Goal: Information Seeking & Learning: Learn about a topic

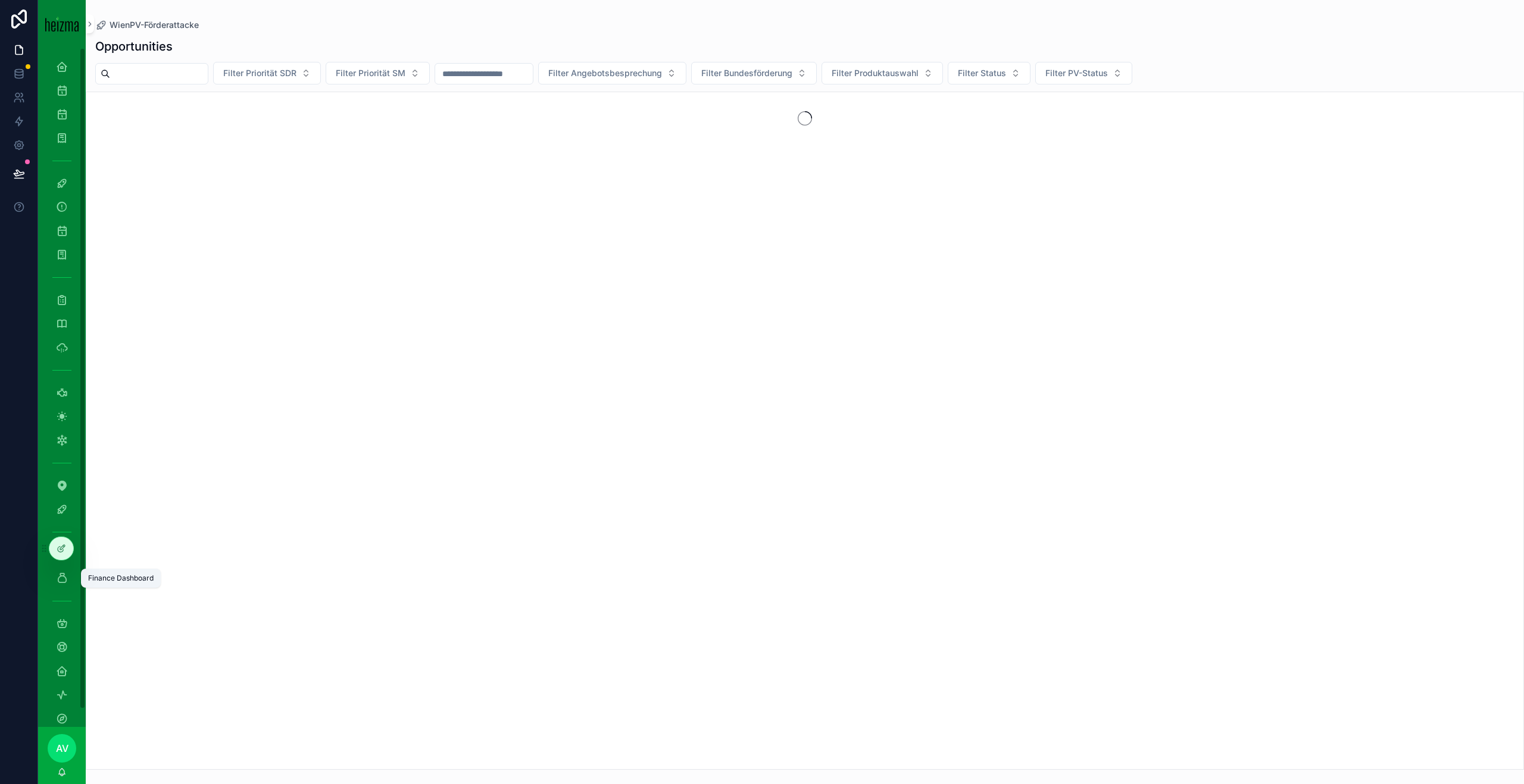
click at [63, 425] on icon "scrollable content" at bounding box center [62, 578] width 12 height 12
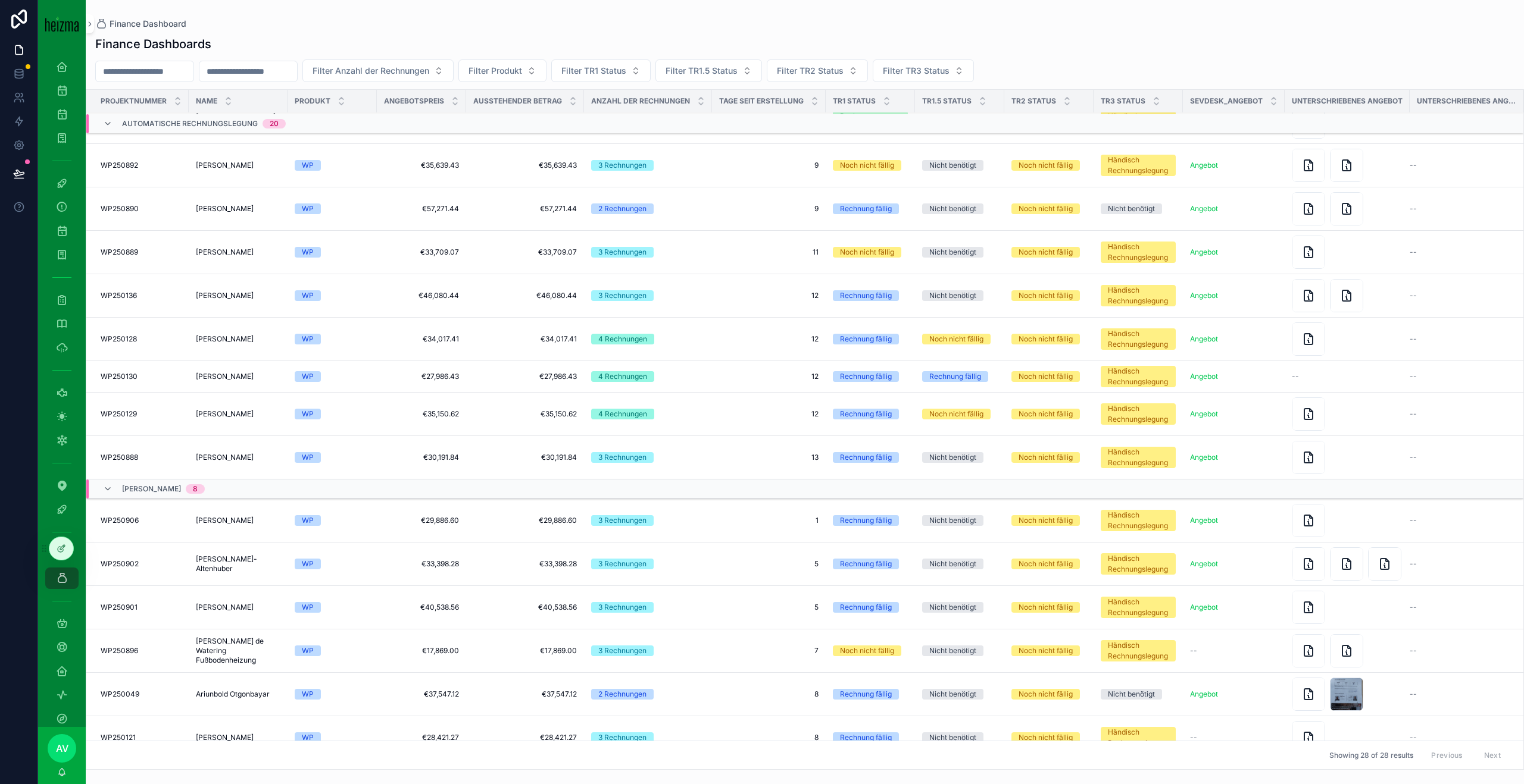
scroll to position [524, 0]
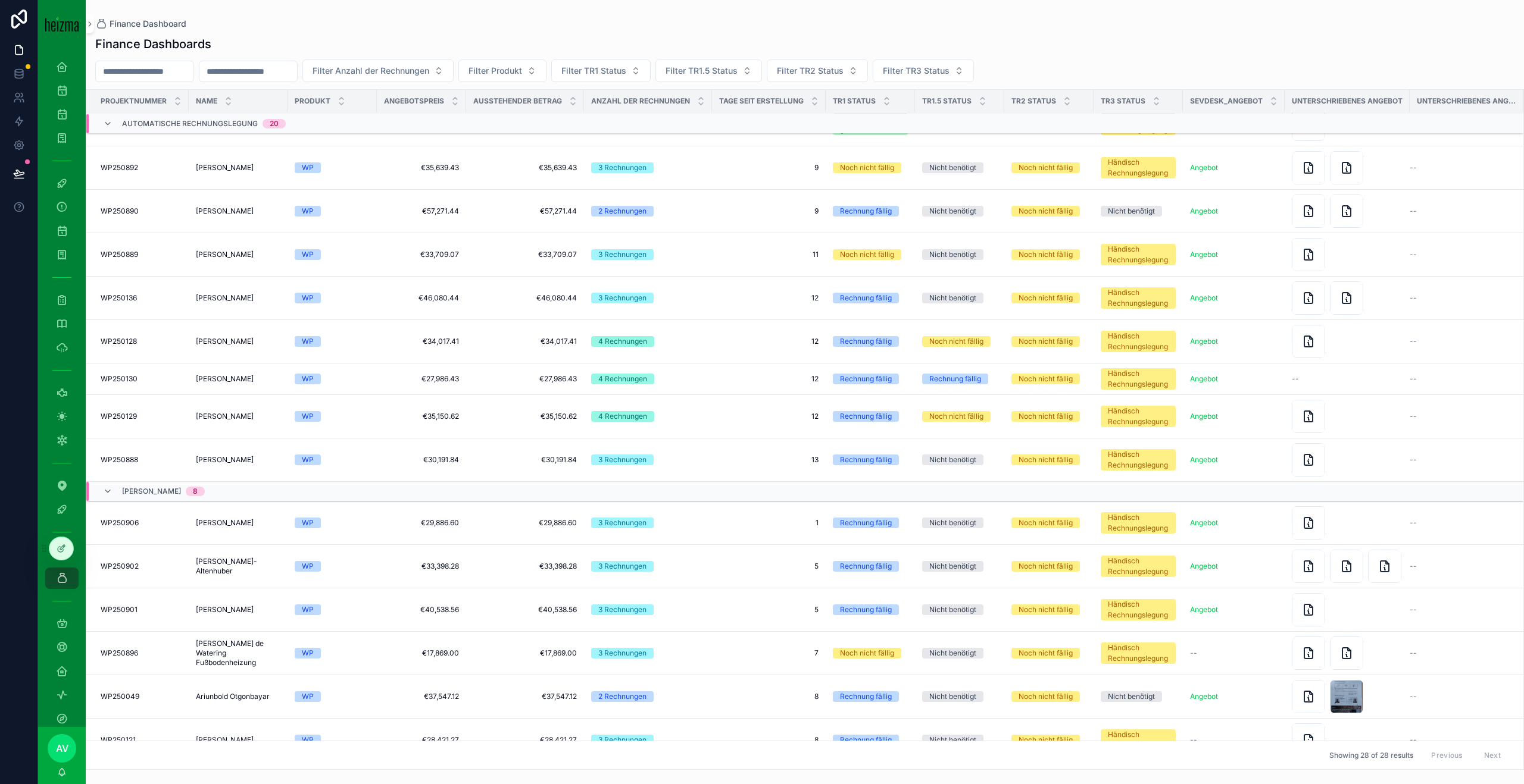
click at [714, 425] on td "Händisch Rechnungslegung" at bounding box center [1138, 460] width 89 height 43
click at [714, 425] on icon "scrollable content" at bounding box center [1308, 459] width 14 height 14
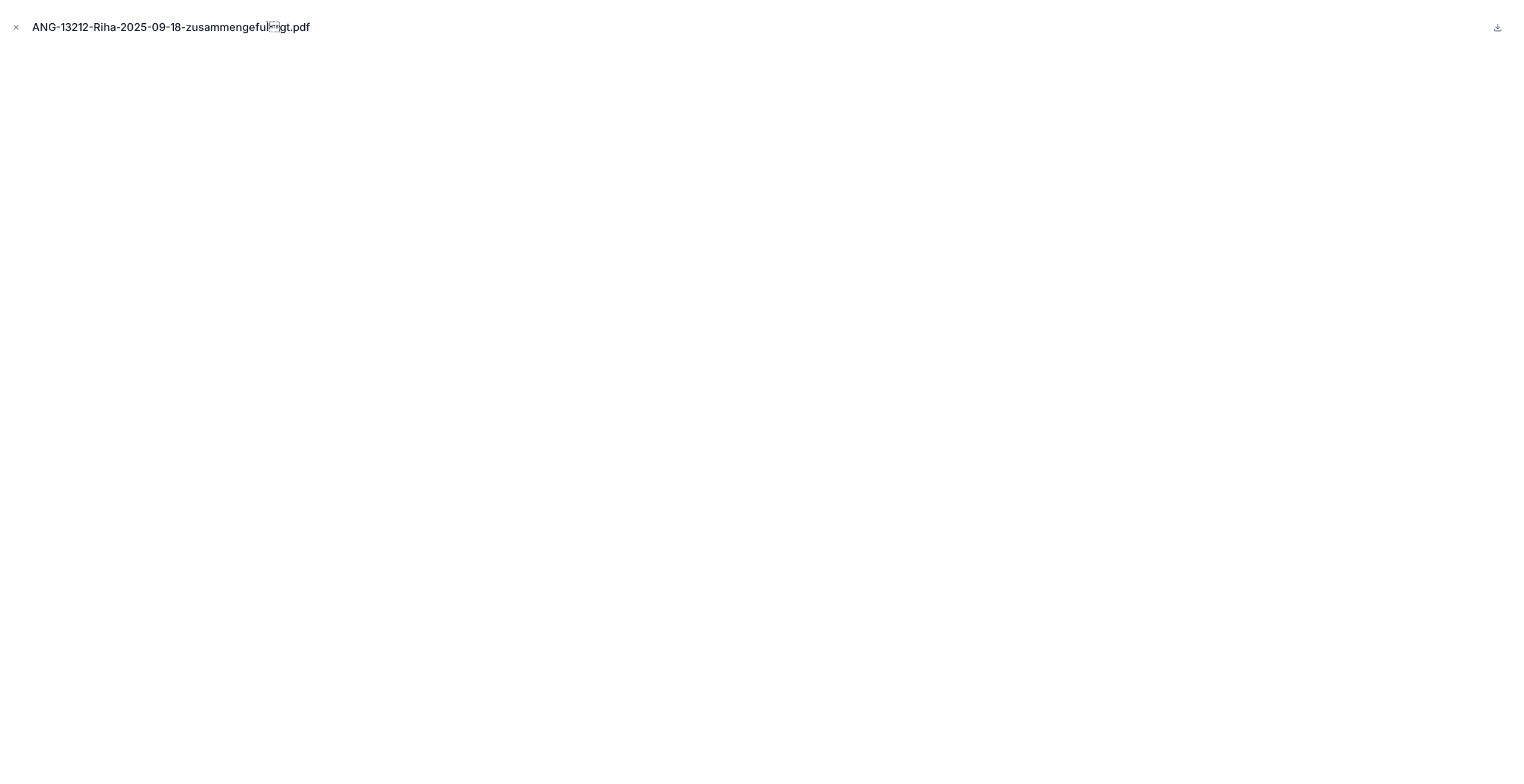
click at [17, 28] on icon "Close modal" at bounding box center [16, 28] width 4 height 4
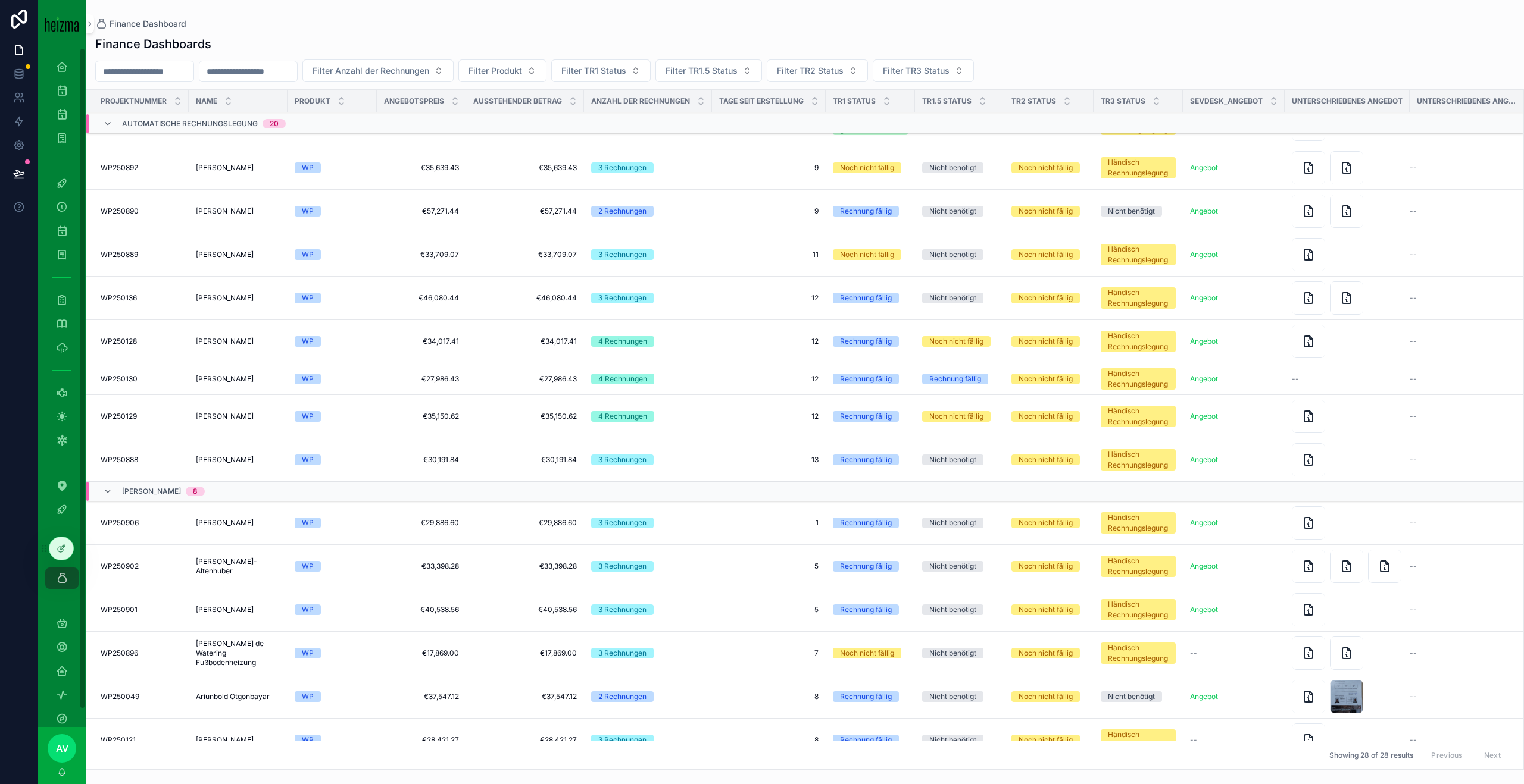
click at [363, 425] on div "WP" at bounding box center [332, 460] width 75 height 11
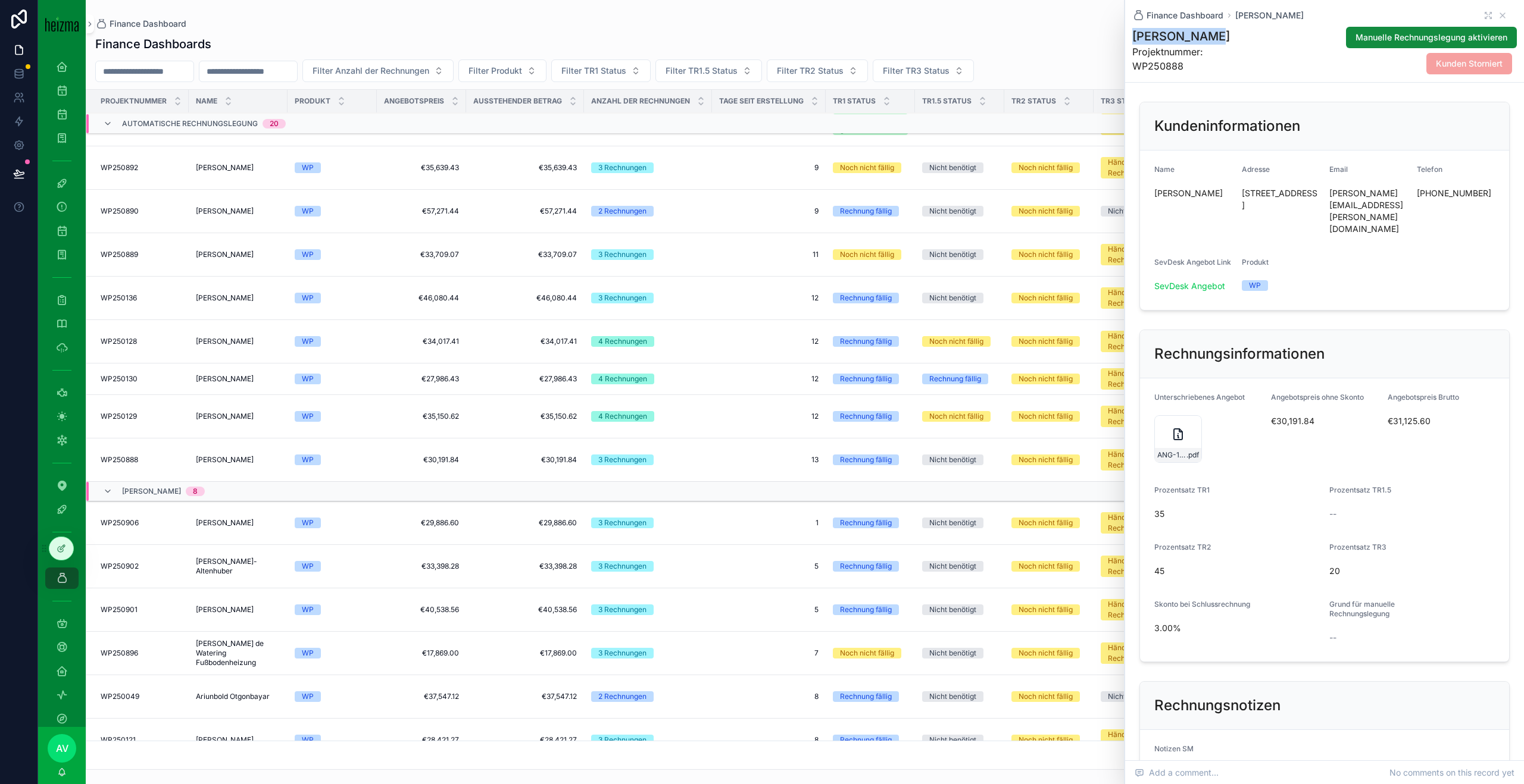
drag, startPoint x: 1244, startPoint y: 41, endPoint x: 1131, endPoint y: 40, distance: 113.0
click at [714, 40] on div "Finance Dashboard Manfred Riha Manfred Riha Projektnummer: WP250888 Manuelle Re…" at bounding box center [1325, 41] width 399 height 82
copy h1 "[PERSON_NAME]"
click at [714, 415] on div "ANG-13212-Riha-2025-09-18-zusammengefuÌgt .pdf" at bounding box center [1178, 439] width 48 height 48
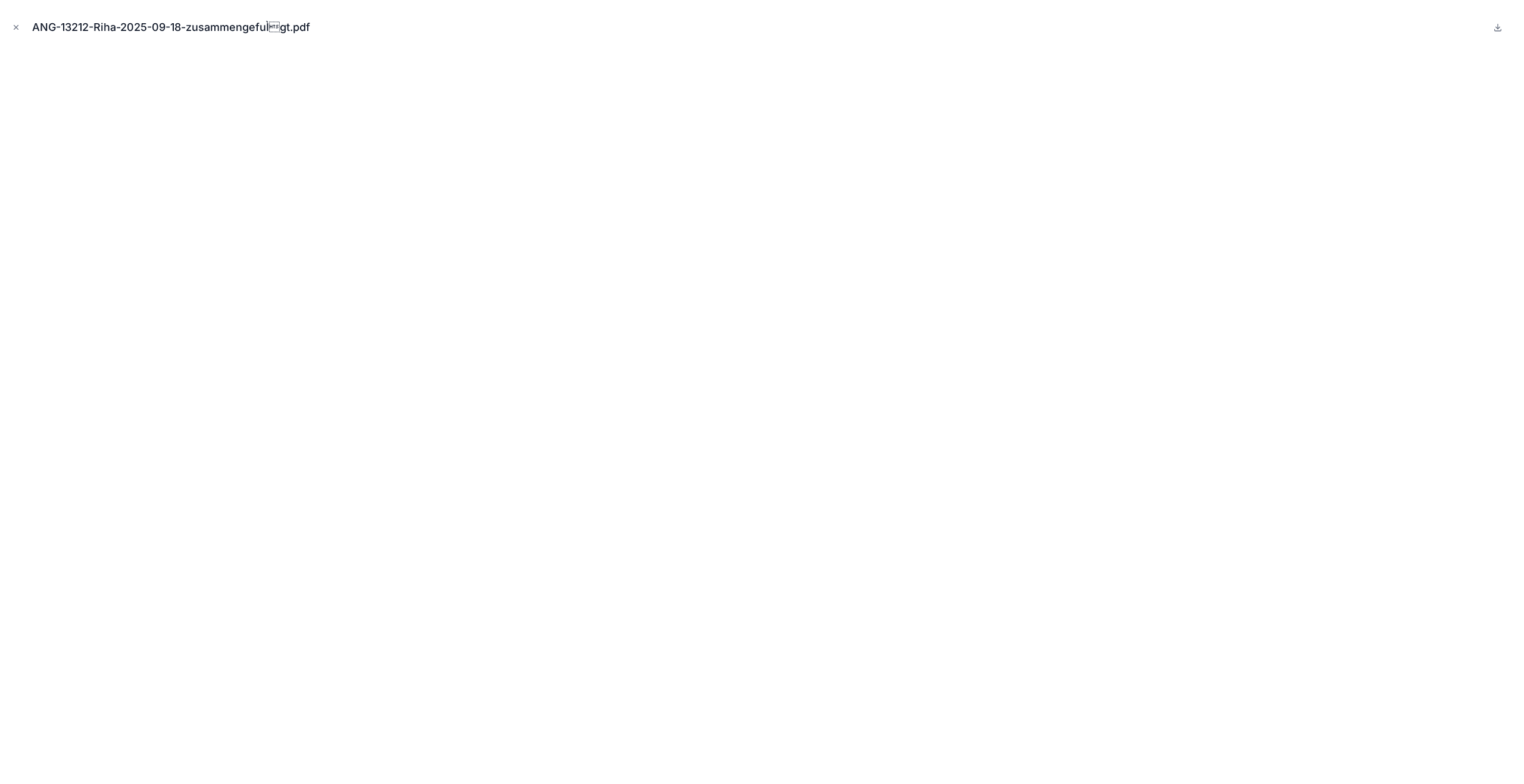
click at [20, 31] on button "Close modal" at bounding box center [16, 27] width 13 height 13
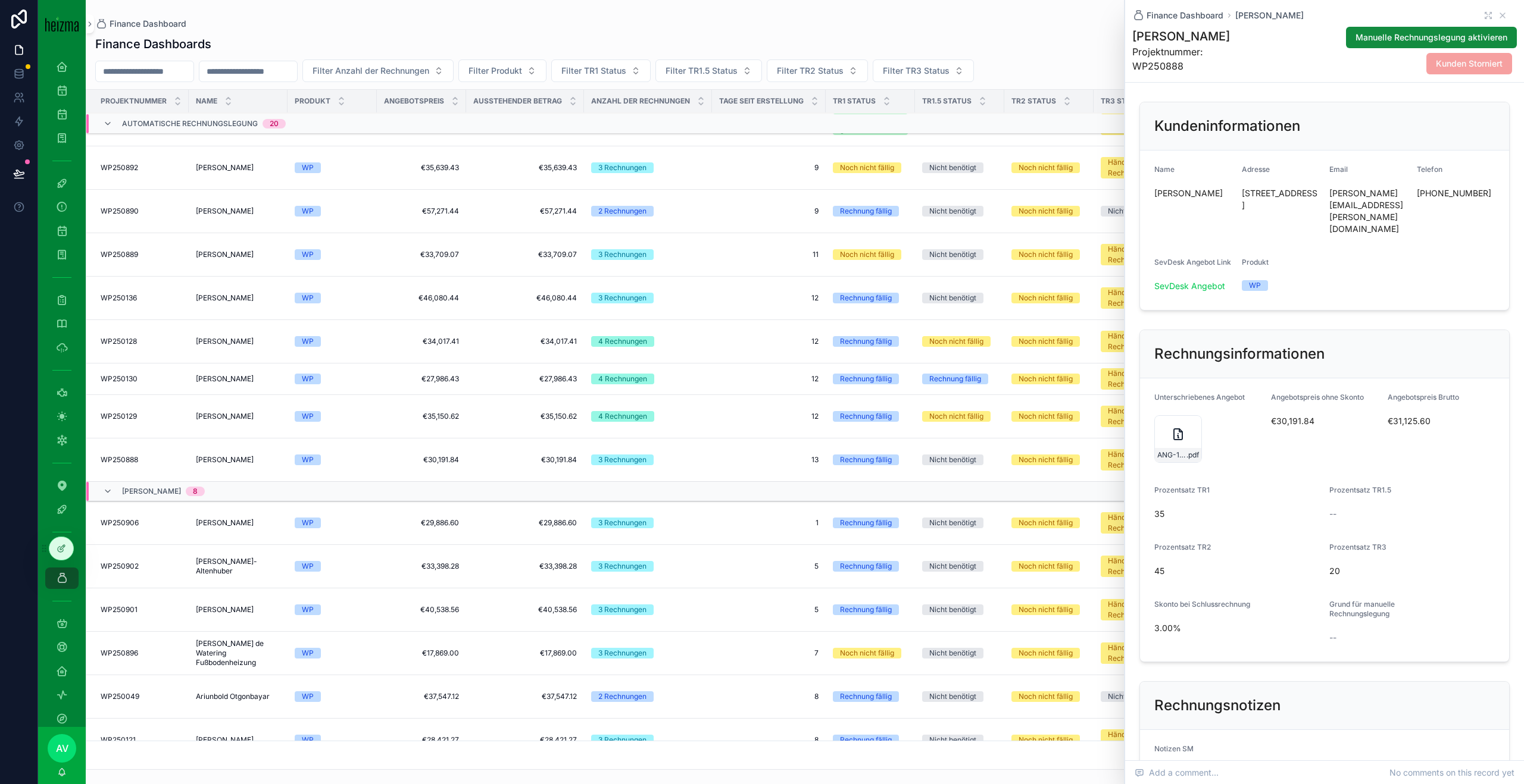
click at [17, 30] on link at bounding box center [19, 19] width 38 height 38
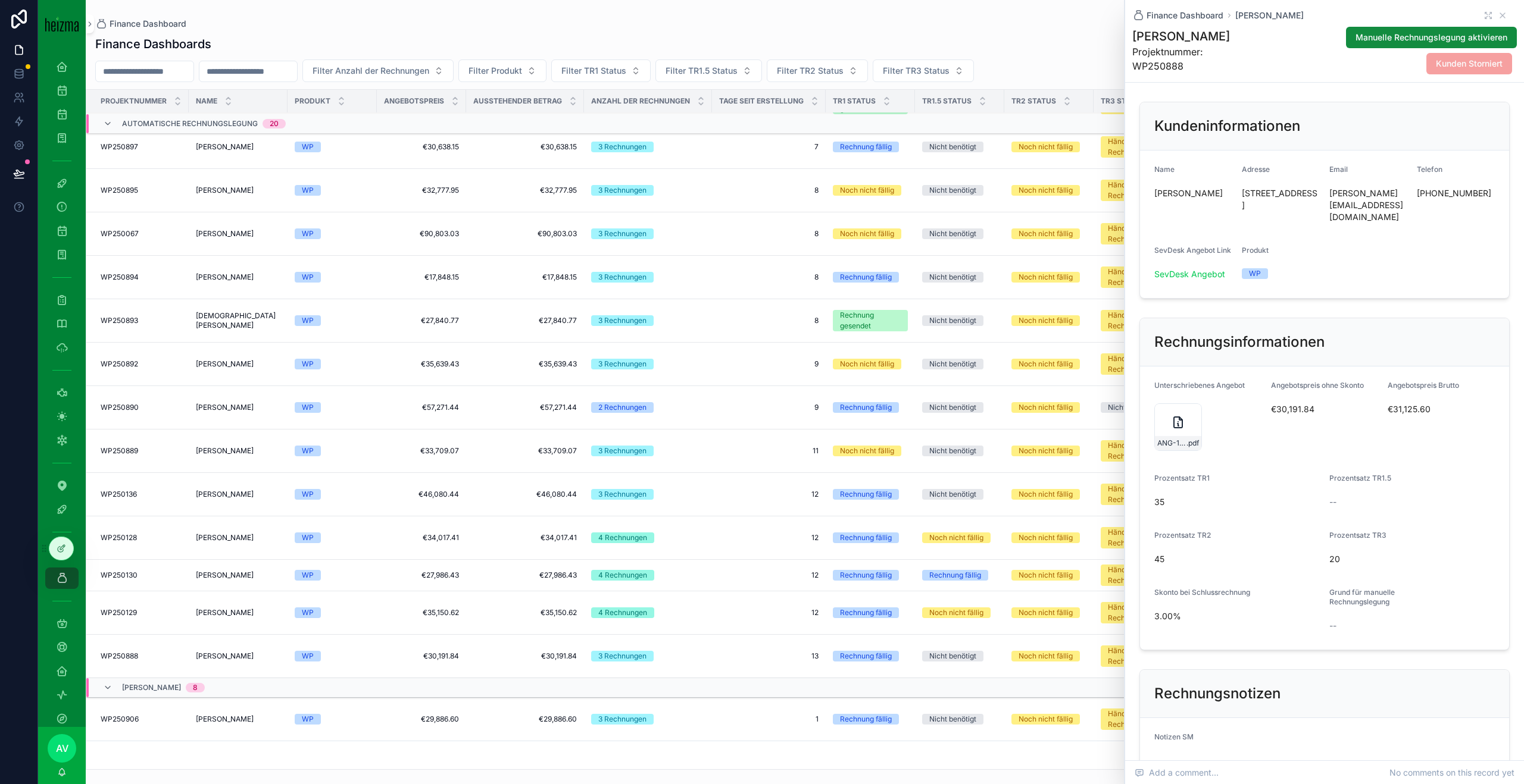
scroll to position [563, 0]
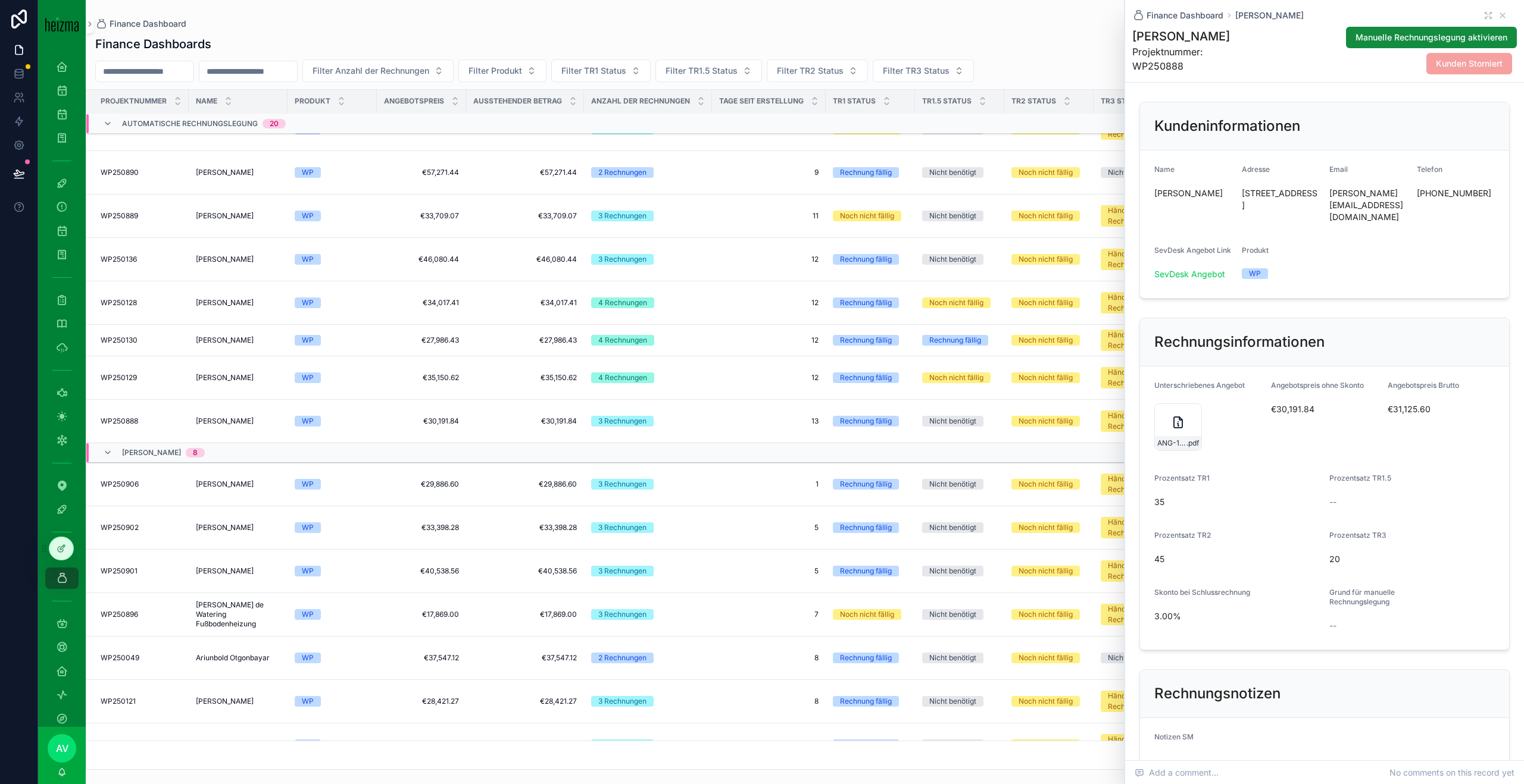
click at [732, 414] on td "13 13" at bounding box center [768, 421] width 114 height 43
click at [723, 414] on td "13 13" at bounding box center [768, 421] width 114 height 43
click at [1171, 415] on icon "scrollable content" at bounding box center [1178, 422] width 14 height 14
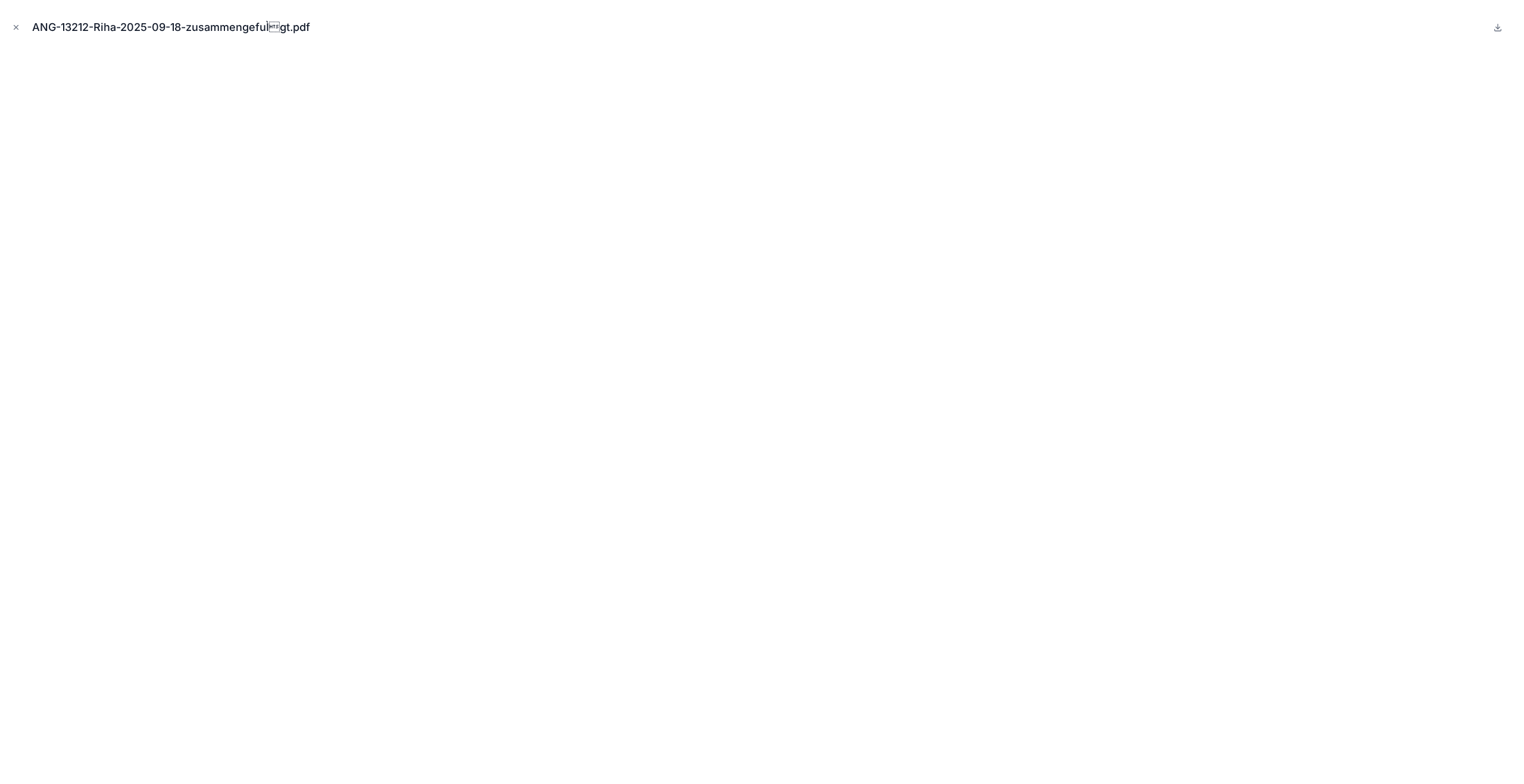
click at [16, 25] on icon "Close modal" at bounding box center [16, 27] width 9 height 9
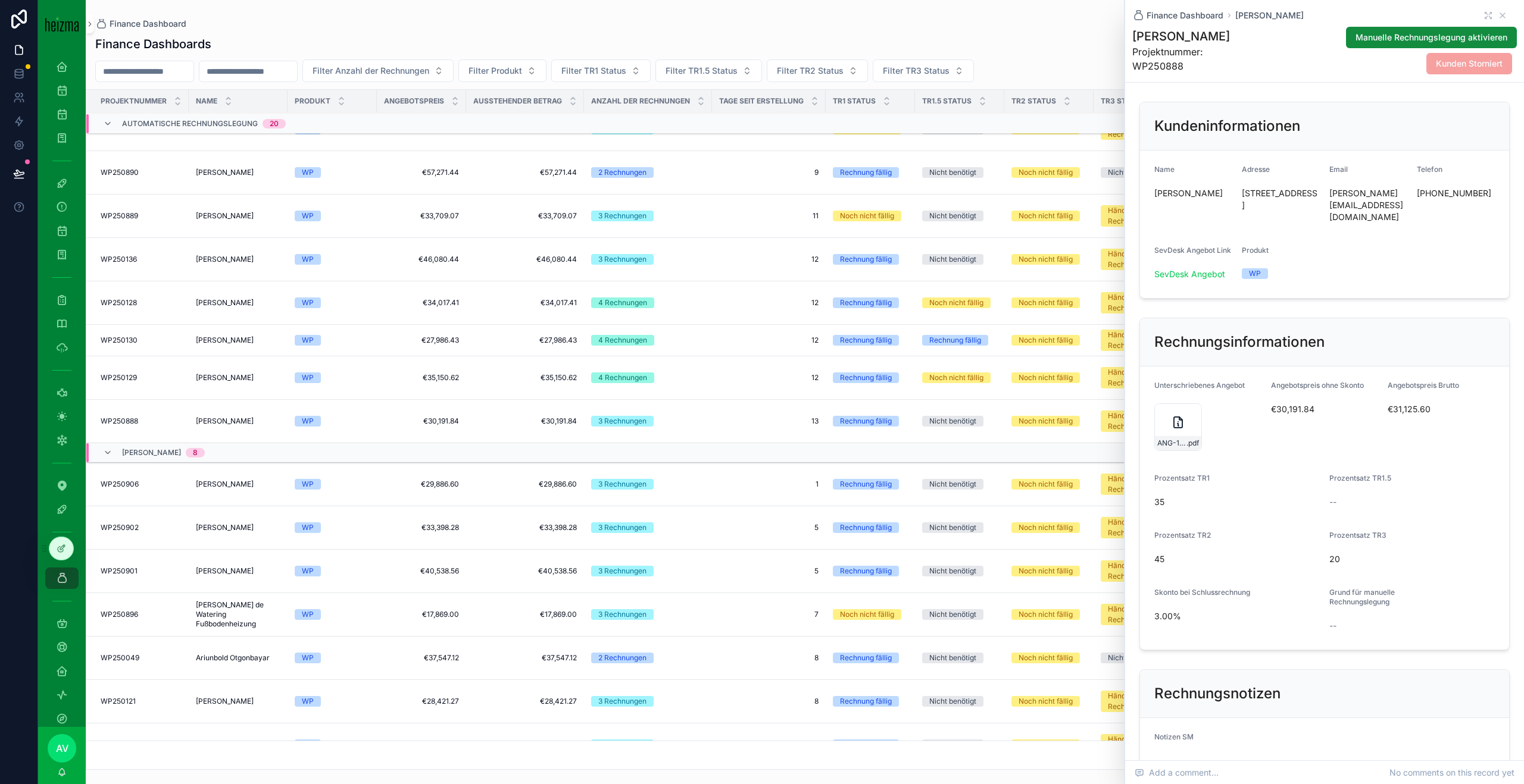
click at [1505, 14] on icon "scrollable content" at bounding box center [1502, 15] width 9 height 9
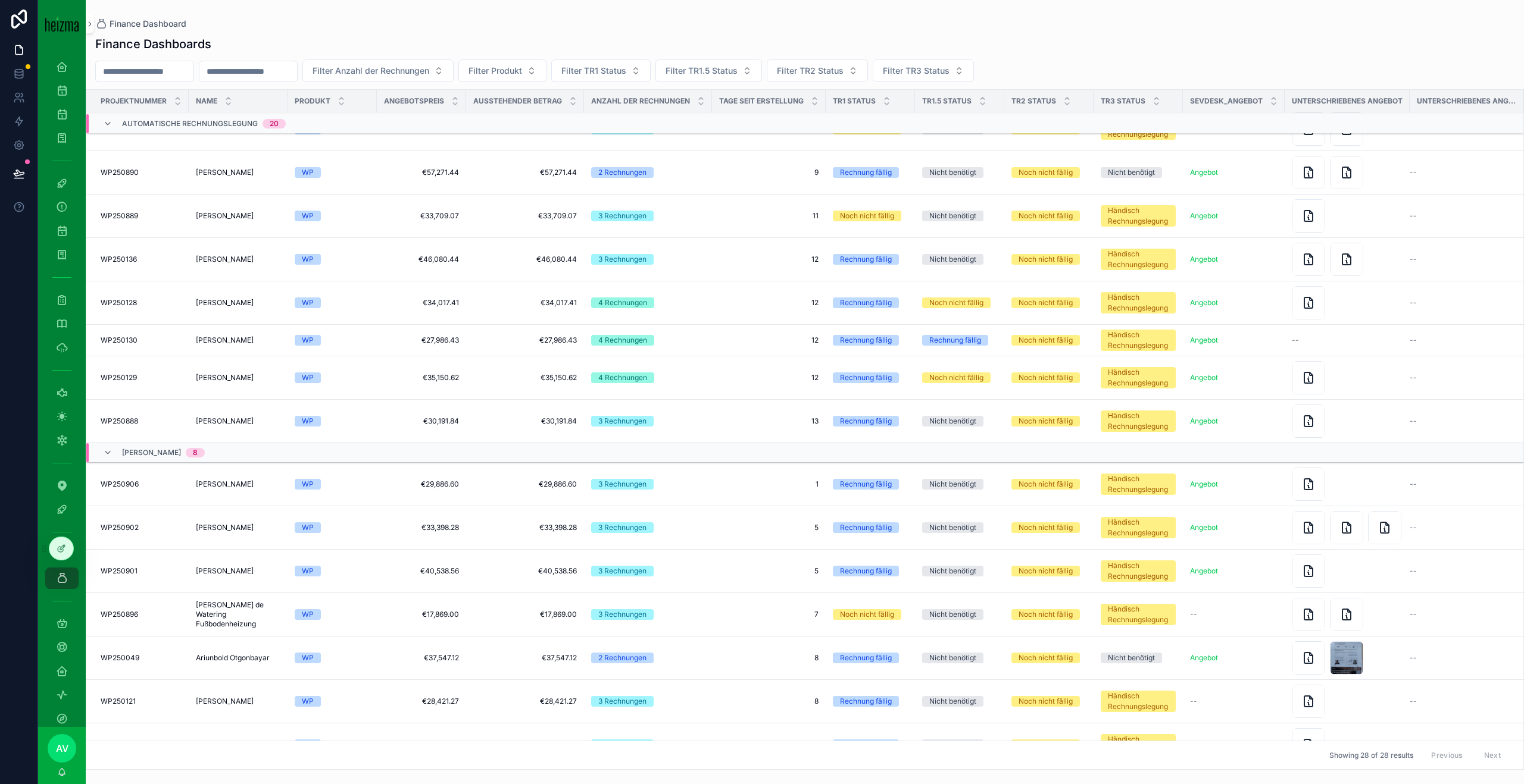
scroll to position [29, 0]
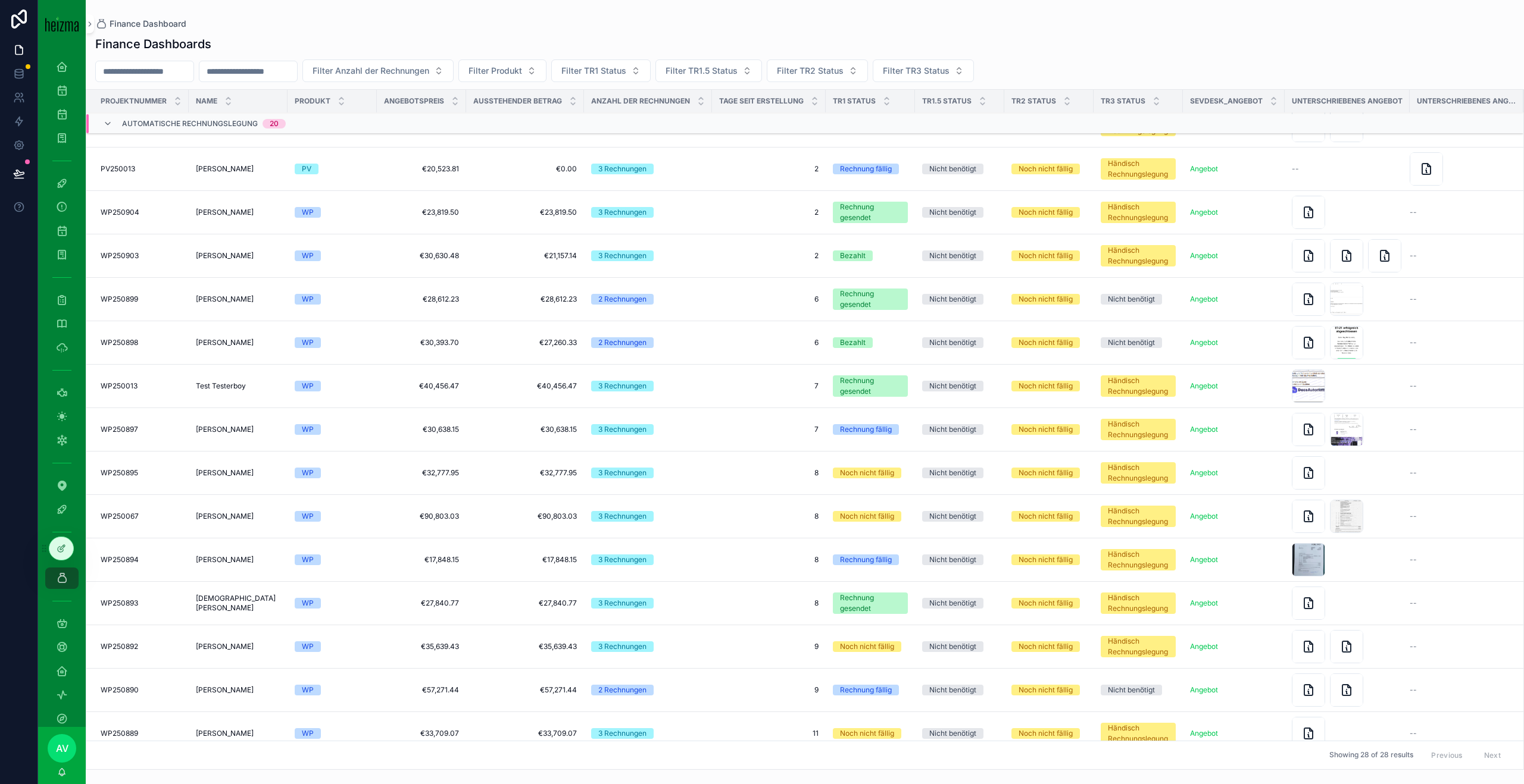
click at [150, 415] on td "WP250897 WP250897" at bounding box center [138, 429] width 102 height 43
click at [193, 430] on td "[PERSON_NAME] [PERSON_NAME]" at bounding box center [238, 429] width 99 height 43
click at [223, 430] on span "[PERSON_NAME]" at bounding box center [225, 429] width 58 height 9
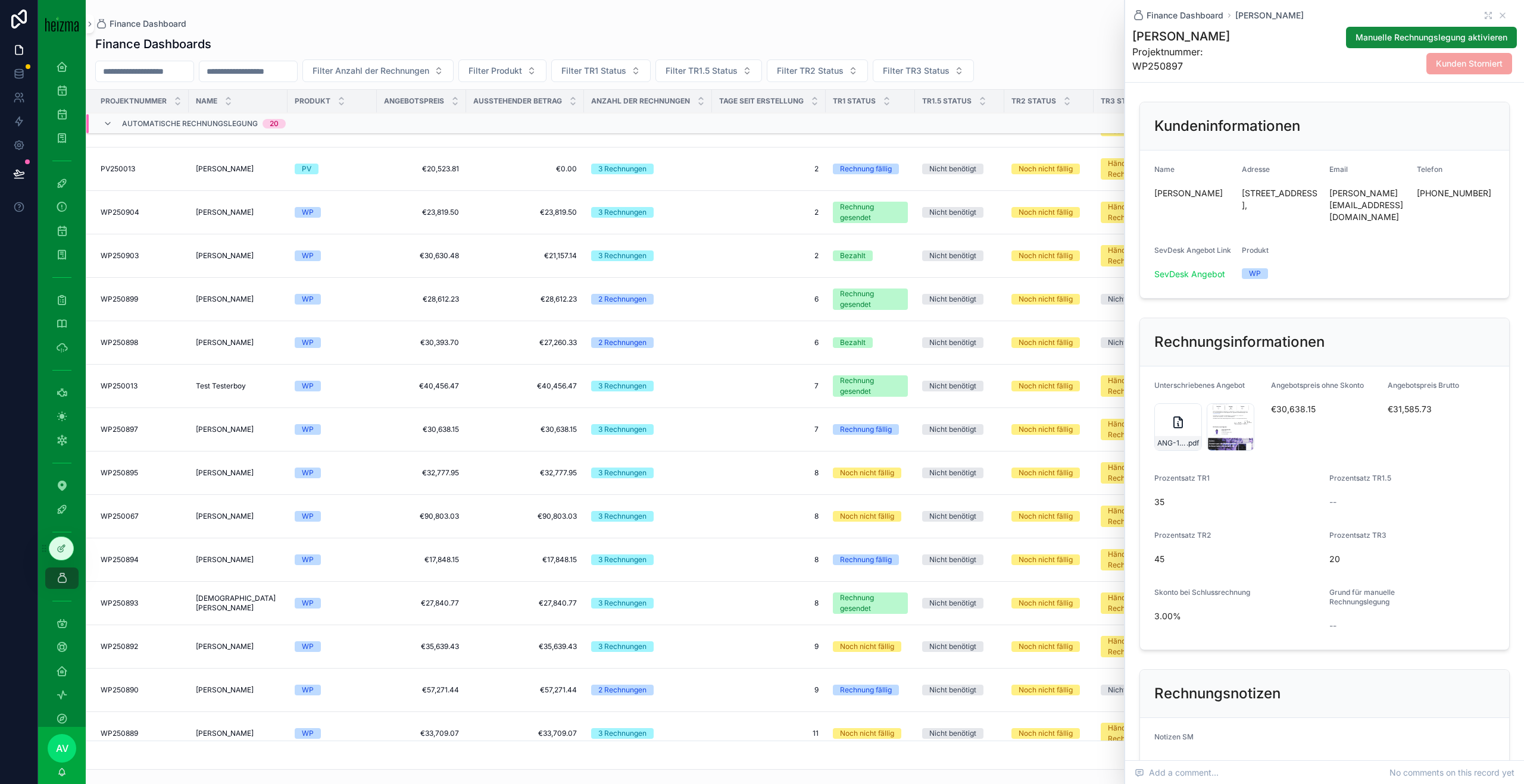
click at [1178, 415] on icon "scrollable content" at bounding box center [1178, 422] width 14 height 14
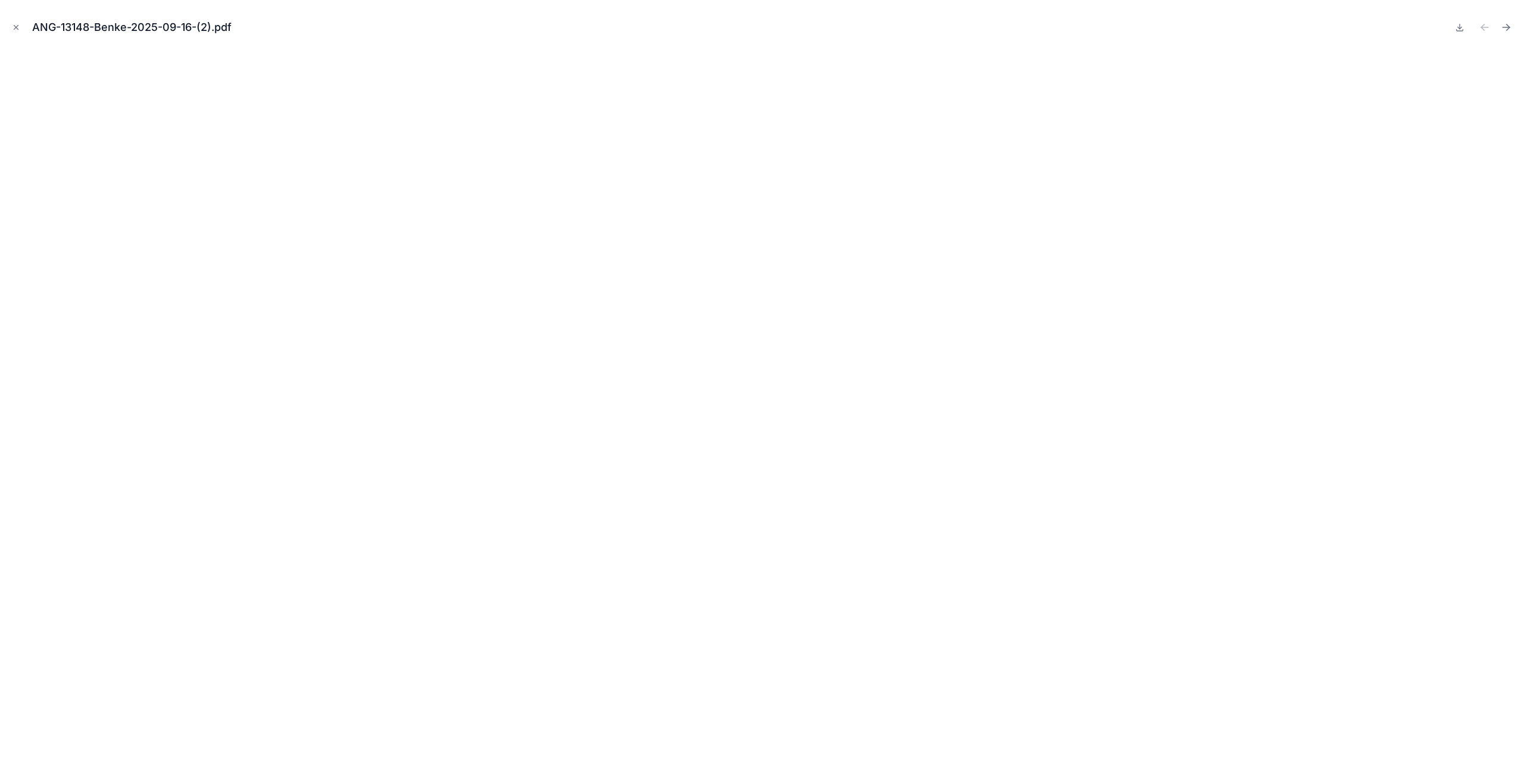
click at [15, 23] on icon "Close modal" at bounding box center [16, 27] width 9 height 9
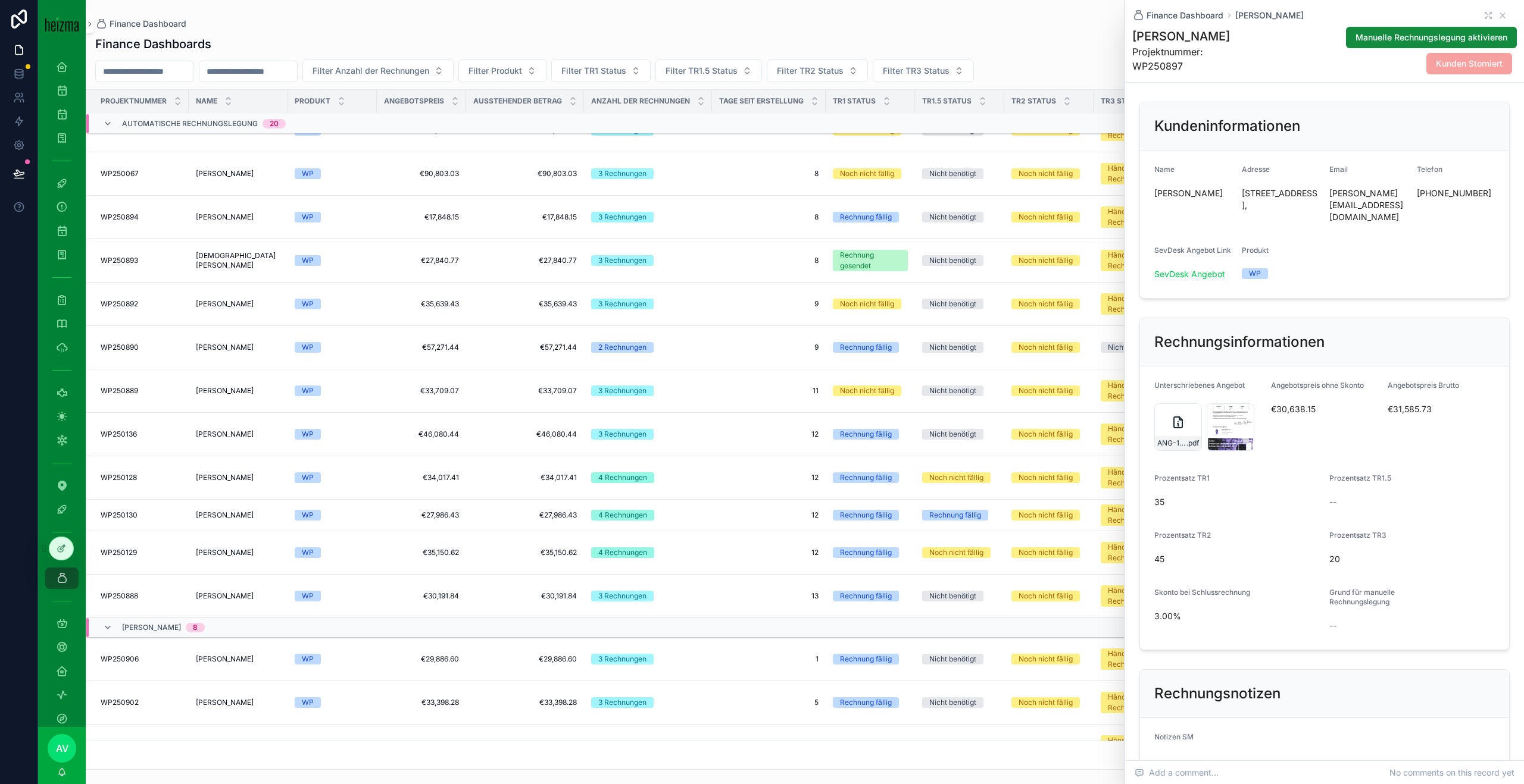
scroll to position [369, 0]
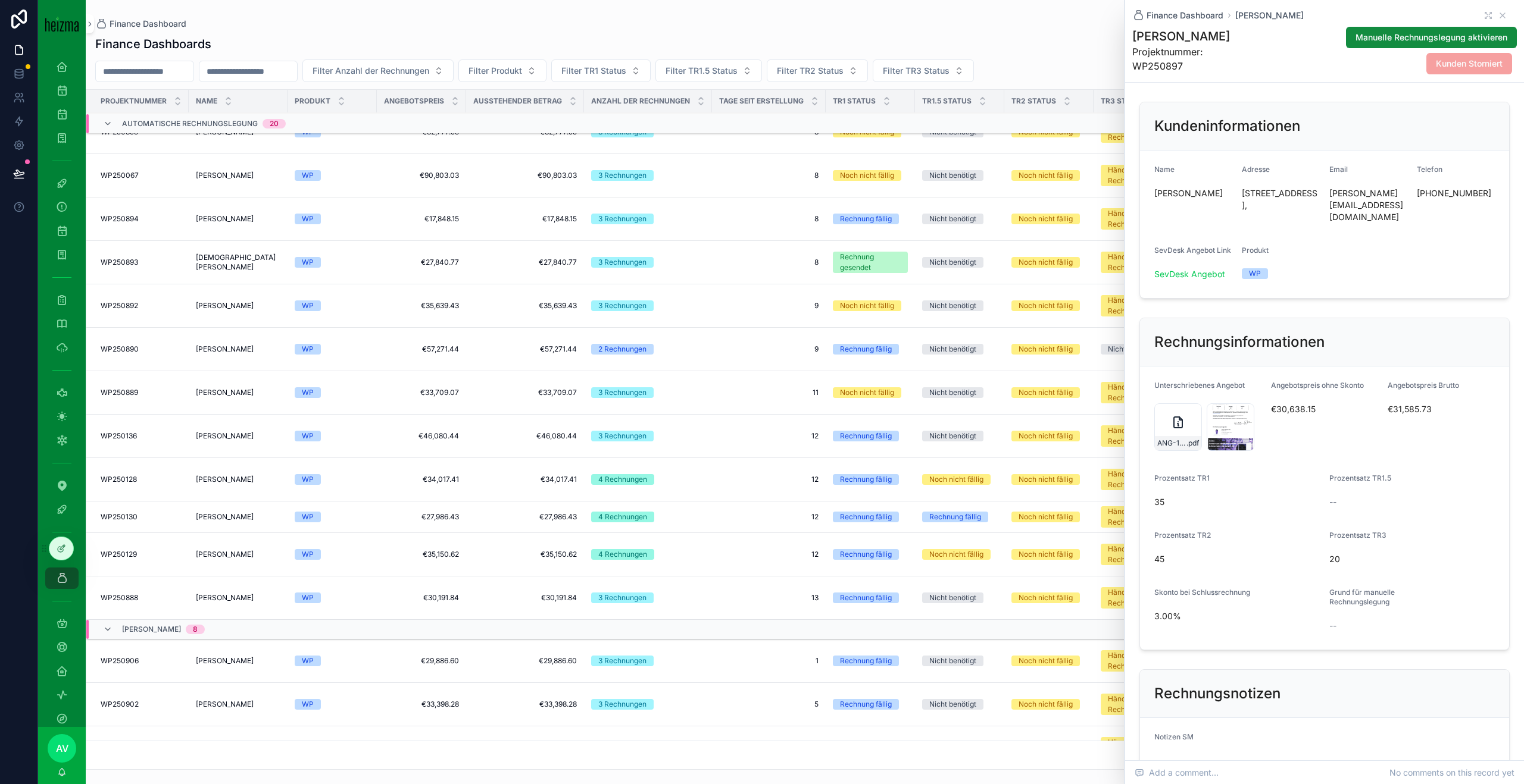
click at [1177, 424] on icon "scrollable content" at bounding box center [1178, 425] width 1 height 3
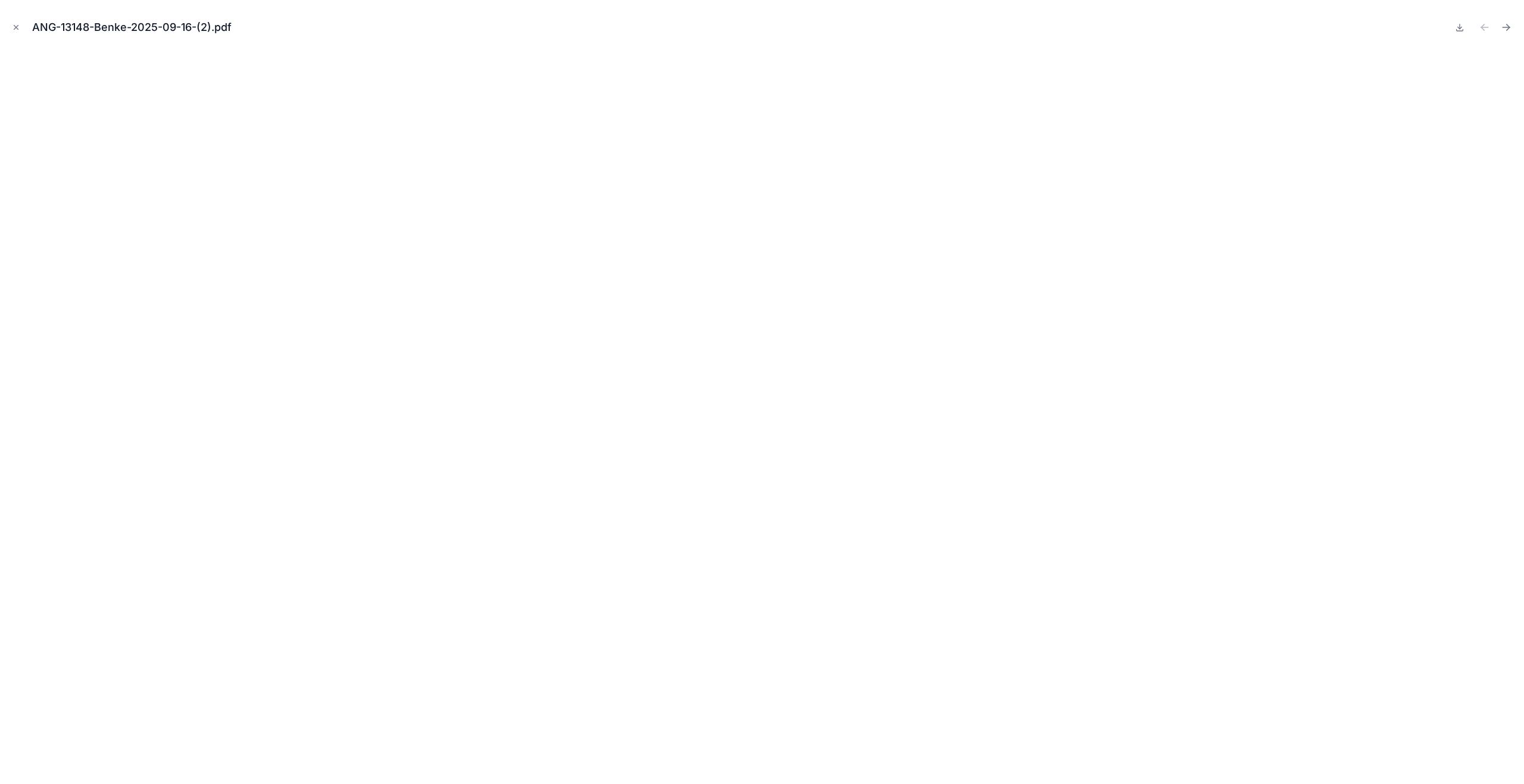
click at [17, 31] on button "Close modal" at bounding box center [16, 27] width 13 height 13
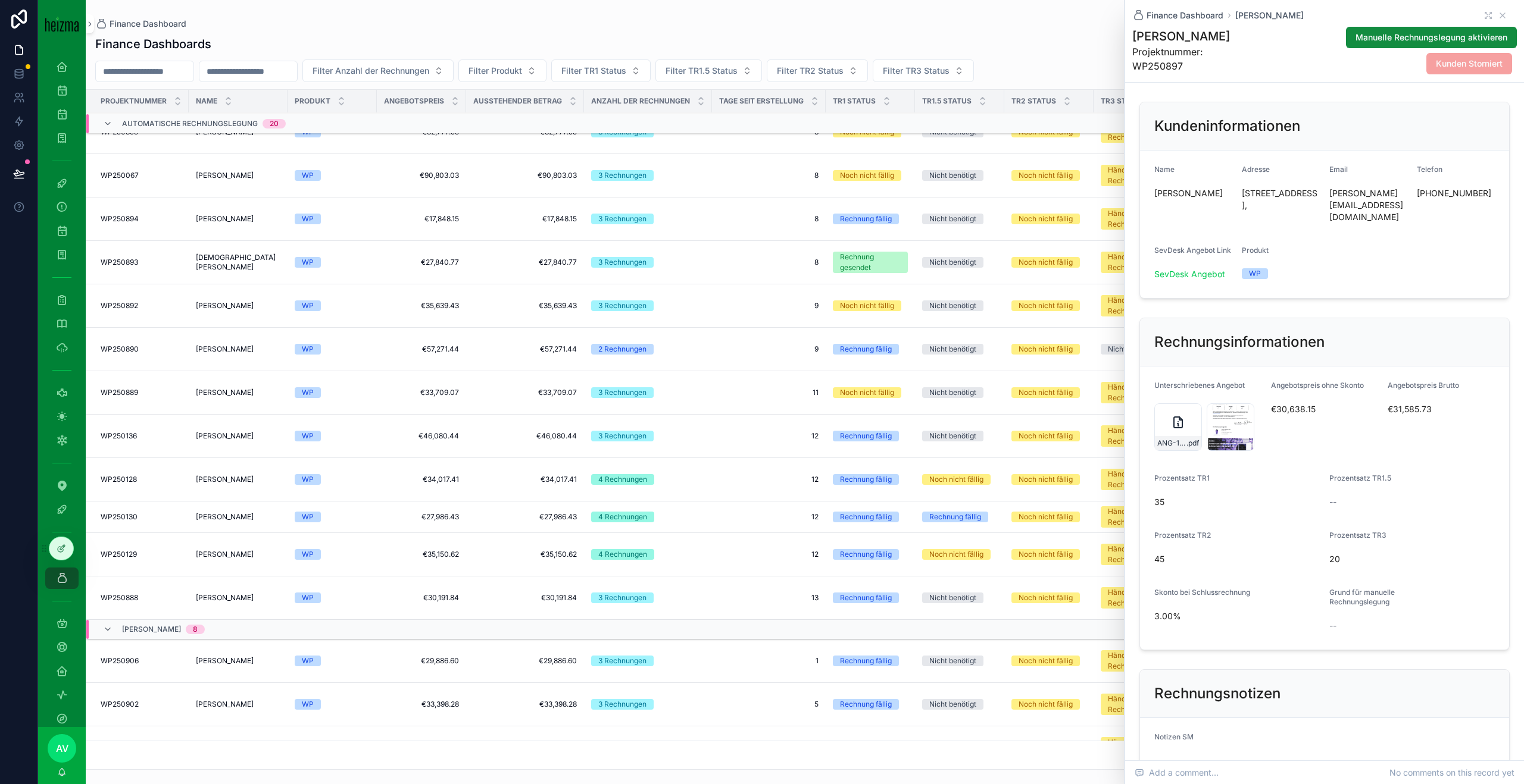
click at [1188, 415] on div "ANG-13148-Benke-2025-09-16-(2) .pdf" at bounding box center [1178, 427] width 48 height 48
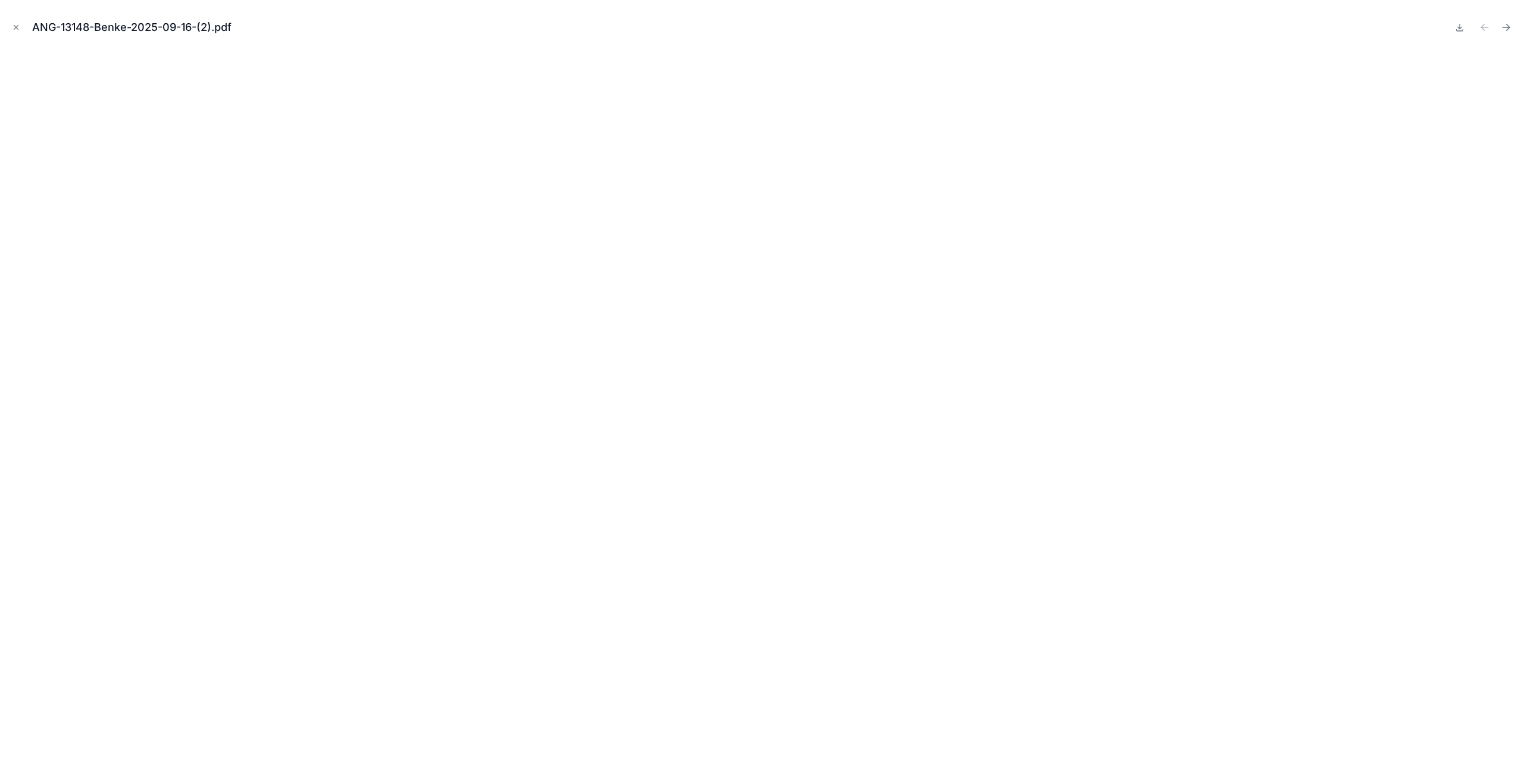
click at [20, 22] on button "Close modal" at bounding box center [16, 27] width 13 height 13
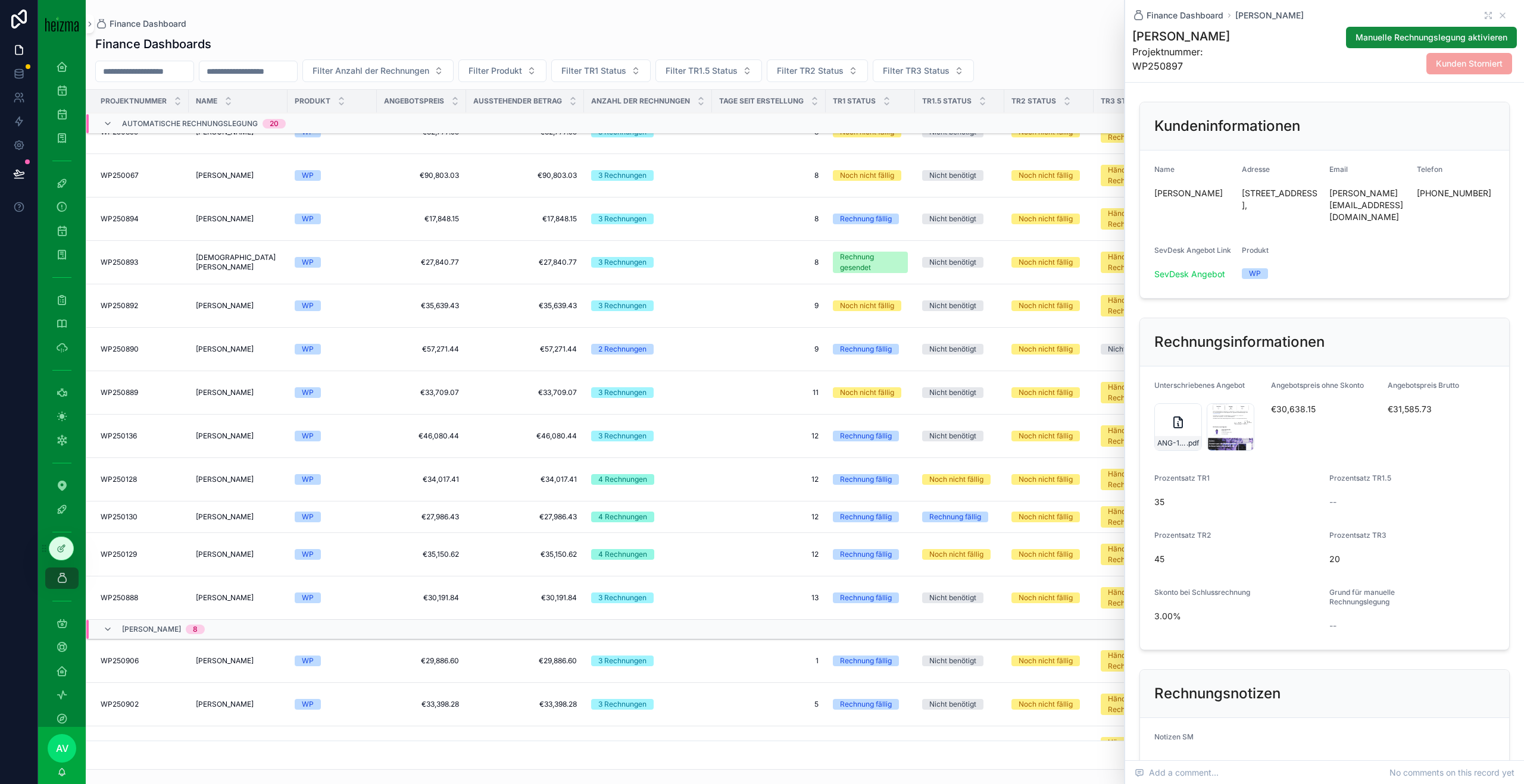
click at [1188, 417] on div "ANG-13148-Benke-2025-09-16-(2) .pdf" at bounding box center [1178, 427] width 48 height 48
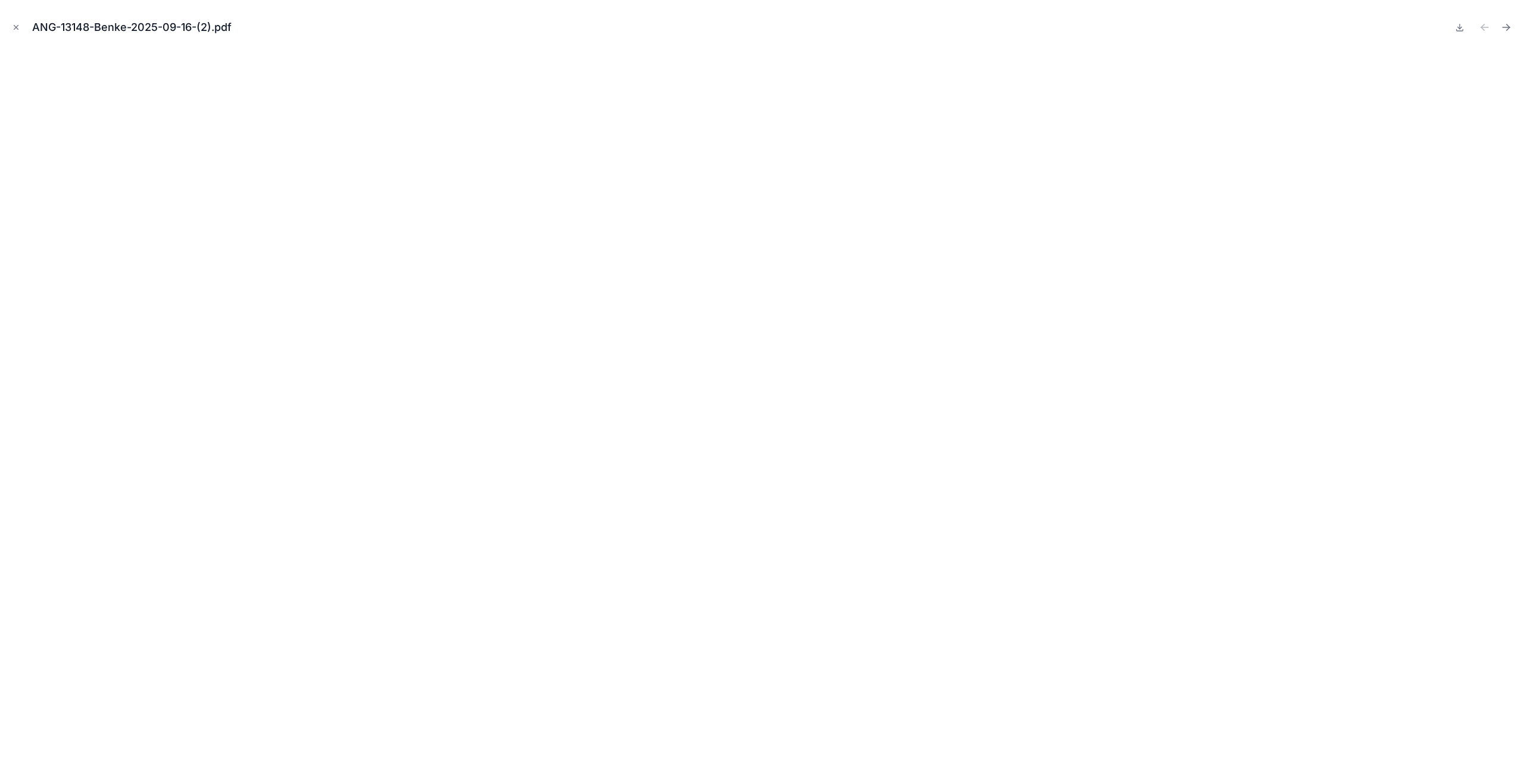
click at [17, 23] on icon "Close modal" at bounding box center [16, 27] width 9 height 9
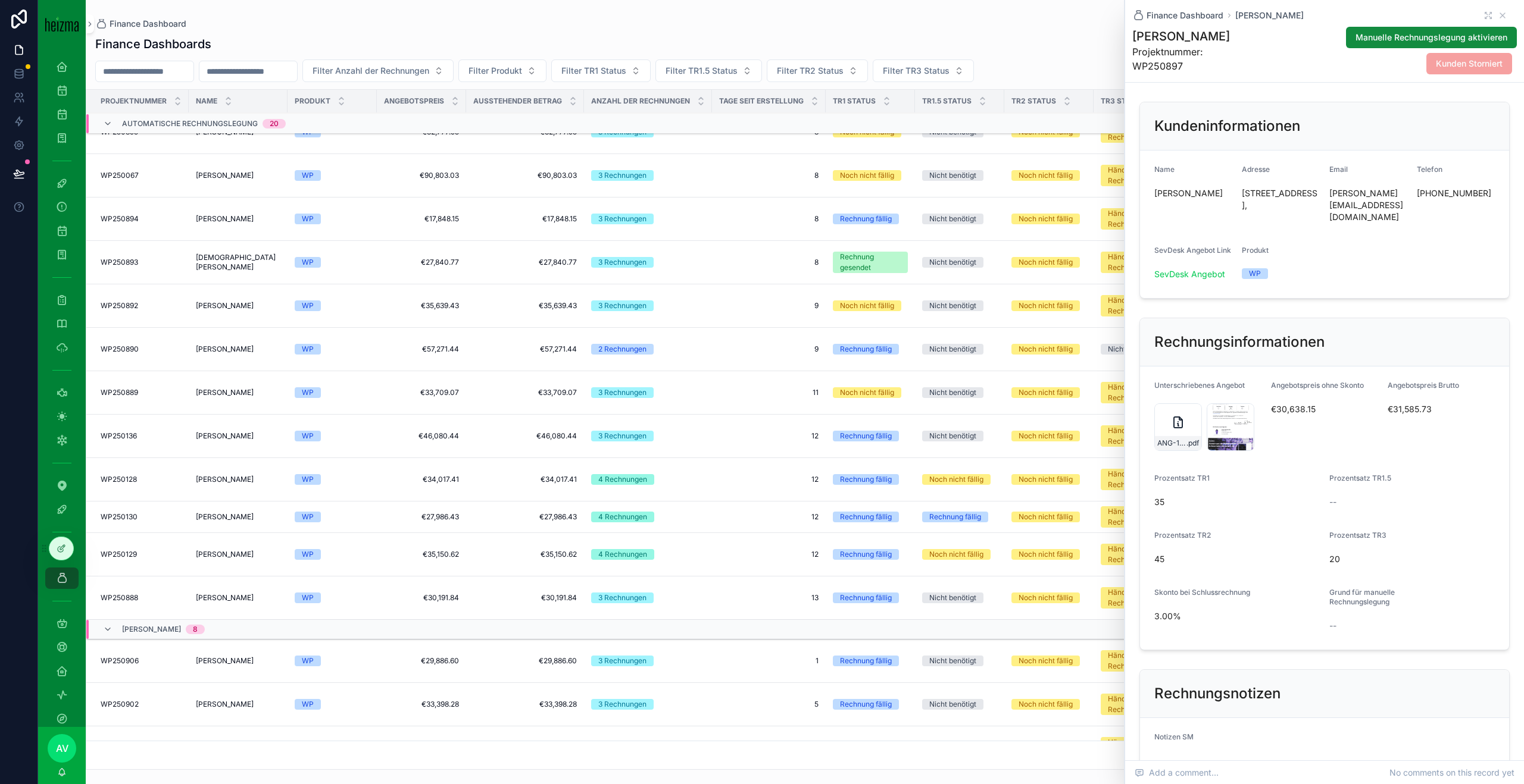
click at [1232, 418] on div "SCN_0006 .jpg" at bounding box center [1230, 427] width 48 height 48
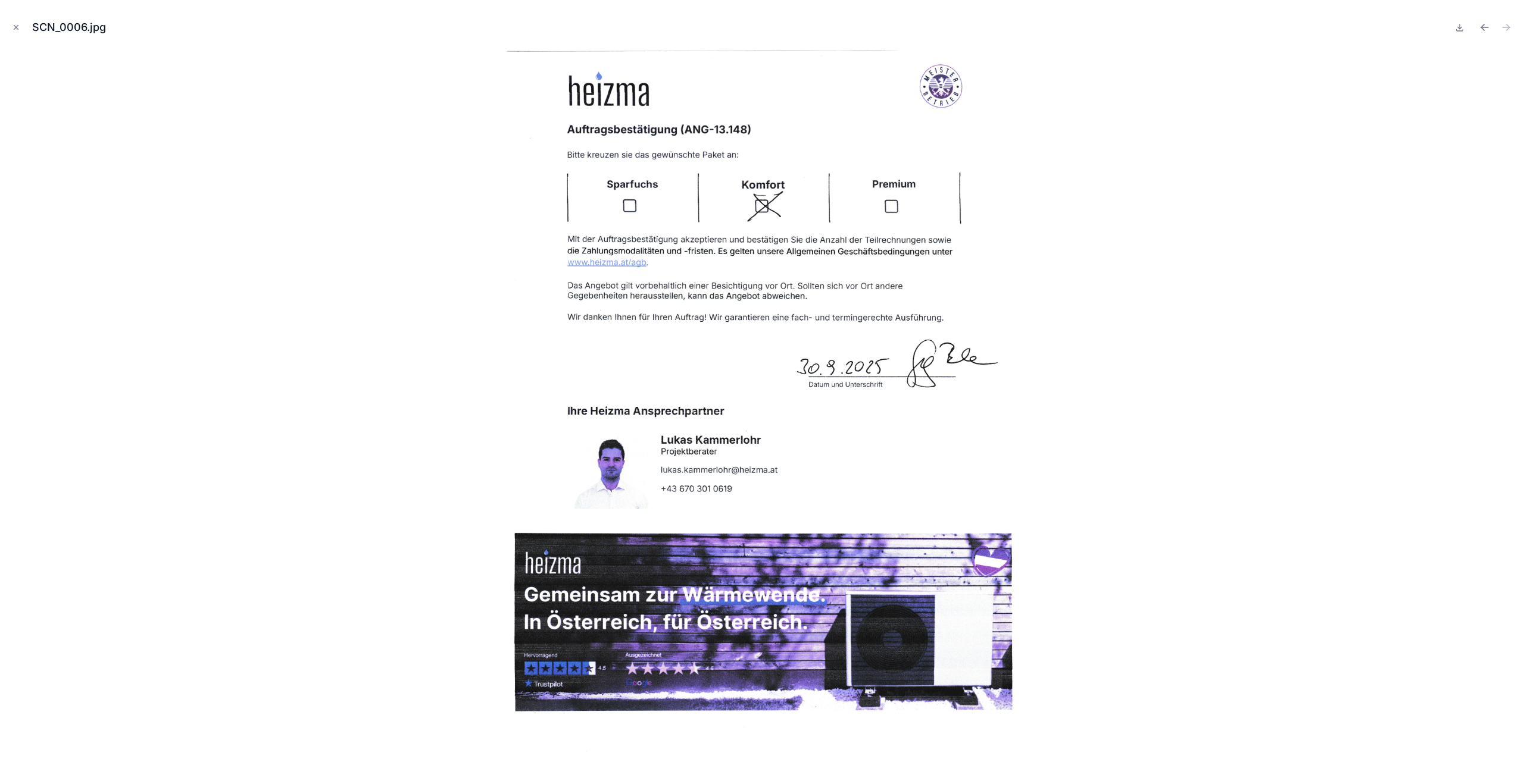
click at [18, 26] on icon "Close modal" at bounding box center [16, 27] width 9 height 9
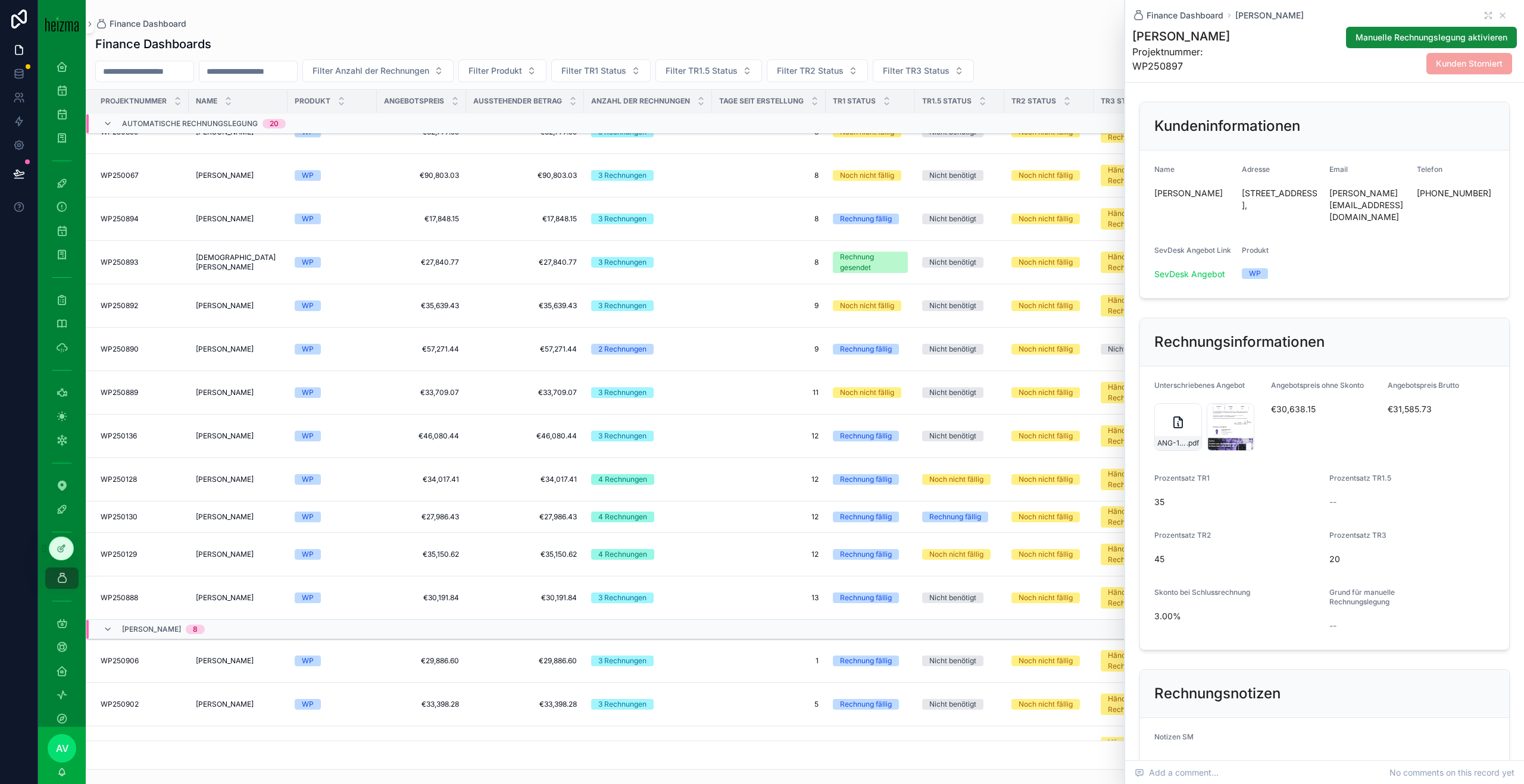
click at [1178, 417] on icon "scrollable content" at bounding box center [1178, 423] width 9 height 11
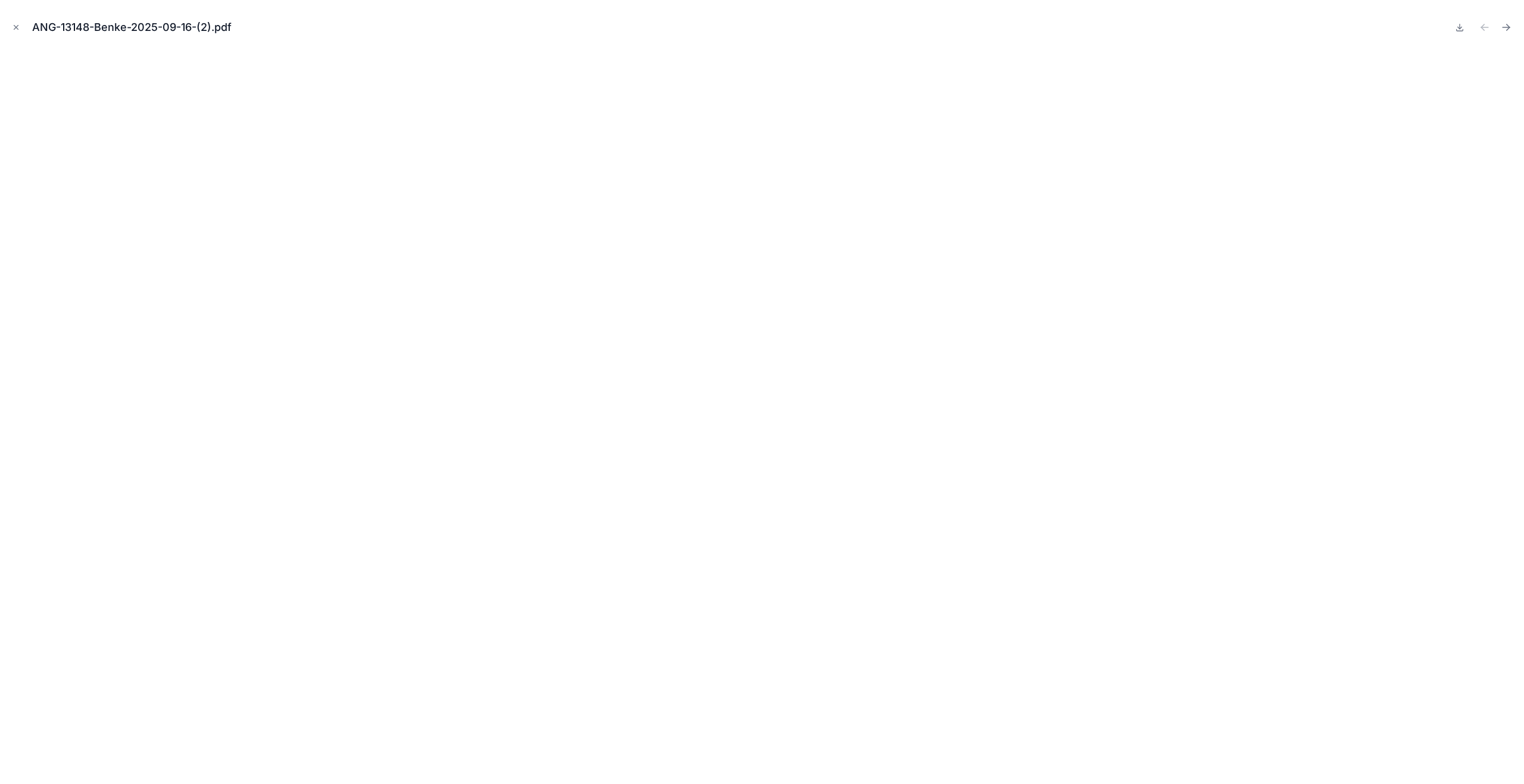
click at [13, 28] on icon "Close modal" at bounding box center [16, 27] width 9 height 9
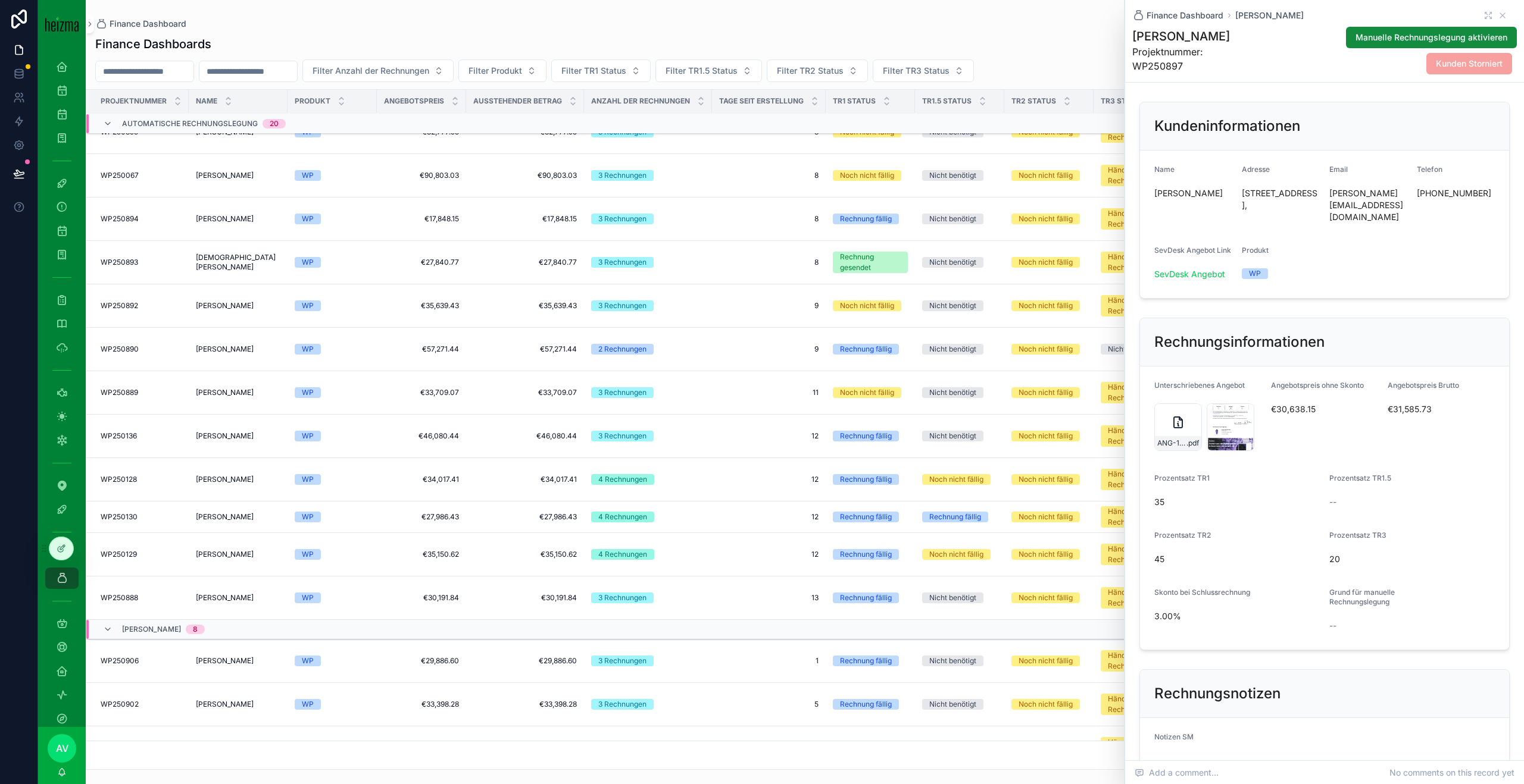
click at [1159, 413] on div "ANG-13148-Benke-2025-09-16-(2) .pdf" at bounding box center [1178, 427] width 48 height 48
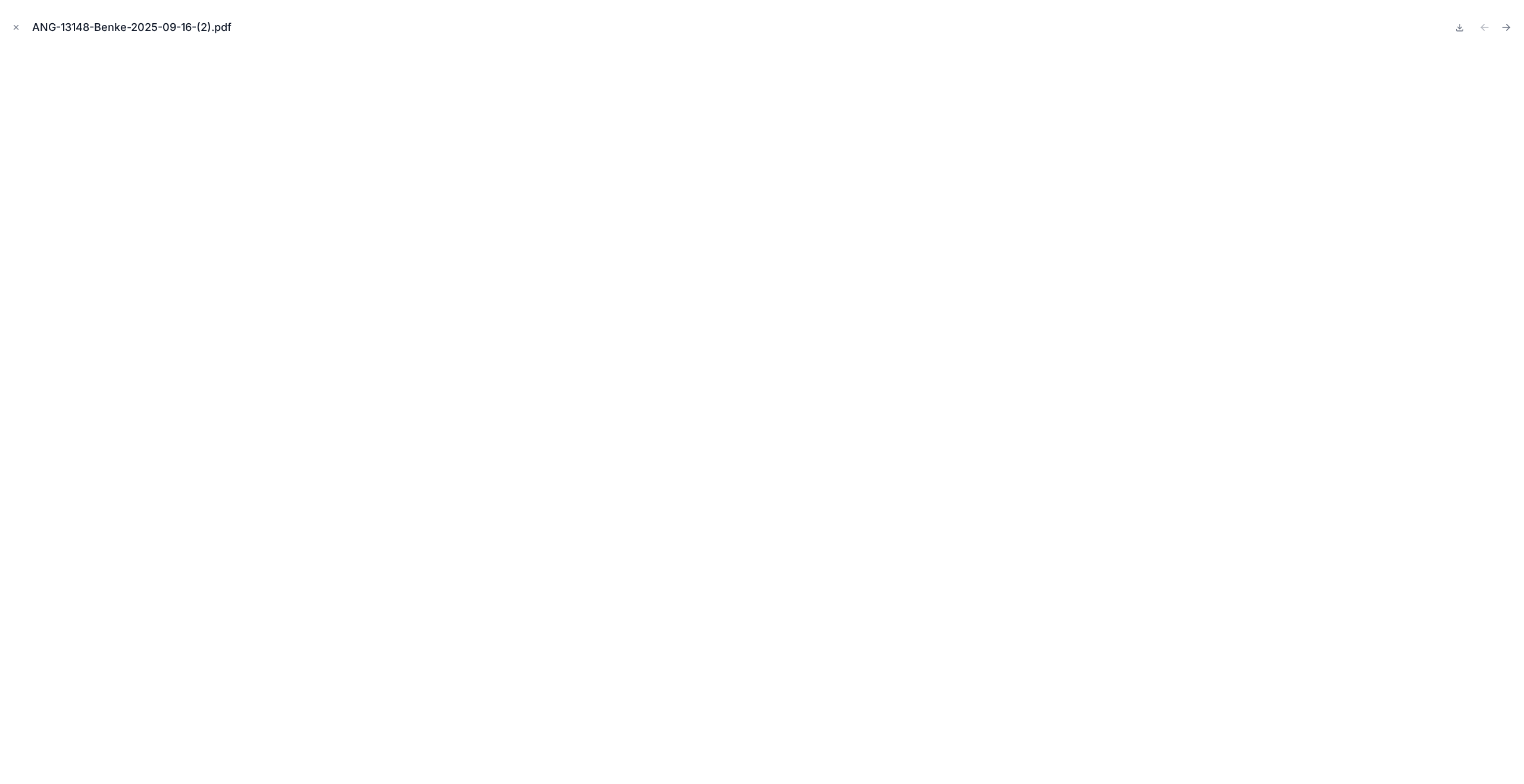
click at [17, 31] on icon "Close modal" at bounding box center [16, 27] width 9 height 9
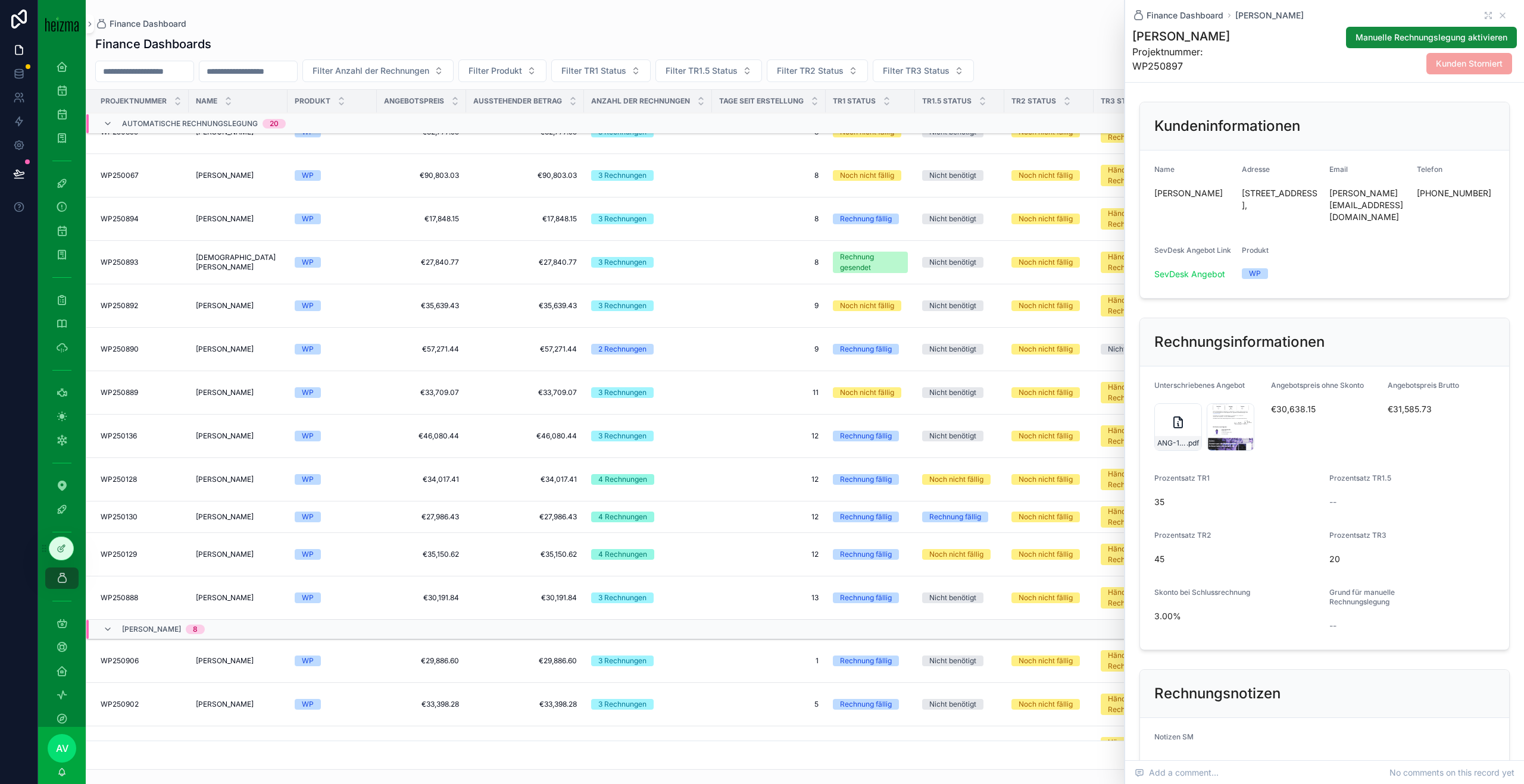
click at [1182, 34] on h1 "[PERSON_NAME]" at bounding box center [1192, 36] width 120 height 17
click at [258, 565] on td "Günter Eisinger Günter Eisinger" at bounding box center [238, 554] width 99 height 43
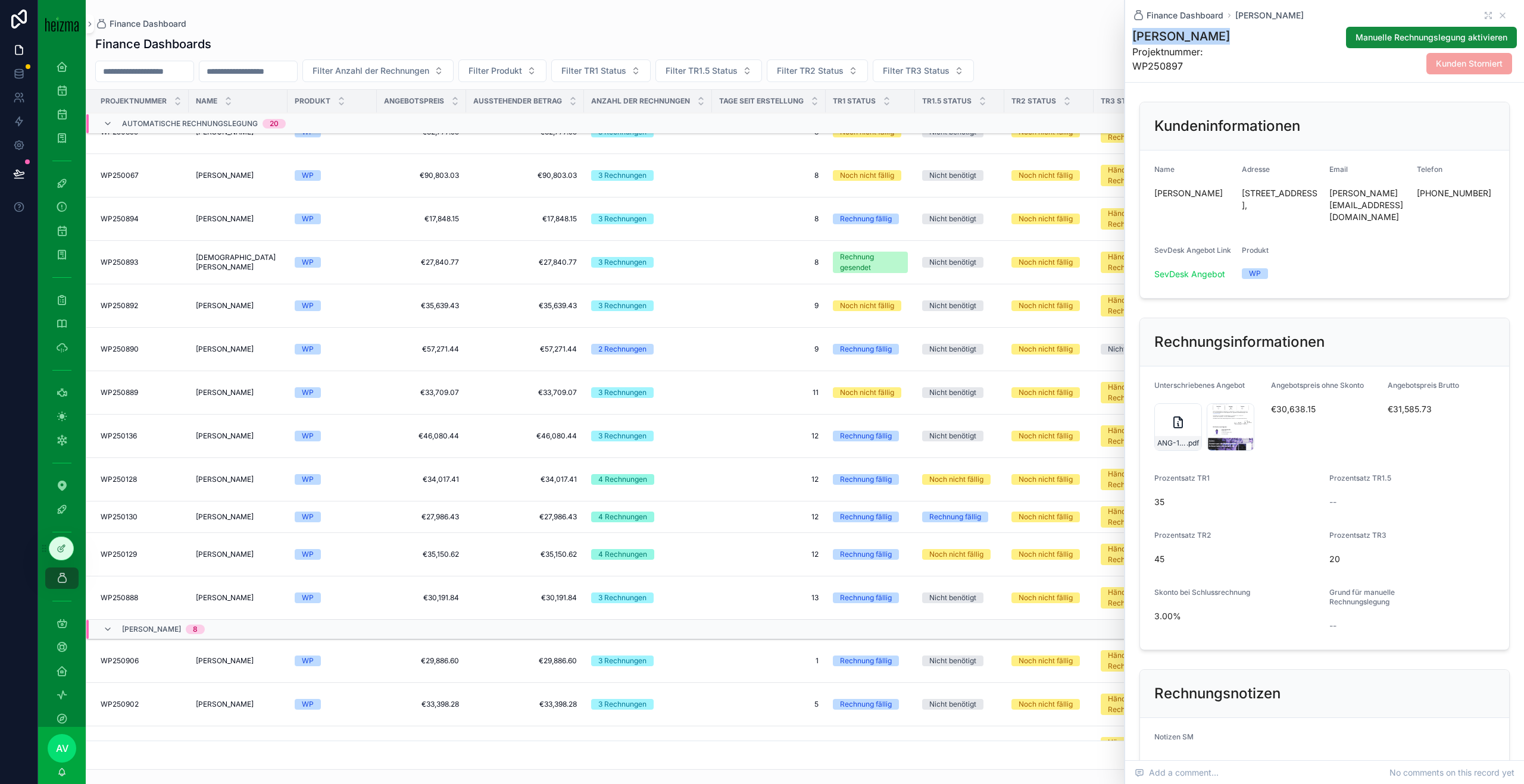
click at [252, 606] on td "Manfred Riha Manfred Riha" at bounding box center [238, 598] width 99 height 43
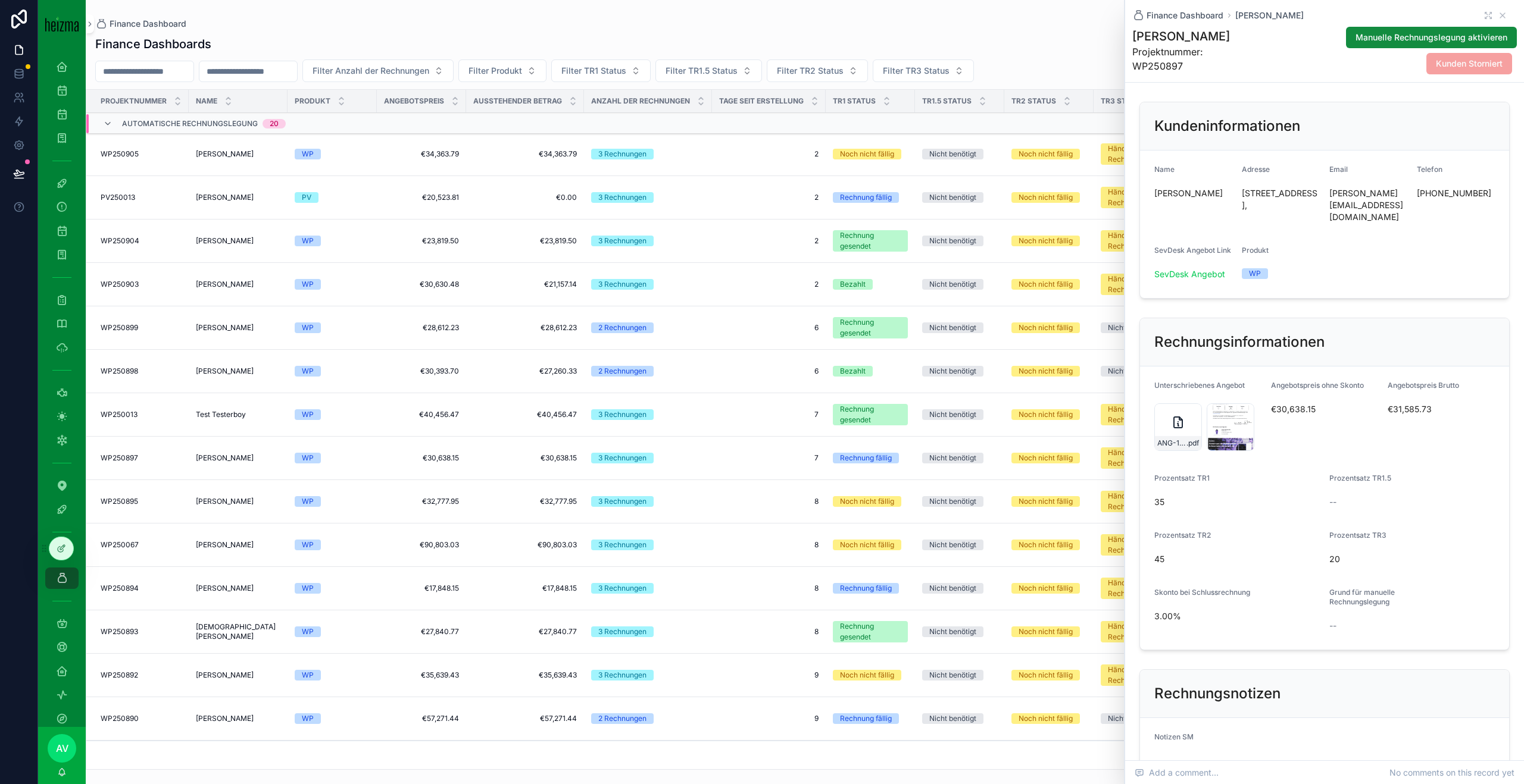
click at [388, 363] on td "€30,393.70 €30,393.70" at bounding box center [421, 371] width 89 height 43
click at [185, 377] on td "WP250898 WP250898" at bounding box center [138, 371] width 102 height 43
click at [212, 94] on div "Name" at bounding box center [238, 101] width 99 height 23
click at [245, 368] on span "[PERSON_NAME]" at bounding box center [225, 371] width 58 height 9
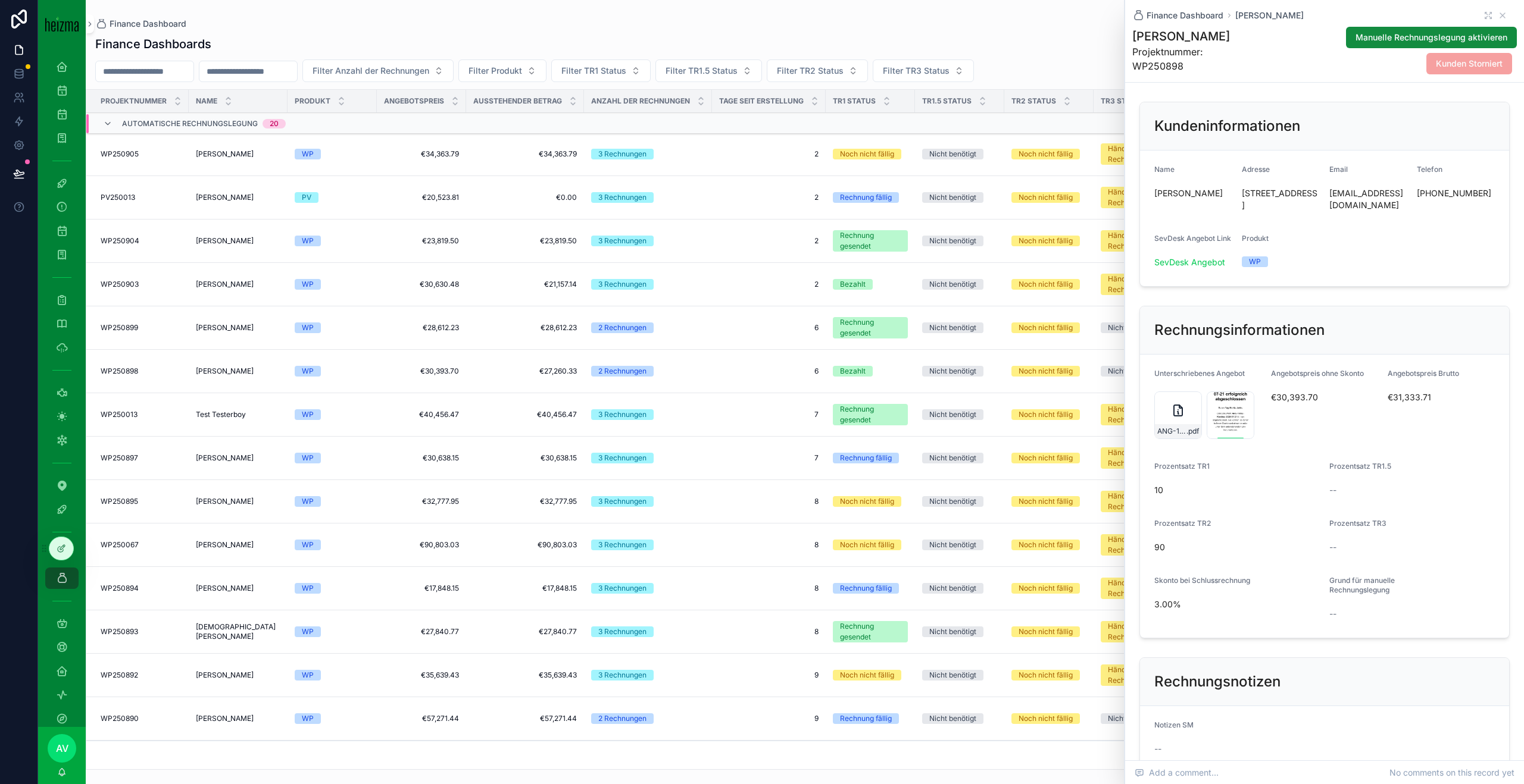
click at [1163, 409] on div "ANG-11862-Kerekes-2025-07-21 .pdf" at bounding box center [1178, 415] width 48 height 48
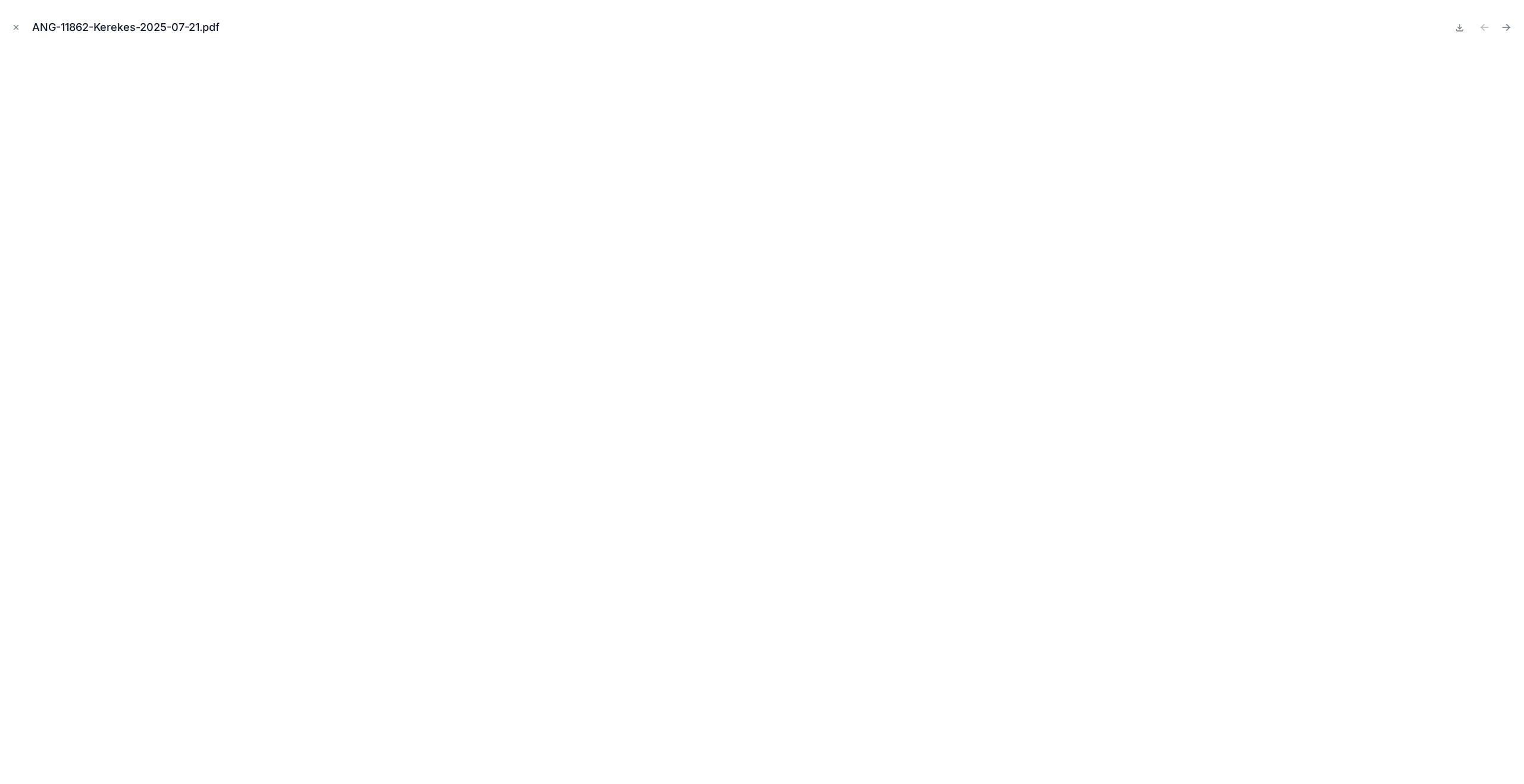
click at [13, 19] on div "ANG-11862-Kerekes-2025-07-21.pdf" at bounding box center [762, 27] width 1505 height 36
click at [17, 29] on icon "Close modal" at bounding box center [16, 27] width 9 height 9
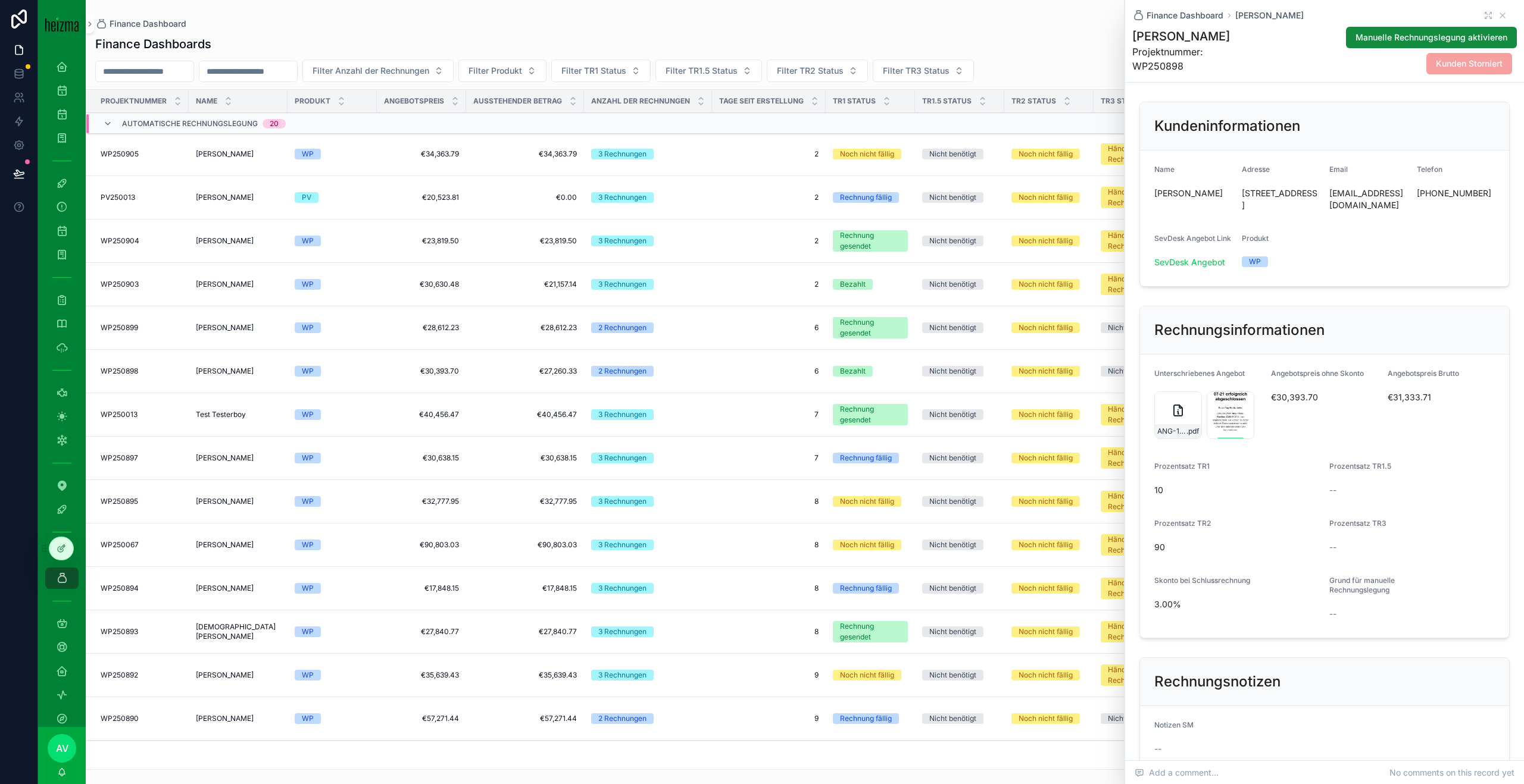
click at [1505, 12] on icon "scrollable content" at bounding box center [1502, 15] width 9 height 9
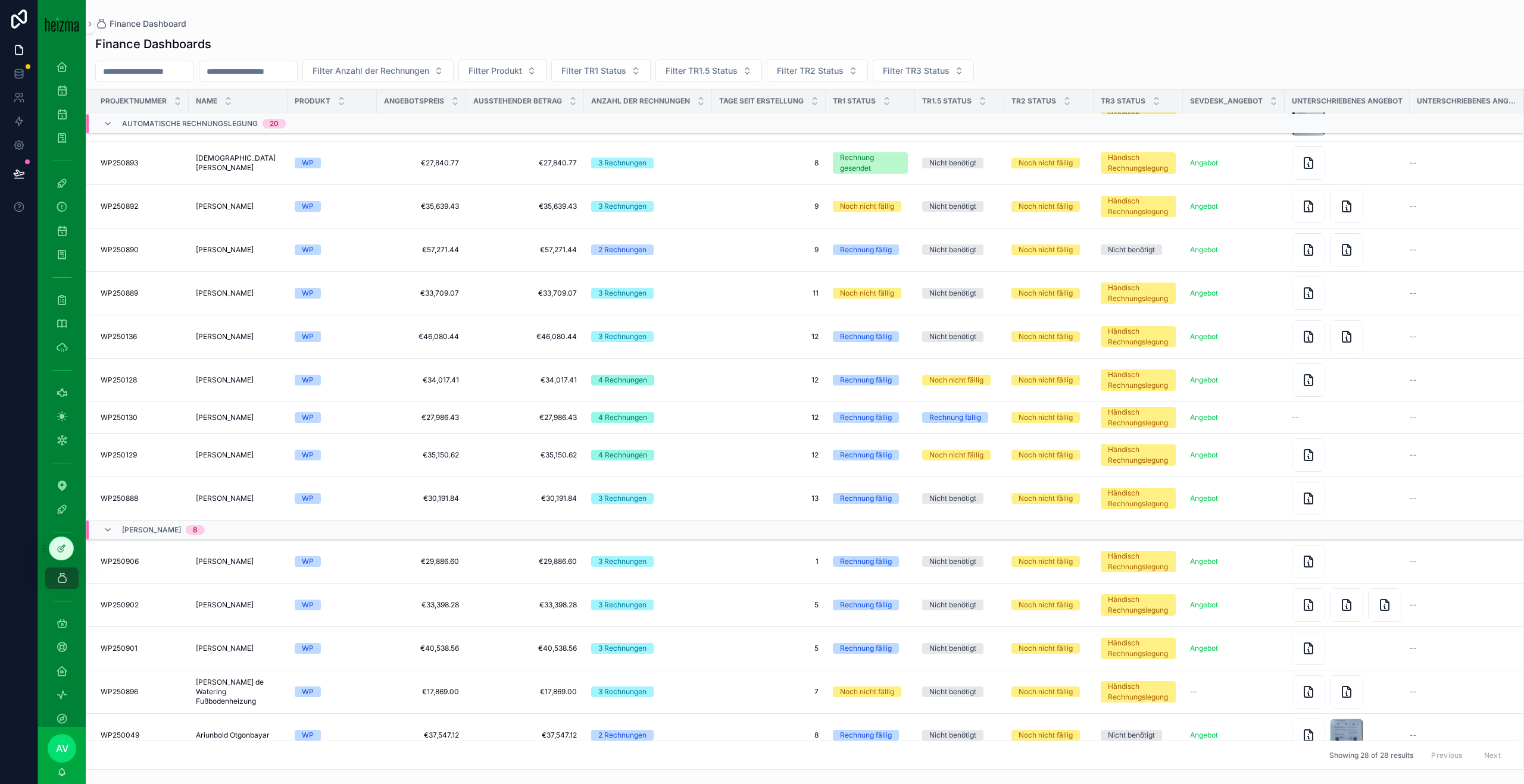
scroll to position [632, 0]
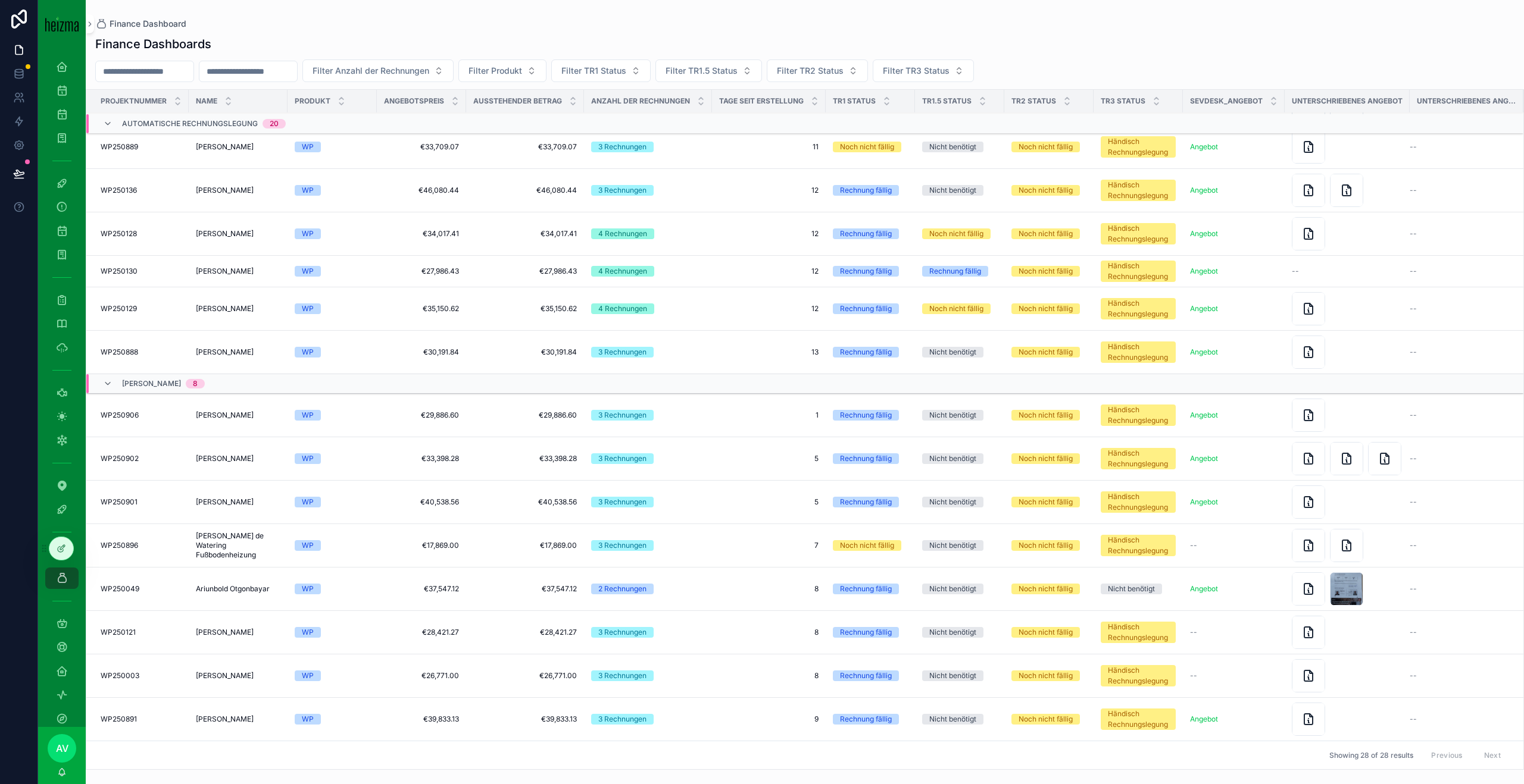
click at [793, 733] on td "9 9" at bounding box center [768, 719] width 114 height 43
click at [799, 720] on span "9" at bounding box center [769, 720] width 100 height 9
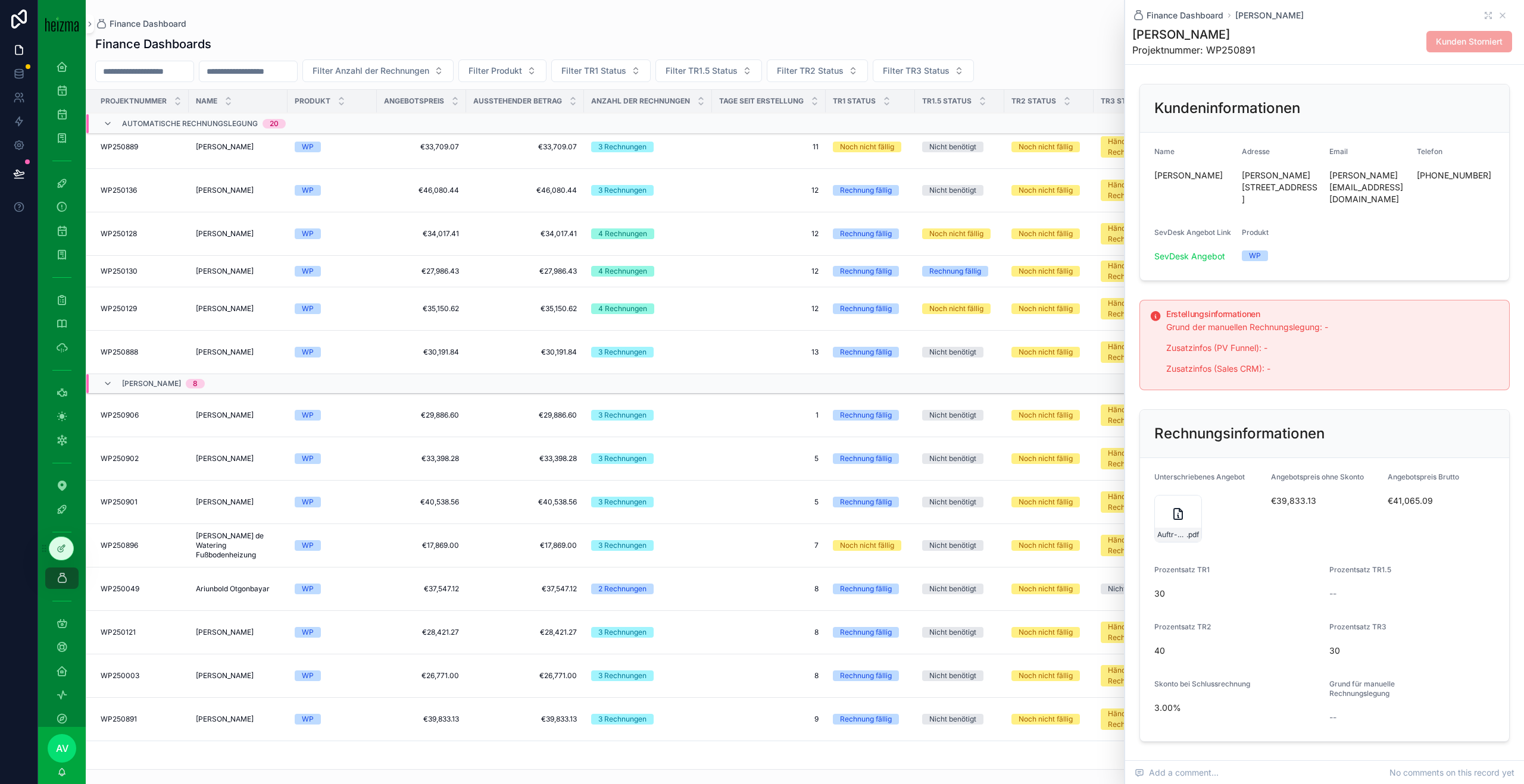
click at [1504, 7] on div "Finance Dashboard Martin Lukanowicz Martin Lukanowicz Projektnummer: WP250891 K…" at bounding box center [1324, 32] width 385 height 64
click at [1504, 15] on icon "scrollable content" at bounding box center [1502, 15] width 9 height 9
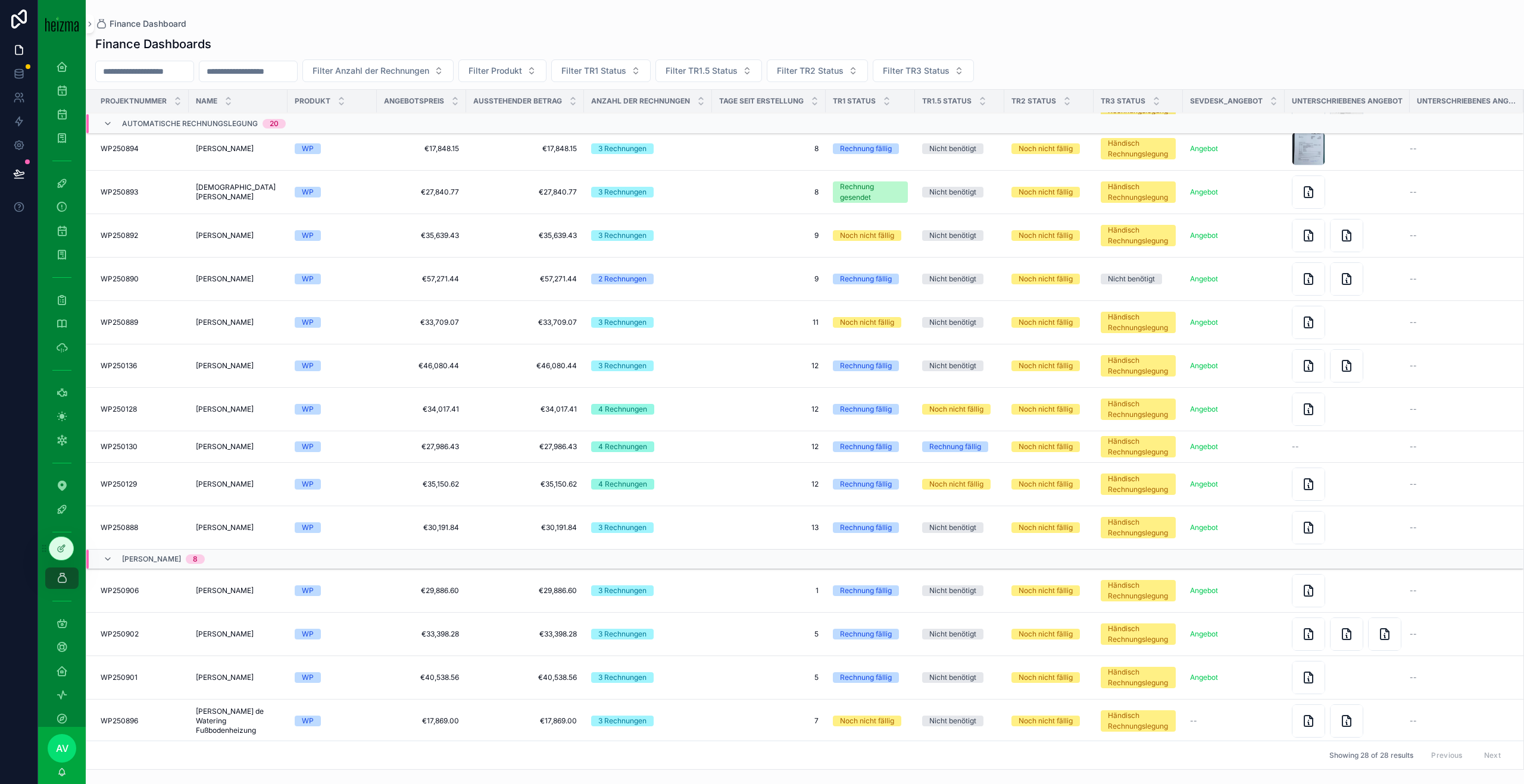
scroll to position [417, 0]
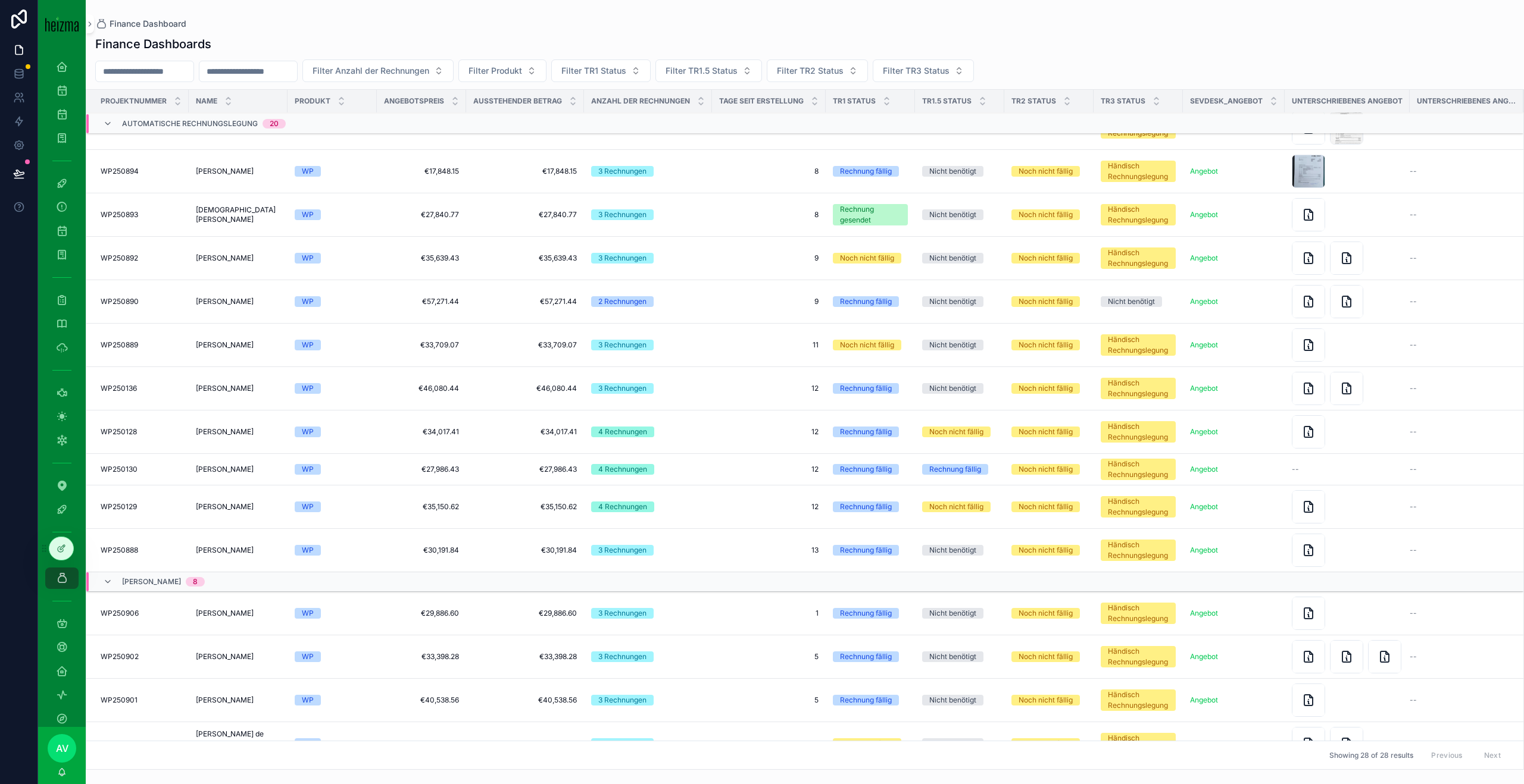
click at [237, 248] on td "Robert Steinbauer Robert Steinbauer" at bounding box center [238, 258] width 99 height 43
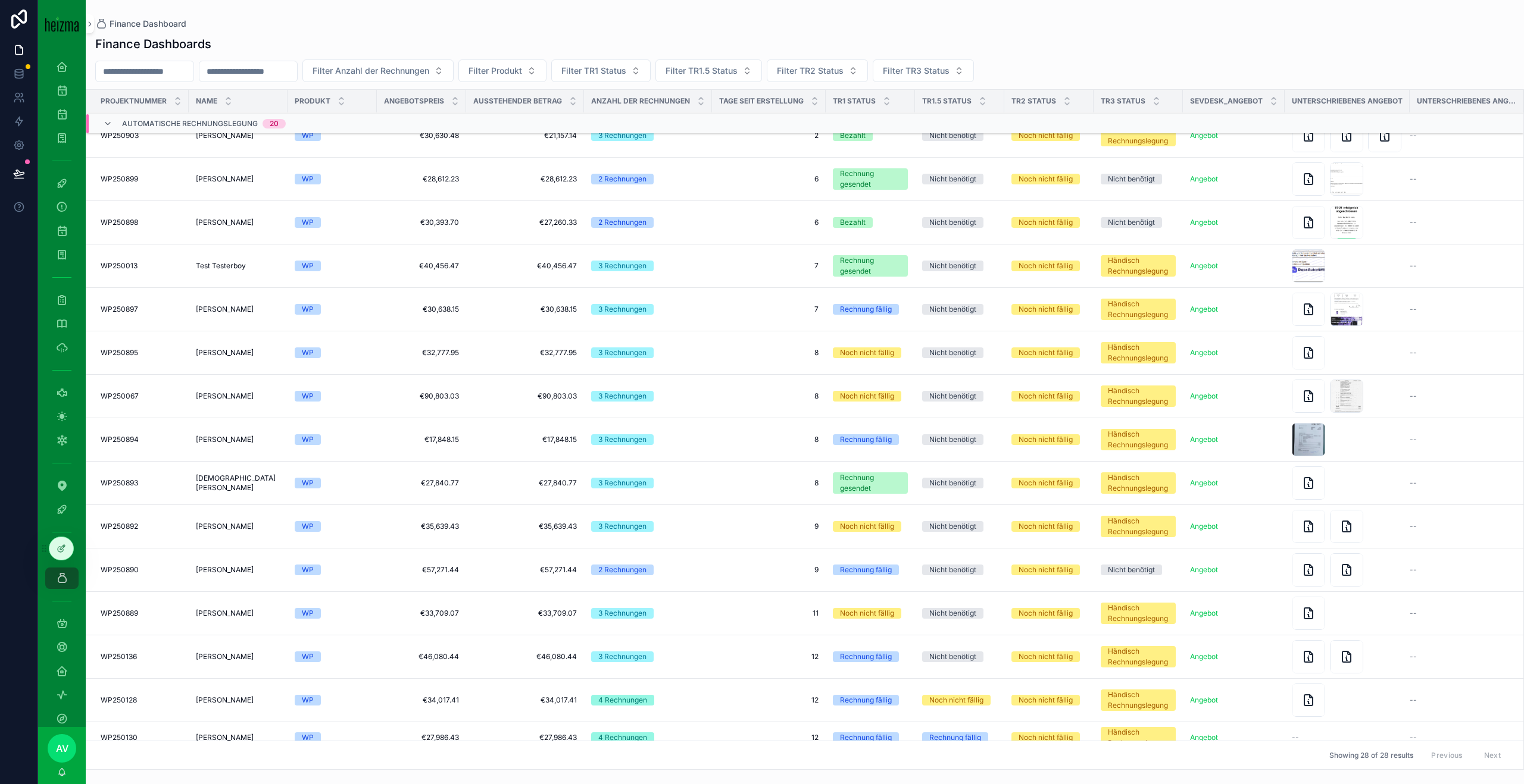
scroll to position [134, 0]
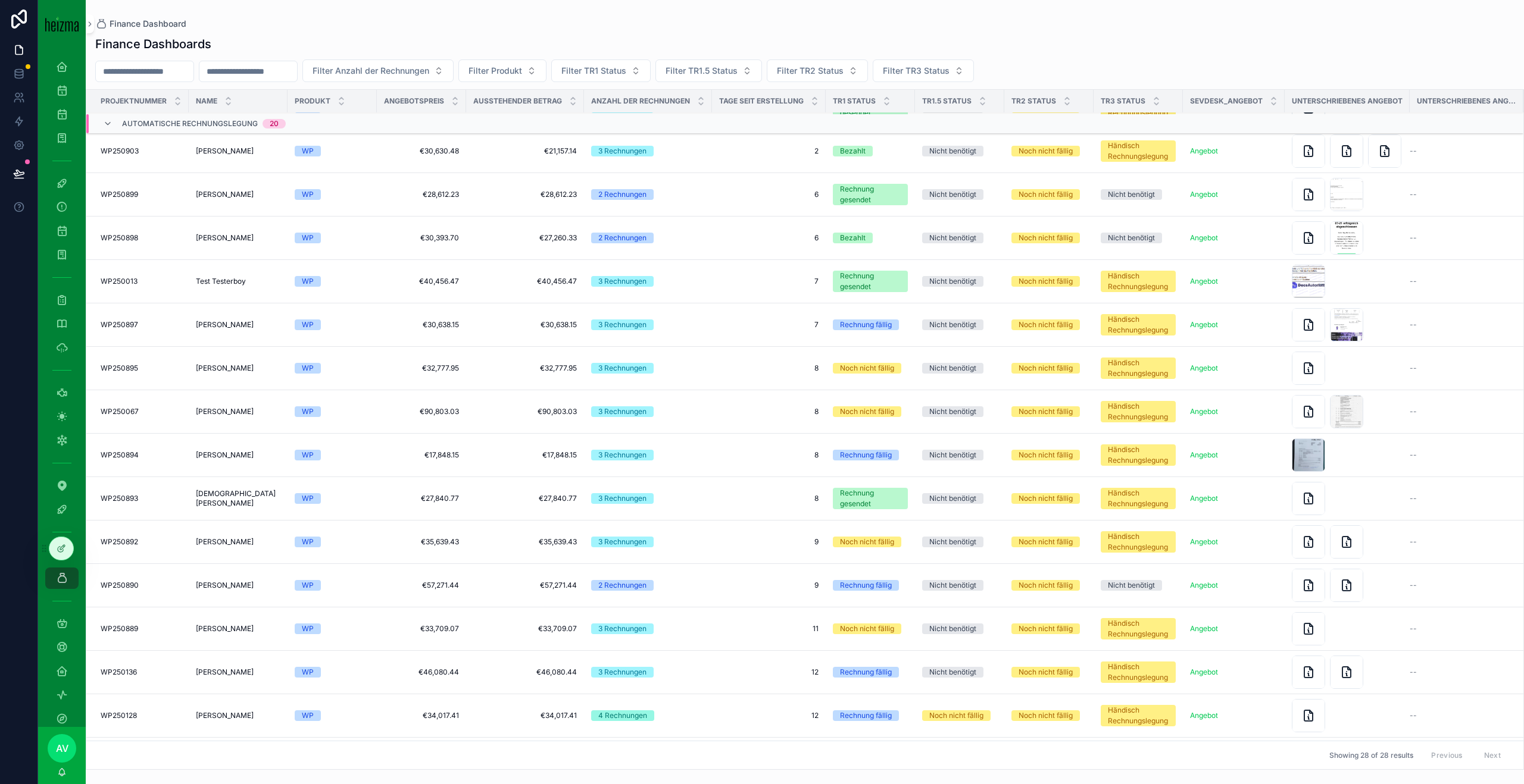
click at [205, 347] on td "Tanja Haselberger Tanja Haselberger" at bounding box center [238, 368] width 99 height 43
click at [174, 324] on div "WP250897 WP250897" at bounding box center [141, 325] width 81 height 9
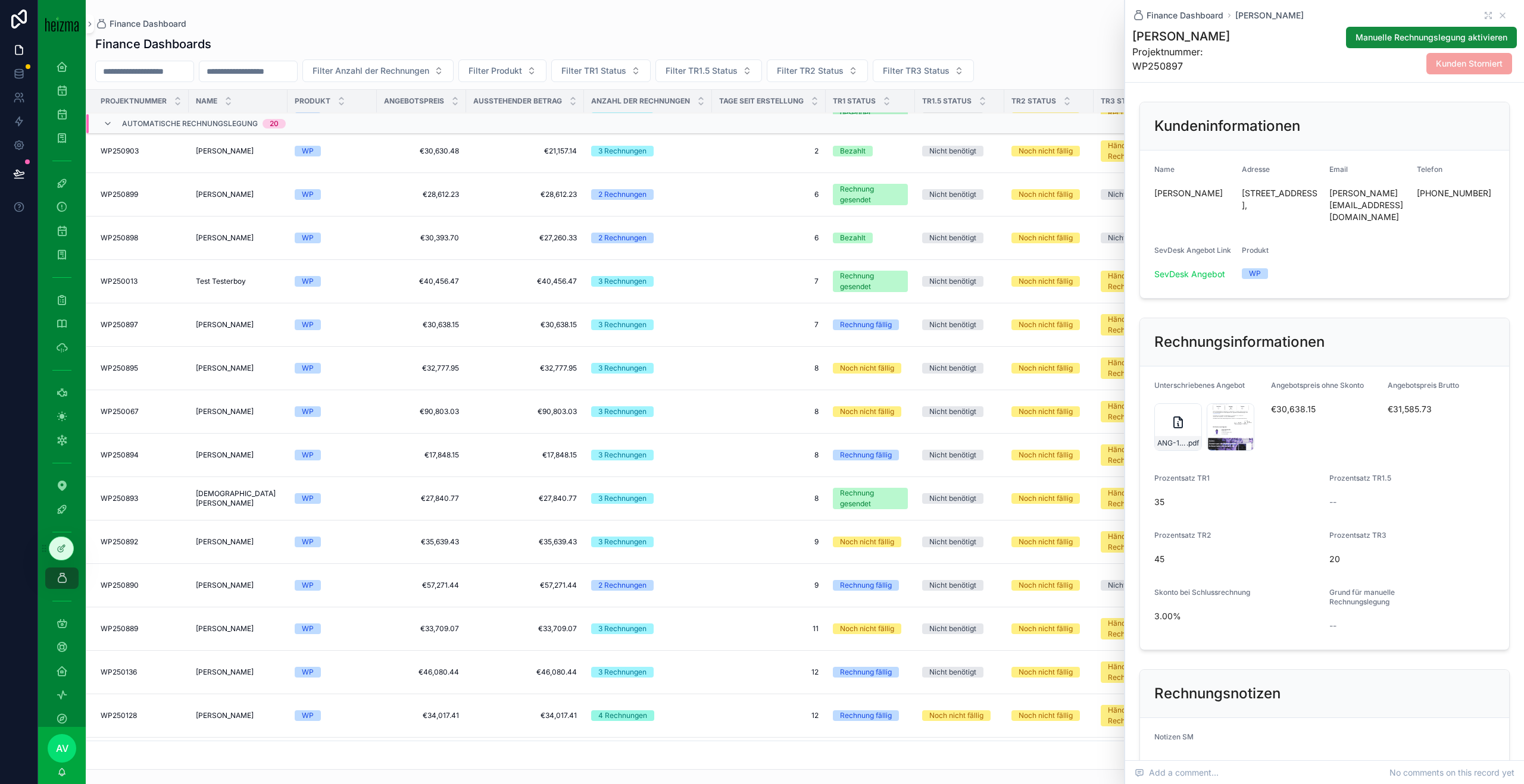
click at [1174, 417] on icon "scrollable content" at bounding box center [1178, 422] width 14 height 14
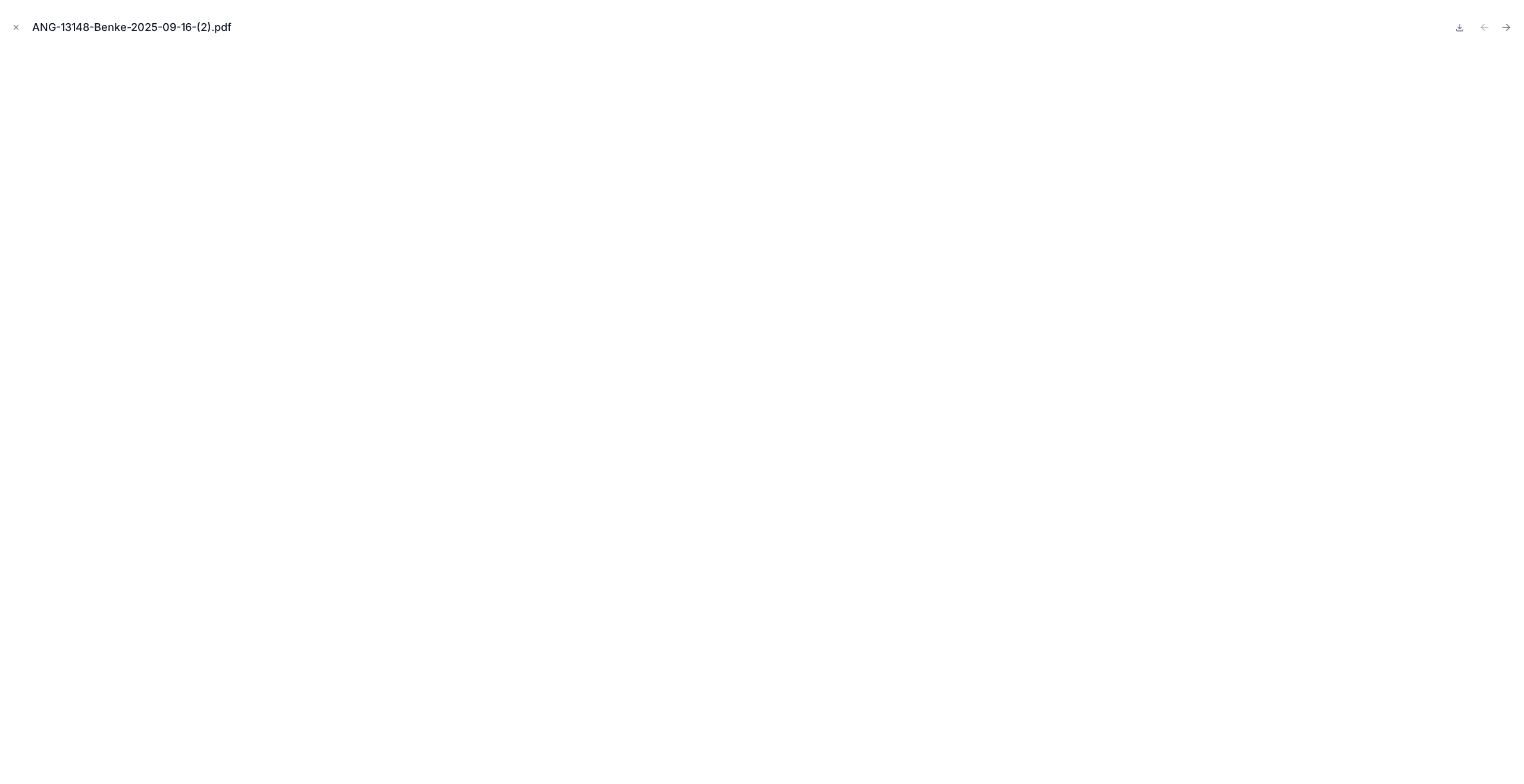
click at [9, 31] on button "Close modal" at bounding box center [16, 27] width 13 height 13
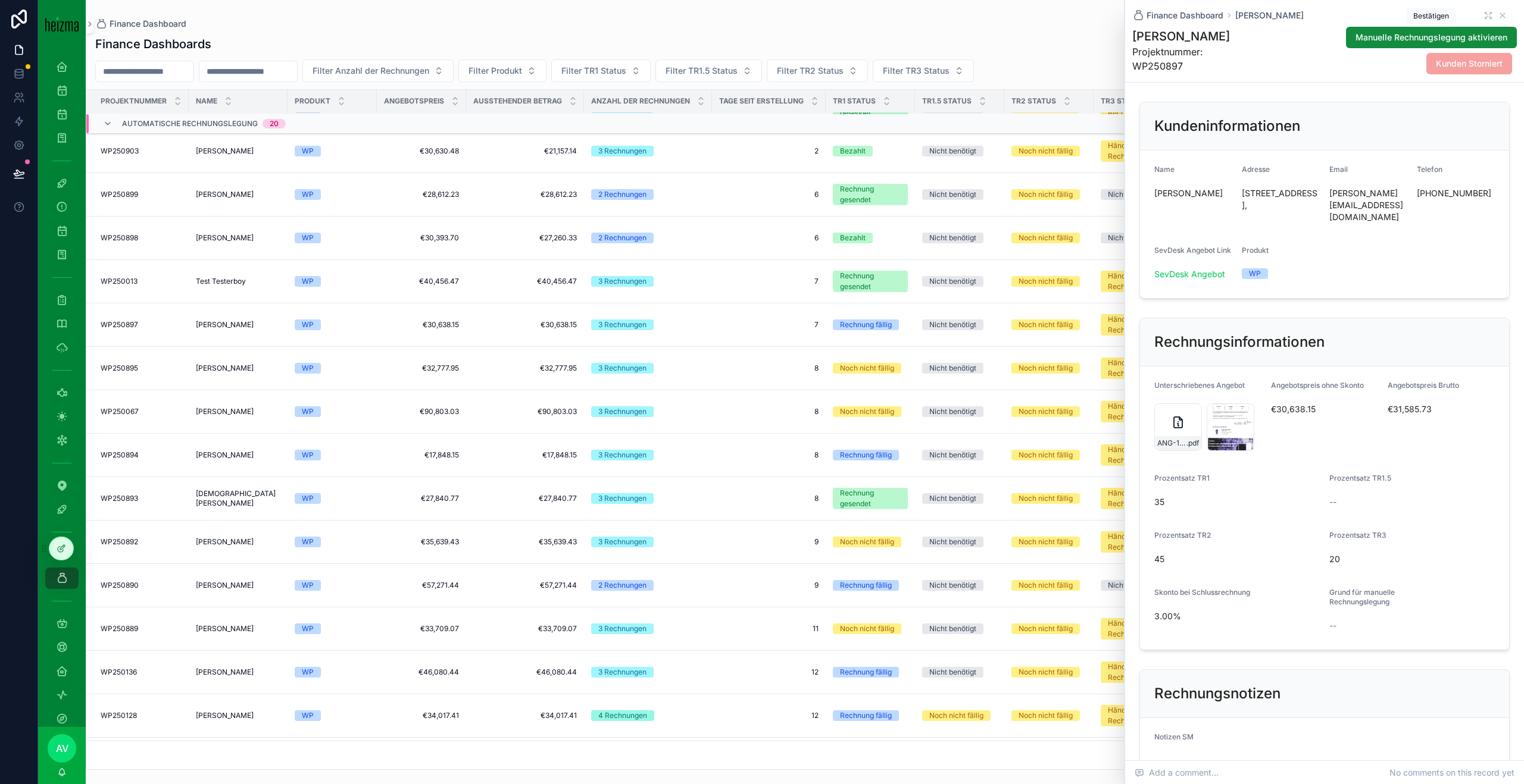
click at [1506, 16] on icon "scrollable content" at bounding box center [1502, 15] width 9 height 9
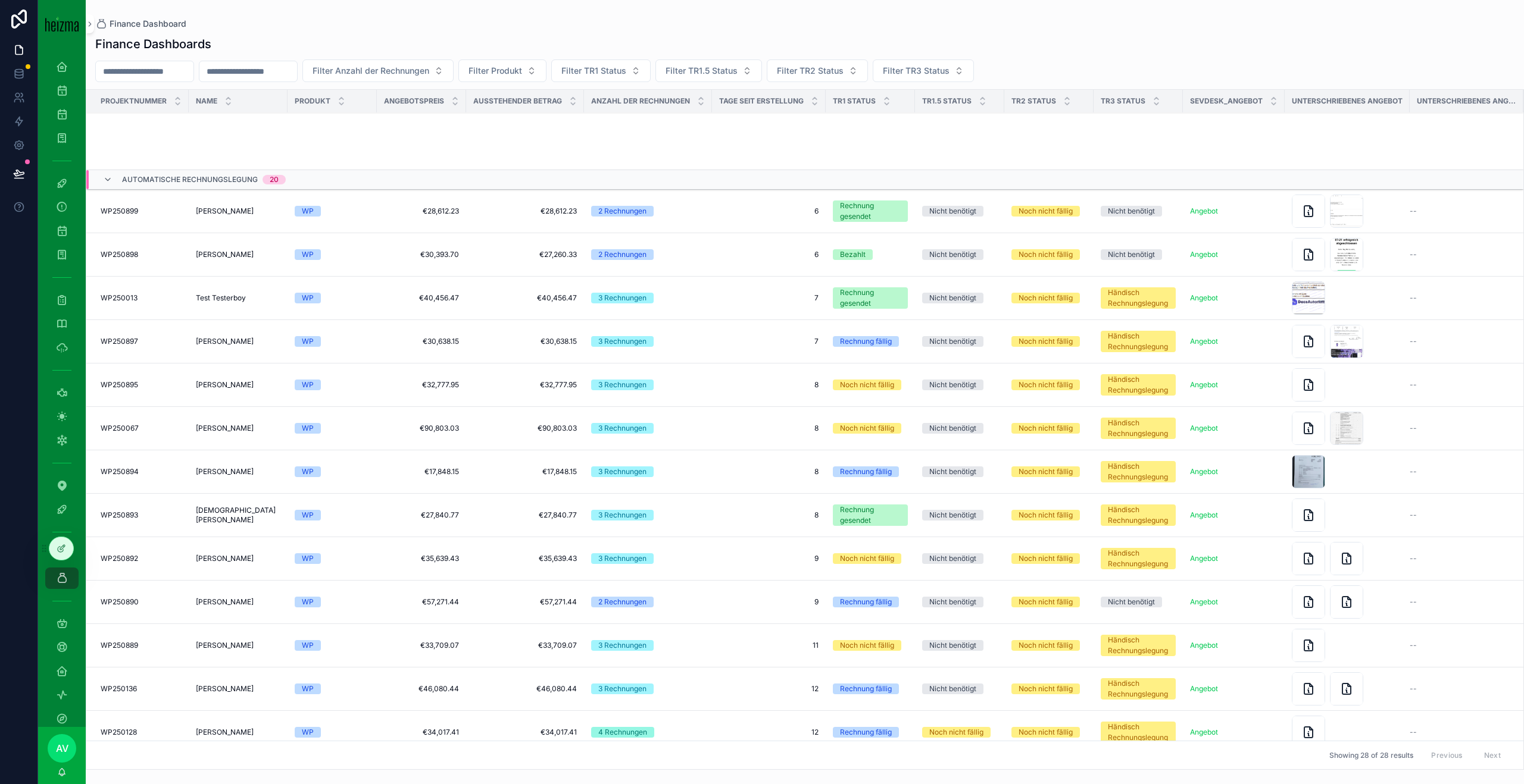
scroll to position [632, 0]
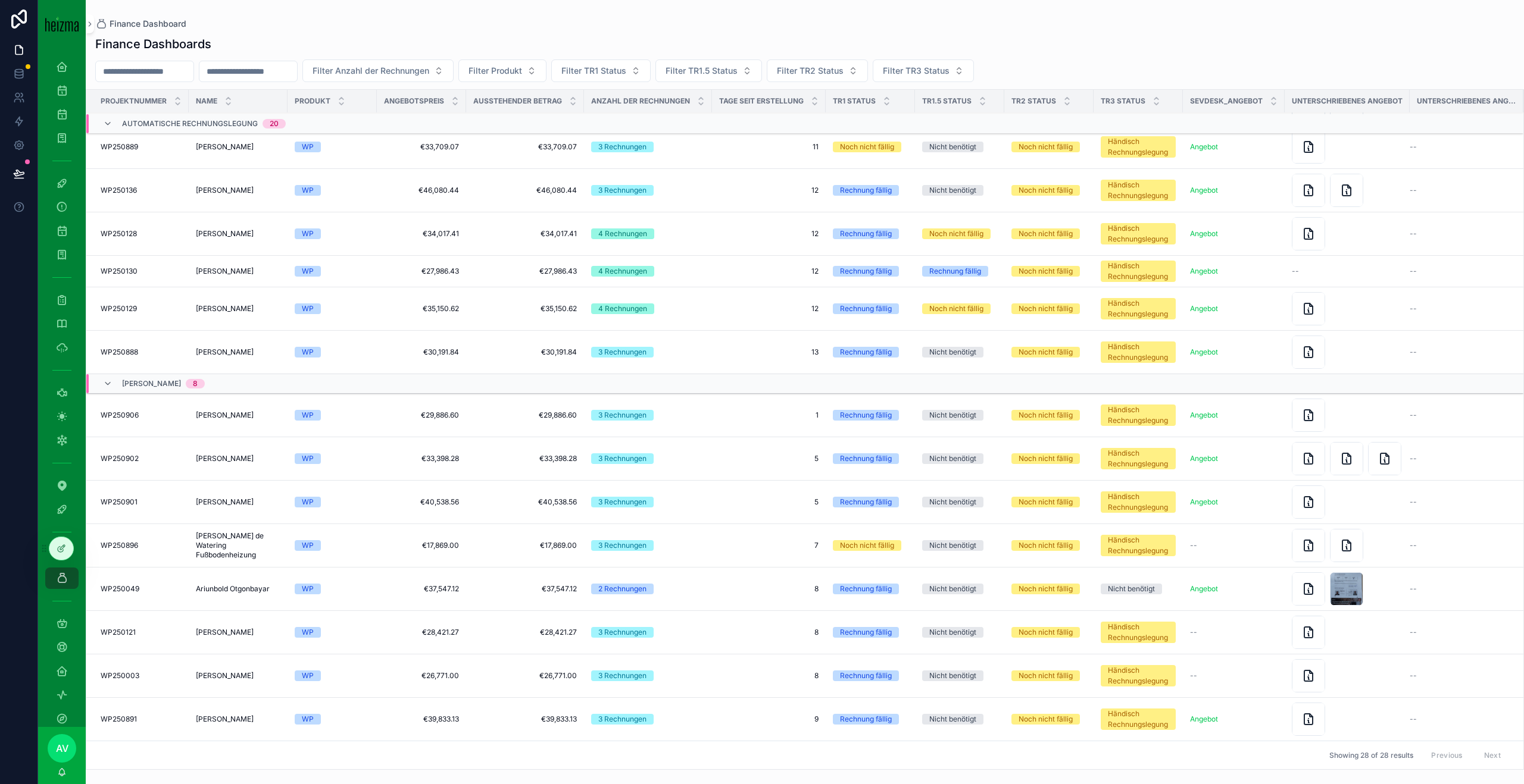
click at [770, 698] on td "9 9" at bounding box center [768, 719] width 114 height 43
drag, startPoint x: 269, startPoint y: 720, endPoint x: 291, endPoint y: 783, distance: 66.7
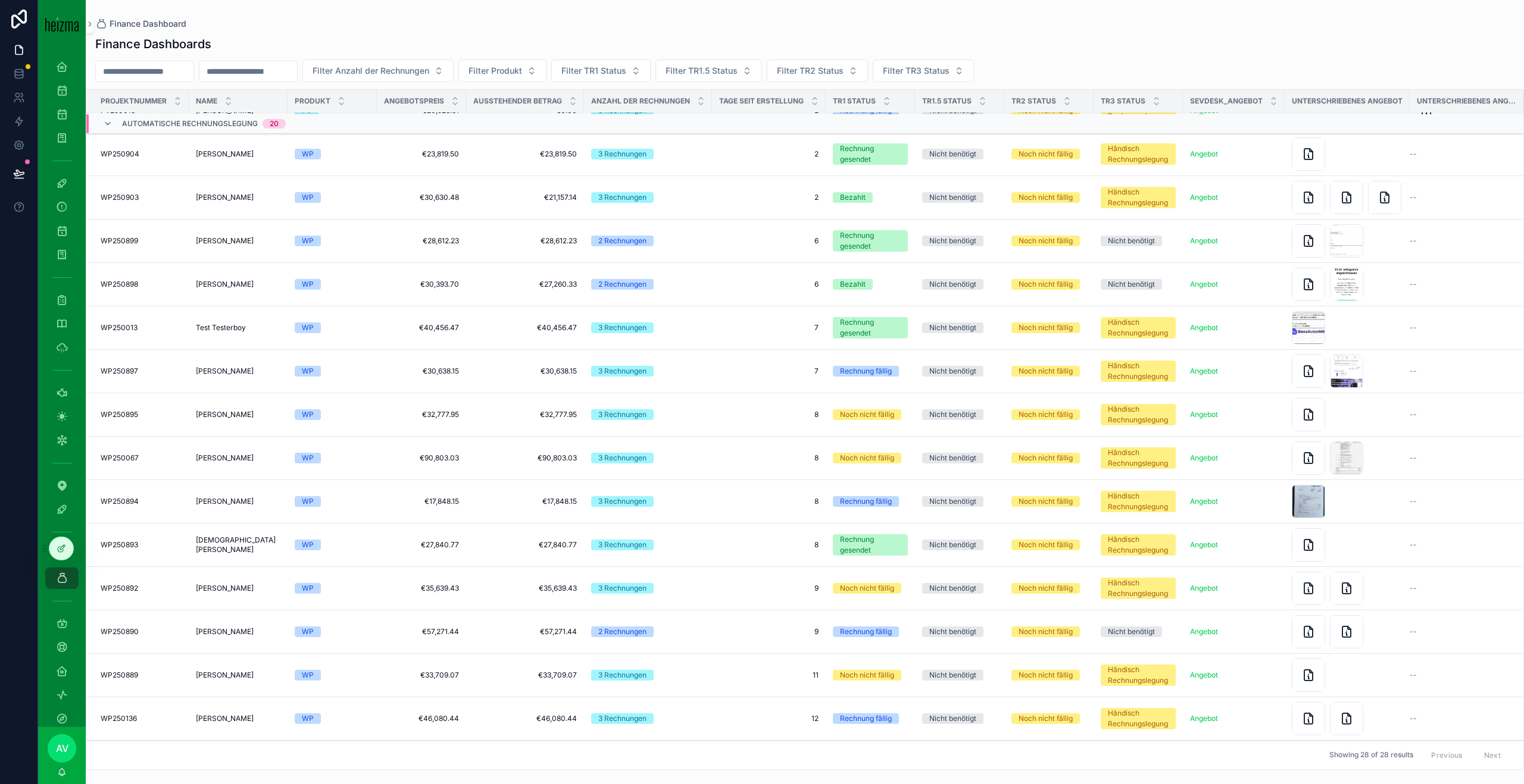
scroll to position [0, 0]
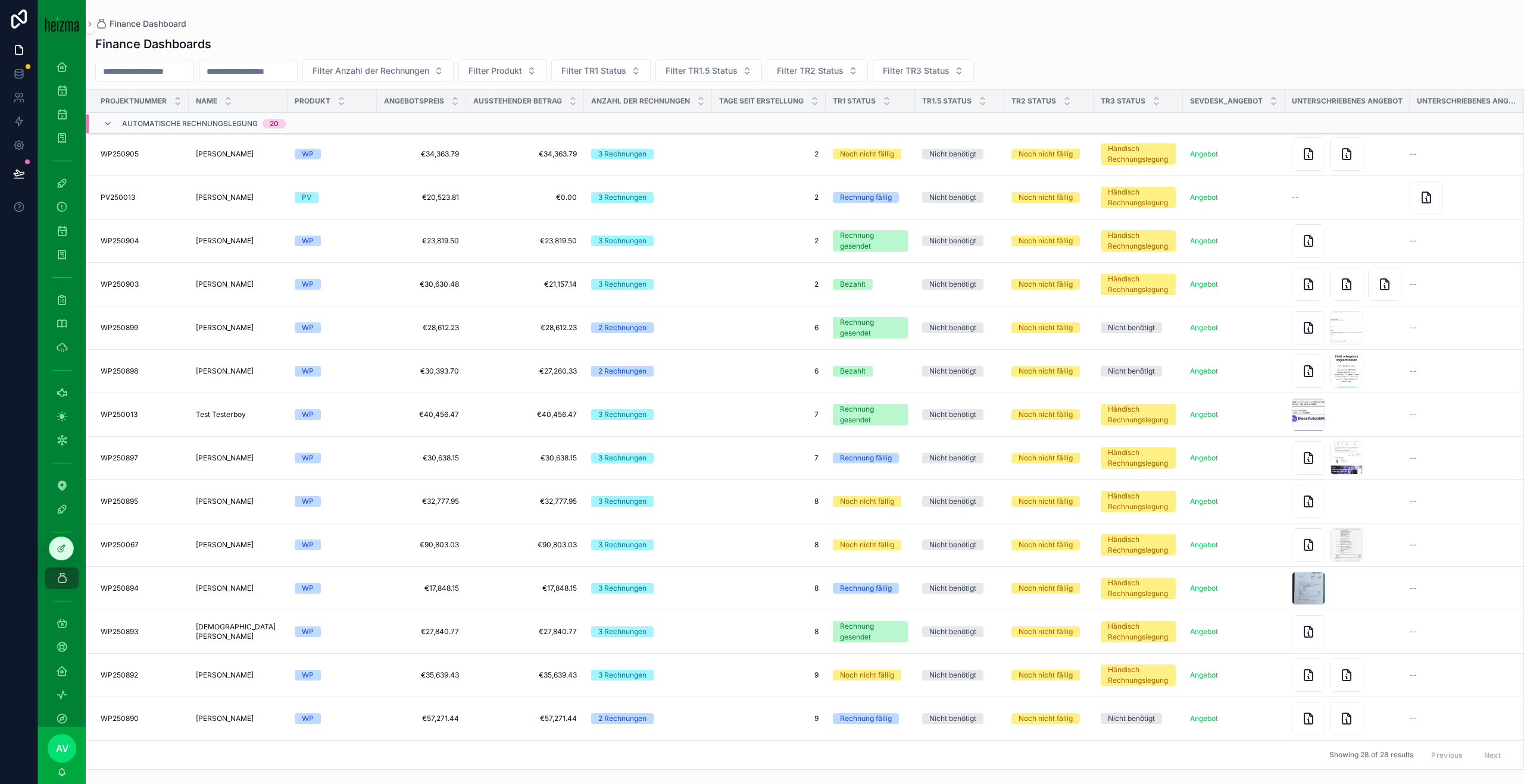
click at [883, 98] on icon "scrollable content" at bounding box center [887, 98] width 8 height 8
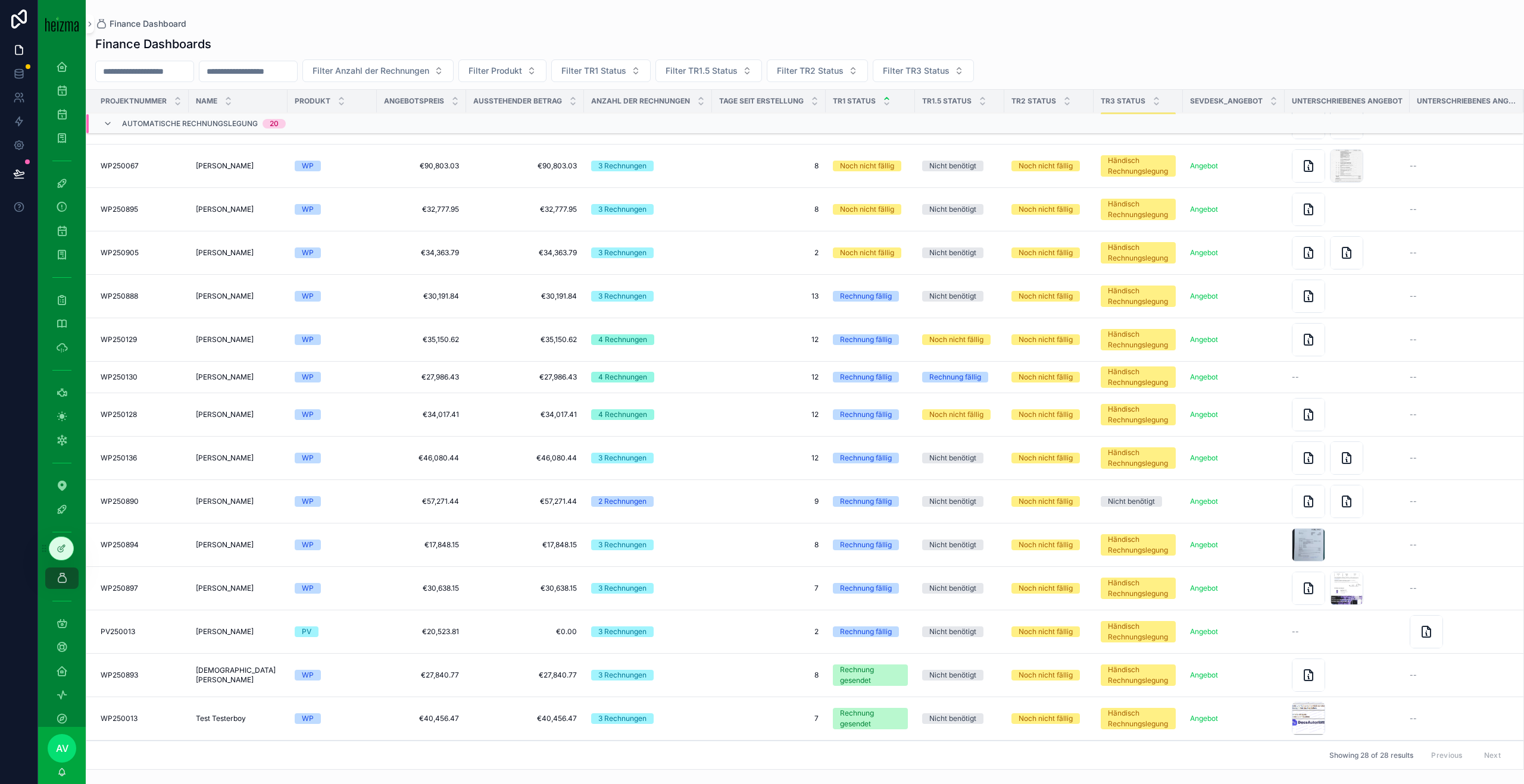
scroll to position [164, 0]
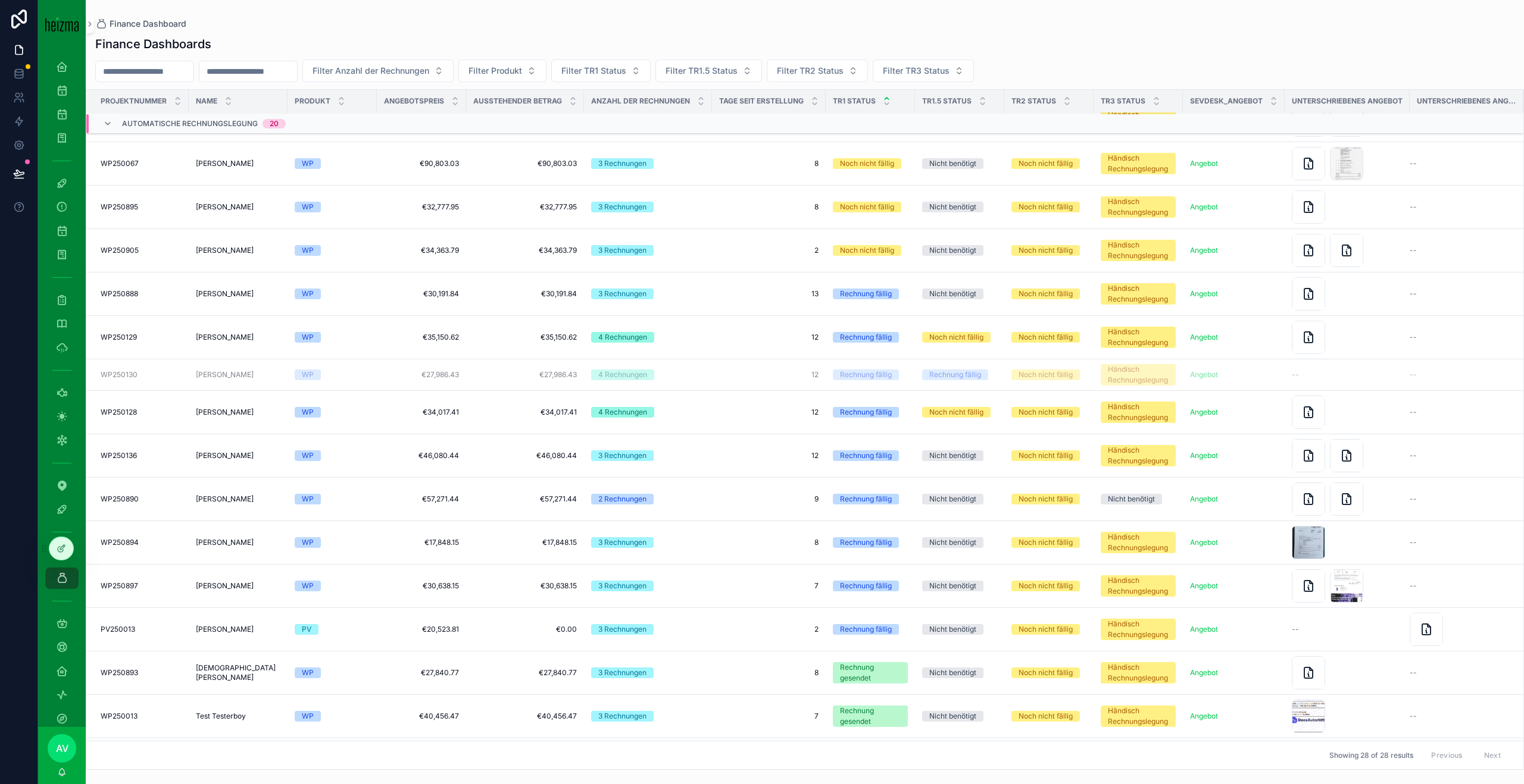
click at [211, 377] on span "[PERSON_NAME]" at bounding box center [225, 375] width 58 height 9
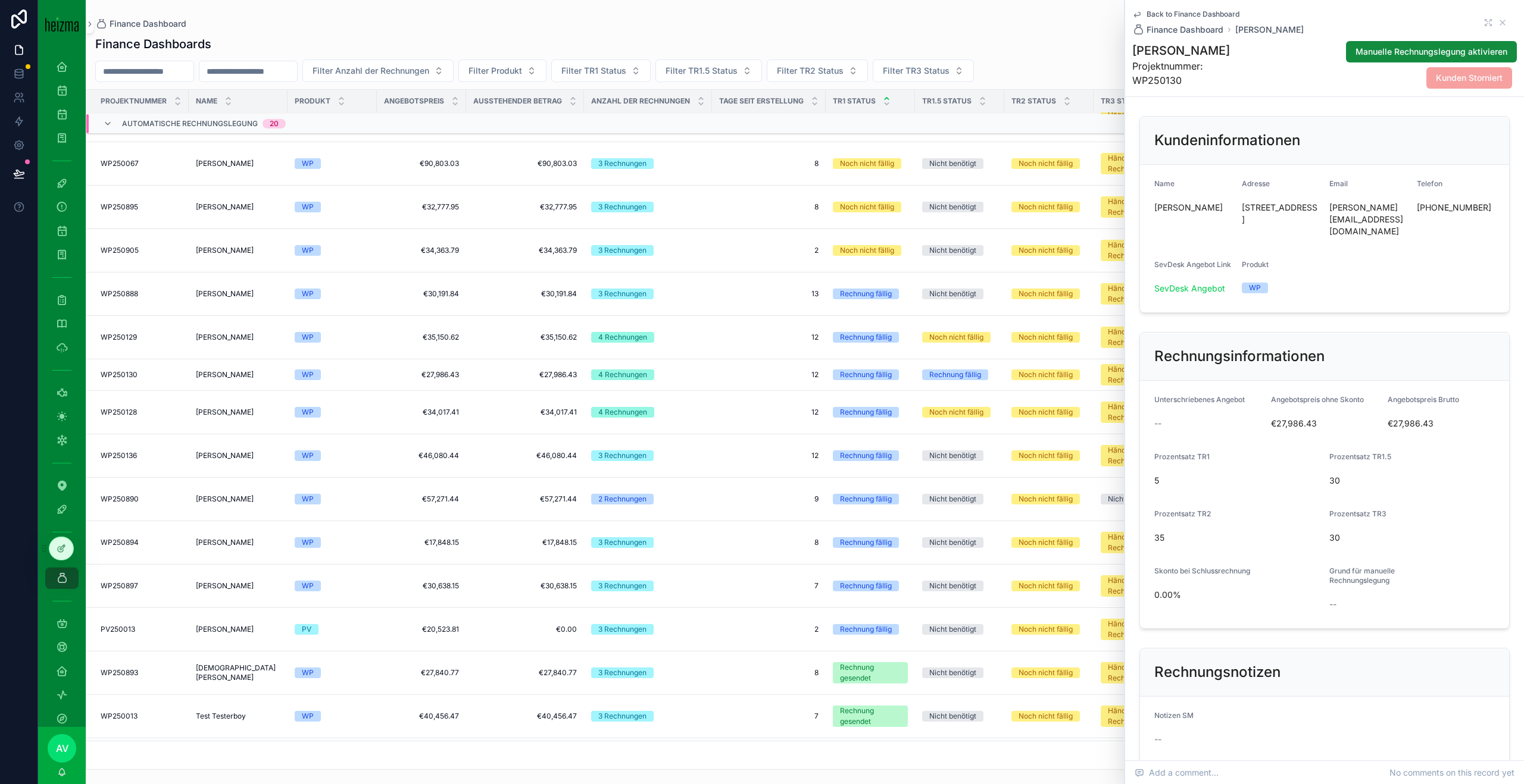
click at [1194, 48] on h1 "[PERSON_NAME]" at bounding box center [1191, 50] width 118 height 17
copy h1 "[PERSON_NAME]"
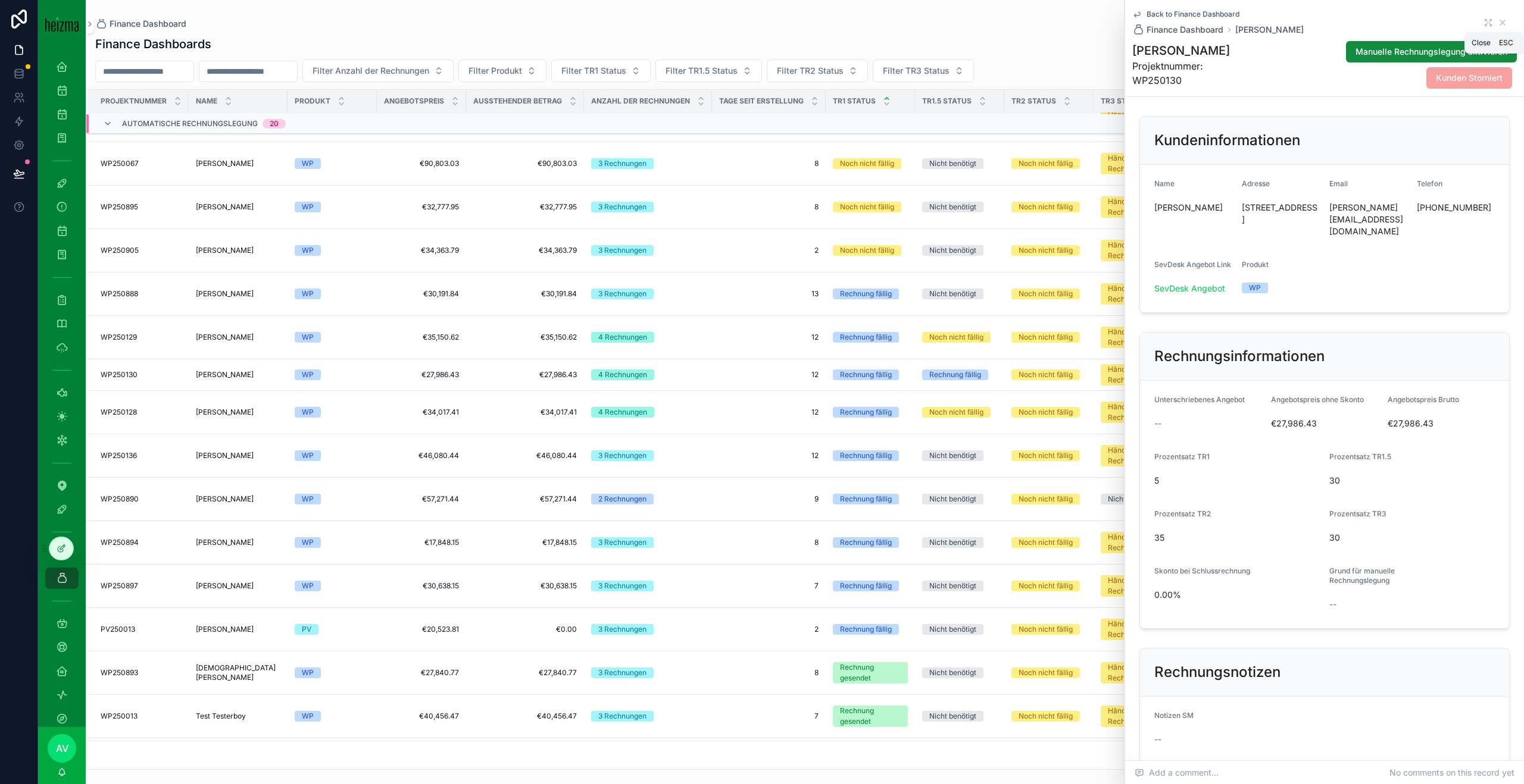
click at [1505, 21] on icon "scrollable content" at bounding box center [1502, 23] width 9 height 9
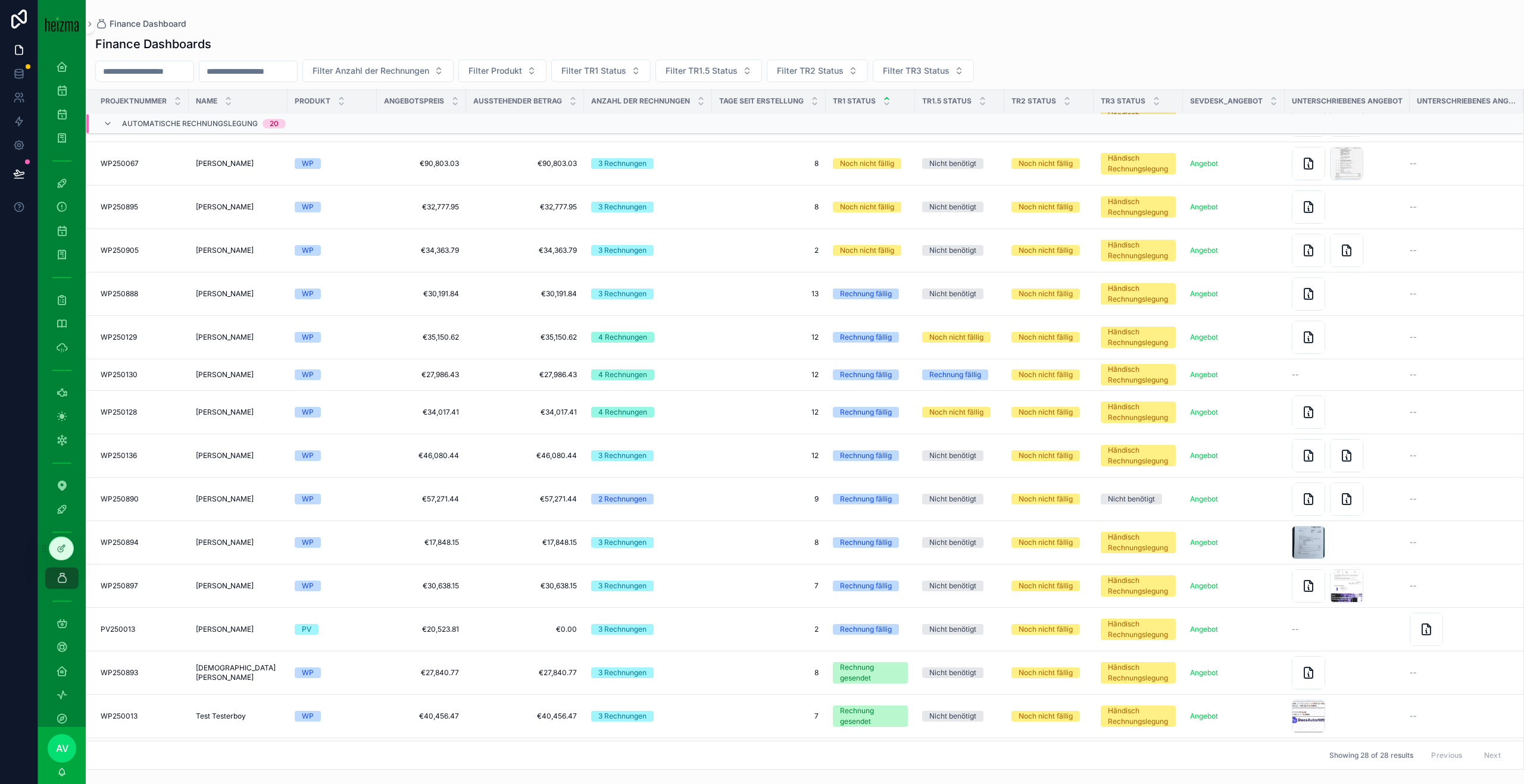
click at [1275, 380] on td "Angebot Angebot" at bounding box center [1233, 375] width 102 height 31
click at [1285, 373] on td "--" at bounding box center [1347, 375] width 125 height 31
click at [1303, 375] on div "--" at bounding box center [1347, 375] width 111 height 9
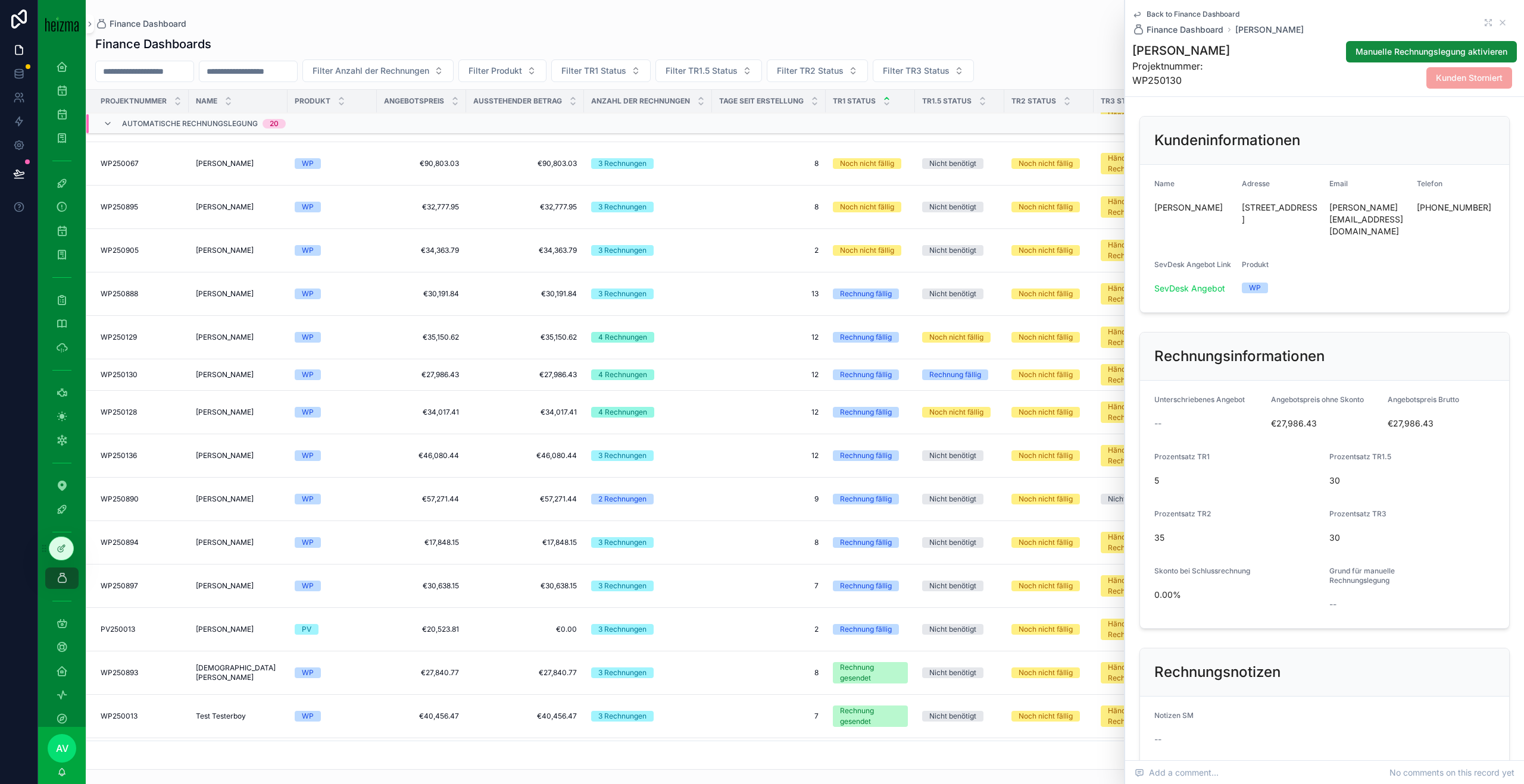
click at [1222, 56] on h1 "[PERSON_NAME]" at bounding box center [1191, 50] width 118 height 17
copy h1 "[PERSON_NAME]"
click at [1503, 22] on icon "scrollable content" at bounding box center [1502, 23] width 9 height 9
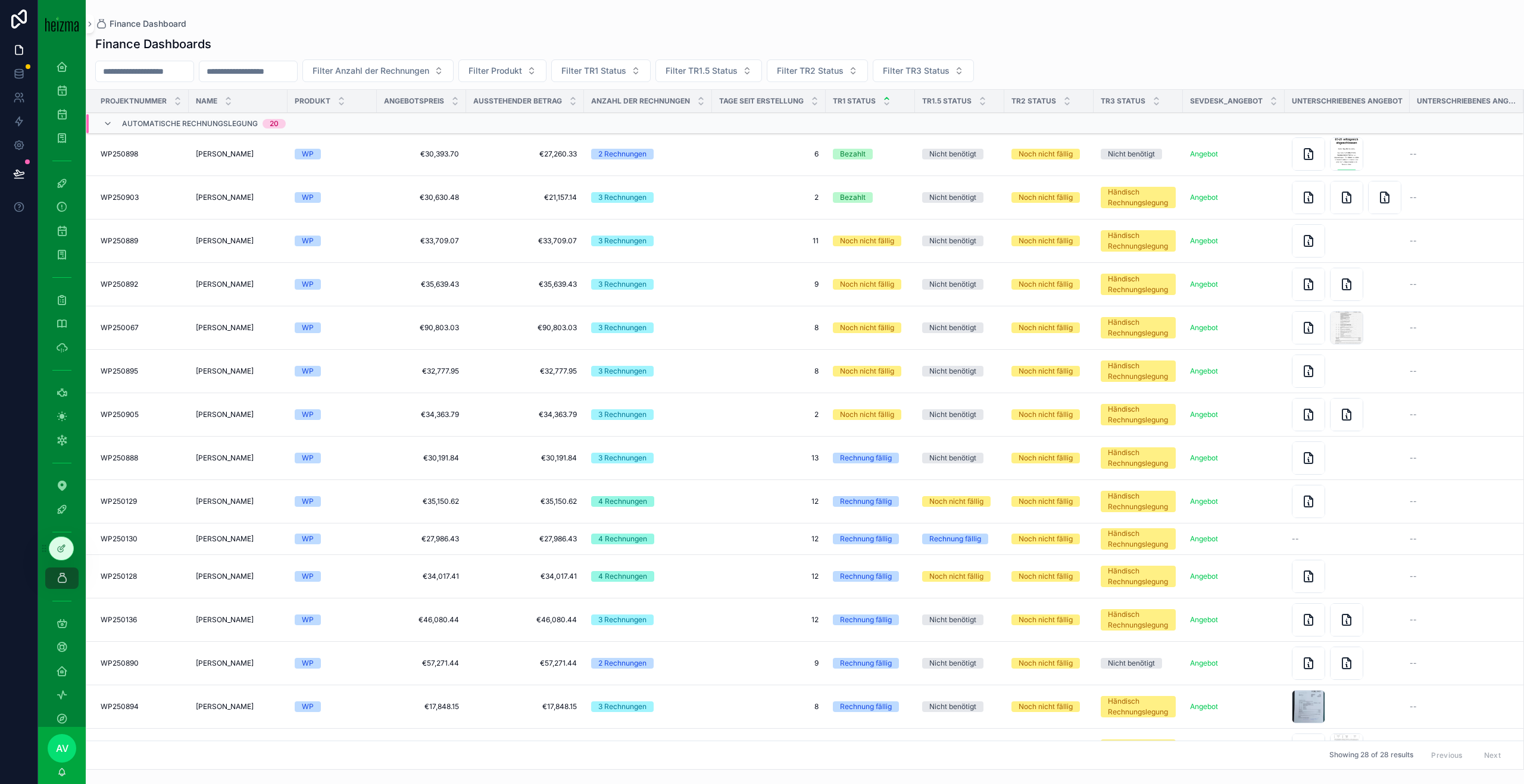
click at [496, 163] on td "€27,260.33 €27,260.33" at bounding box center [524, 154] width 118 height 43
click at [705, 250] on td "3 Rechnungen" at bounding box center [648, 241] width 128 height 43
click at [201, 242] on span "[PERSON_NAME]" at bounding box center [225, 241] width 58 height 9
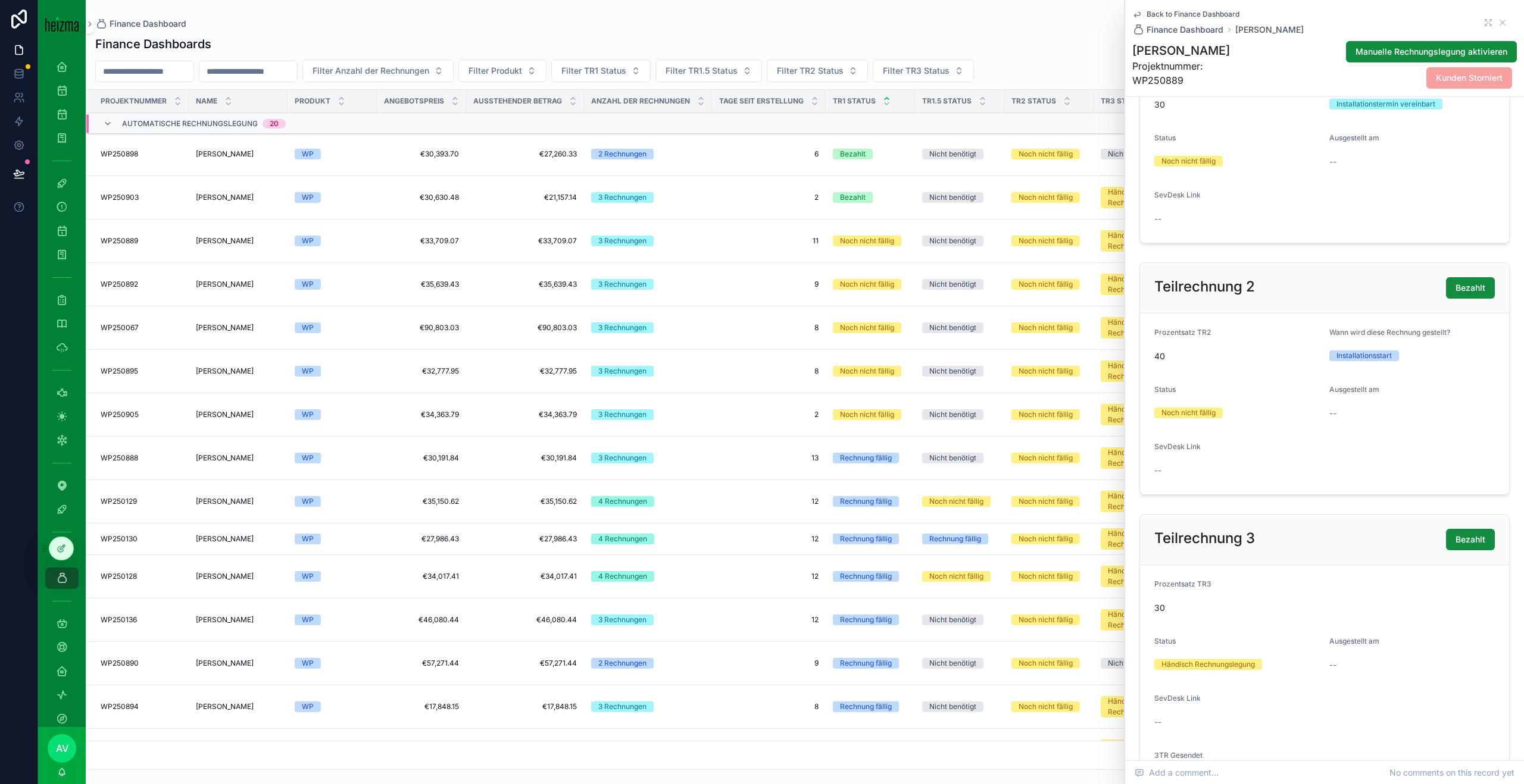
scroll to position [1021, 0]
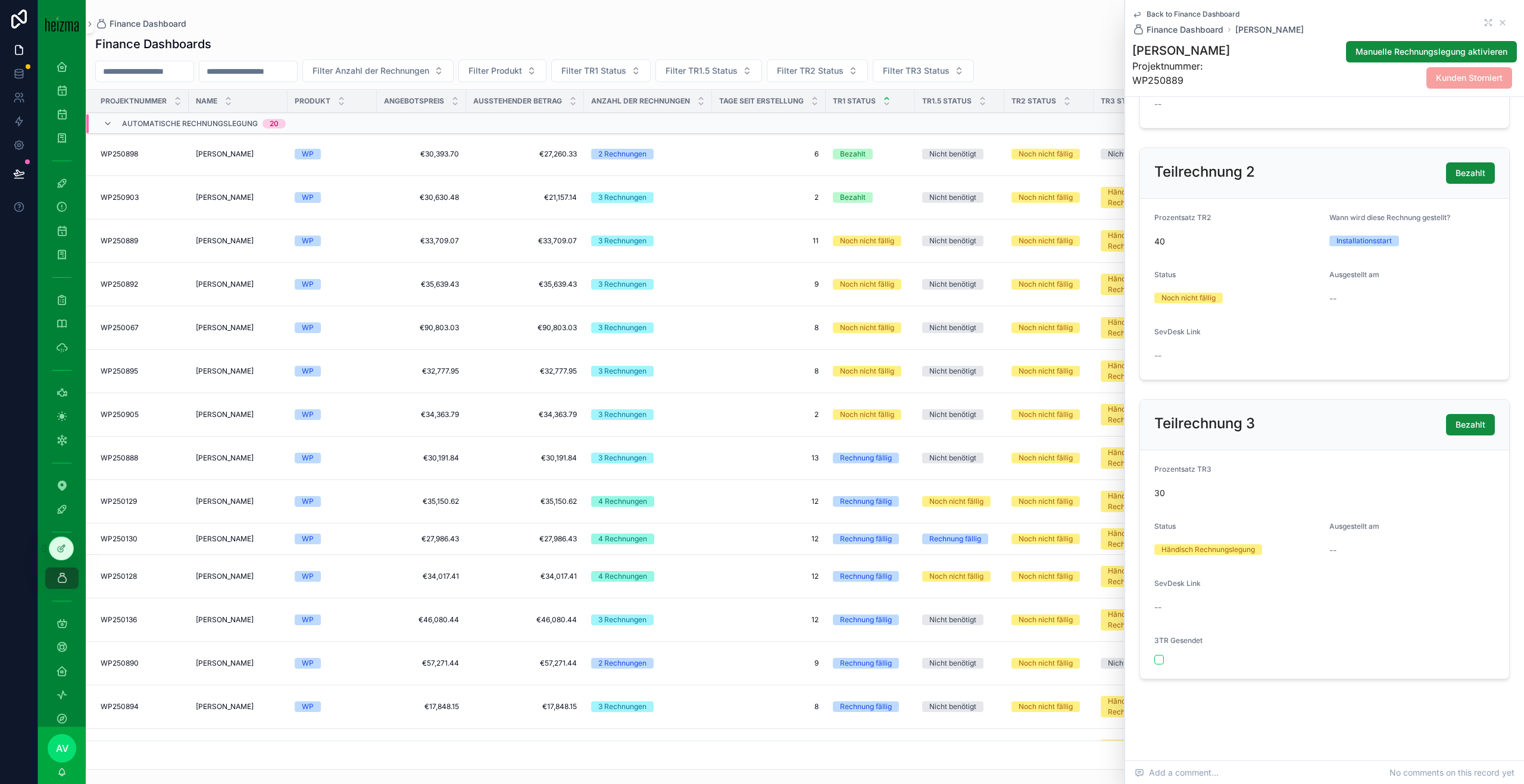
click at [1503, 19] on icon "scrollable content" at bounding box center [1502, 23] width 9 height 9
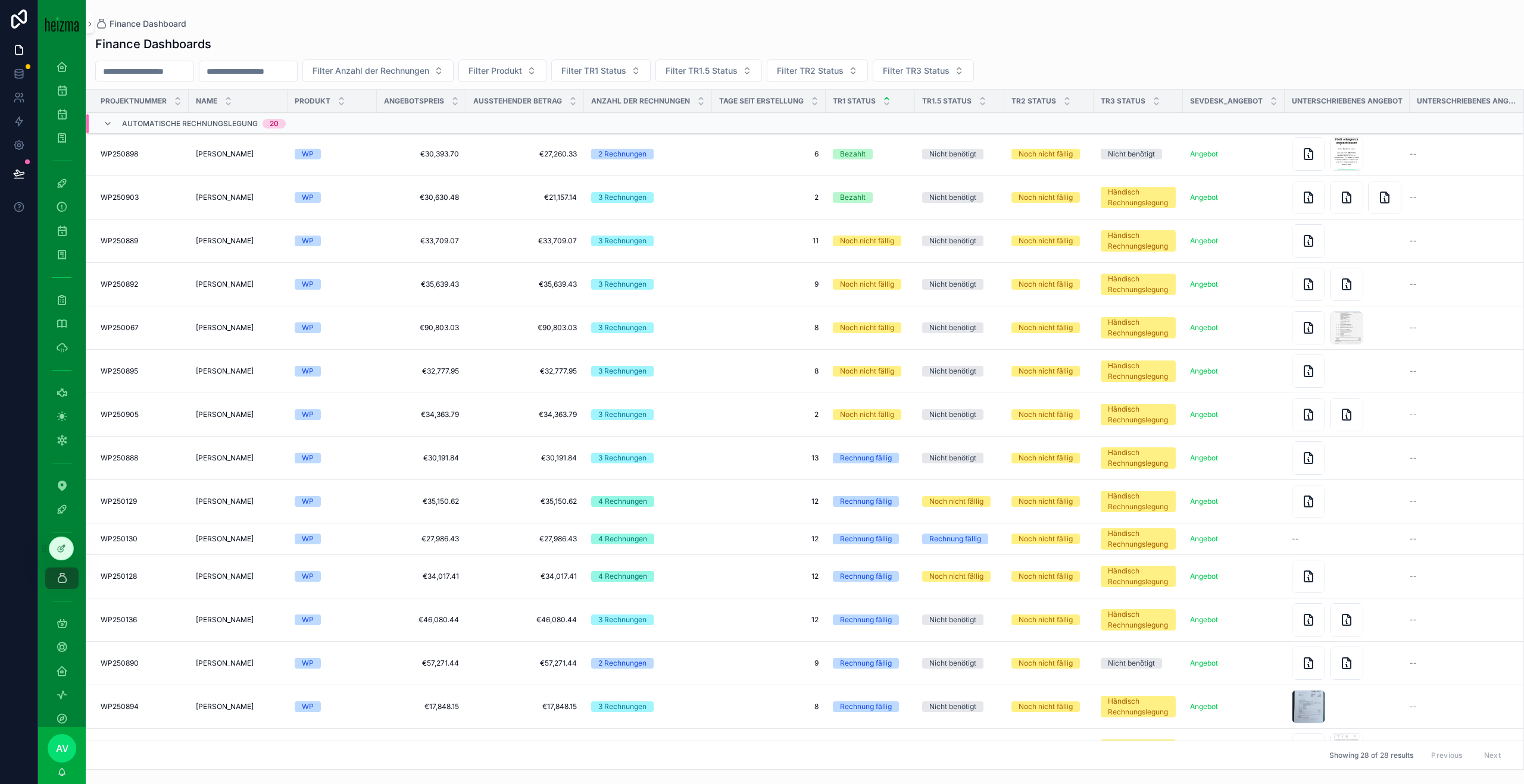
scroll to position [632, 0]
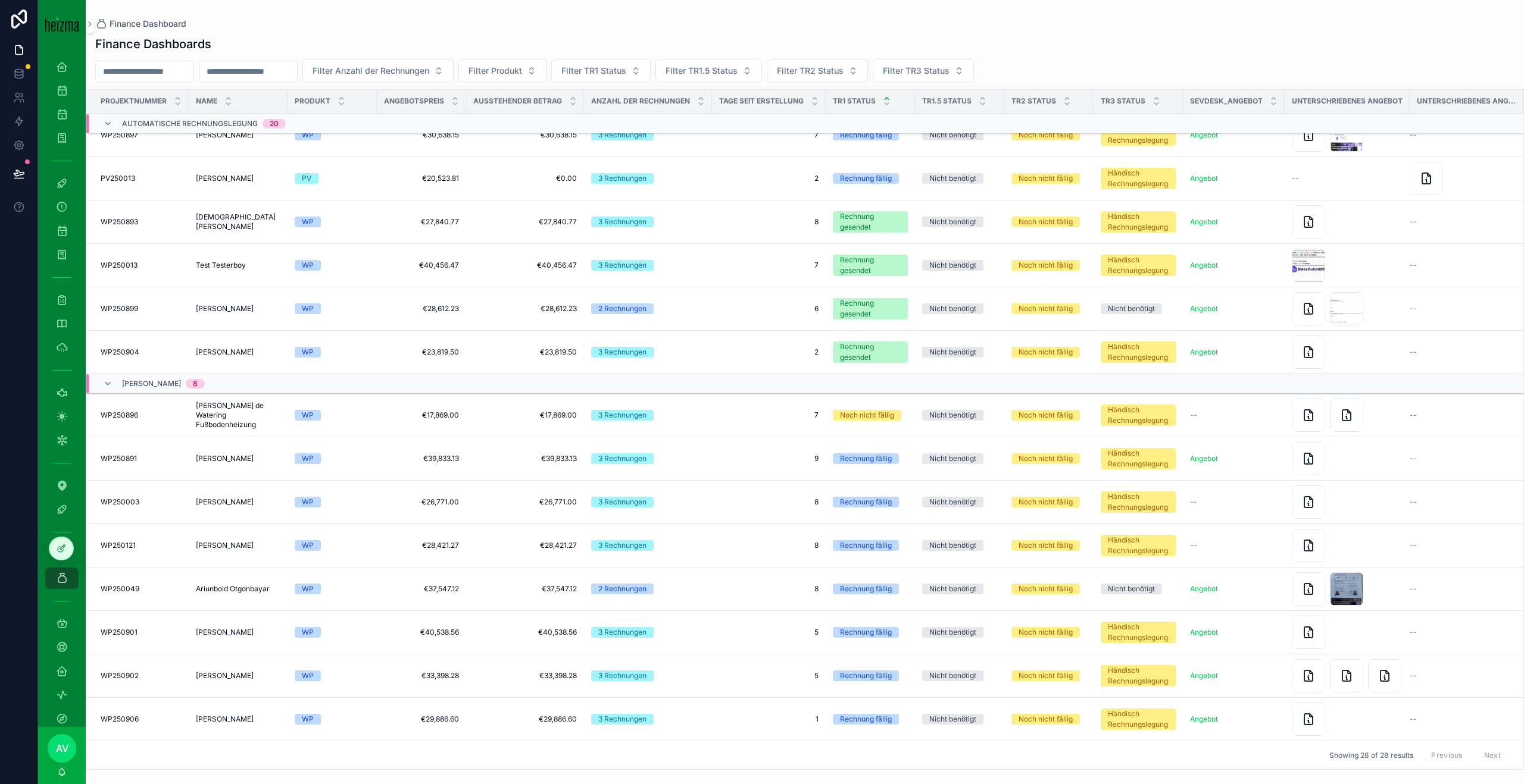
click at [215, 721] on span "[PERSON_NAME]" at bounding box center [225, 720] width 58 height 9
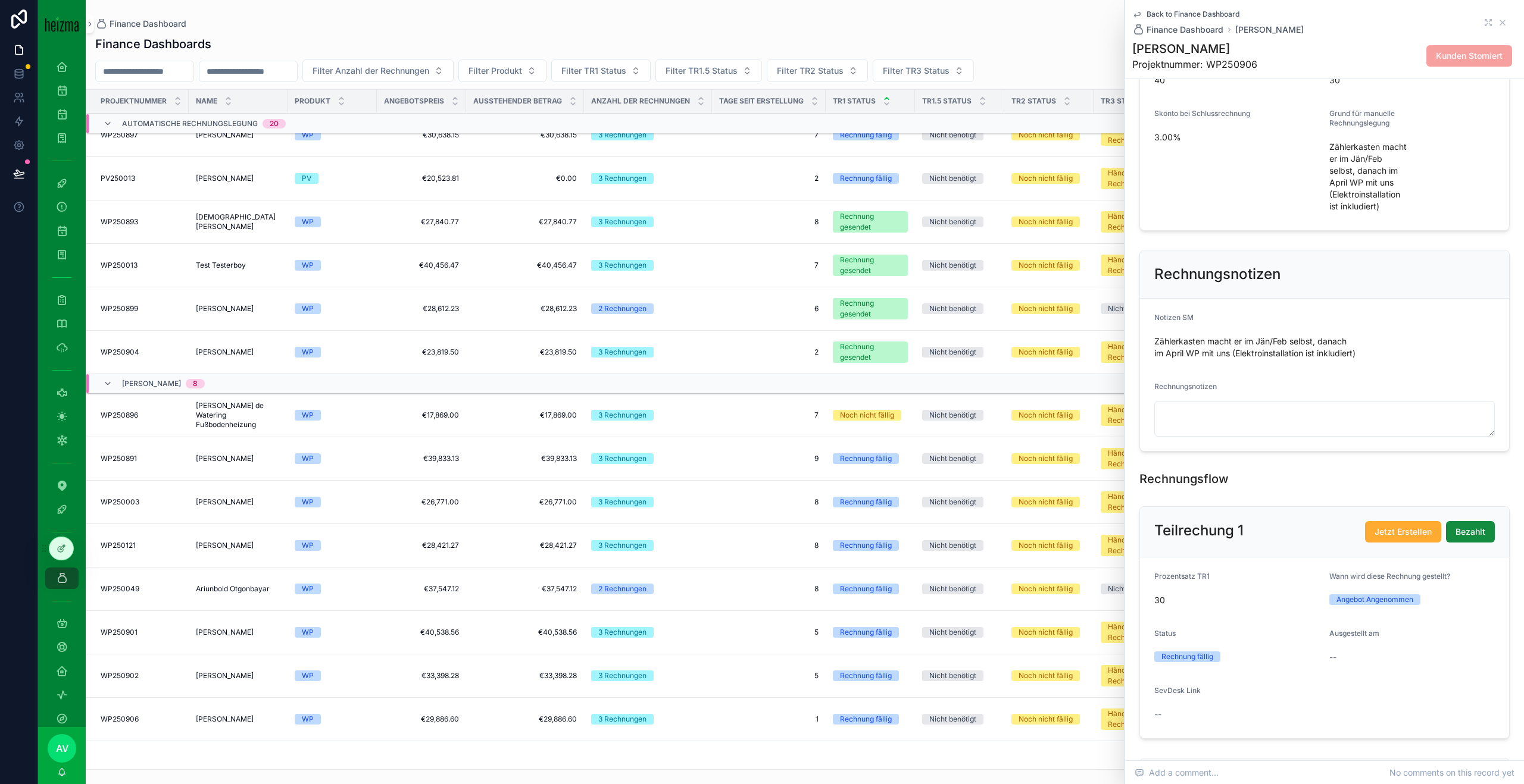
scroll to position [343, 0]
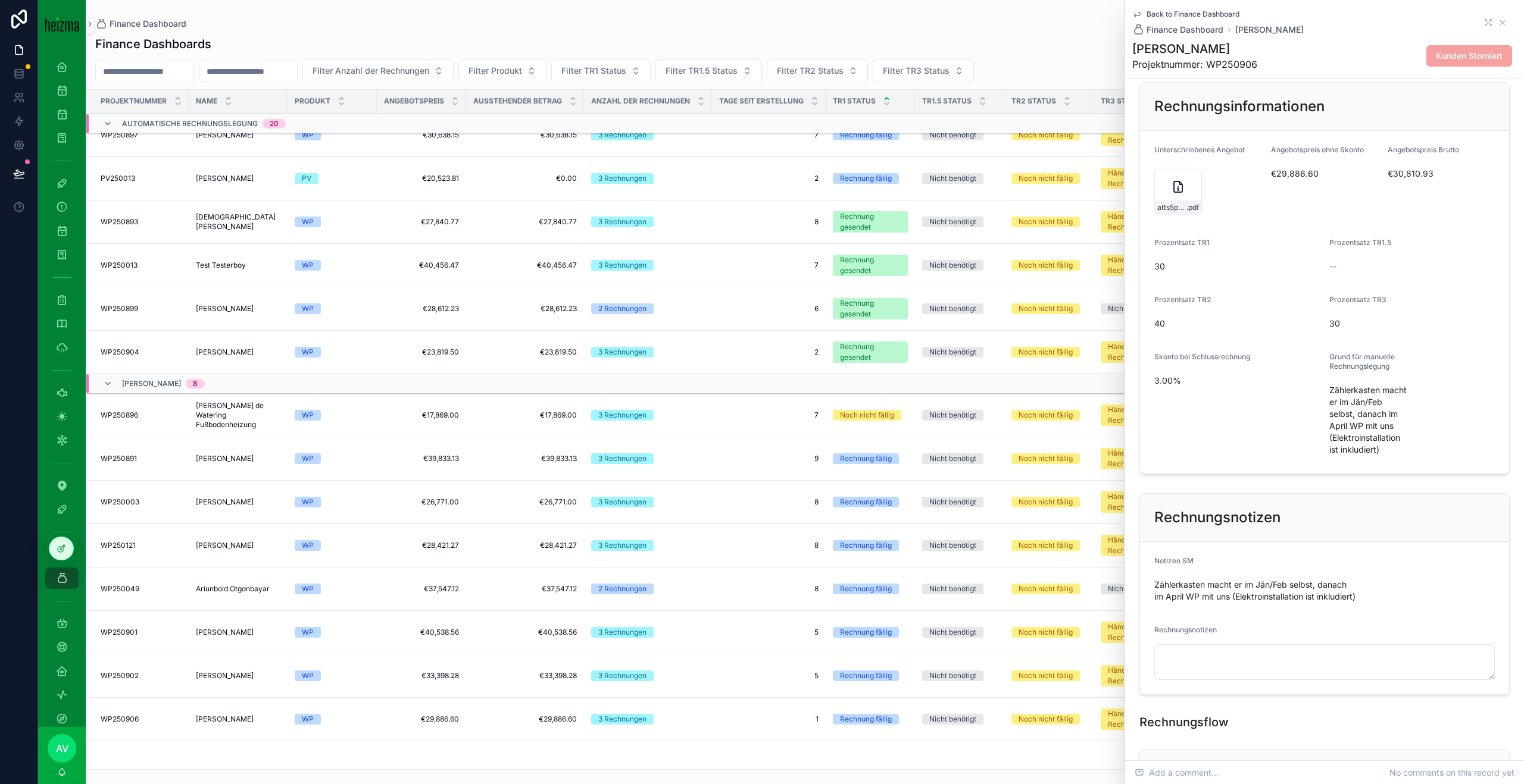
click at [1226, 49] on h1 "[PERSON_NAME]" at bounding box center [1194, 49] width 125 height 17
copy h1 "[PERSON_NAME]"
click at [1165, 211] on div "atts5pgMoLrEya6tw11325-ANG-7754-Hatzenbichler-2024-12-04_SIG .pdf" at bounding box center [1178, 192] width 48 height 48
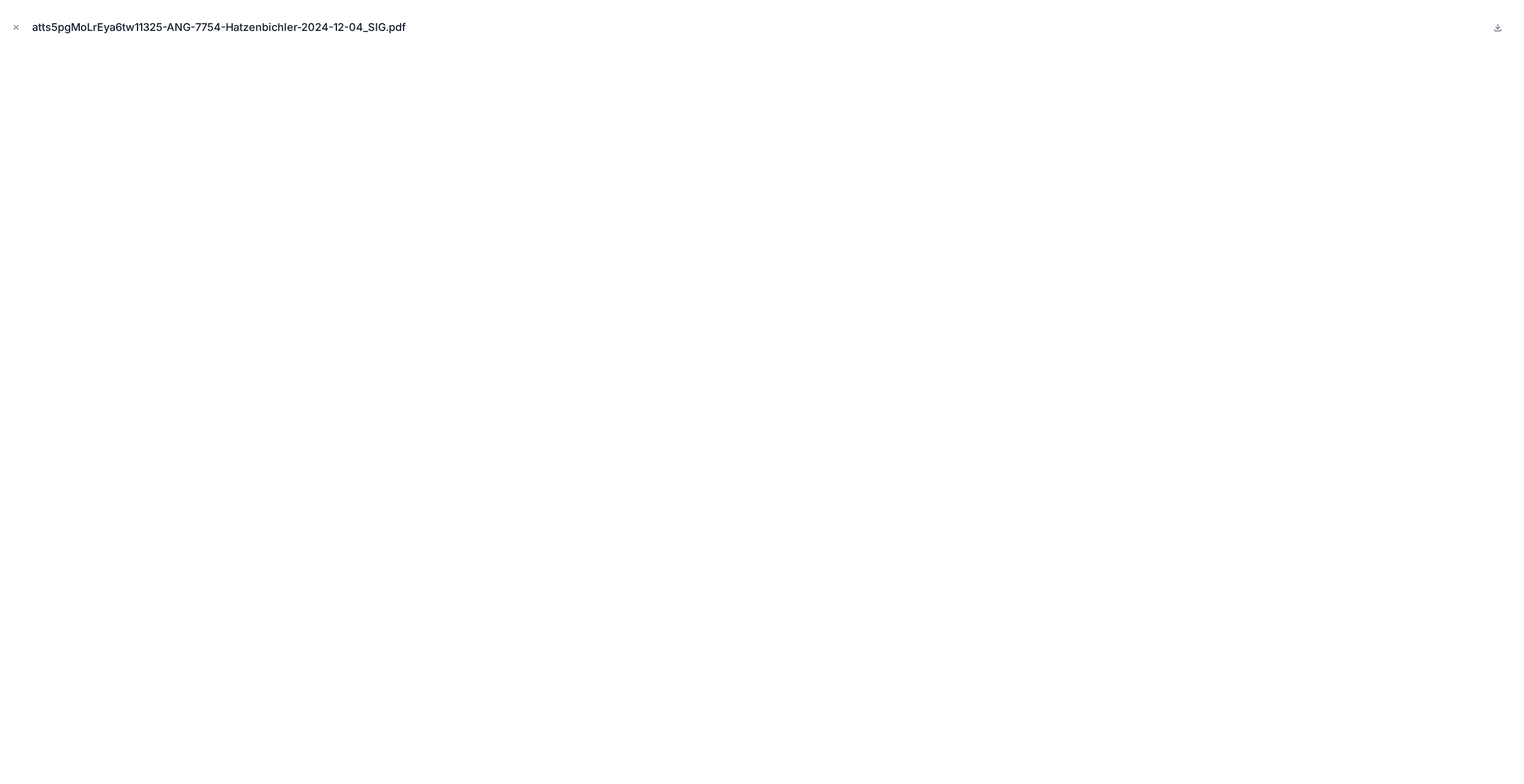
drag, startPoint x: 18, startPoint y: 25, endPoint x: 283, endPoint y: 87, distance: 272.2
click at [18, 26] on icon "Close modal" at bounding box center [16, 28] width 4 height 4
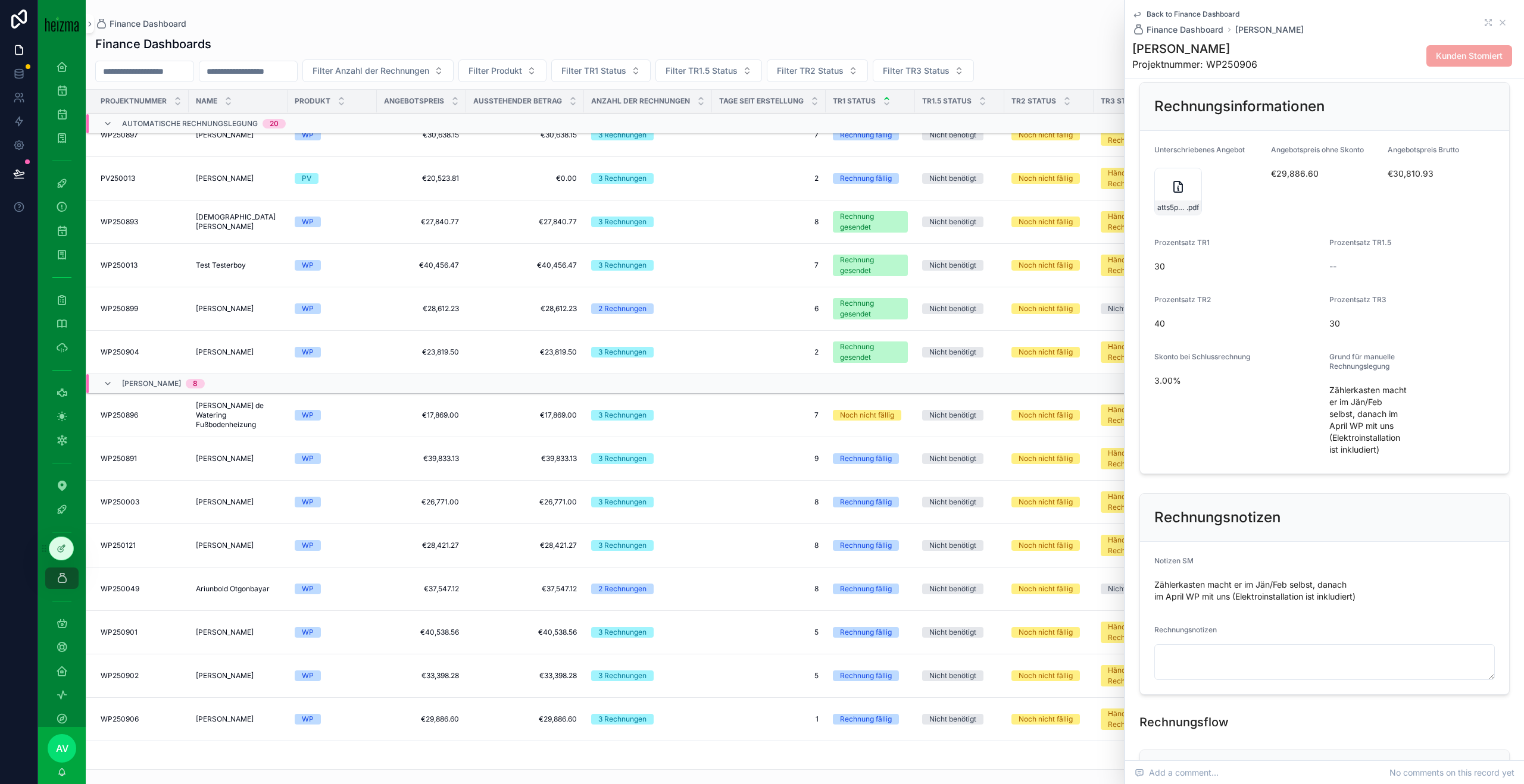
click at [1202, 49] on h1 "[PERSON_NAME]" at bounding box center [1194, 49] width 125 height 17
click at [1508, 20] on div "Back to Finance Dashboard Finance Dashboard [PERSON_NAME]" at bounding box center [1324, 22] width 385 height 26
click at [1503, 20] on icon "scrollable content" at bounding box center [1502, 23] width 9 height 9
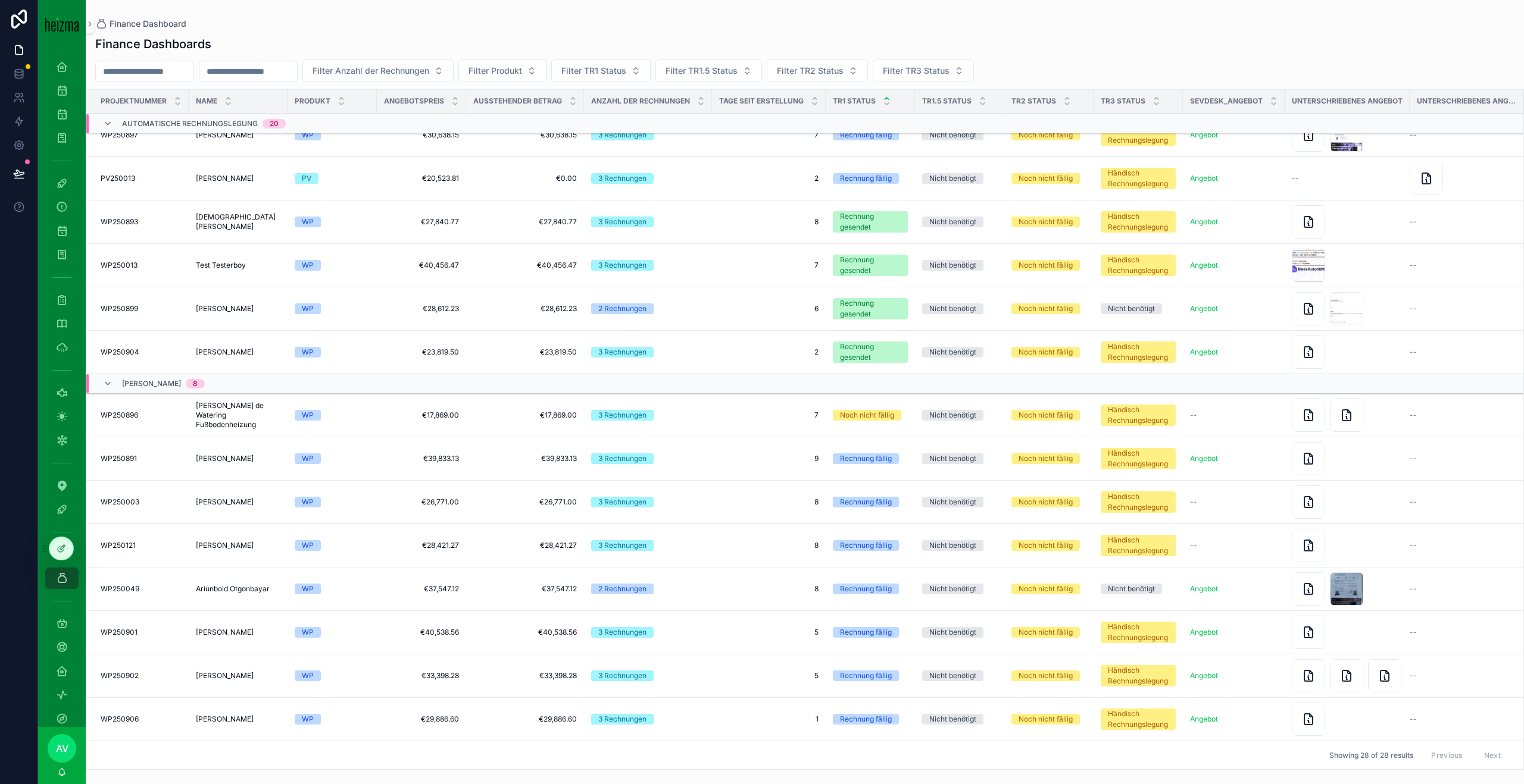
click at [223, 712] on td "Harald Hatzenbichler Harald Hatzenbichler" at bounding box center [238, 719] width 99 height 43
click at [184, 715] on td "WP250906 WP250906" at bounding box center [138, 719] width 102 height 43
click at [221, 719] on span "[PERSON_NAME]" at bounding box center [225, 720] width 58 height 9
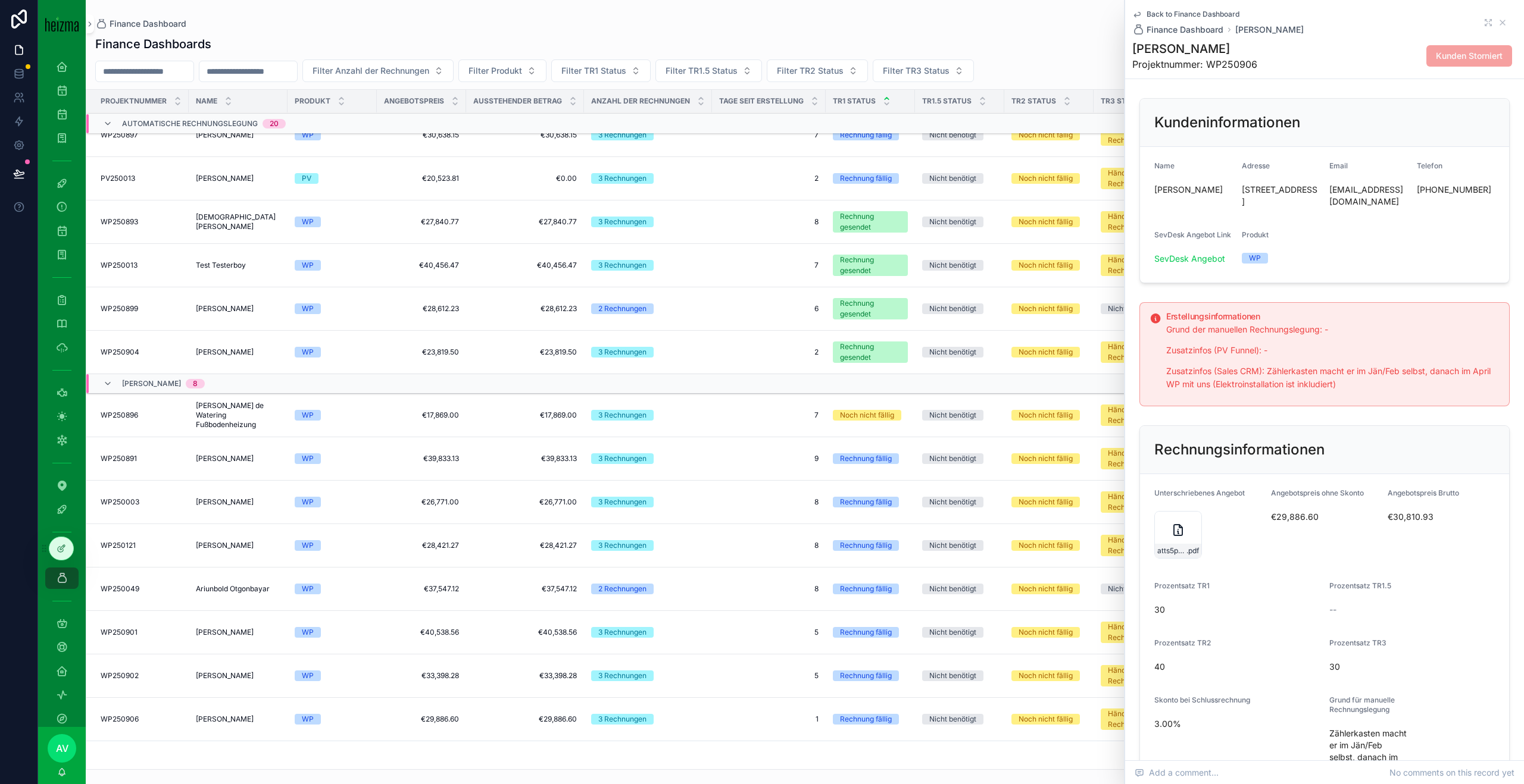
click at [232, 669] on td "Almut Prah-Altenhuber Almut Prah-Altenhuber" at bounding box center [238, 676] width 99 height 43
click at [232, 676] on span "[PERSON_NAME]" at bounding box center [225, 676] width 58 height 9
click at [1163, 536] on div "20250925_Anbot-Waermepumpe .pdf" at bounding box center [1178, 535] width 48 height 48
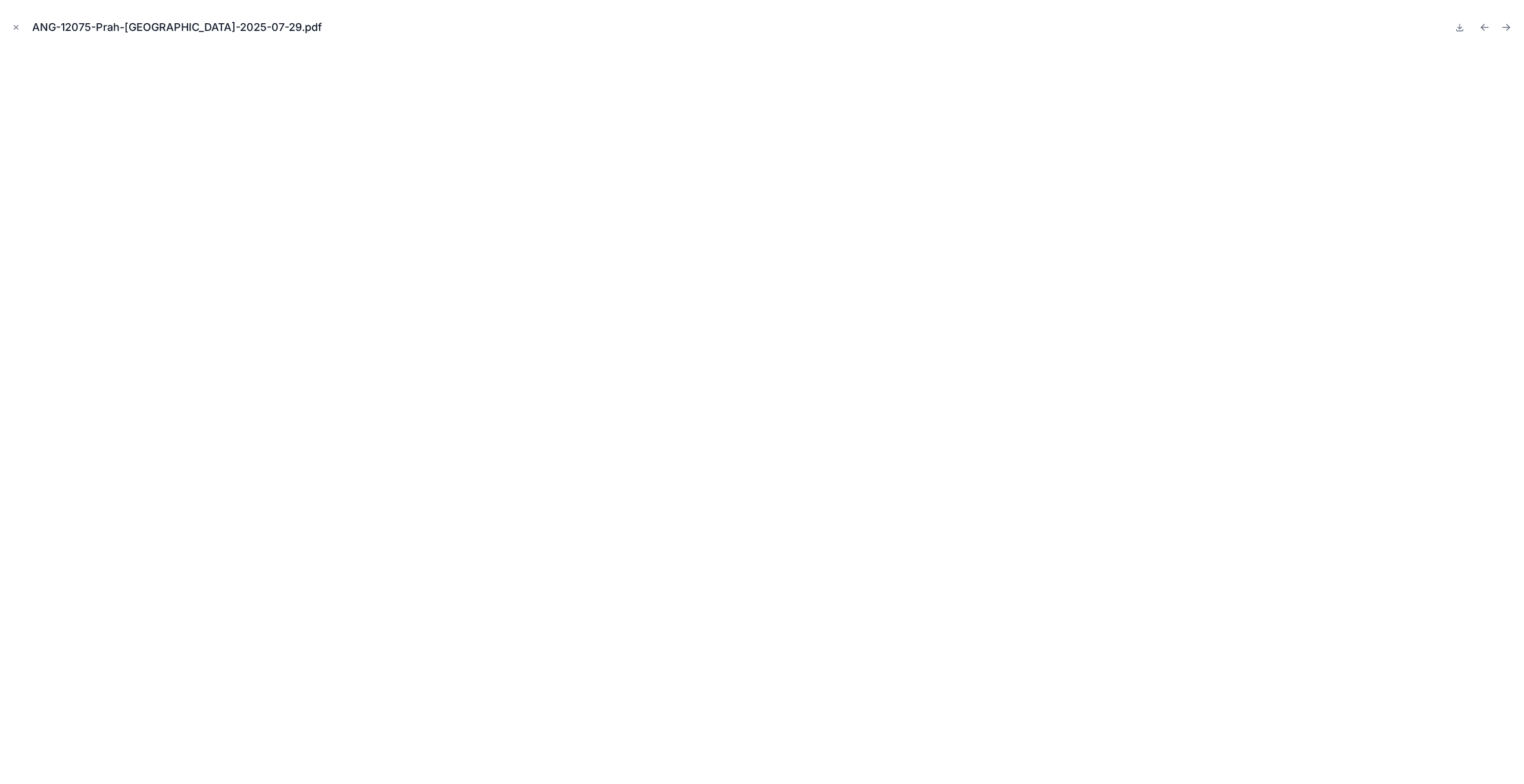
click at [11, 31] on button "Close modal" at bounding box center [16, 27] width 13 height 13
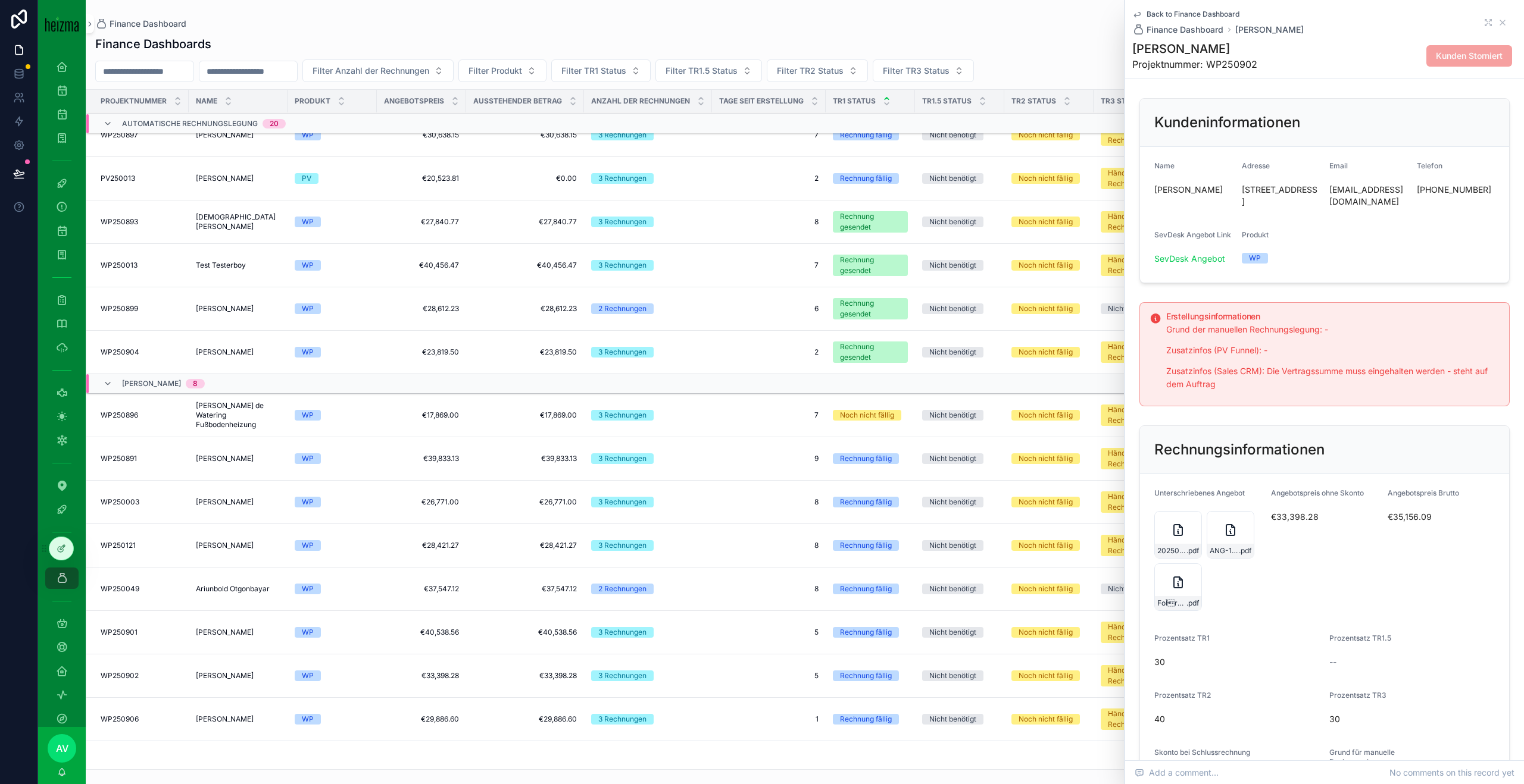
click at [1216, 52] on h1 "[PERSON_NAME]" at bounding box center [1194, 49] width 125 height 17
copy h1 "[PERSON_NAME]"
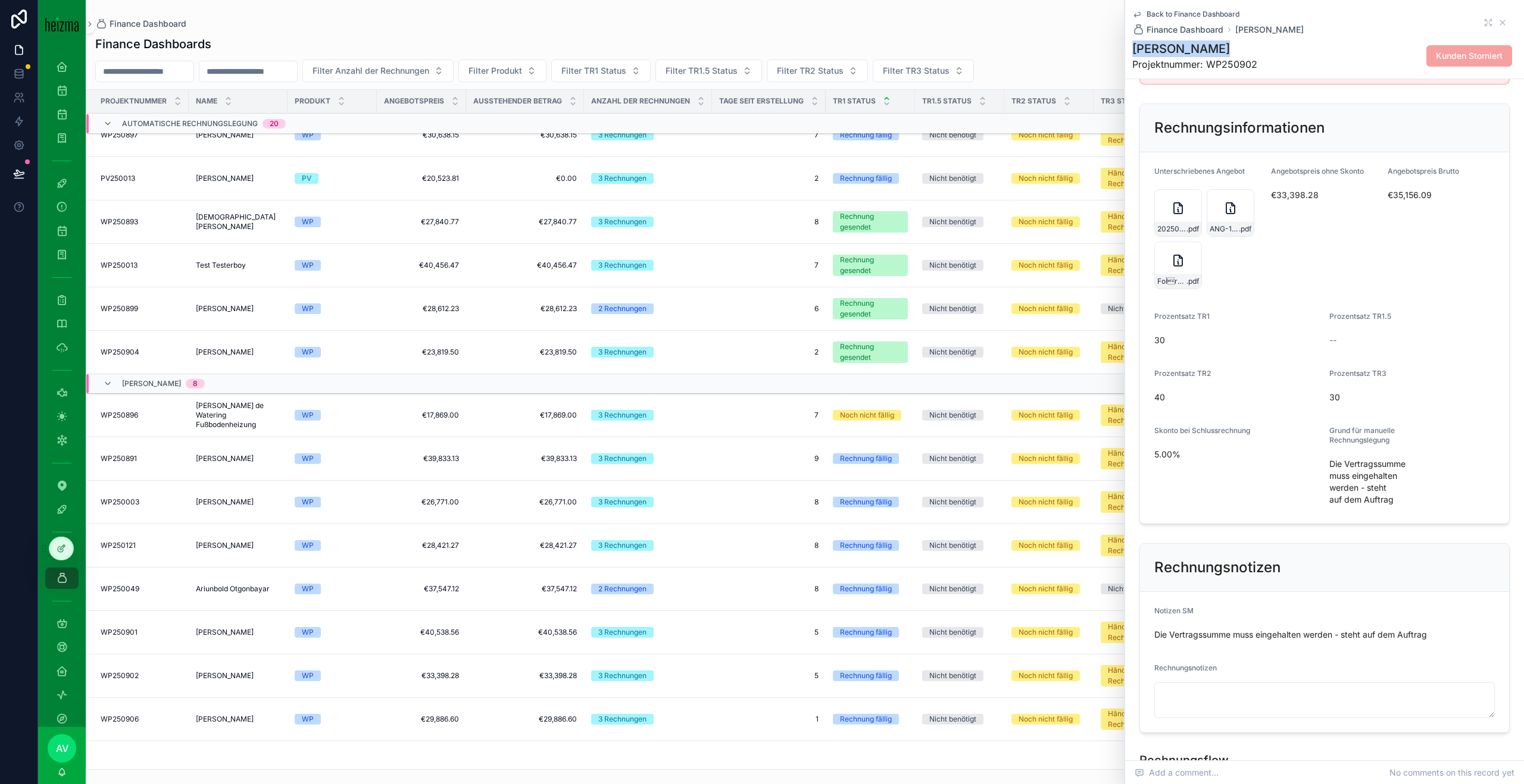
scroll to position [248, 0]
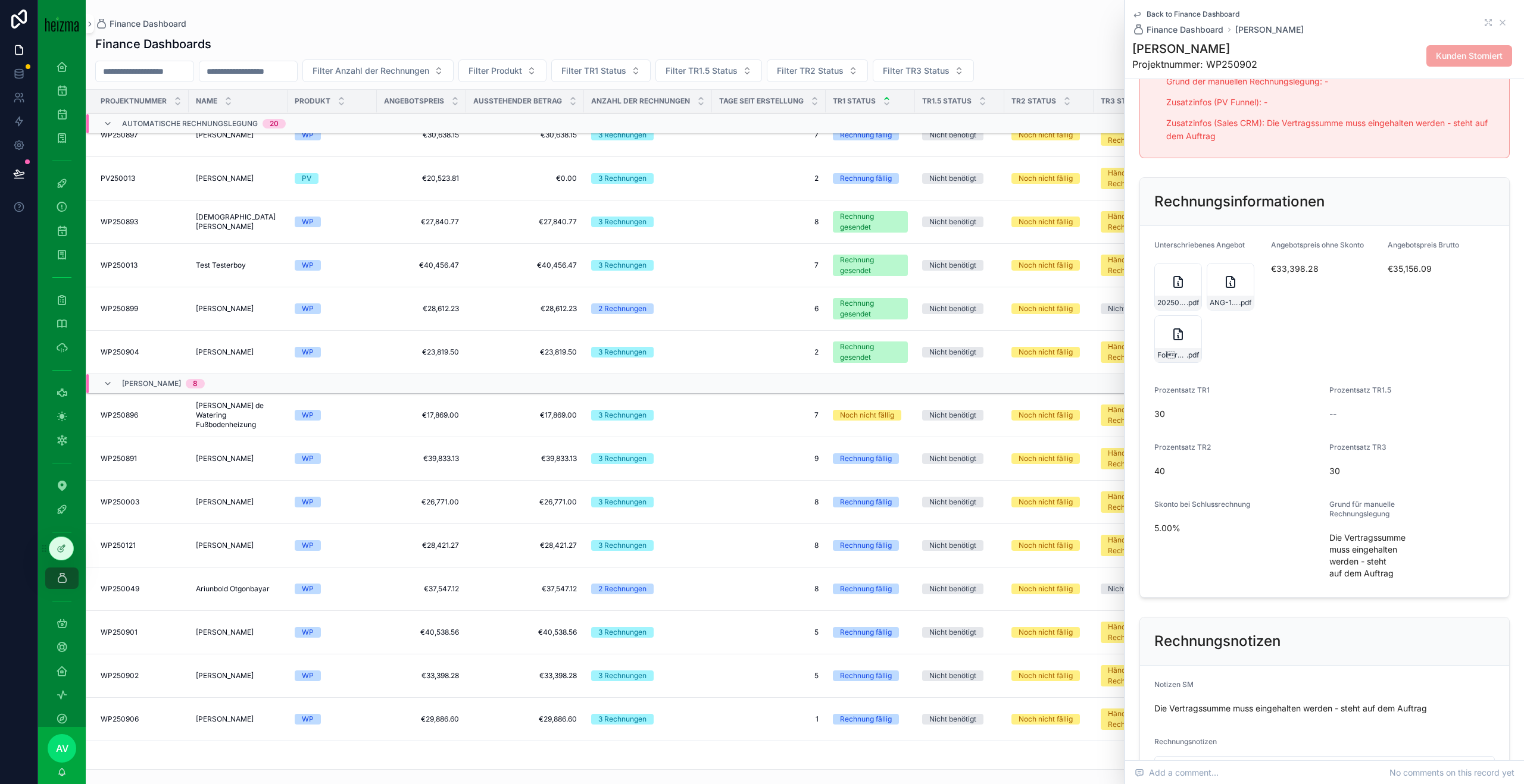
click at [1188, 288] on div "20250925_Anbot-Waermepumpe .pdf" at bounding box center [1178, 287] width 48 height 48
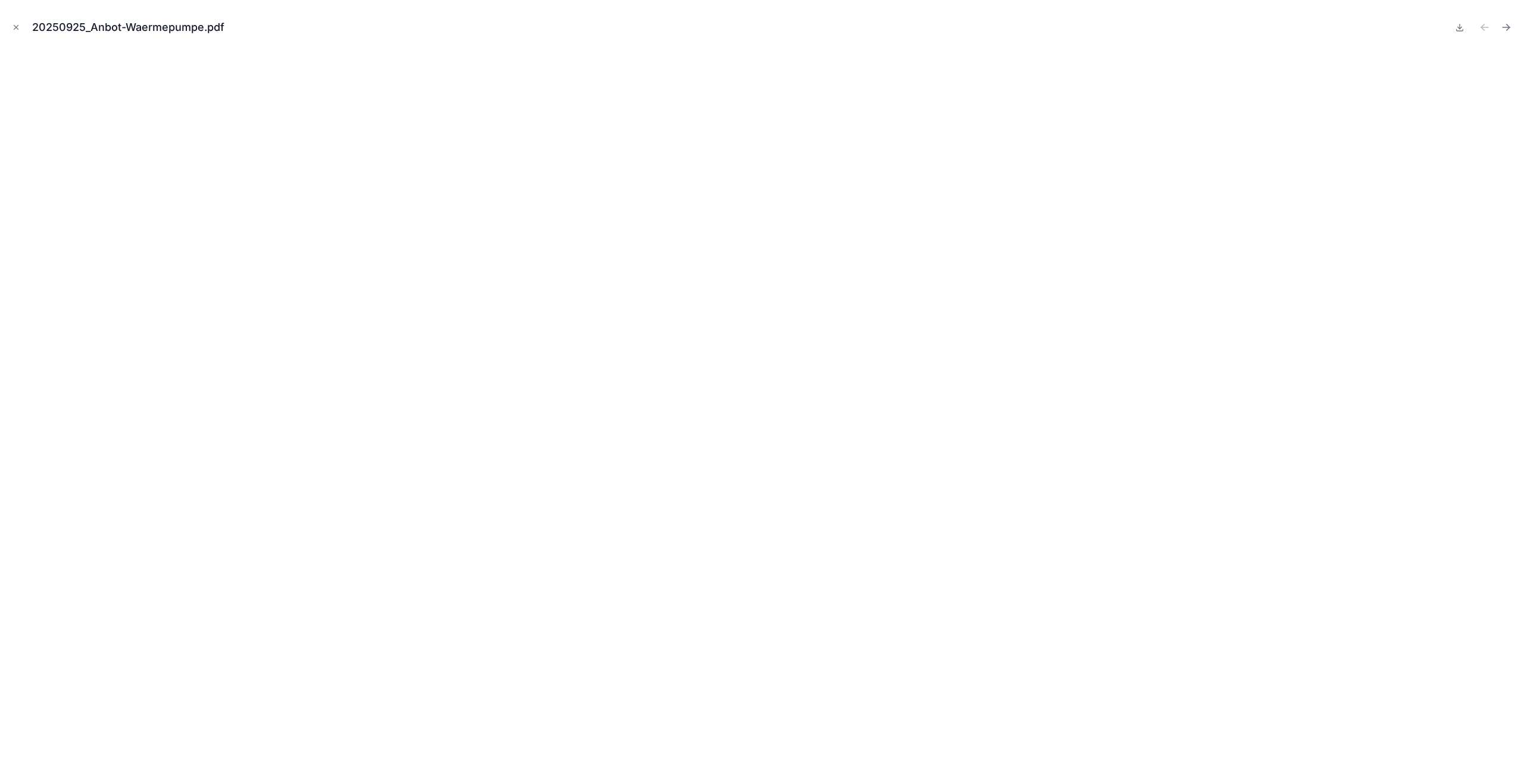
click at [19, 23] on icon "Close modal" at bounding box center [16, 27] width 9 height 9
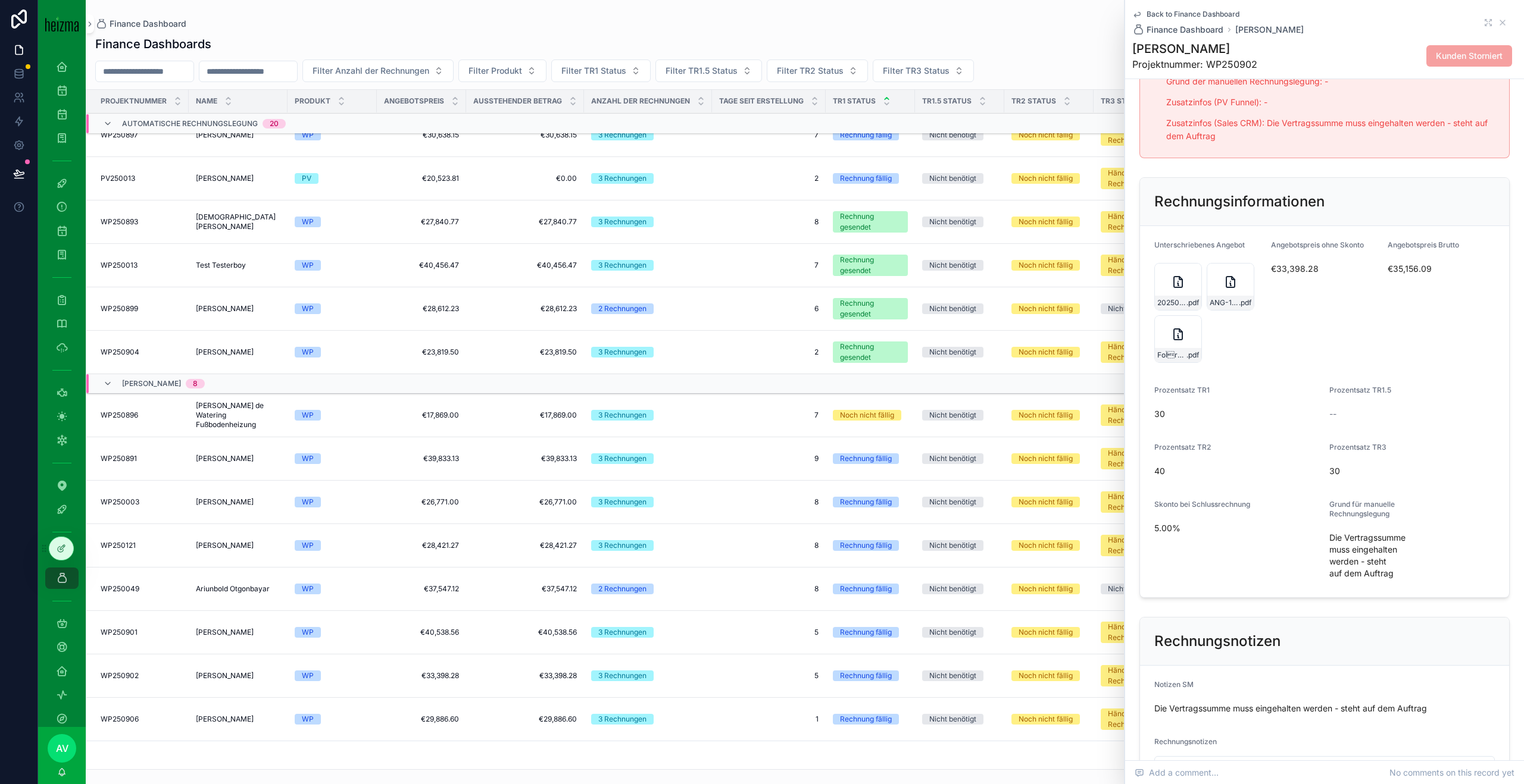
click at [1180, 338] on icon "scrollable content" at bounding box center [1178, 334] width 14 height 14
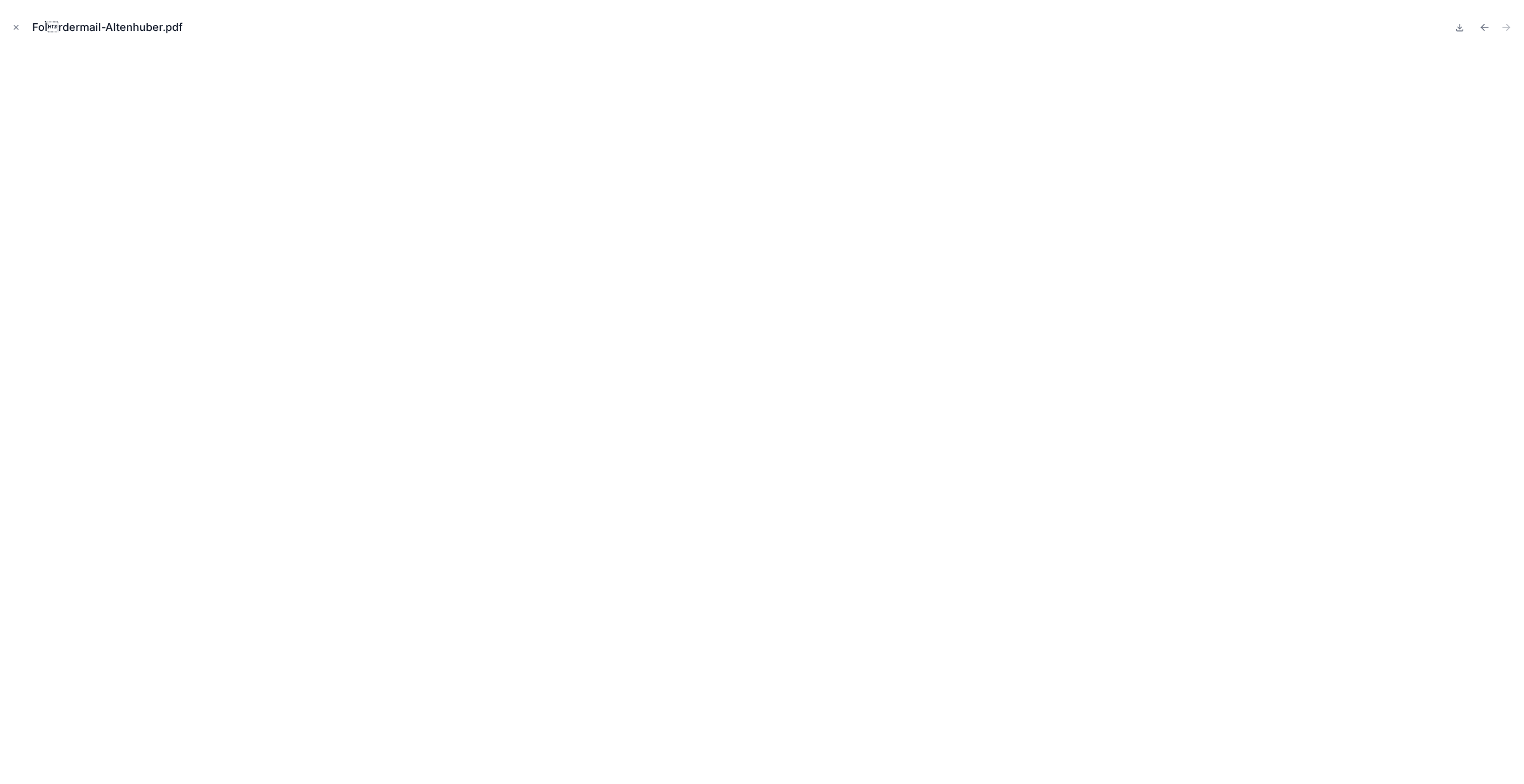
click at [16, 22] on button "Close modal" at bounding box center [16, 27] width 13 height 13
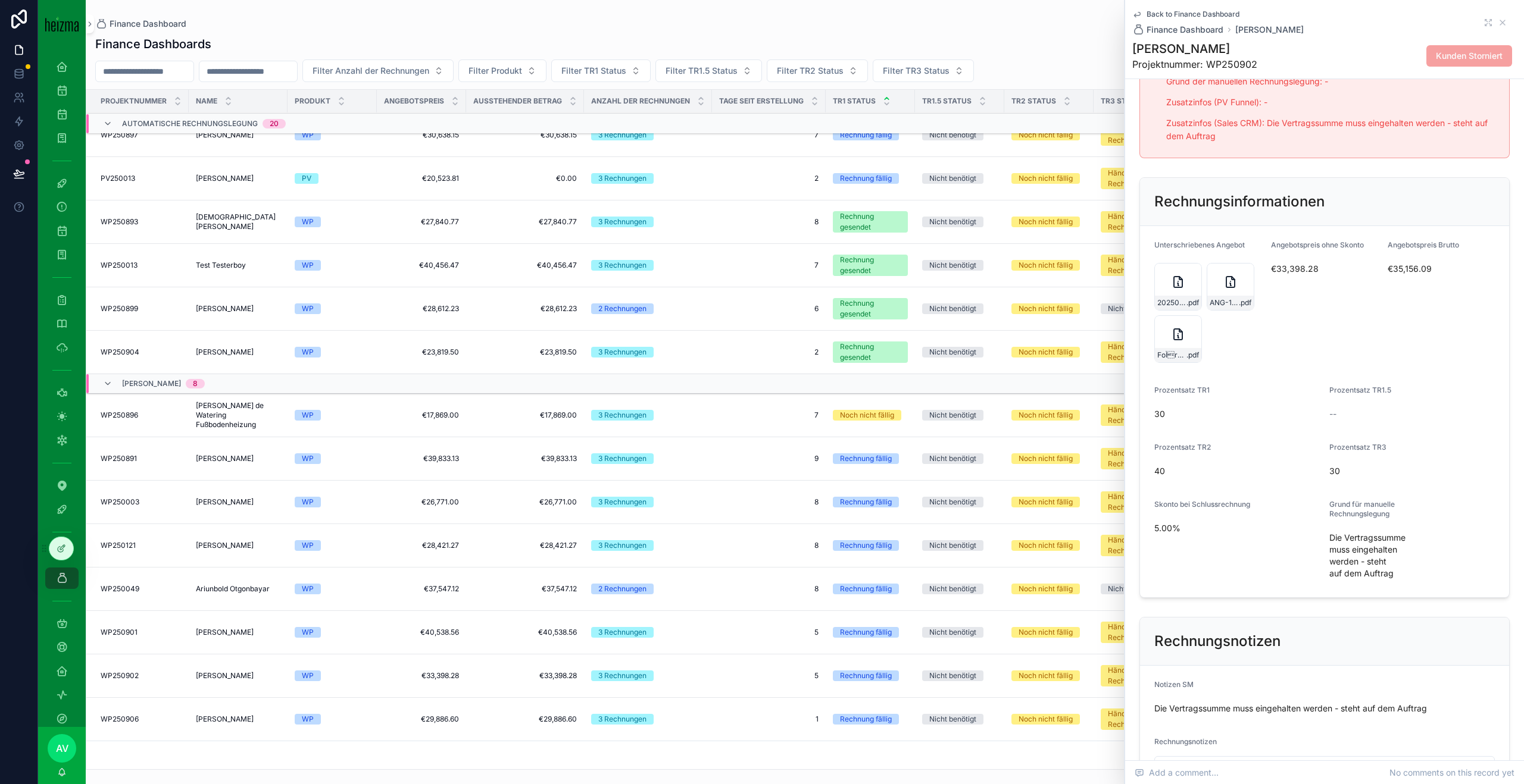
click at [1215, 290] on div "ANG-12075-Prah-Altenhuber-2025-07-29 .pdf" at bounding box center [1230, 287] width 48 height 48
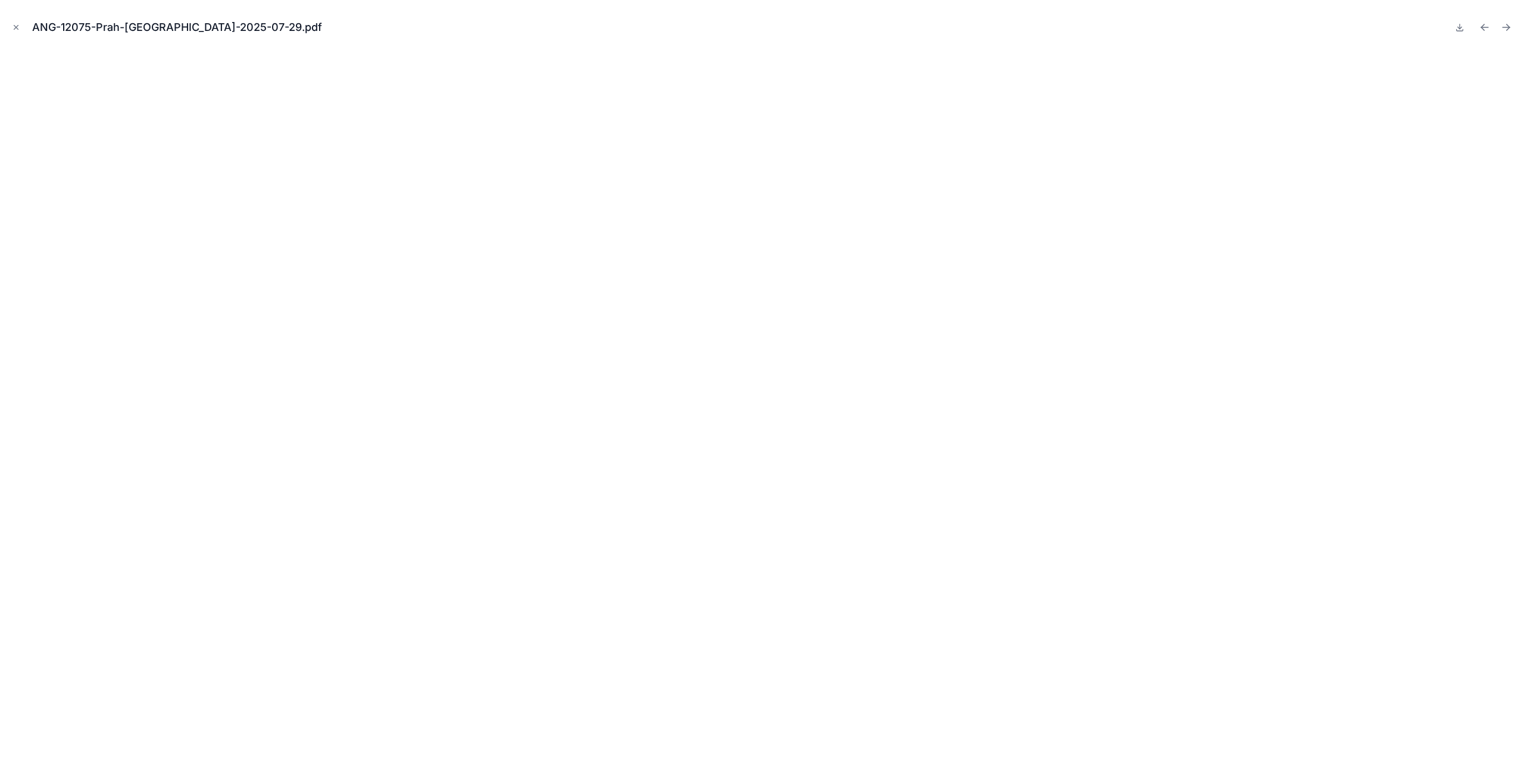
click at [15, 29] on icon "Close modal" at bounding box center [16, 27] width 9 height 9
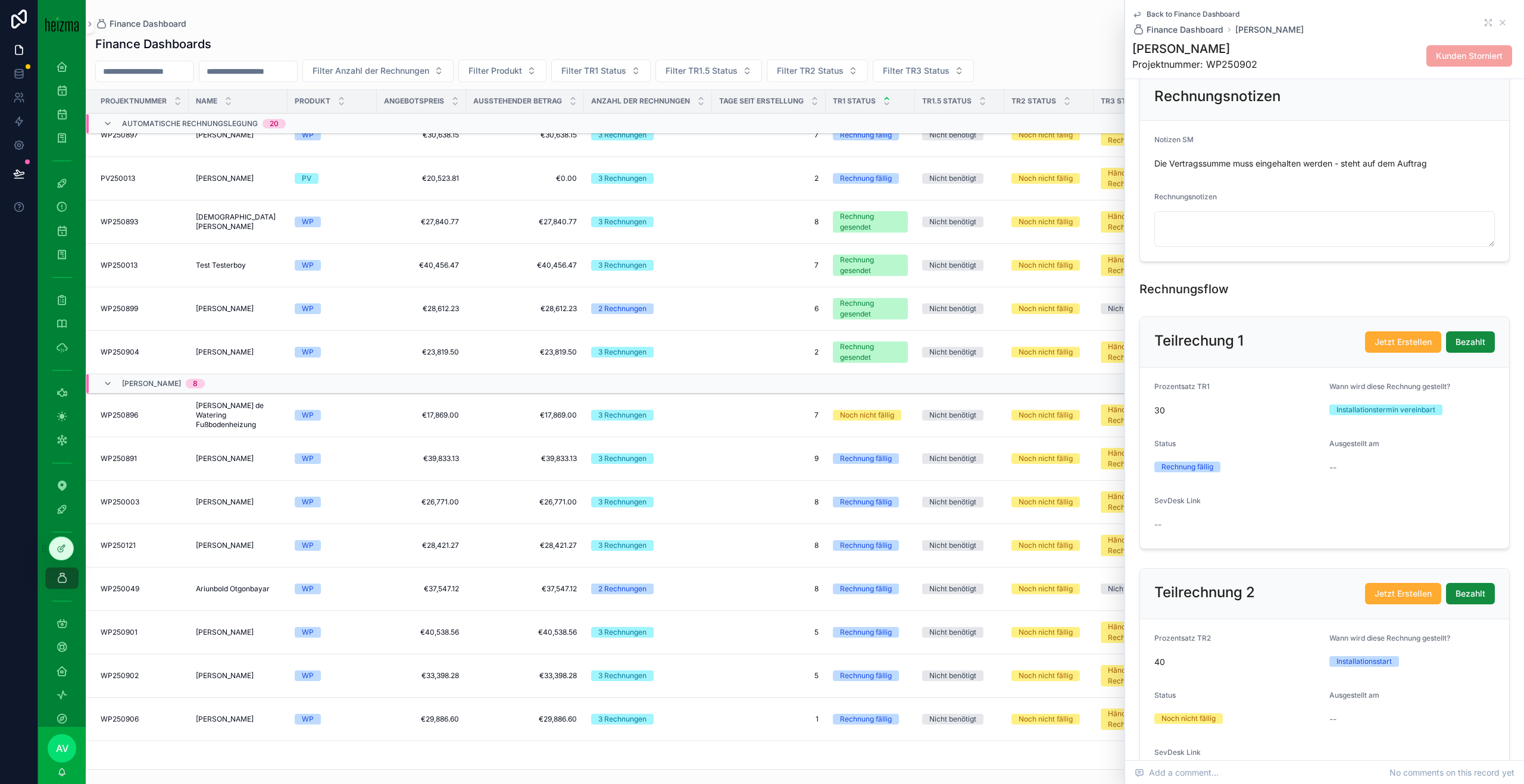
scroll to position [801, 0]
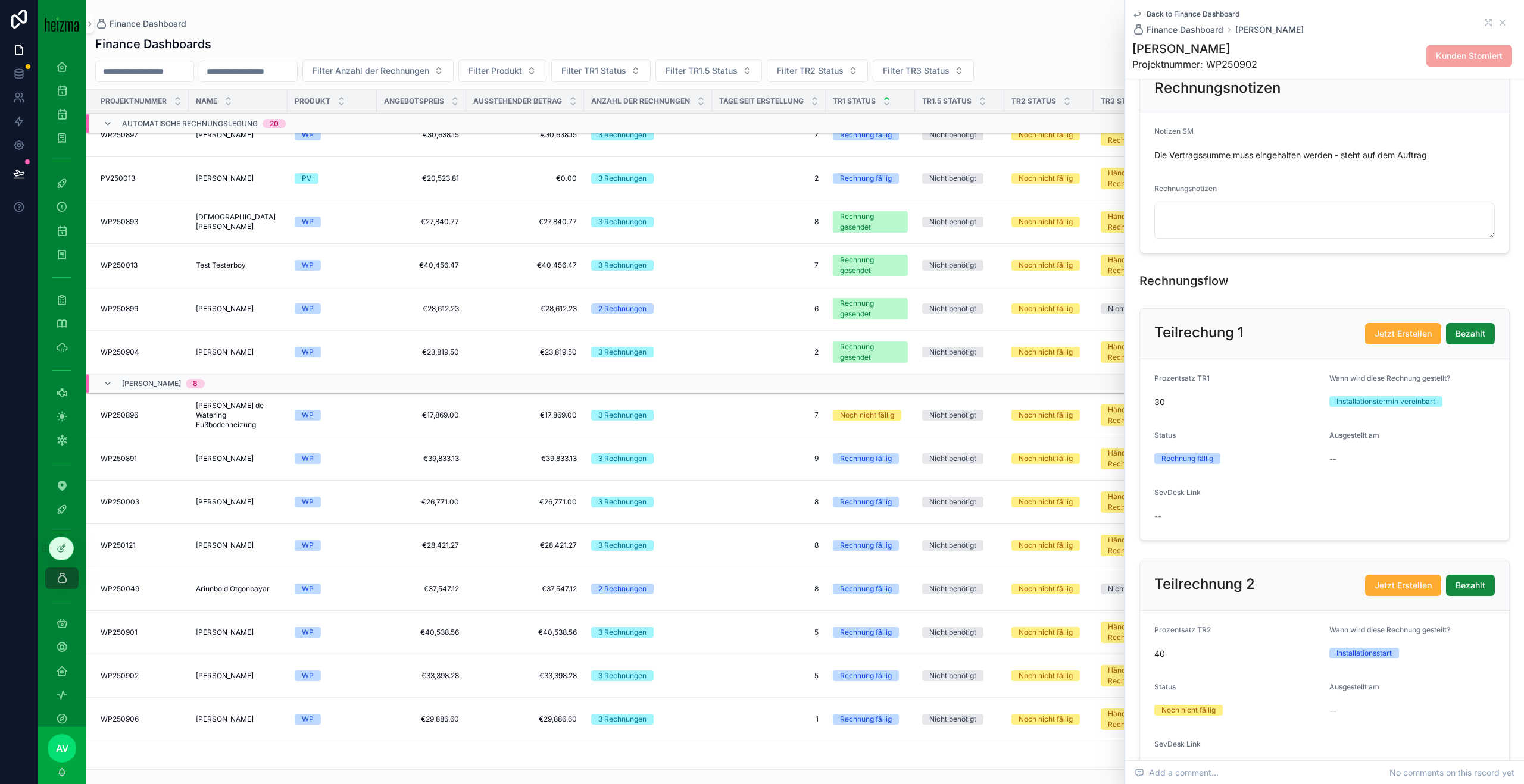
click at [253, 723] on span "[PERSON_NAME]" at bounding box center [225, 720] width 58 height 9
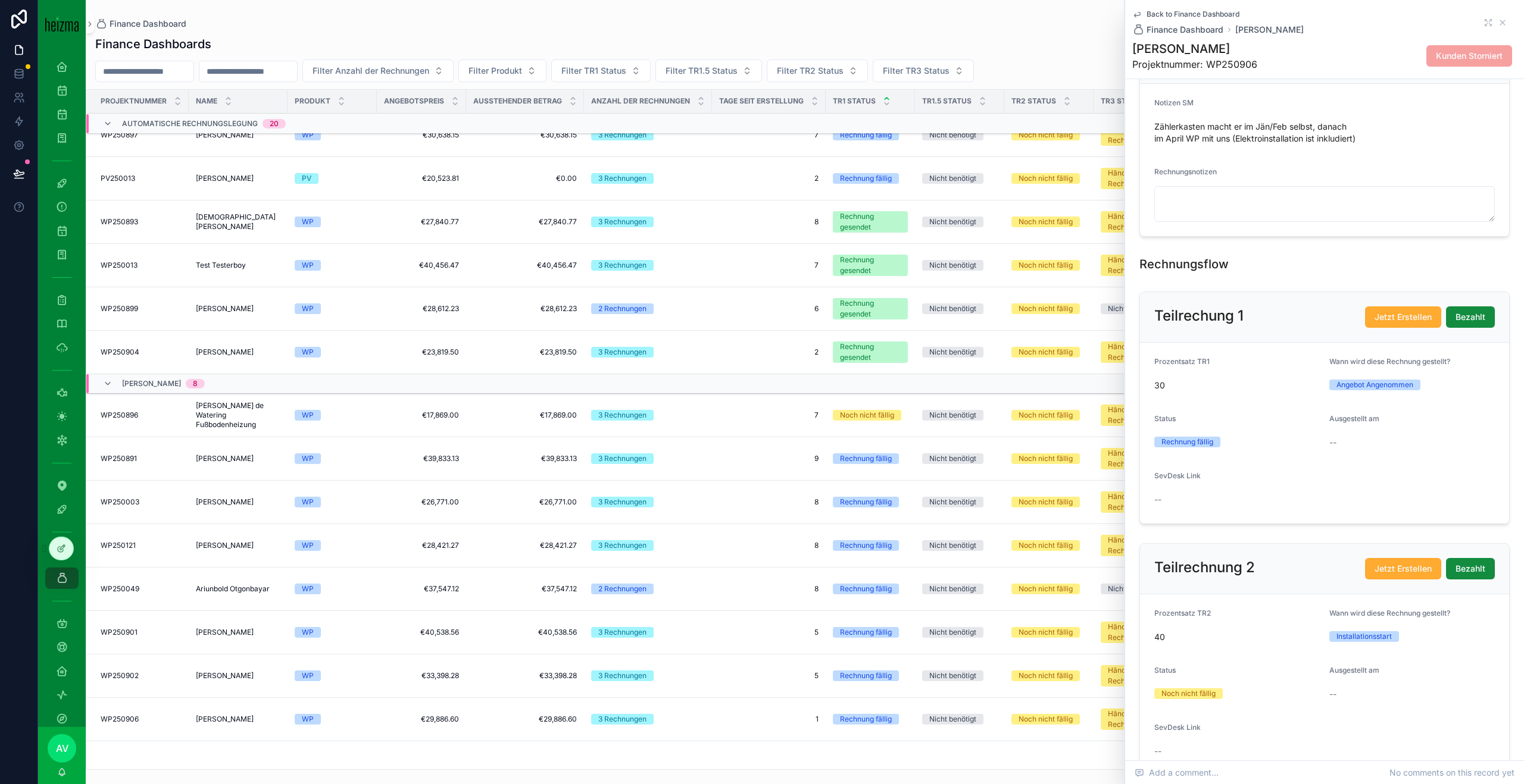
scroll to position [837, 0]
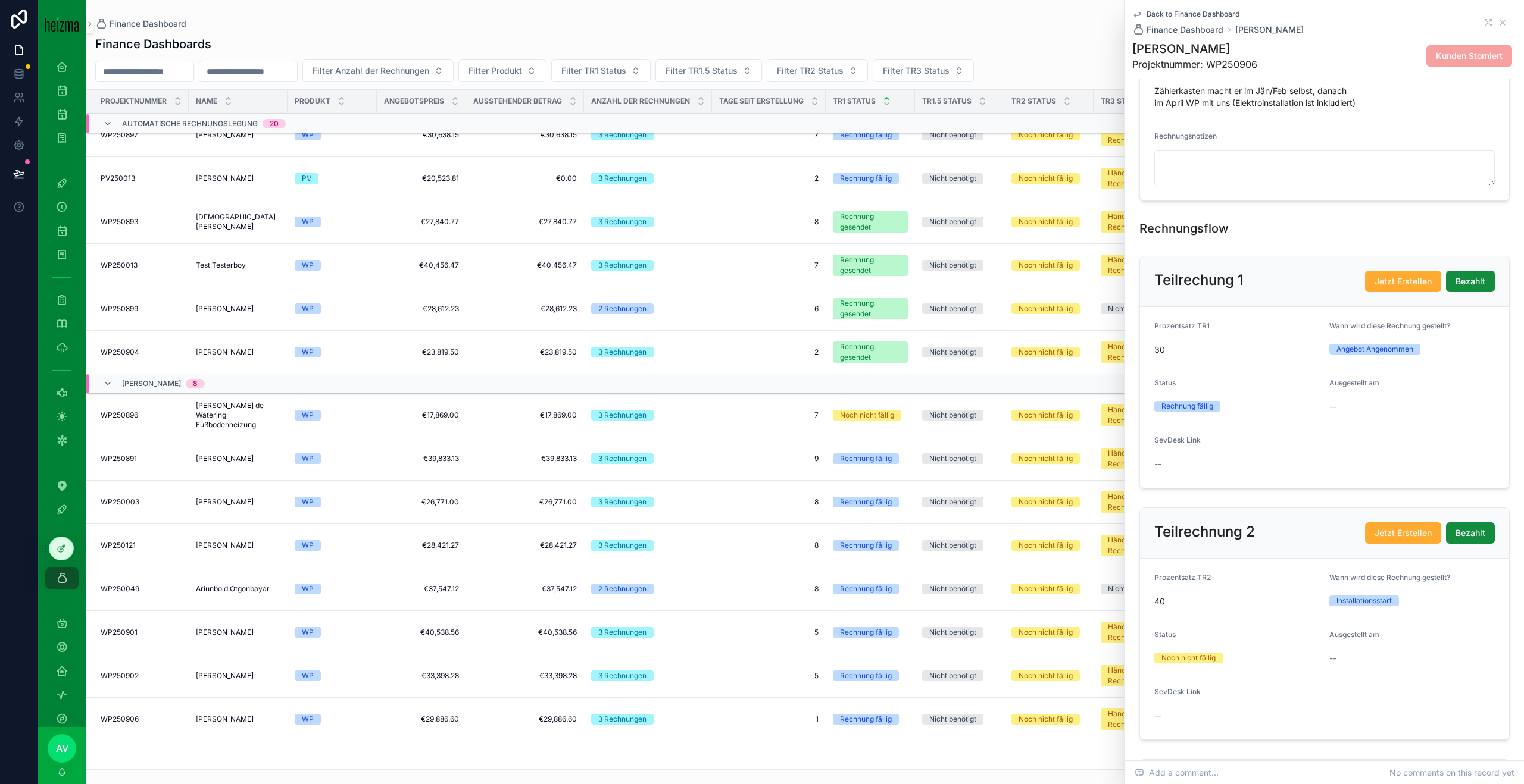
click at [1218, 57] on span "Projektnummer: WP250906" at bounding box center [1194, 64] width 125 height 14
click at [1218, 53] on h1 "[PERSON_NAME]" at bounding box center [1194, 49] width 125 height 17
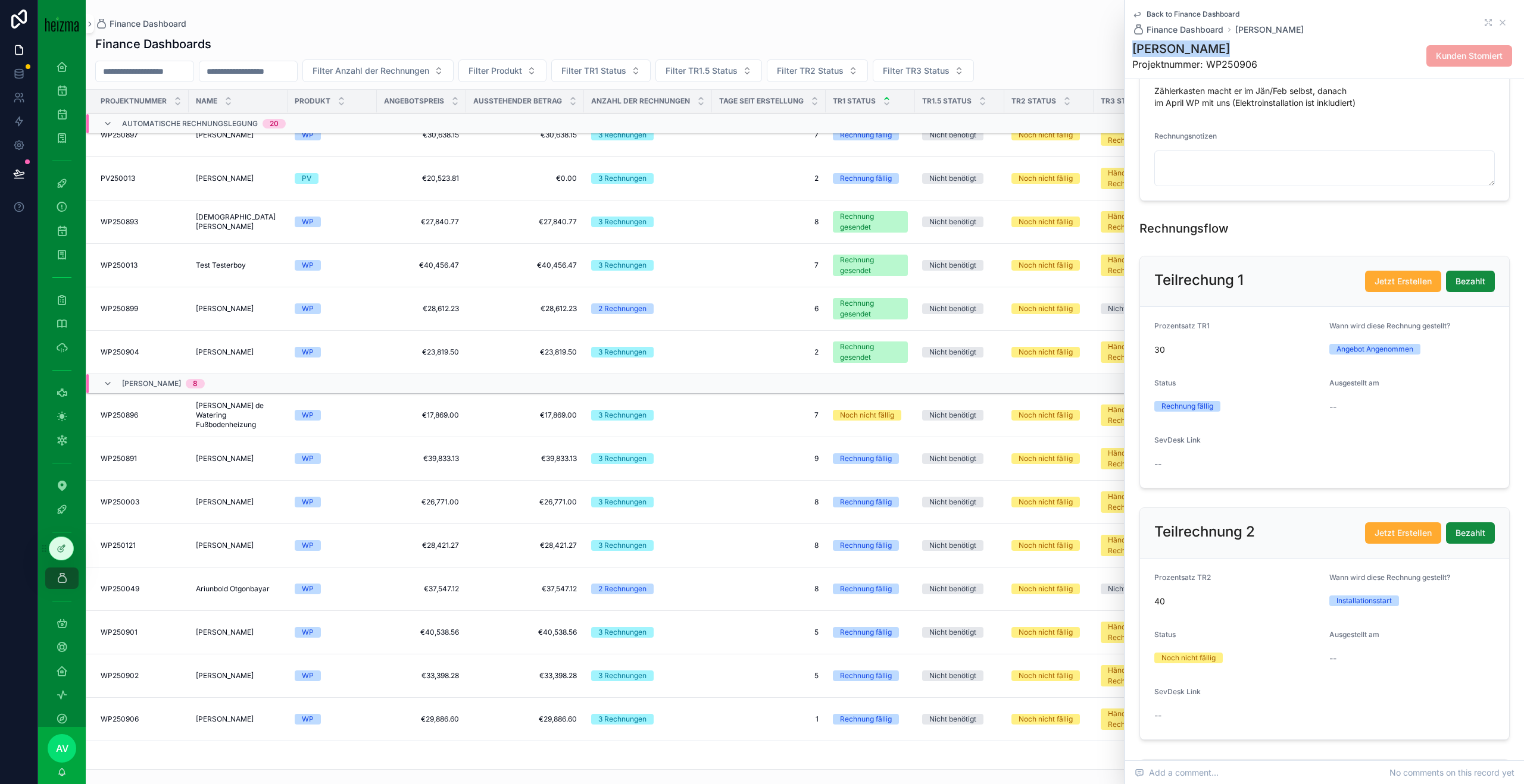
copy h1 "[PERSON_NAME]"
click at [239, 628] on span "[PERSON_NAME]" at bounding box center [225, 633] width 58 height 9
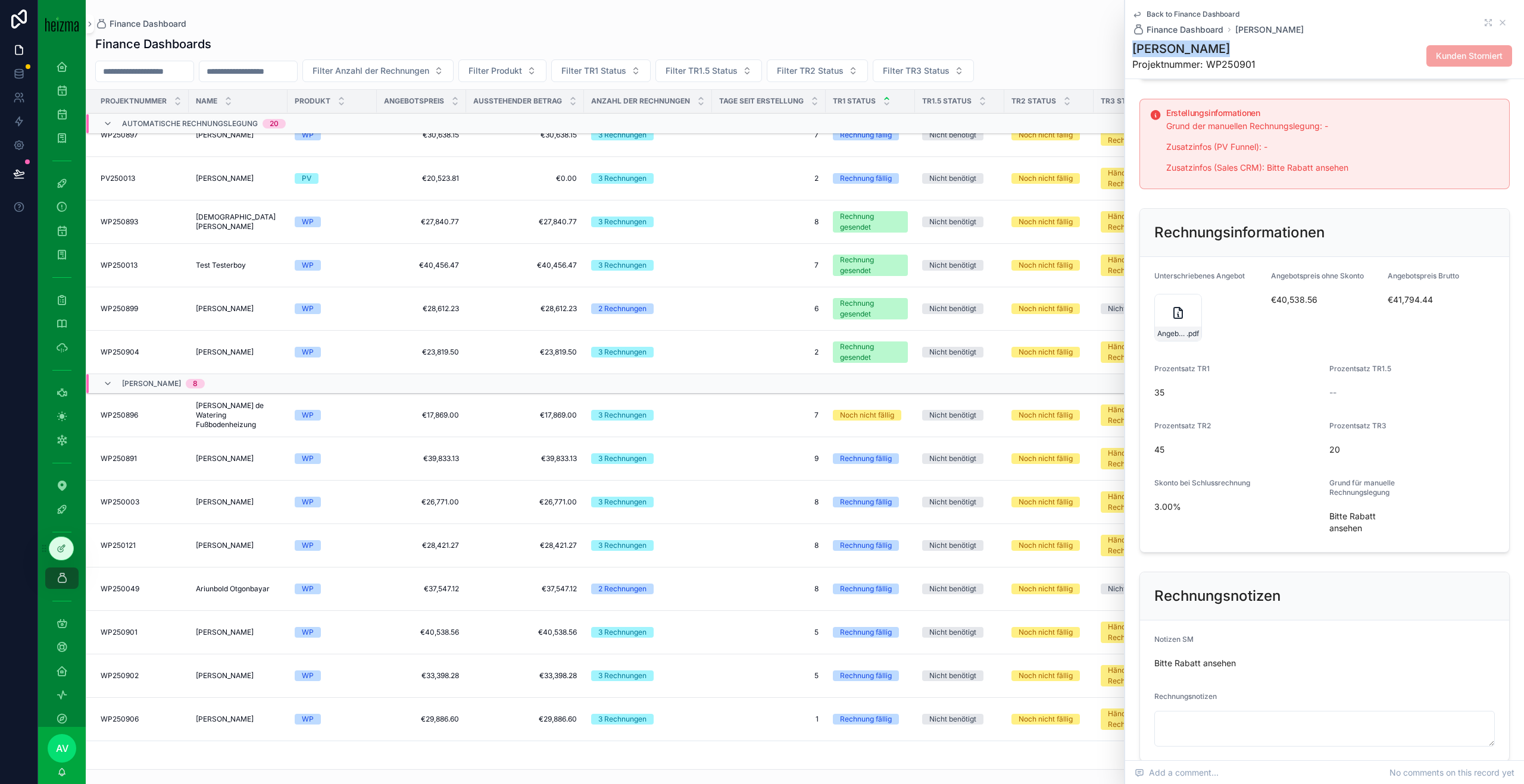
scroll to position [212, 0]
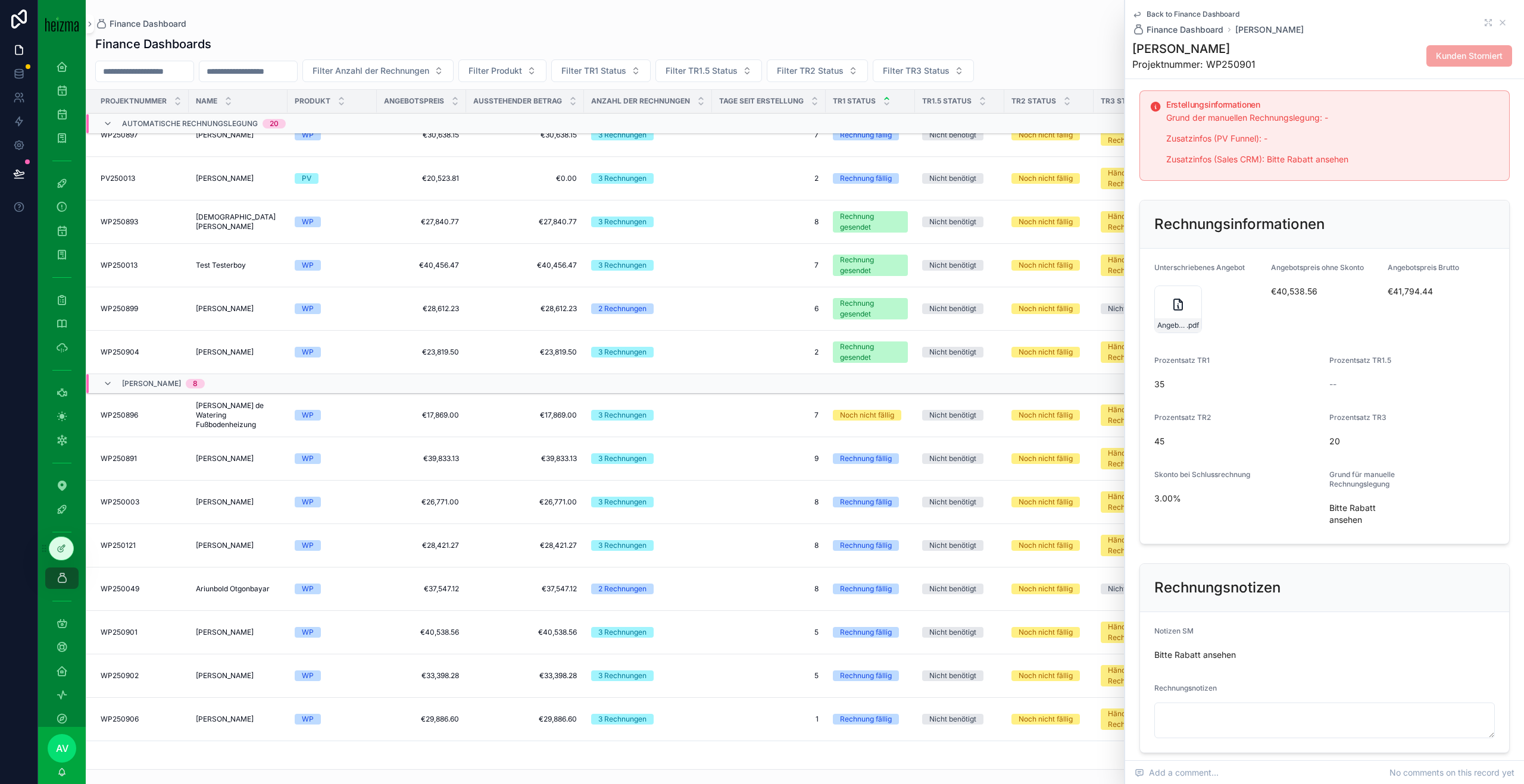
click at [1165, 310] on div "Angebot_Radesca_WP_final_SIG .pdf" at bounding box center [1178, 310] width 48 height 48
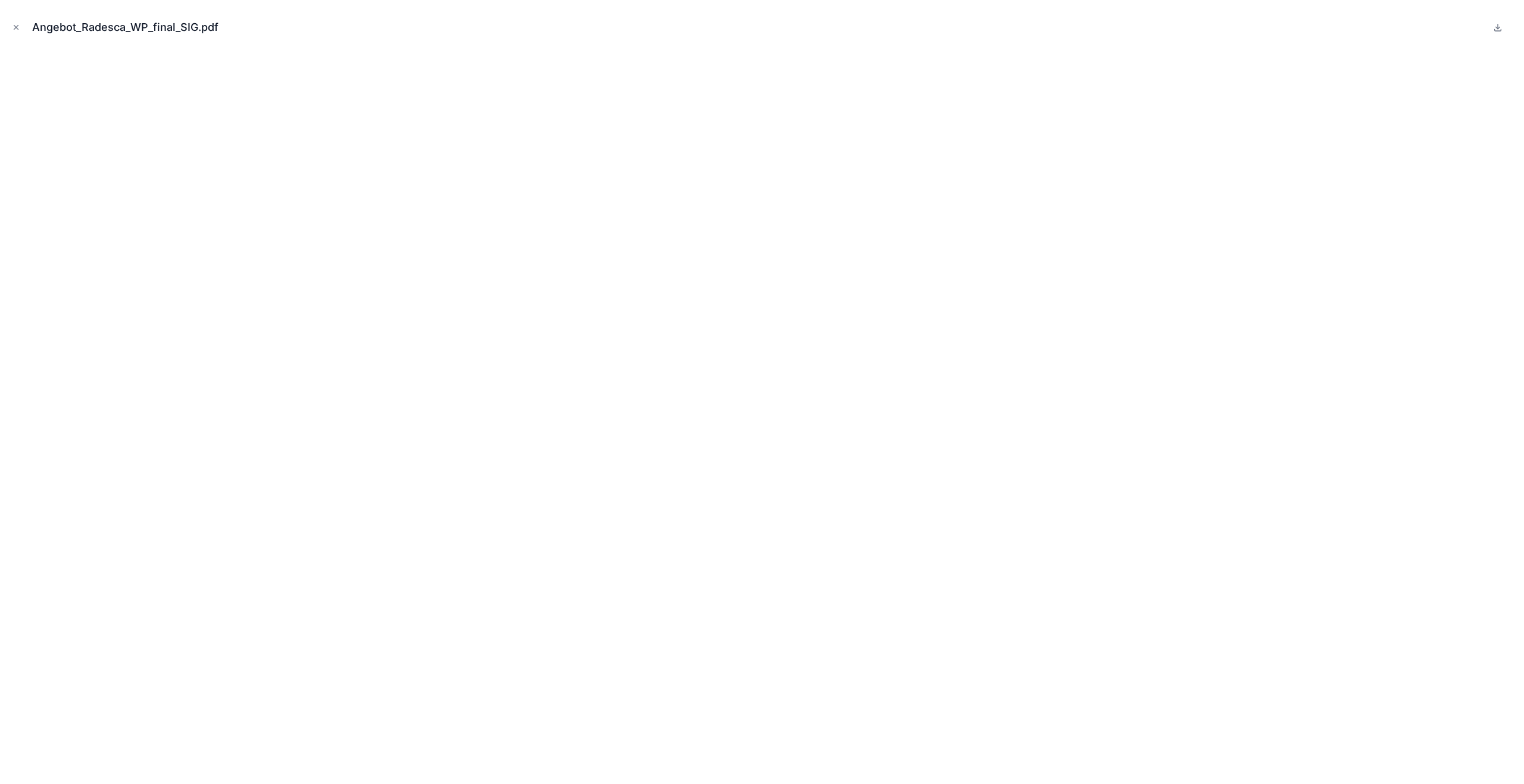
click at [10, 26] on button "Close modal" at bounding box center [16, 27] width 13 height 13
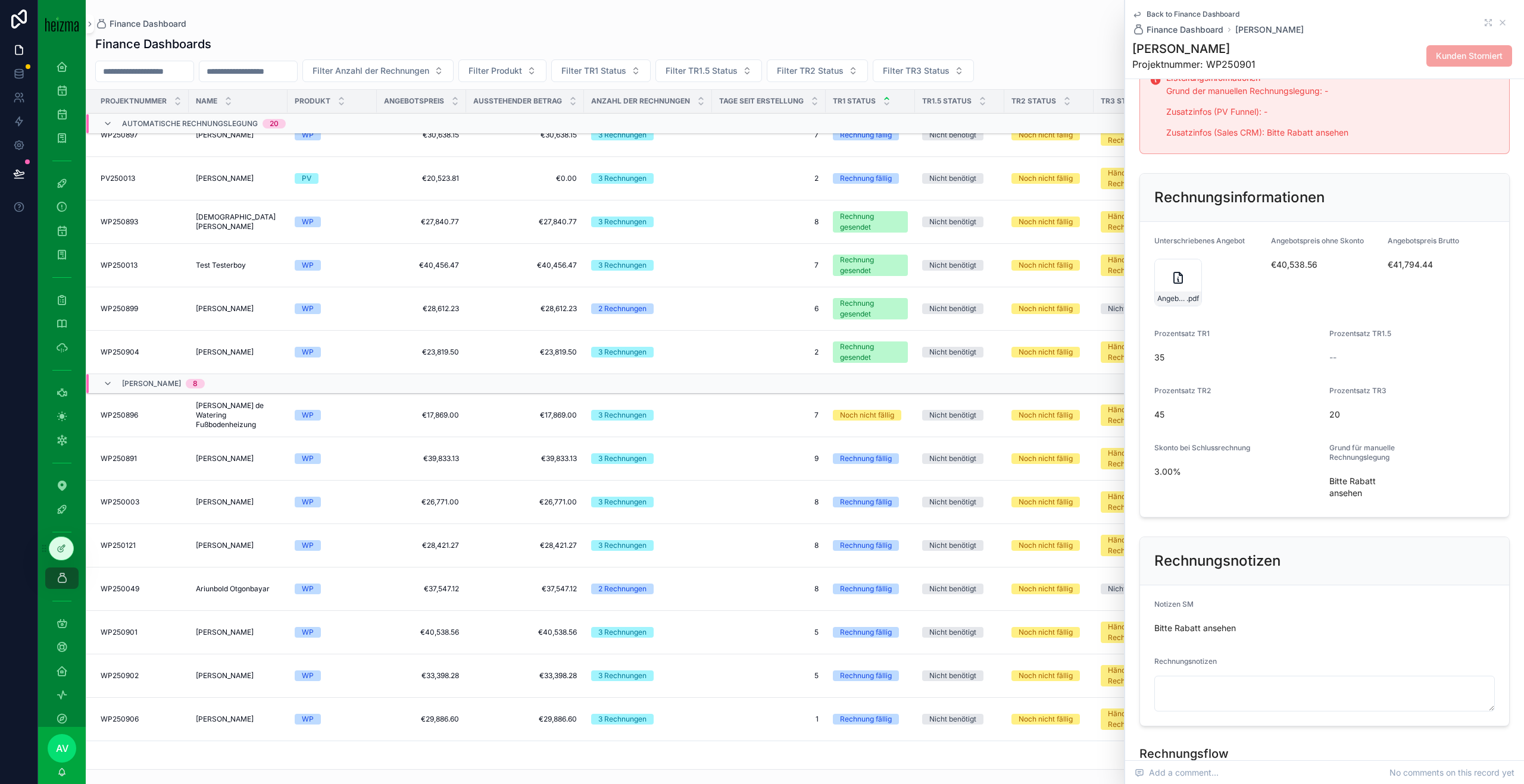
scroll to position [204, 0]
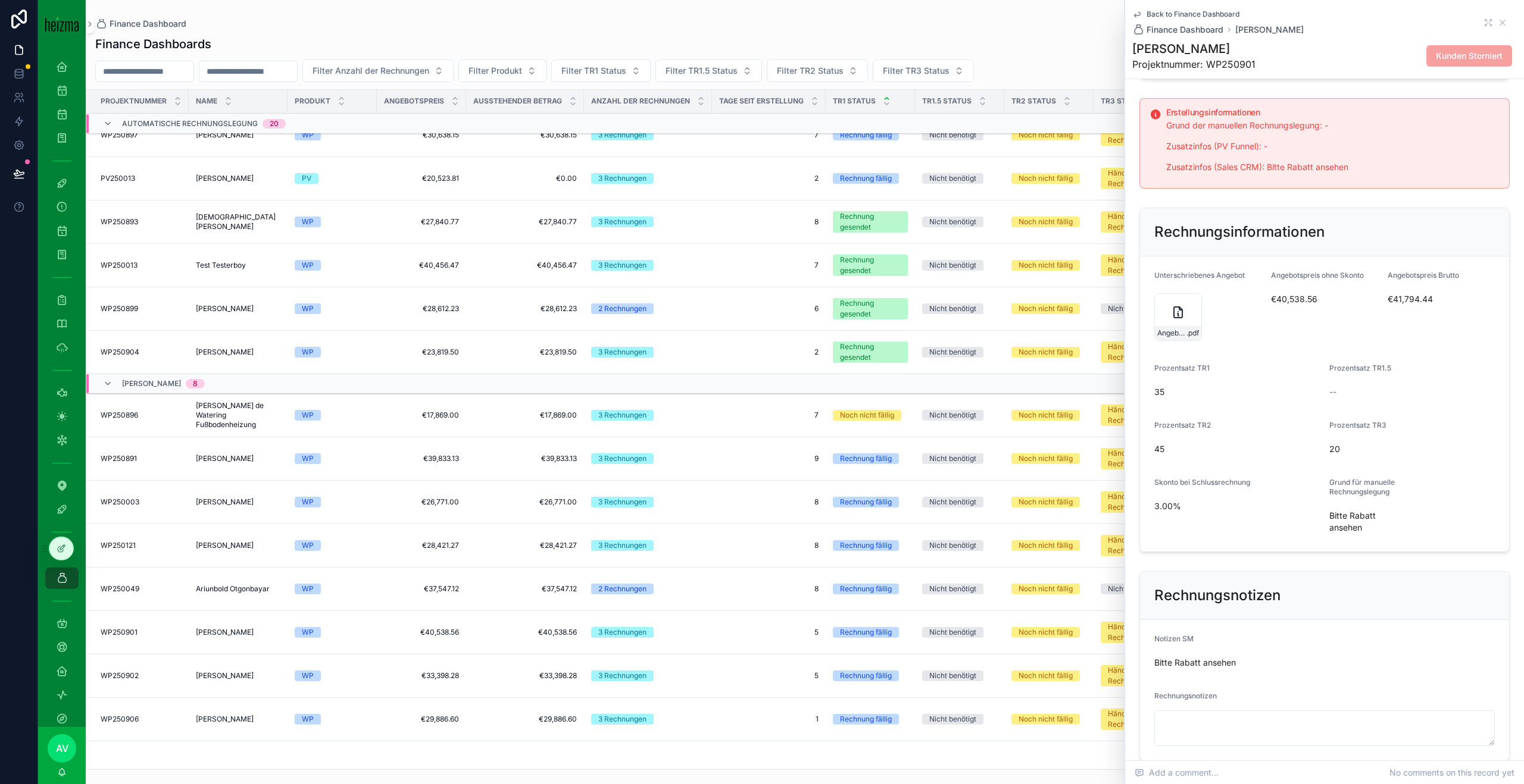
click at [1171, 312] on icon "scrollable content" at bounding box center [1178, 312] width 14 height 14
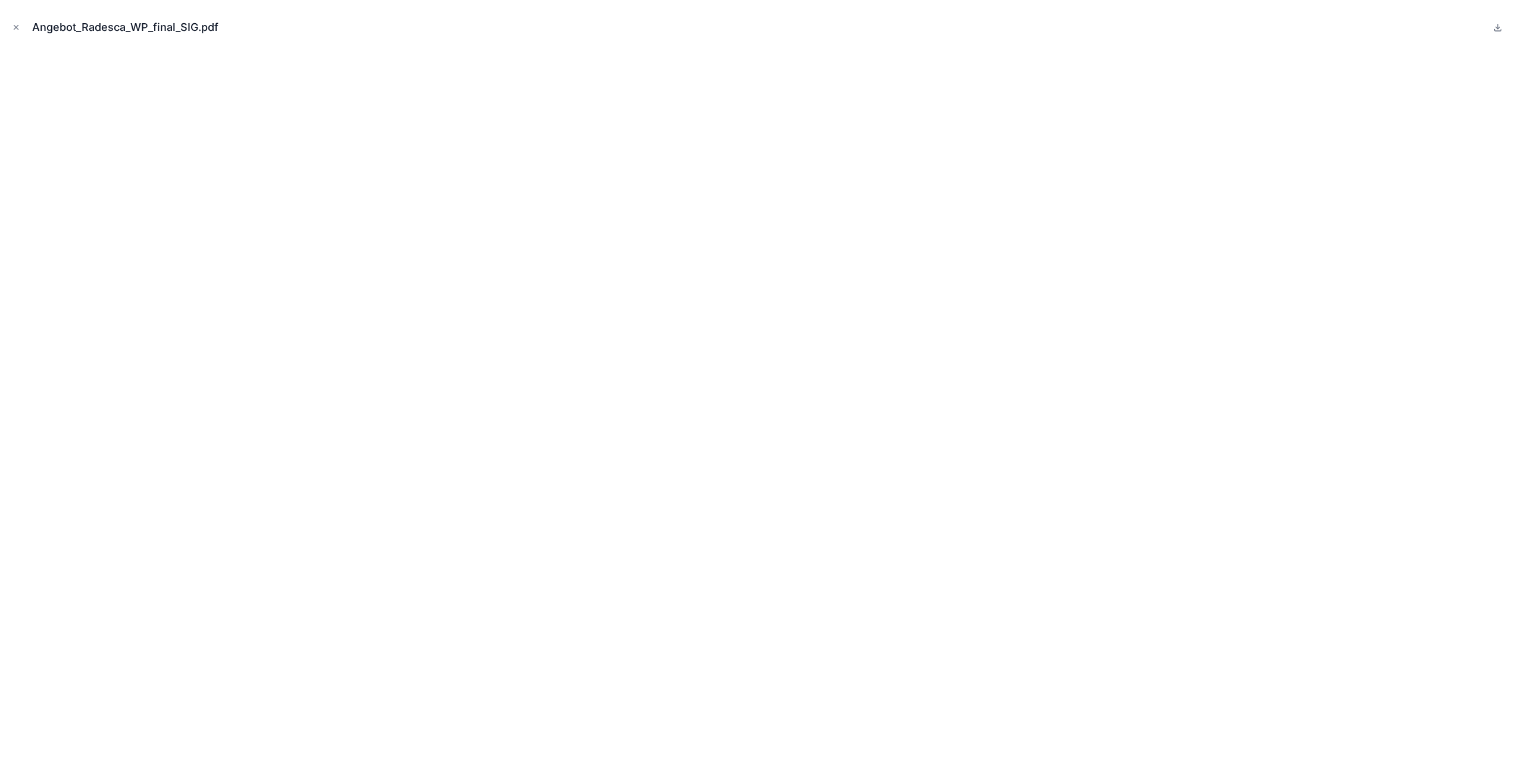
click at [16, 25] on icon "Close modal" at bounding box center [16, 27] width 9 height 9
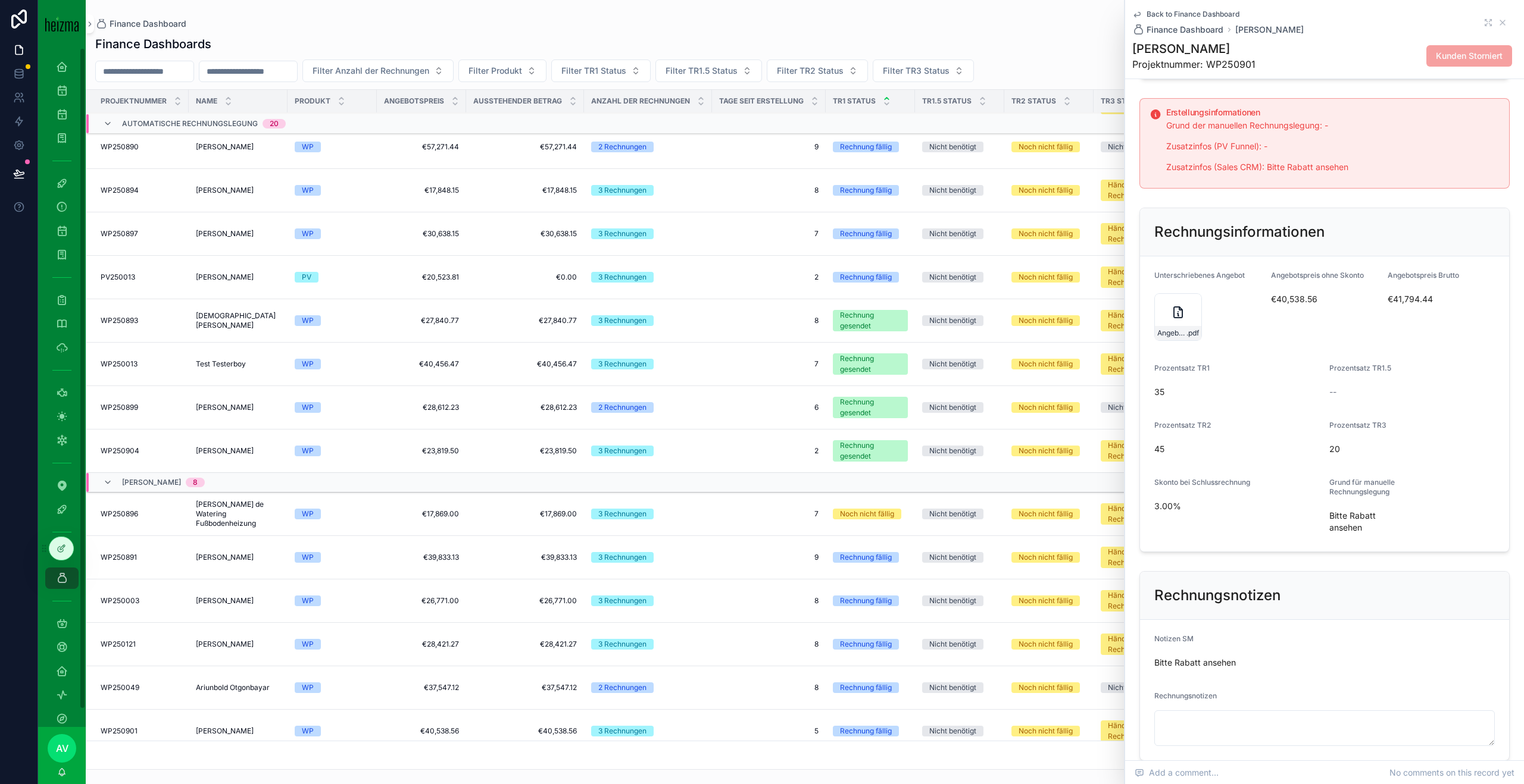
scroll to position [522, 0]
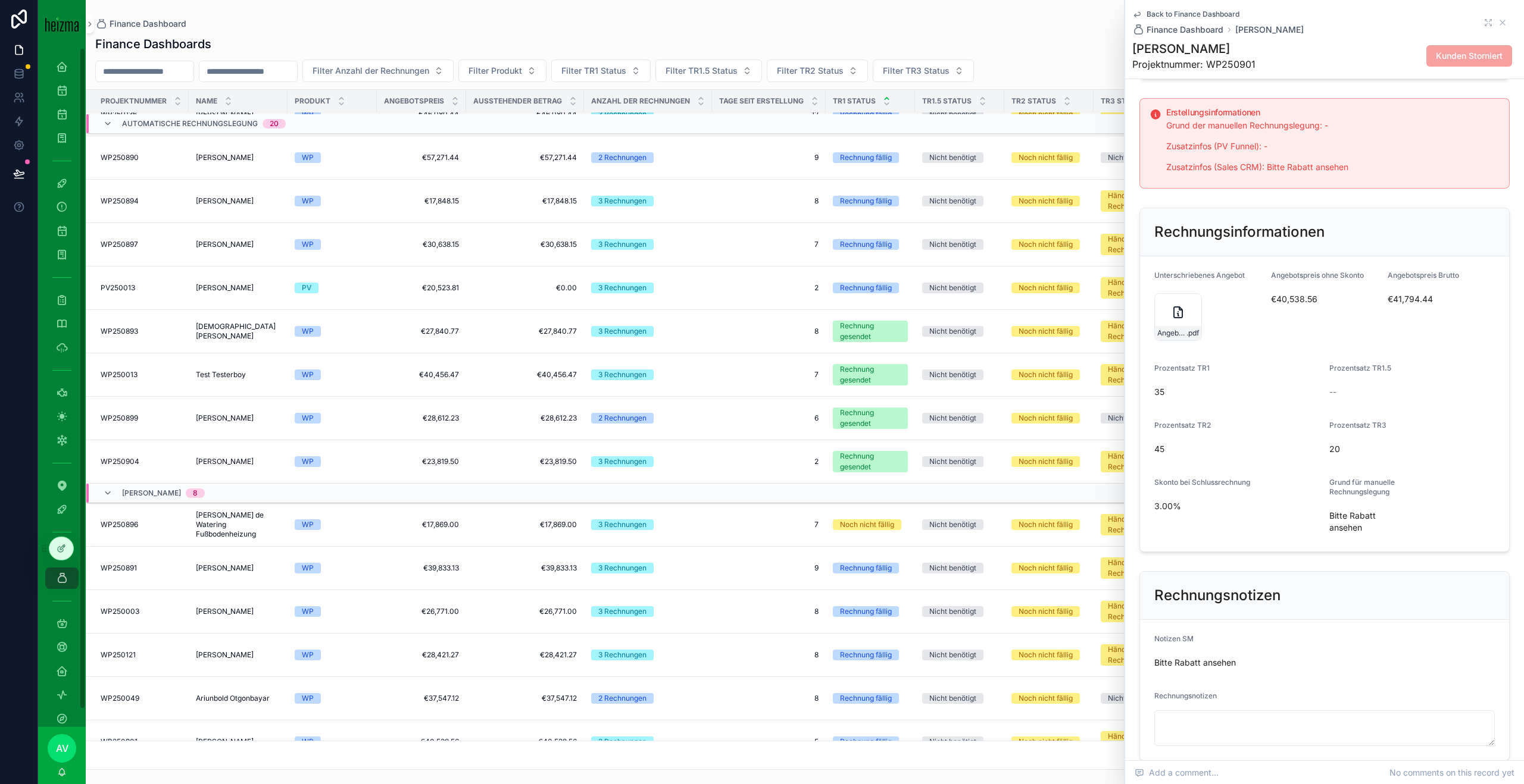
click at [262, 322] on td "Christian Maranitsch Christian Maranitsch" at bounding box center [238, 332] width 99 height 43
click at [246, 246] on div "Georg Benke Georg Benke" at bounding box center [238, 245] width 84 height 9
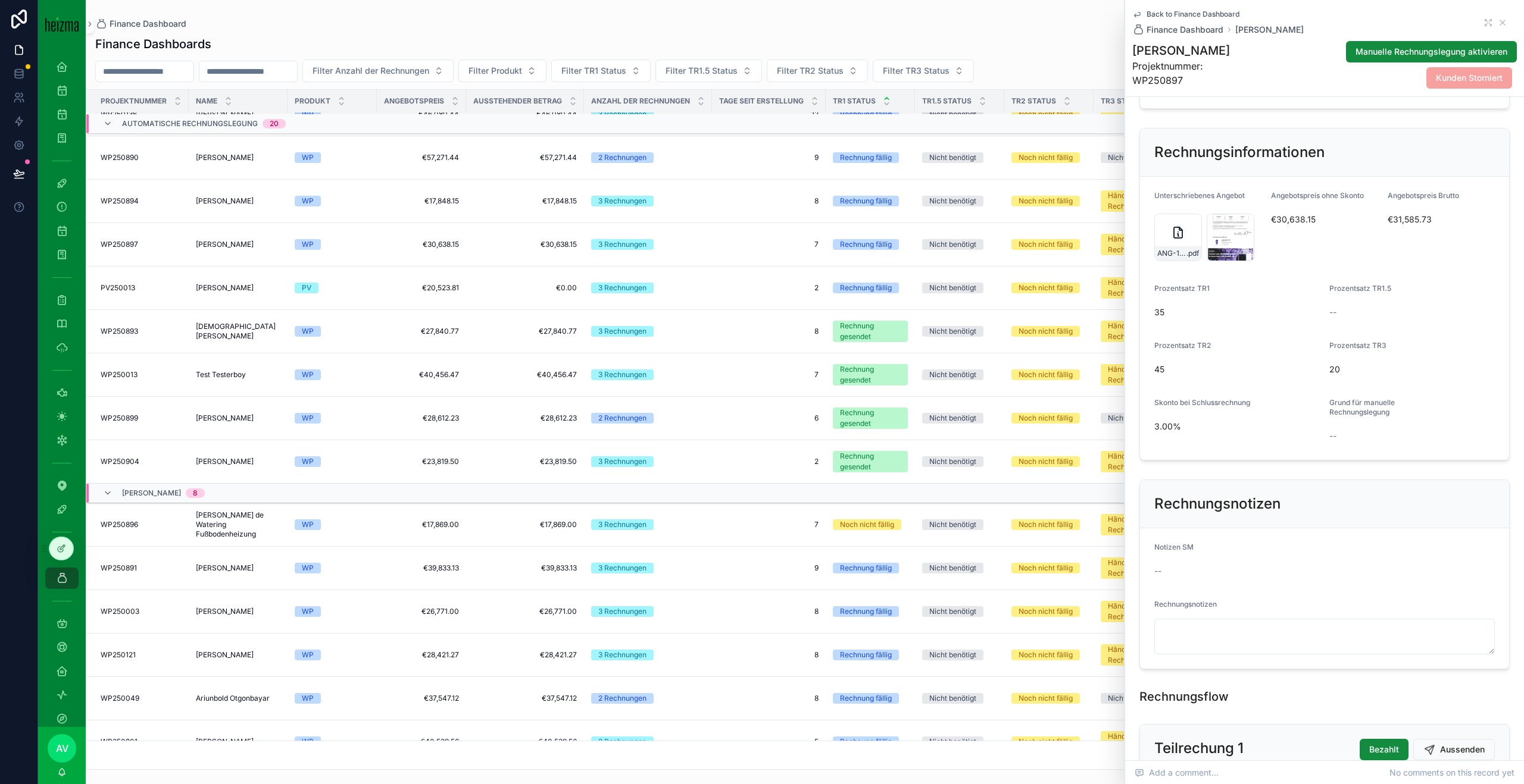
scroll to position [222, 0]
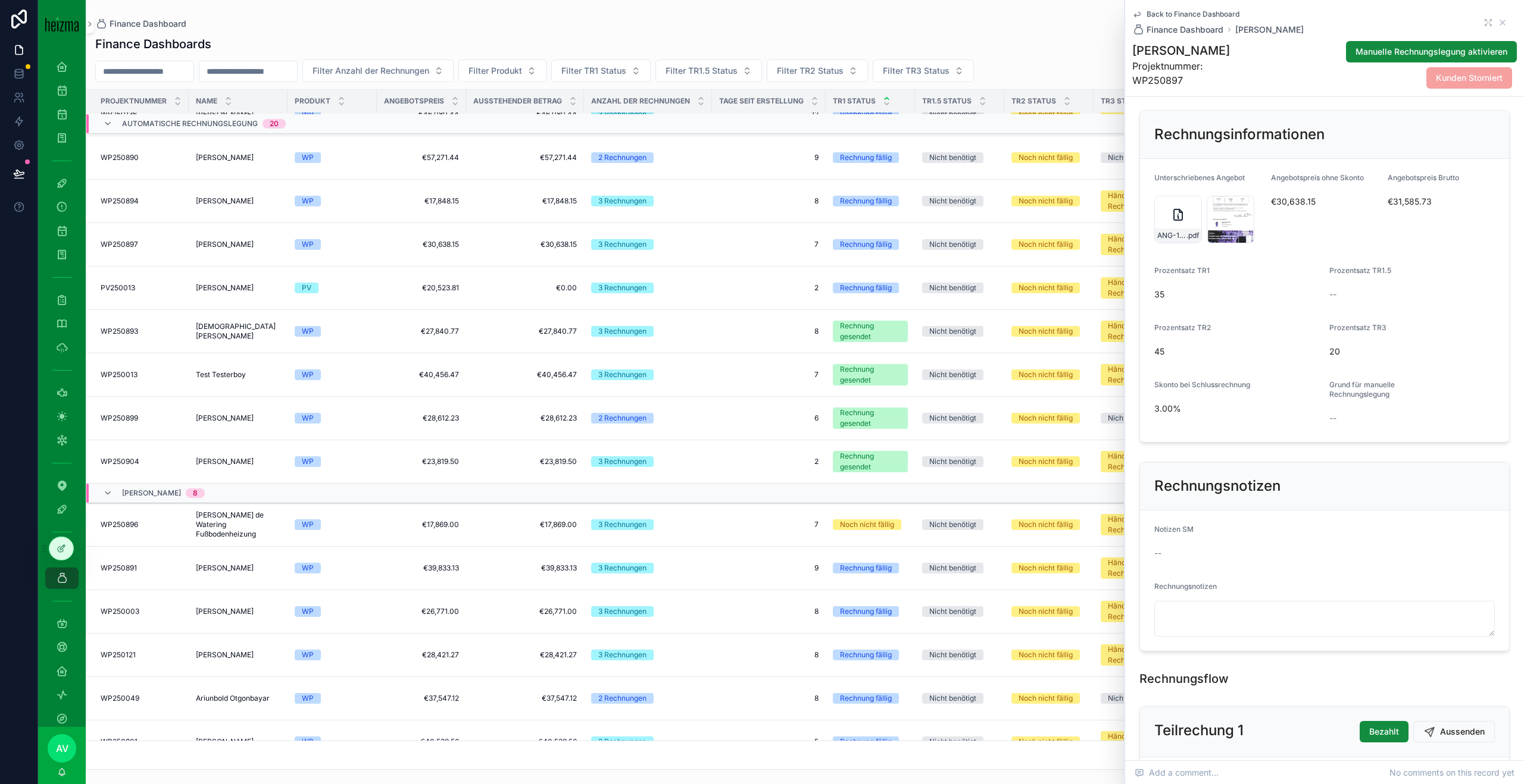
click at [1226, 209] on div "SCN_0006 .jpg" at bounding box center [1230, 220] width 48 height 48
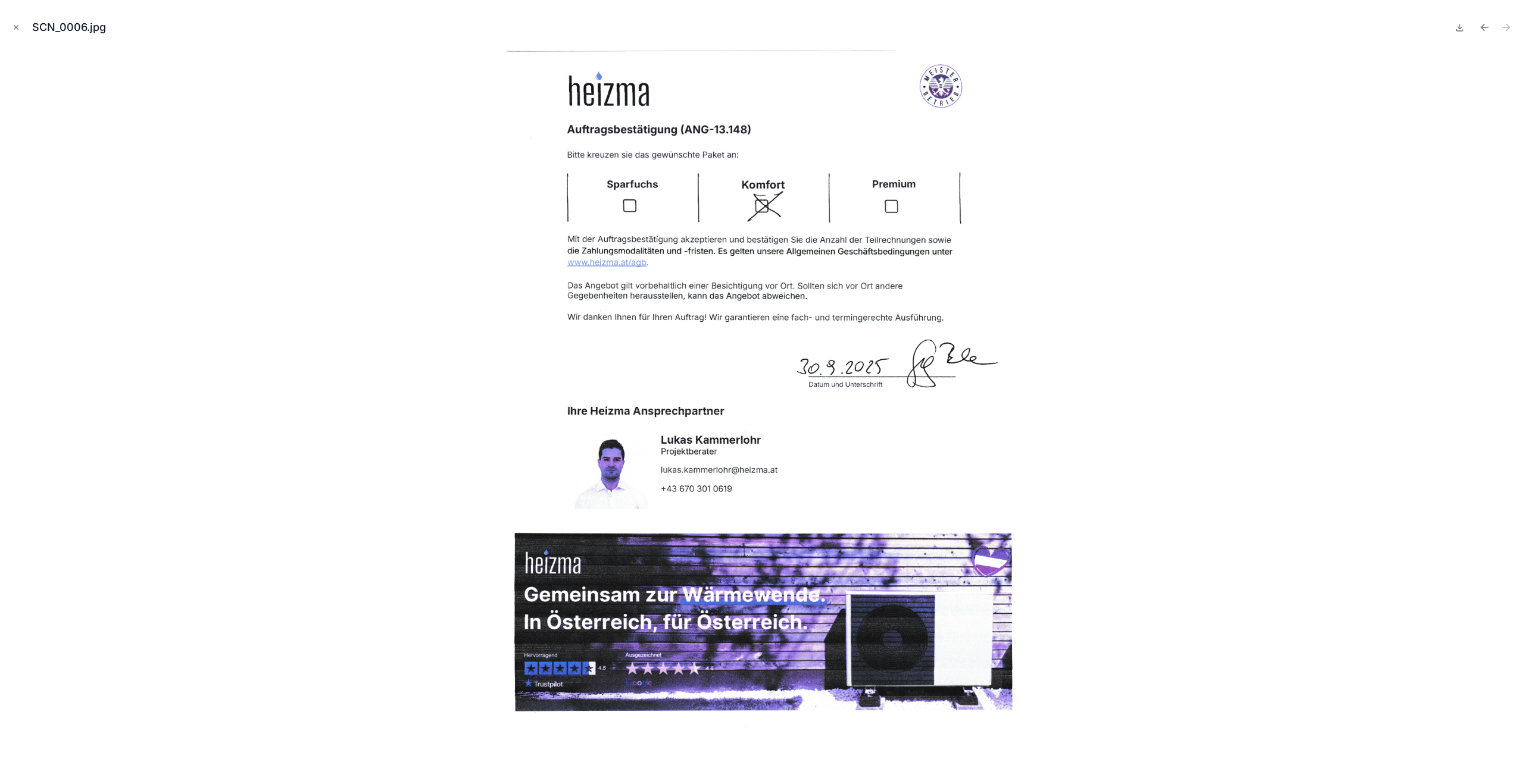
click at [366, 374] on div at bounding box center [762, 412] width 1505 height 725
click at [9, 31] on button "Close modal" at bounding box center [16, 27] width 13 height 13
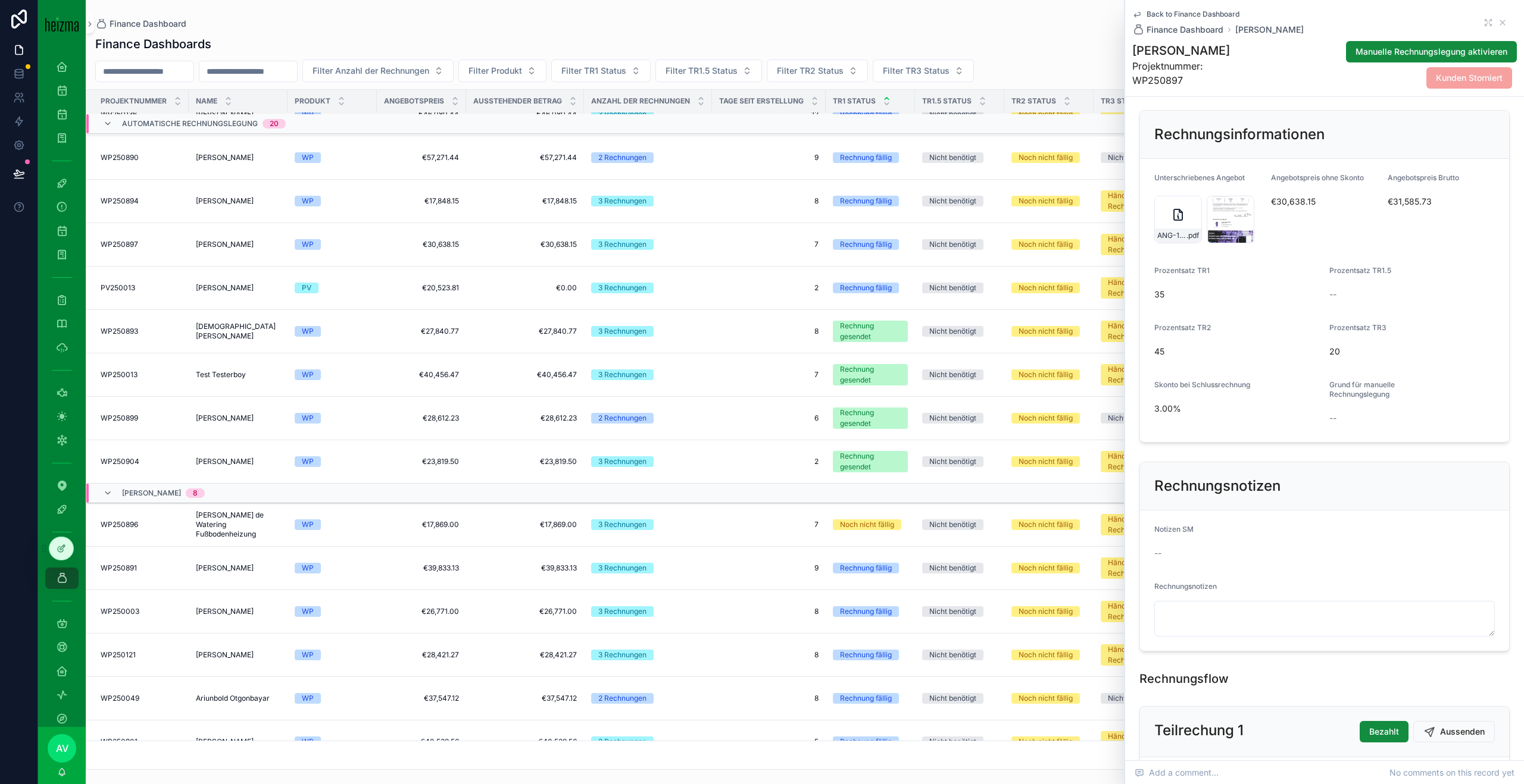
click at [1184, 215] on div "ANG-13148-Benke-2025-09-16-(2) .pdf" at bounding box center [1178, 220] width 48 height 48
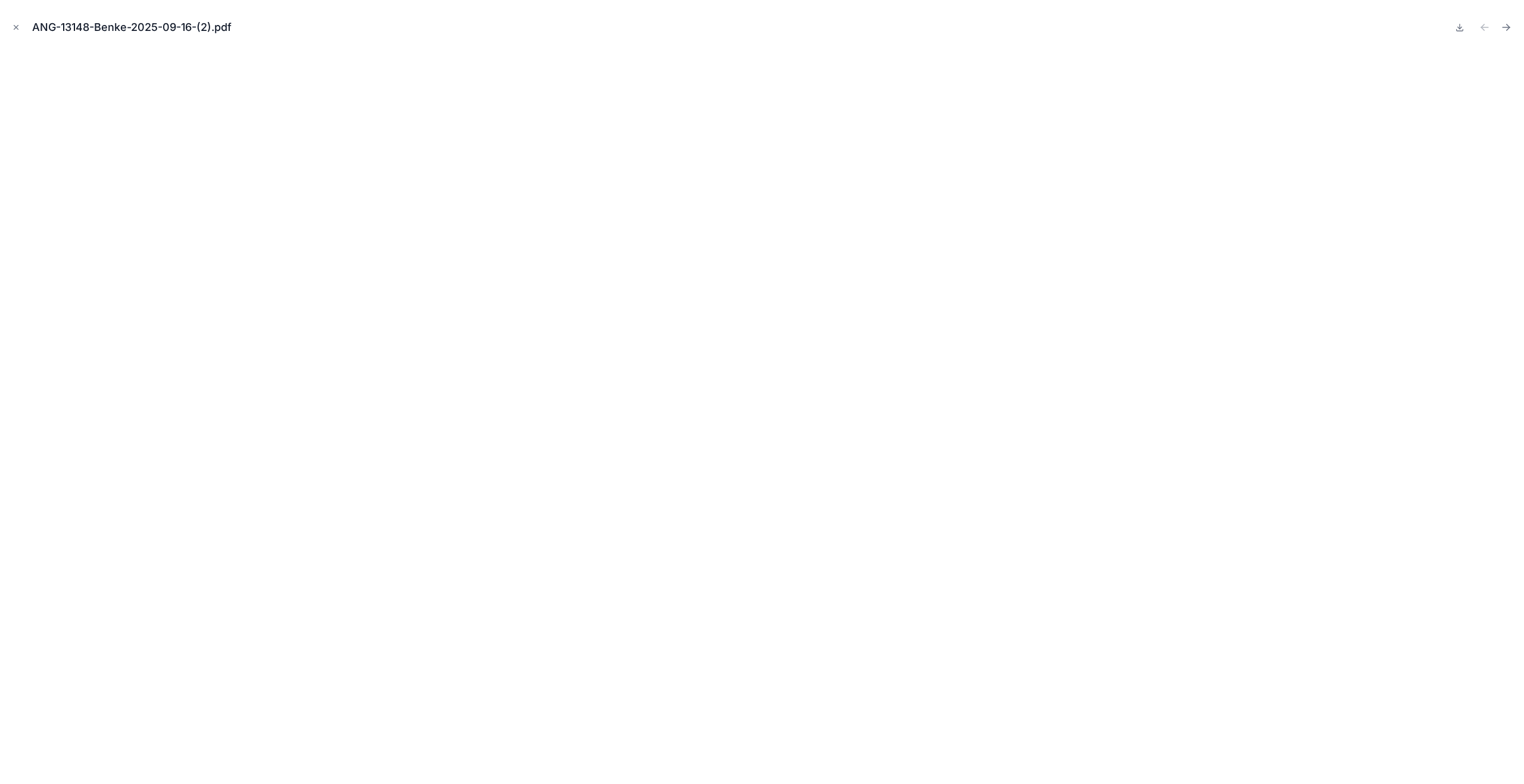
scroll to position [222, 0]
click at [20, 22] on button "Close modal" at bounding box center [16, 27] width 13 height 13
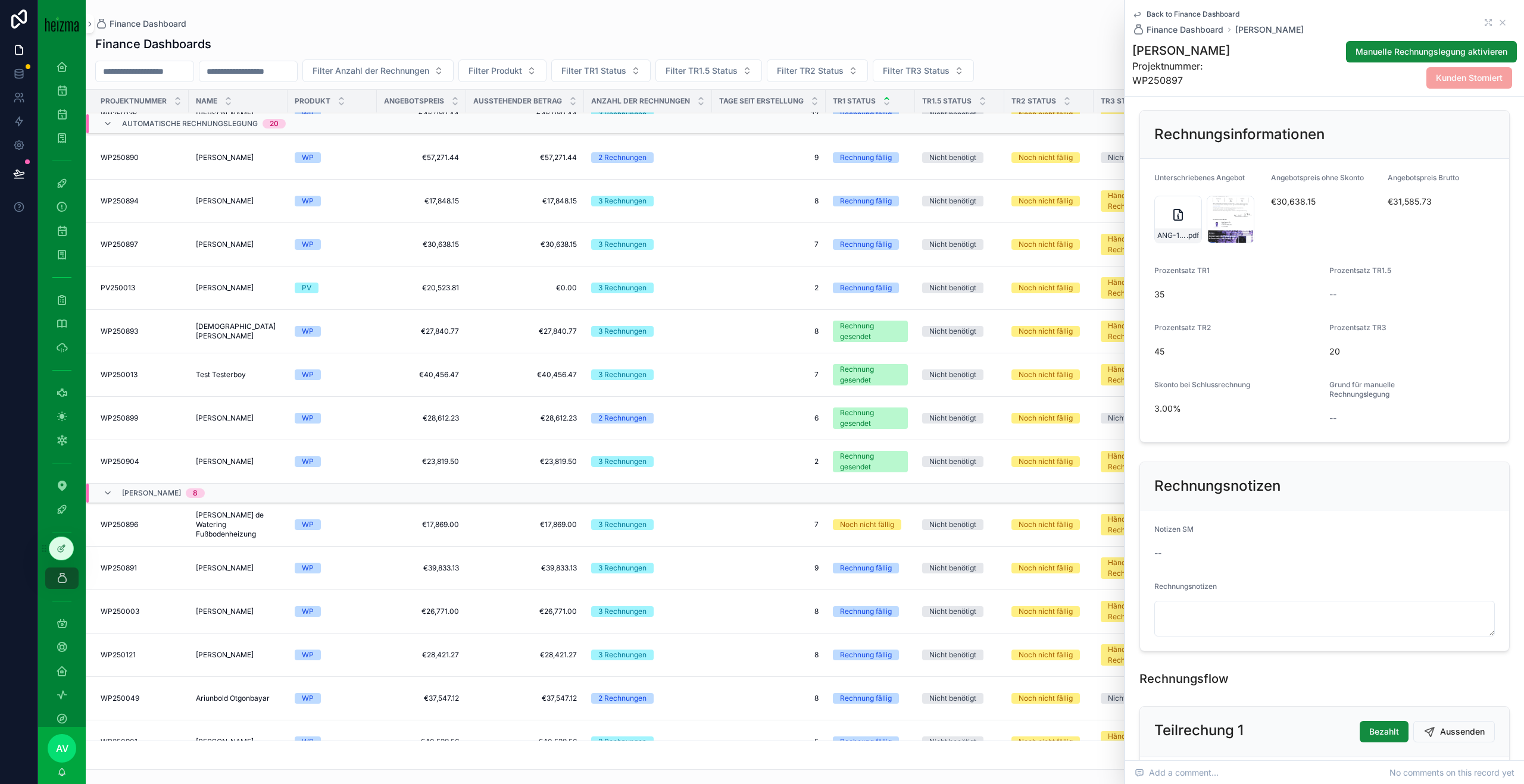
click at [273, 424] on td "Gernot Maninger Gernot Maninger" at bounding box center [238, 418] width 99 height 43
click at [249, 237] on td "Georg Benke Georg Benke" at bounding box center [238, 245] width 99 height 43
click at [237, 251] on td "Georg Benke Georg Benke" at bounding box center [238, 245] width 99 height 43
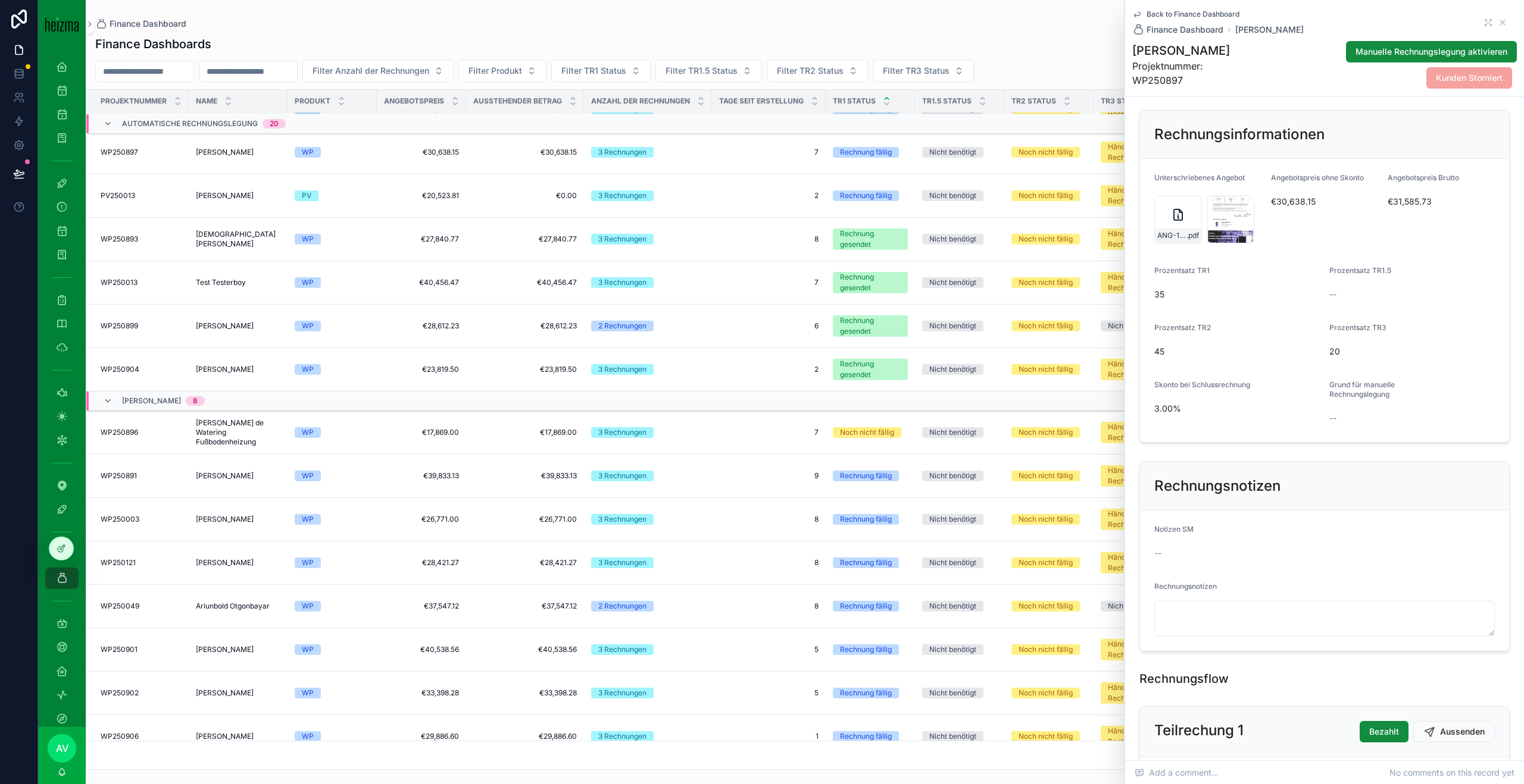
scroll to position [632, 0]
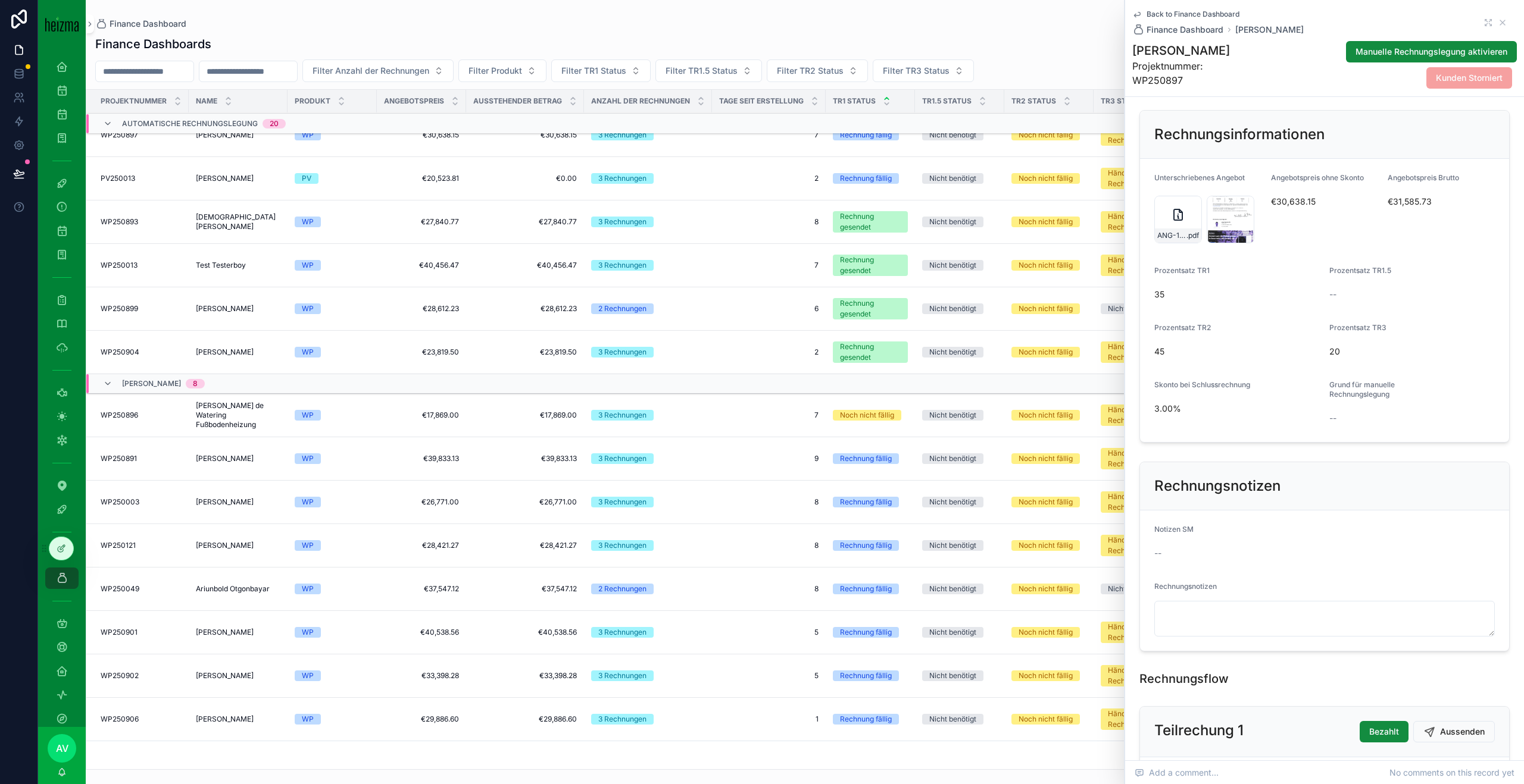
click at [233, 619] on td "Domenico Radesca Domenico Radesca" at bounding box center [238, 633] width 99 height 43
click at [233, 631] on span "[PERSON_NAME]" at bounding box center [225, 633] width 58 height 9
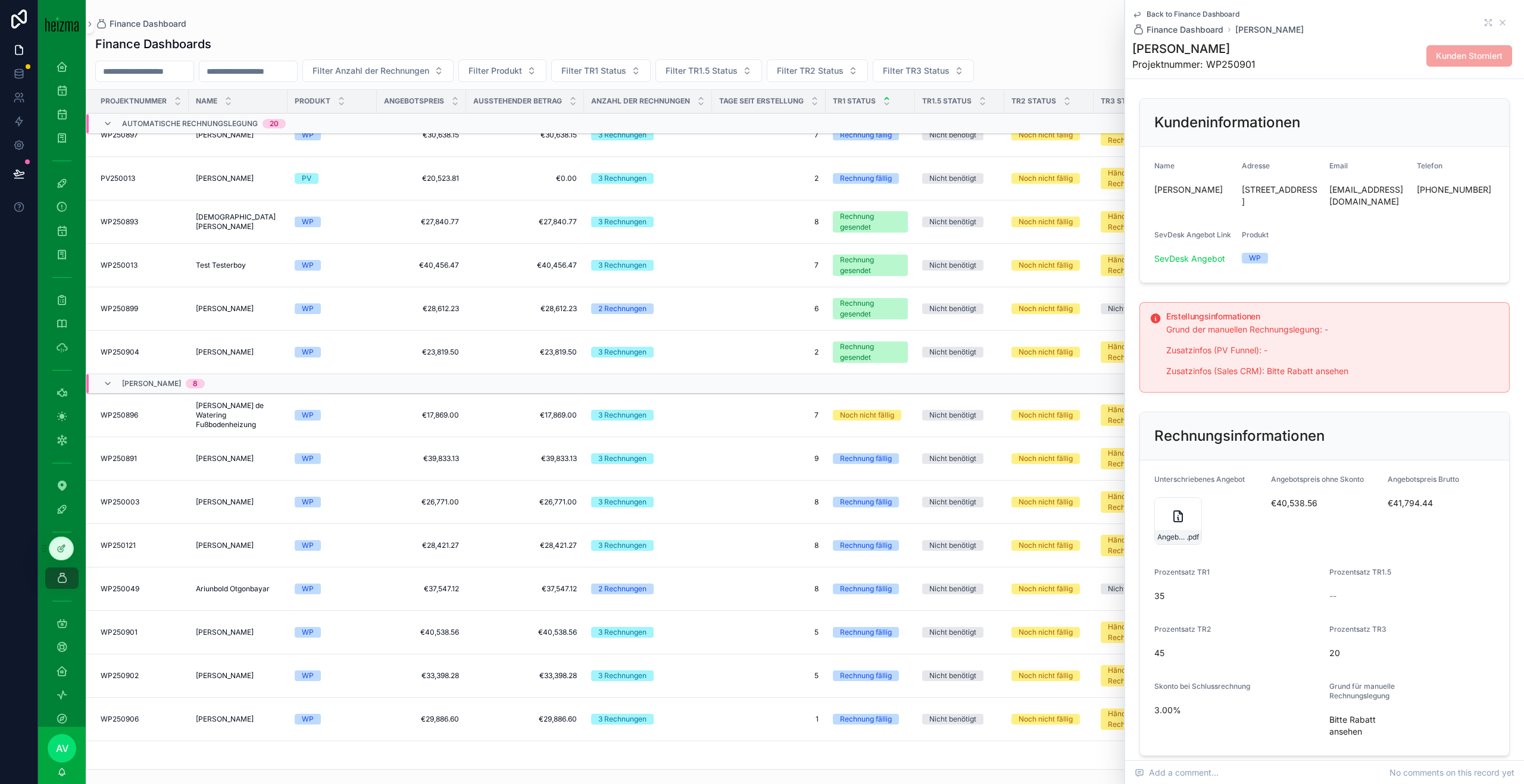
click at [1216, 52] on h1 "[PERSON_NAME]" at bounding box center [1193, 49] width 123 height 17
copy h1 "[PERSON_NAME]"
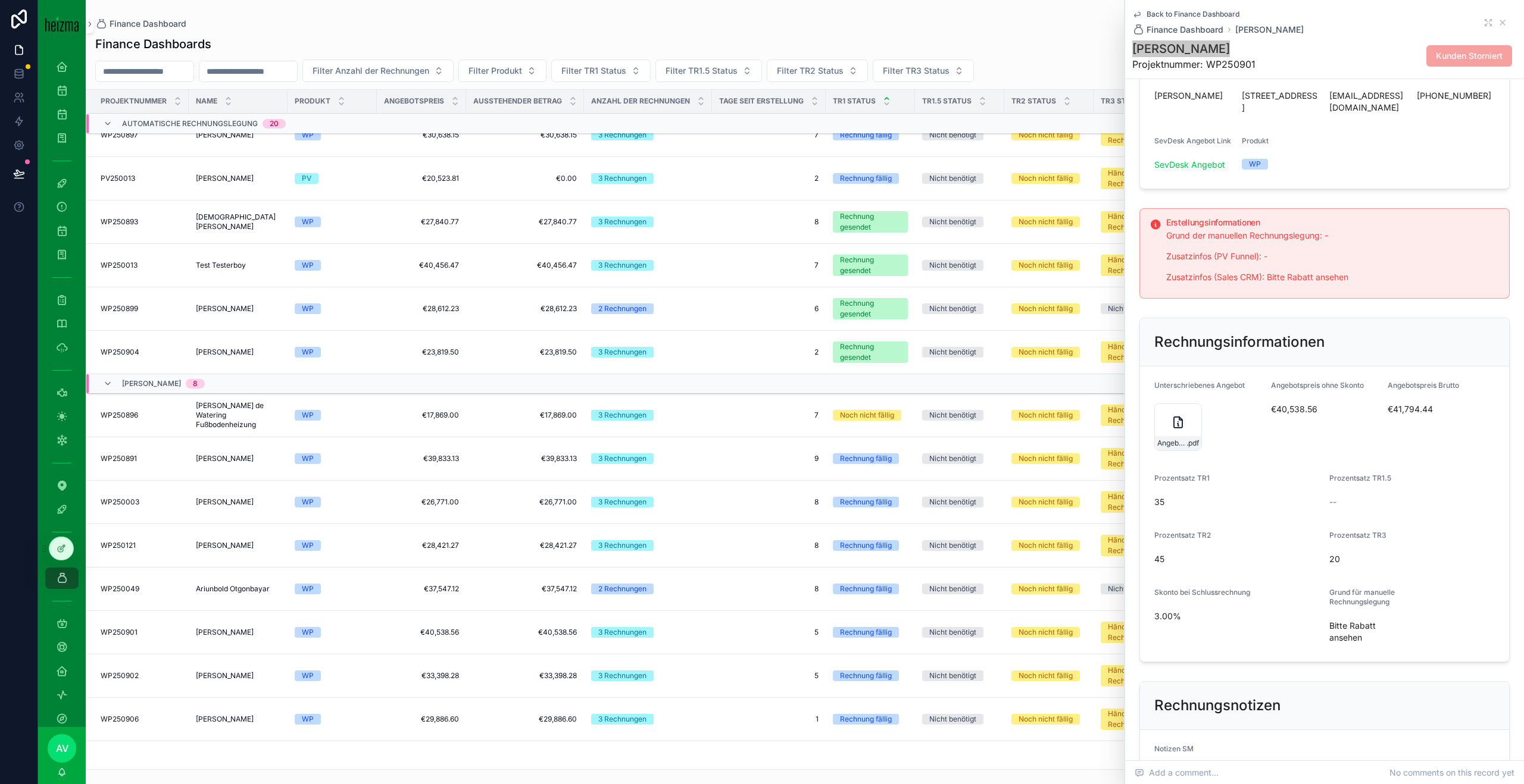
scroll to position [96, 0]
click at [1166, 416] on div "Angebot_Radesca_WP_final_SIG .pdf" at bounding box center [1178, 425] width 48 height 48
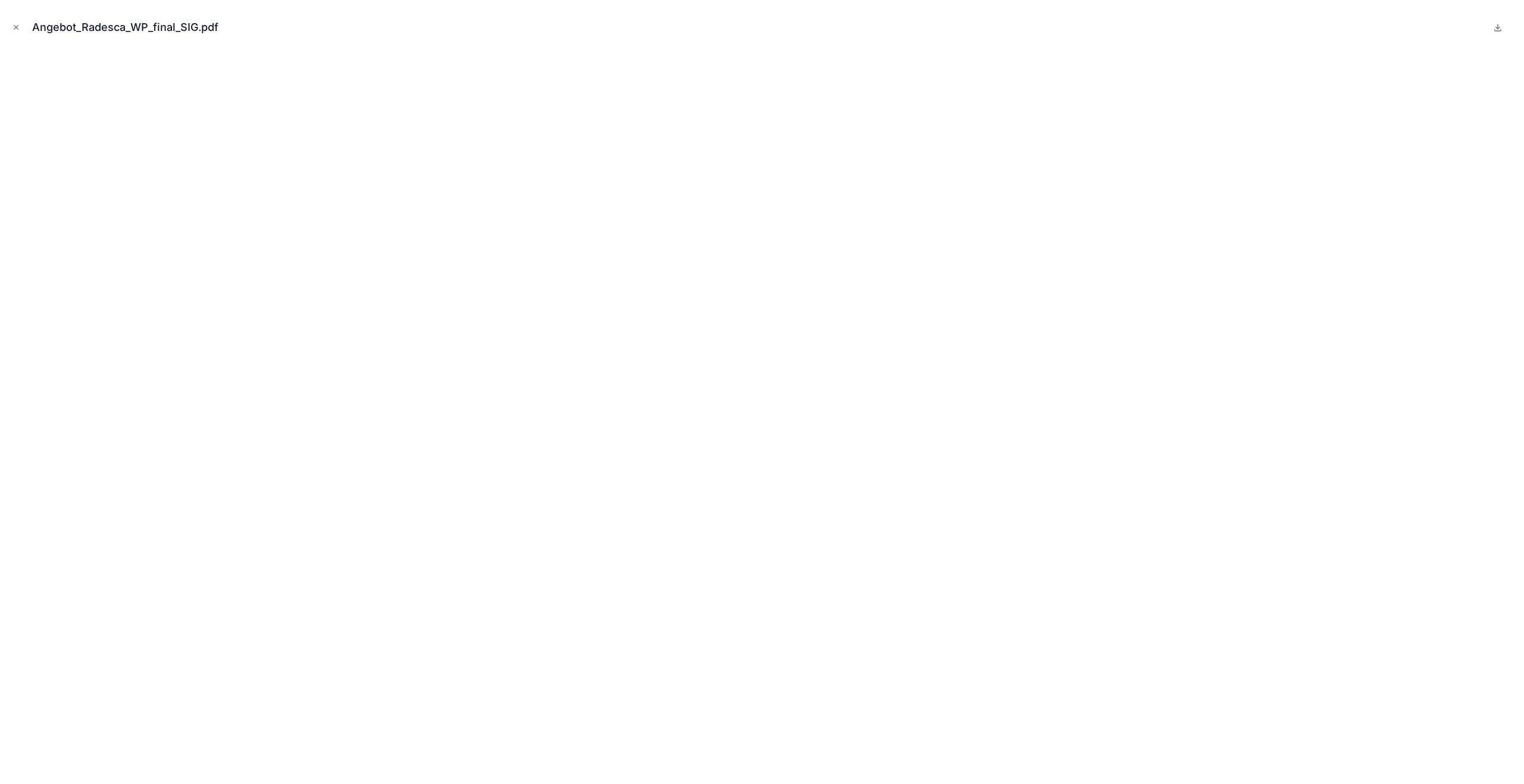
click at [17, 24] on icon "Close modal" at bounding box center [16, 27] width 9 height 9
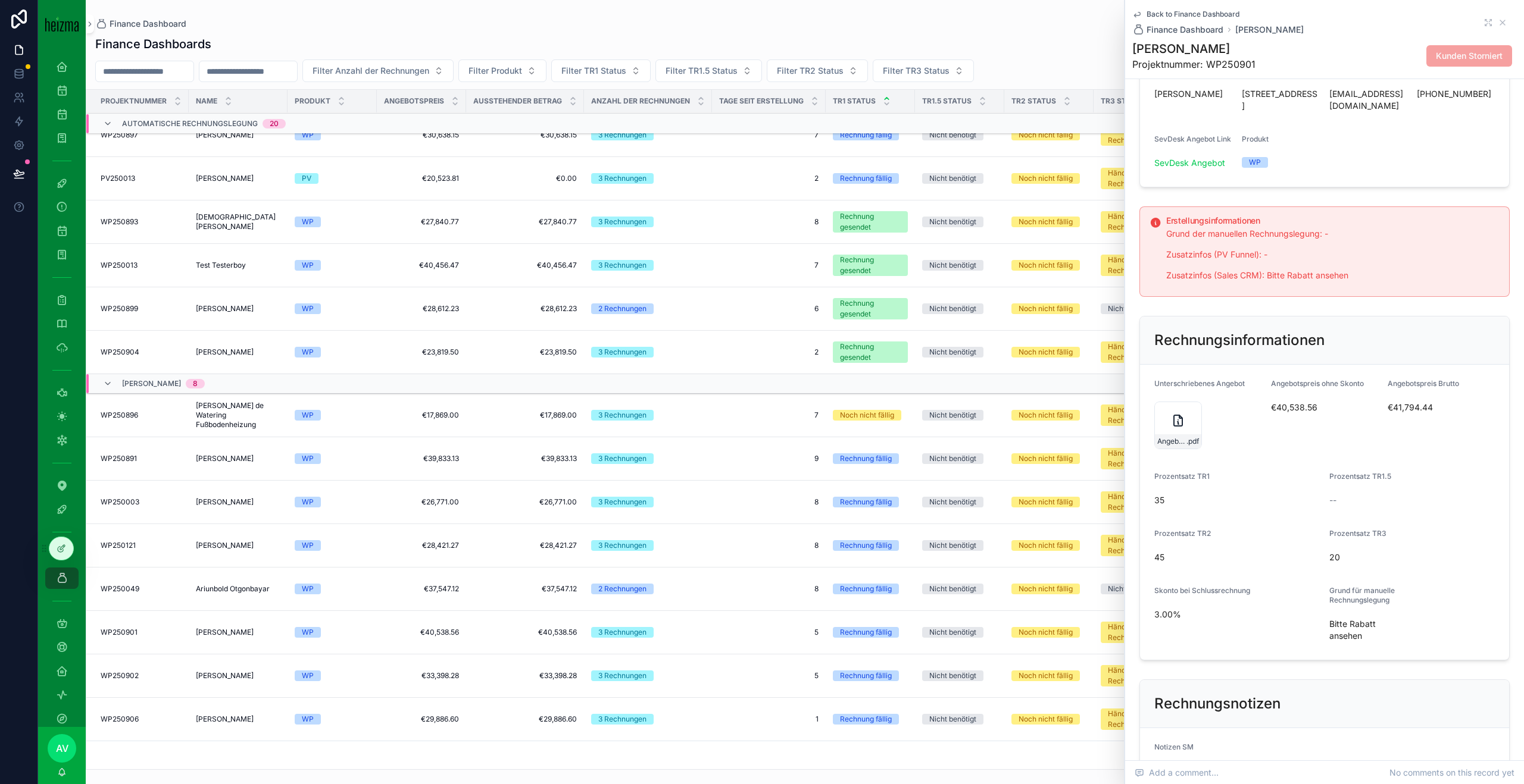
click at [1172, 419] on icon "scrollable content" at bounding box center [1178, 420] width 14 height 14
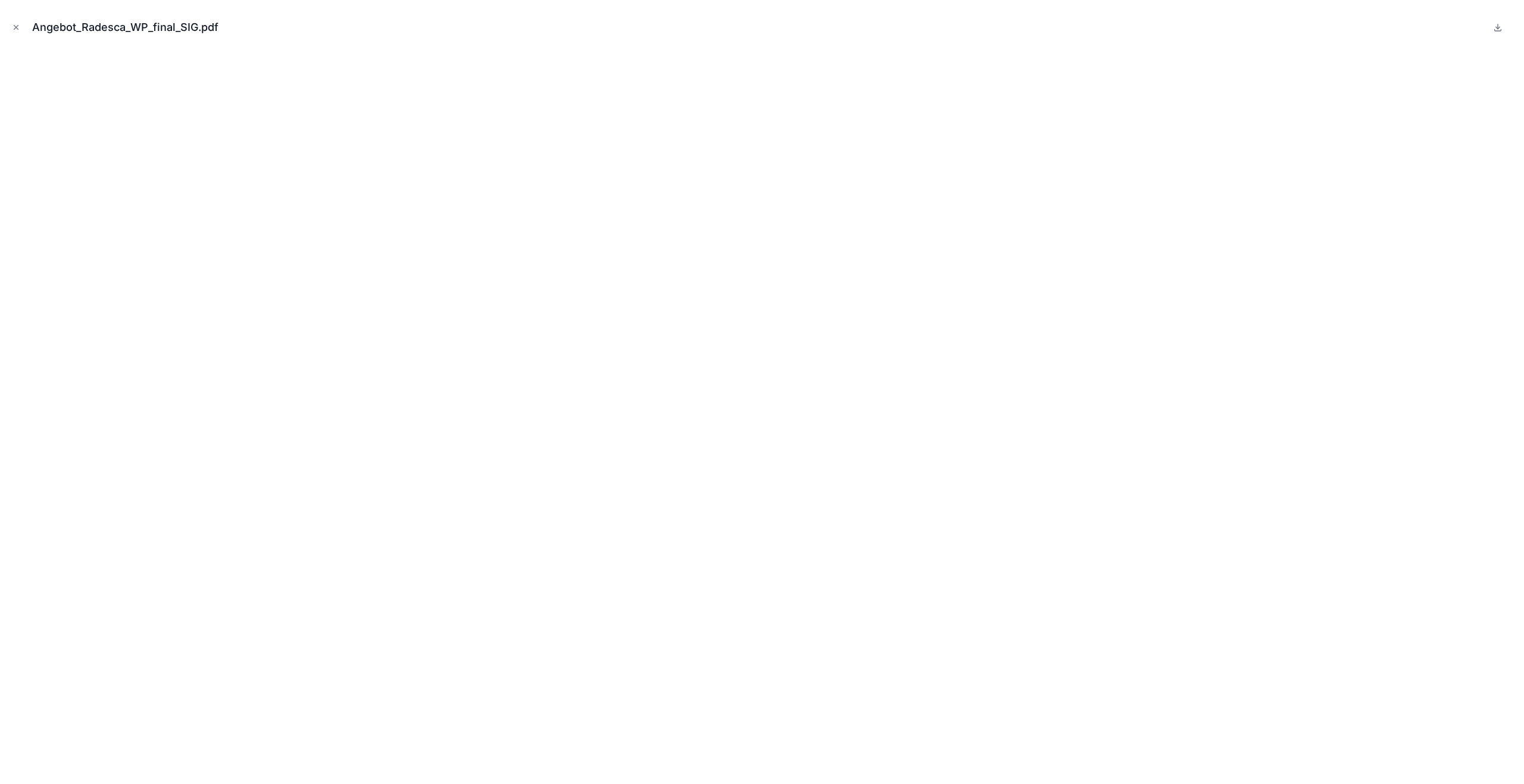
click at [17, 28] on icon "Close modal" at bounding box center [16, 28] width 4 height 4
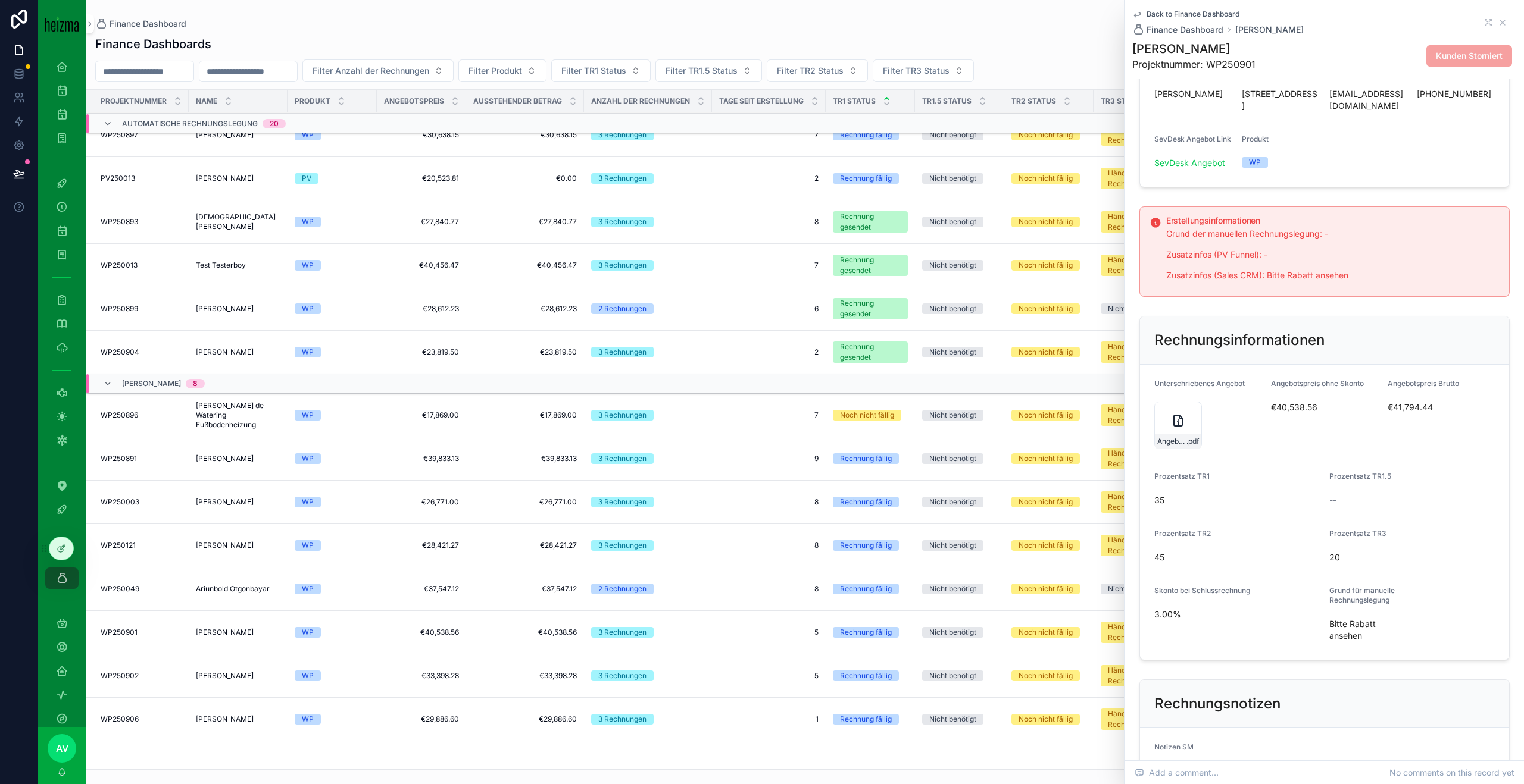
click at [1177, 411] on div "Angebot_Radesca_WP_final_SIG .pdf" at bounding box center [1178, 425] width 48 height 48
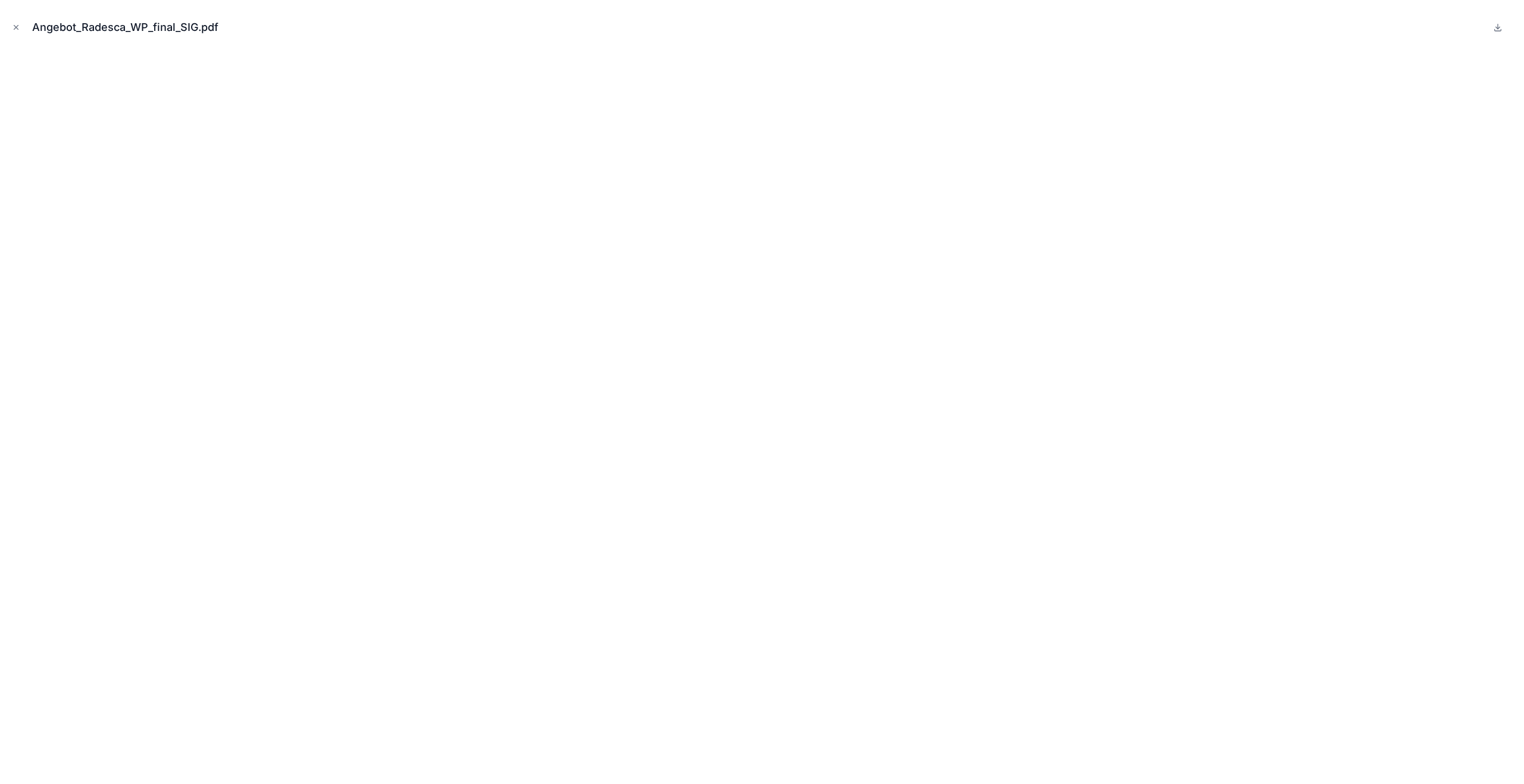
scroll to position [96, 0]
click at [17, 27] on icon "Close modal" at bounding box center [16, 27] width 9 height 9
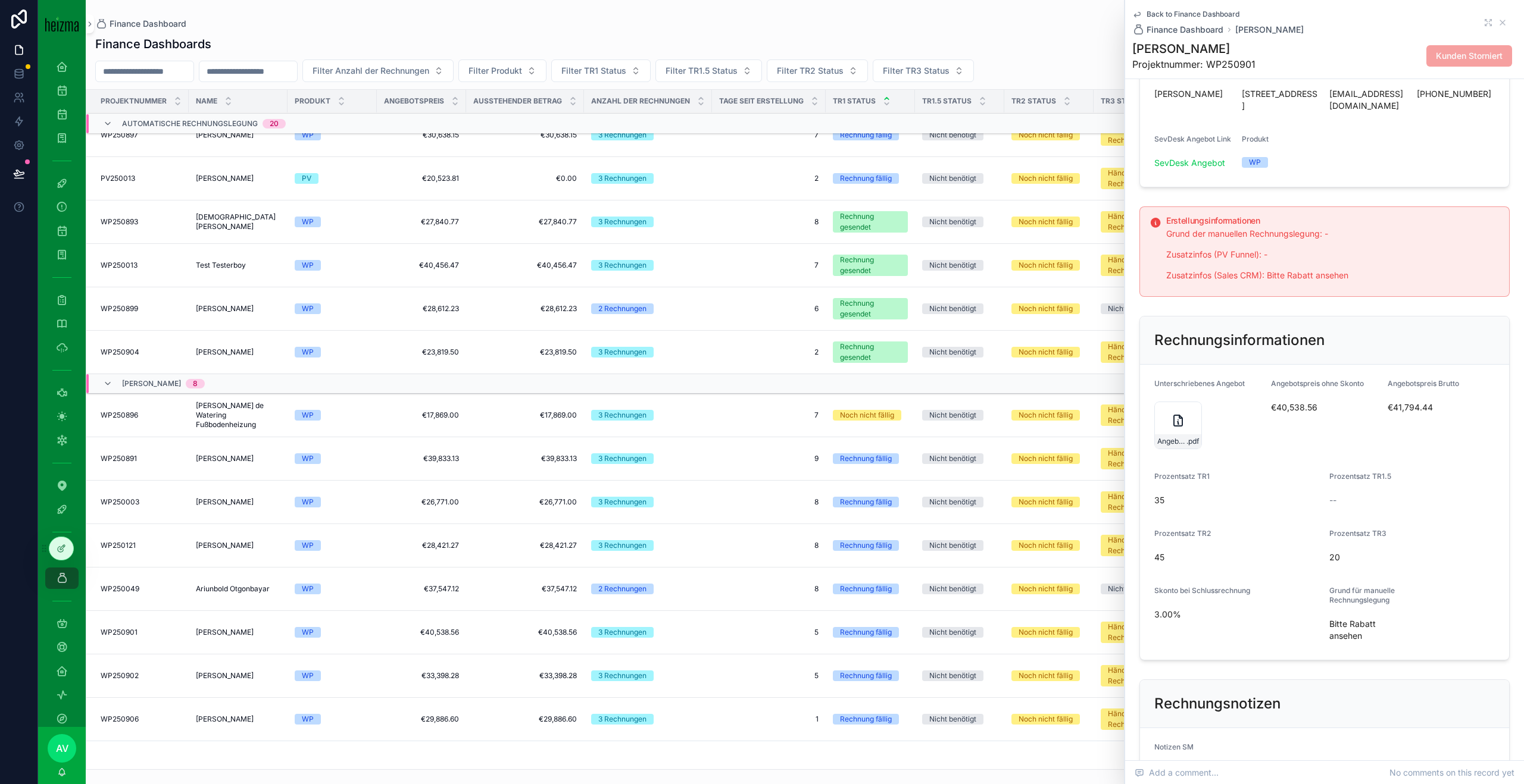
click at [381, 427] on td "€17,869.00 €17,869.00" at bounding box center [421, 415] width 89 height 43
click at [172, 629] on div "WP250901 WP250901" at bounding box center [141, 633] width 81 height 9
click at [445, 635] on span "€40,538.56" at bounding box center [421, 633] width 75 height 9
click at [1292, 411] on span "€40,538.56" at bounding box center [1324, 407] width 107 height 12
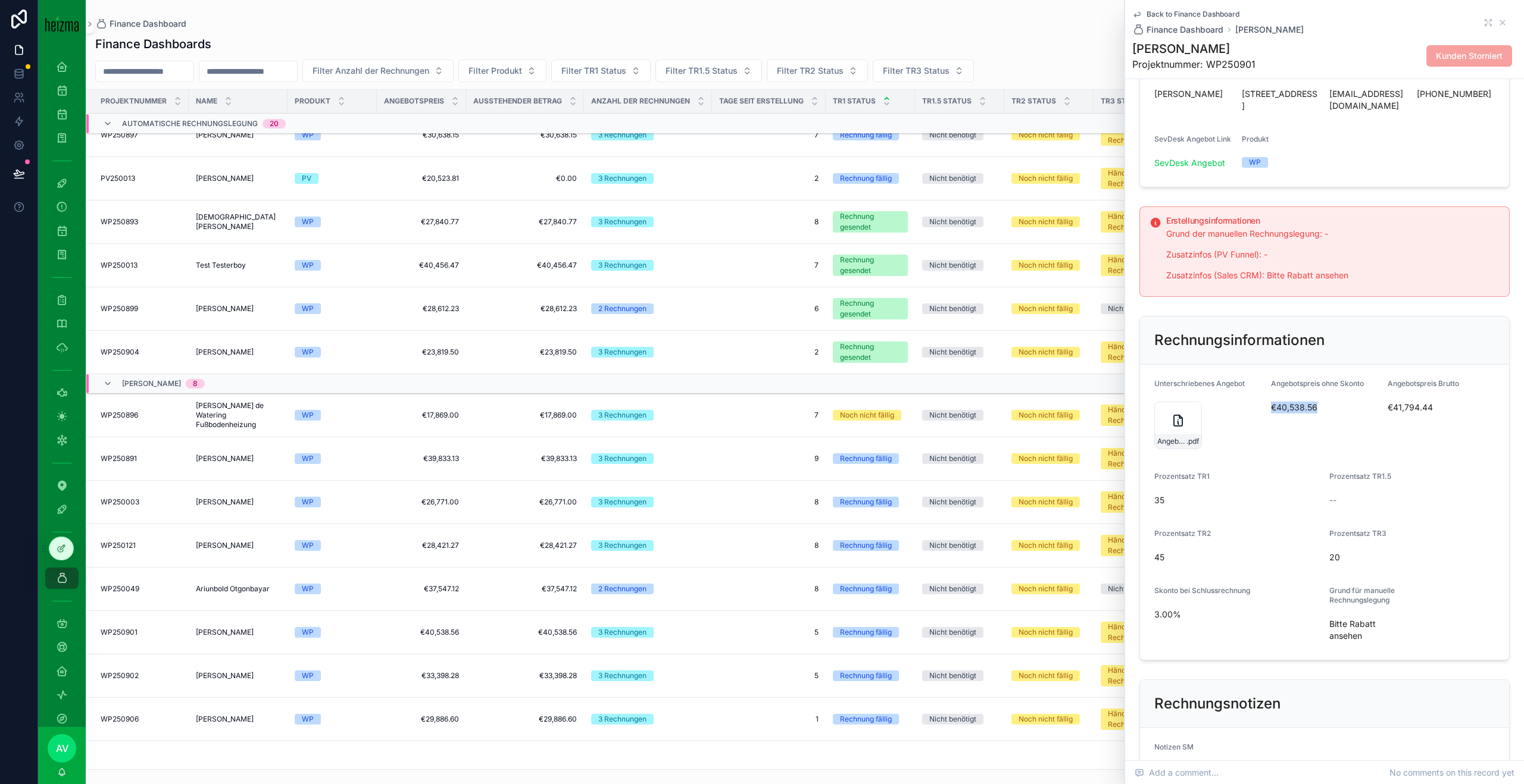
click at [1292, 411] on span "€40,538.56" at bounding box center [1324, 407] width 107 height 12
click at [1171, 612] on span "3.00%" at bounding box center [1236, 615] width 165 height 12
click at [1307, 409] on span "€40,538.56" at bounding box center [1324, 407] width 107 height 12
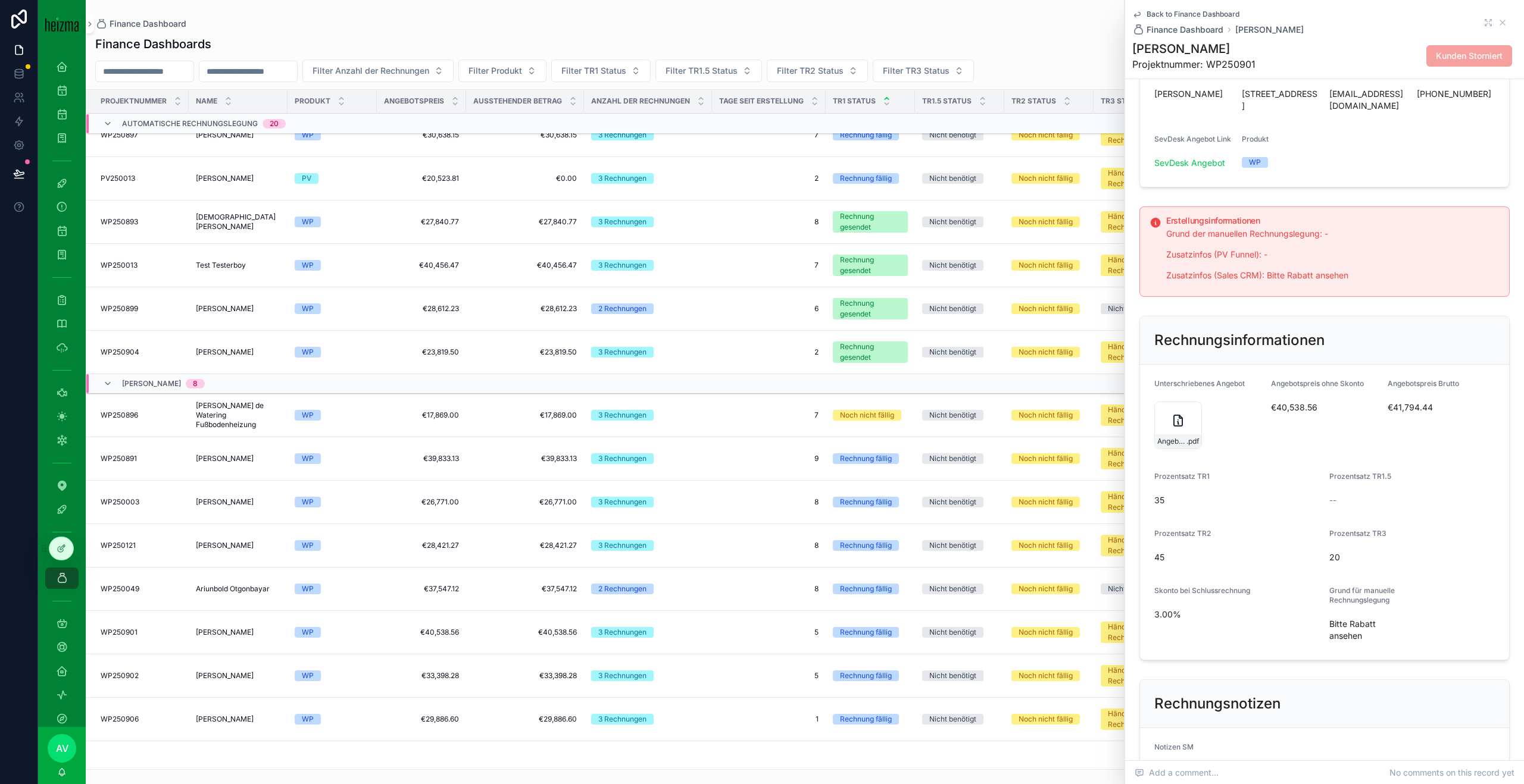
click at [1171, 417] on icon "scrollable content" at bounding box center [1178, 420] width 14 height 14
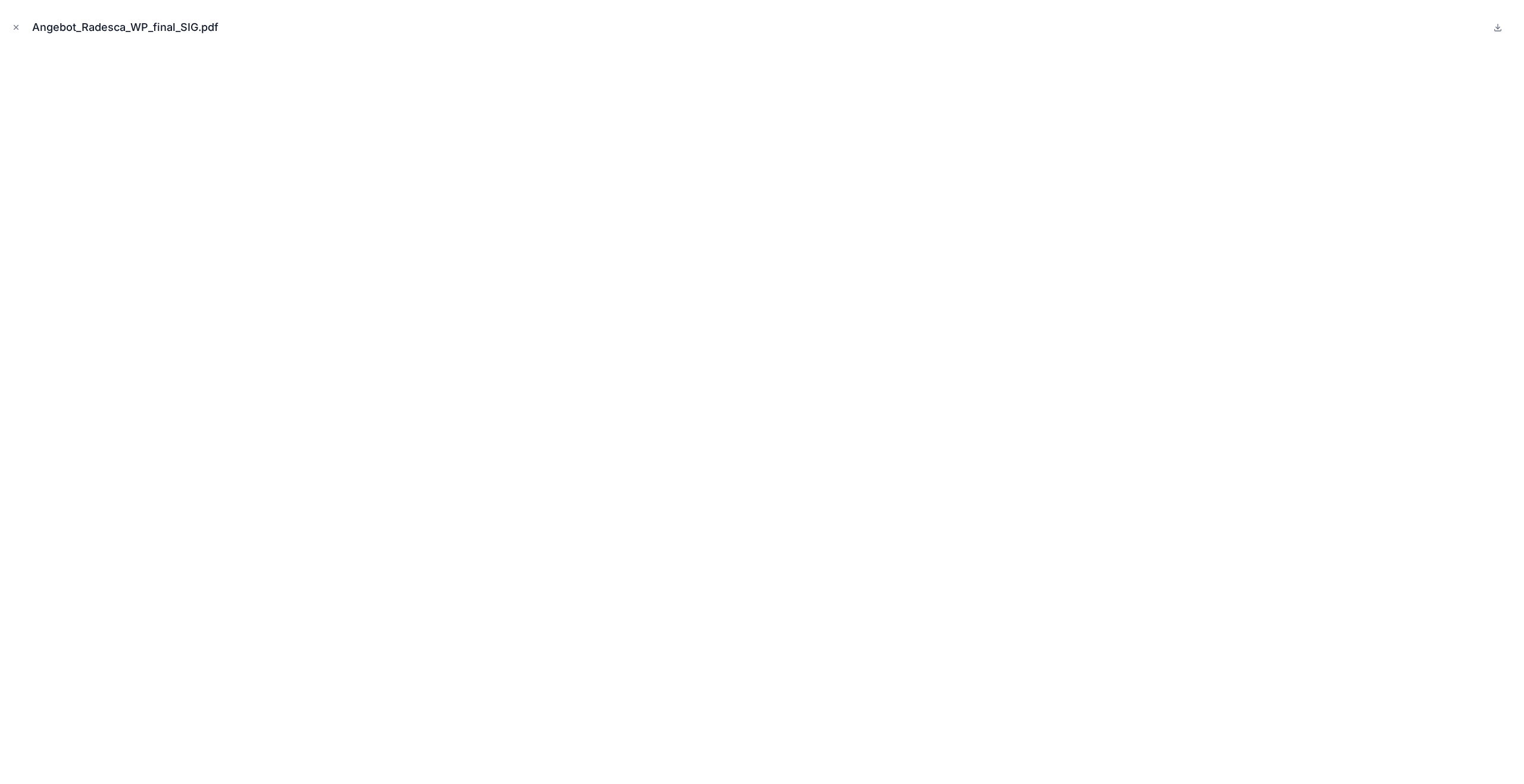
click at [15, 29] on icon "Close modal" at bounding box center [16, 27] width 9 height 9
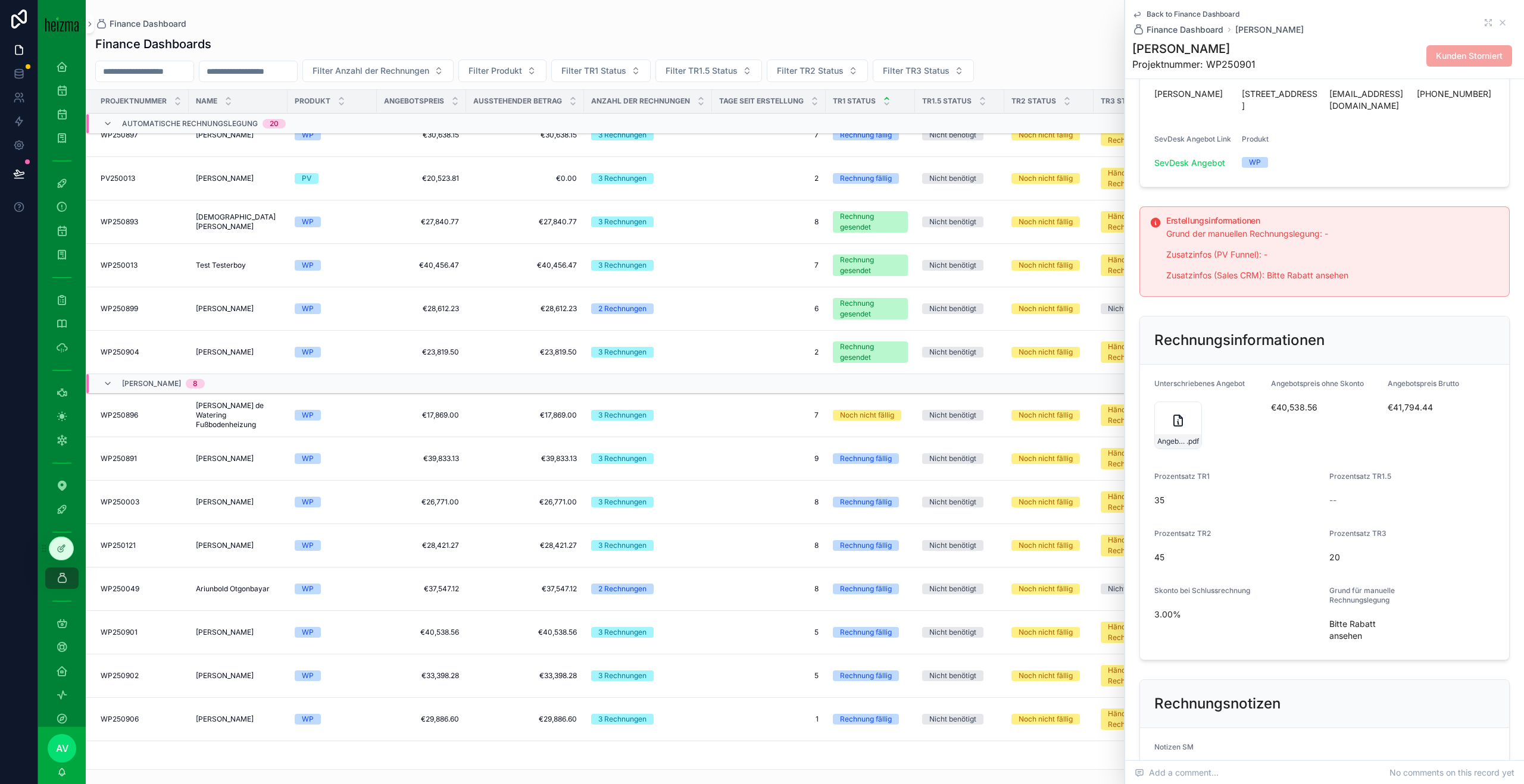
click at [1157, 615] on span "3.00%" at bounding box center [1236, 615] width 165 height 12
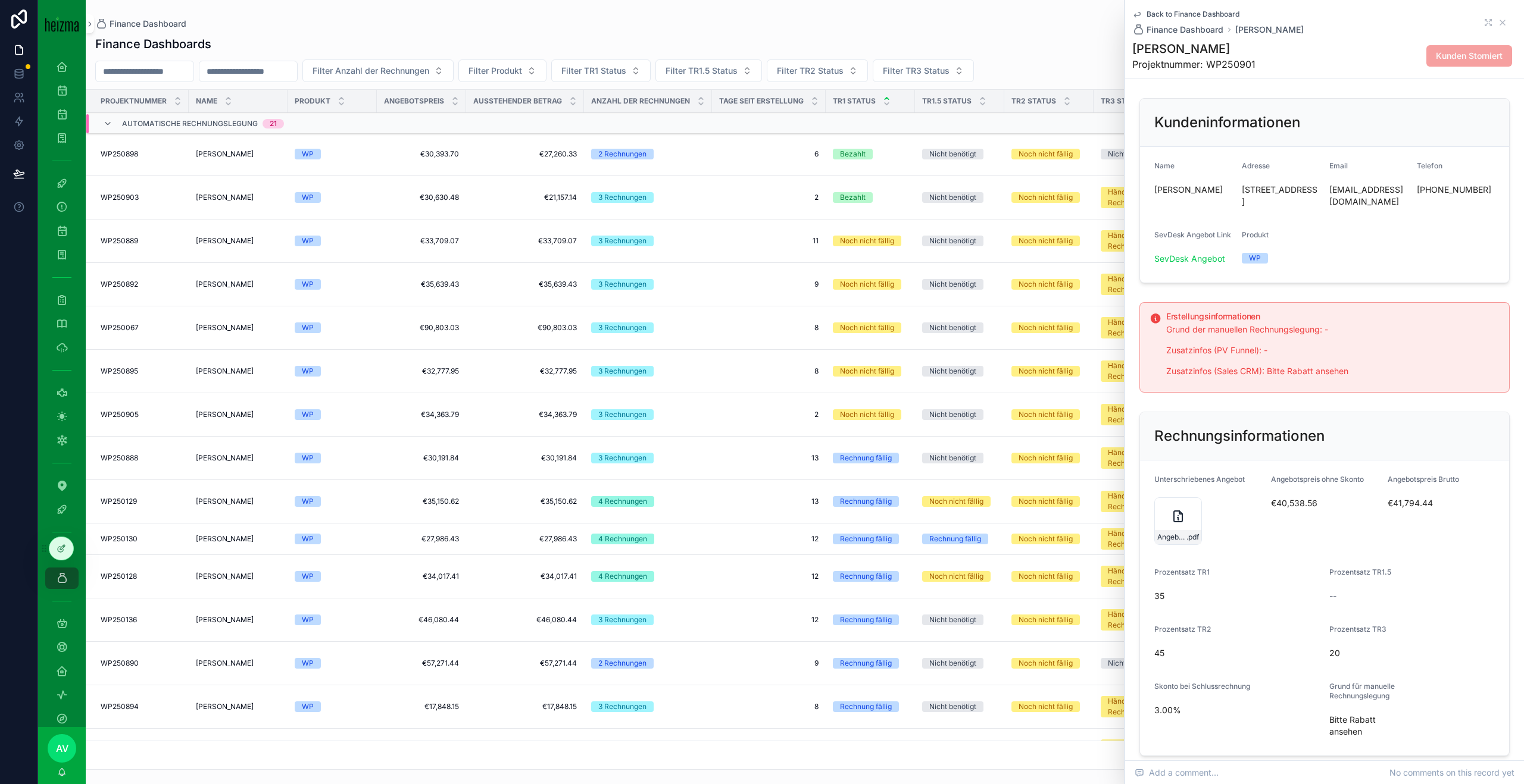
click at [1170, 44] on h1 "[PERSON_NAME]" at bounding box center [1193, 49] width 123 height 17
copy h1 "[PERSON_NAME]"
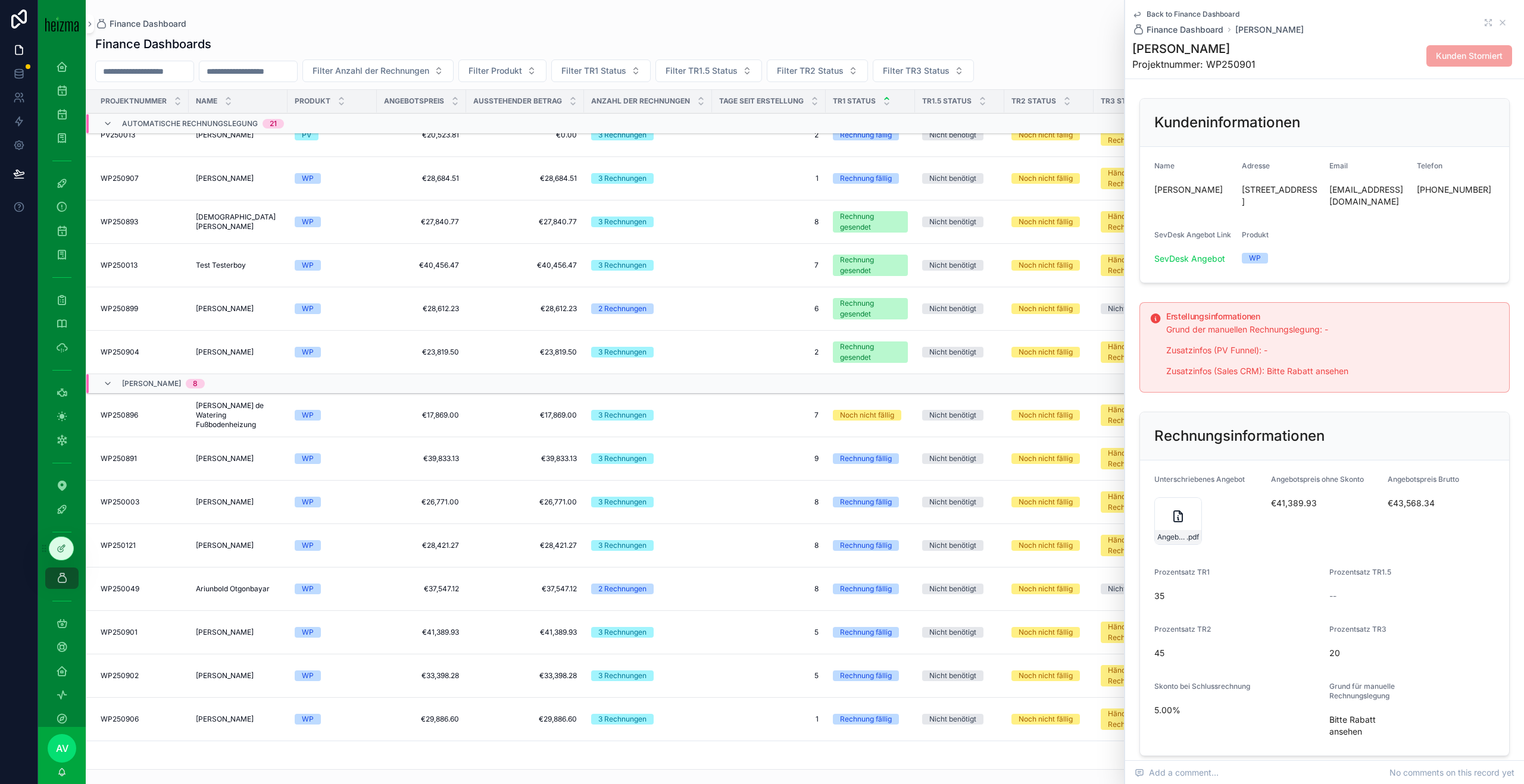
click at [1507, 23] on icon "scrollable content" at bounding box center [1502, 23] width 9 height 9
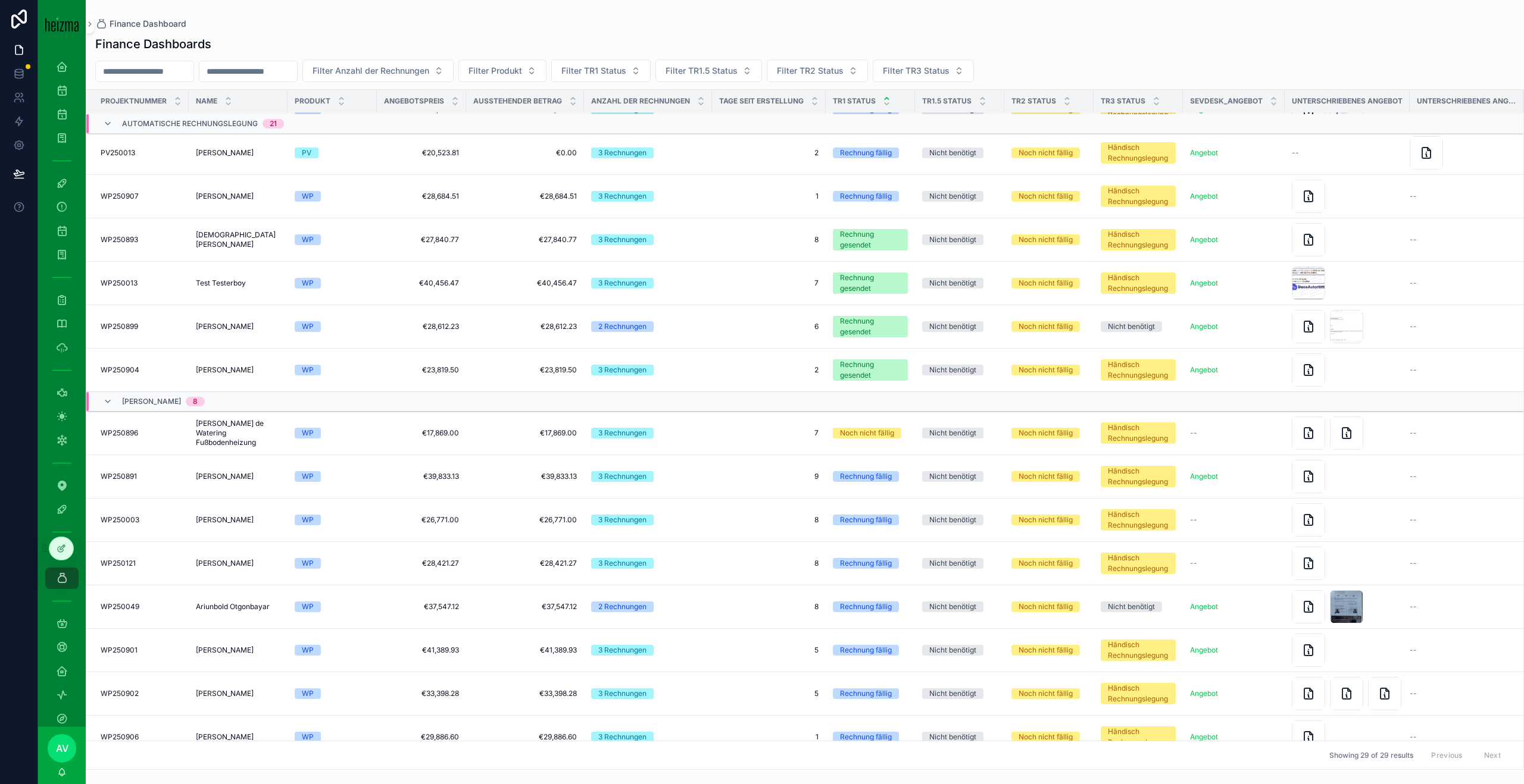
scroll to position [675, 0]
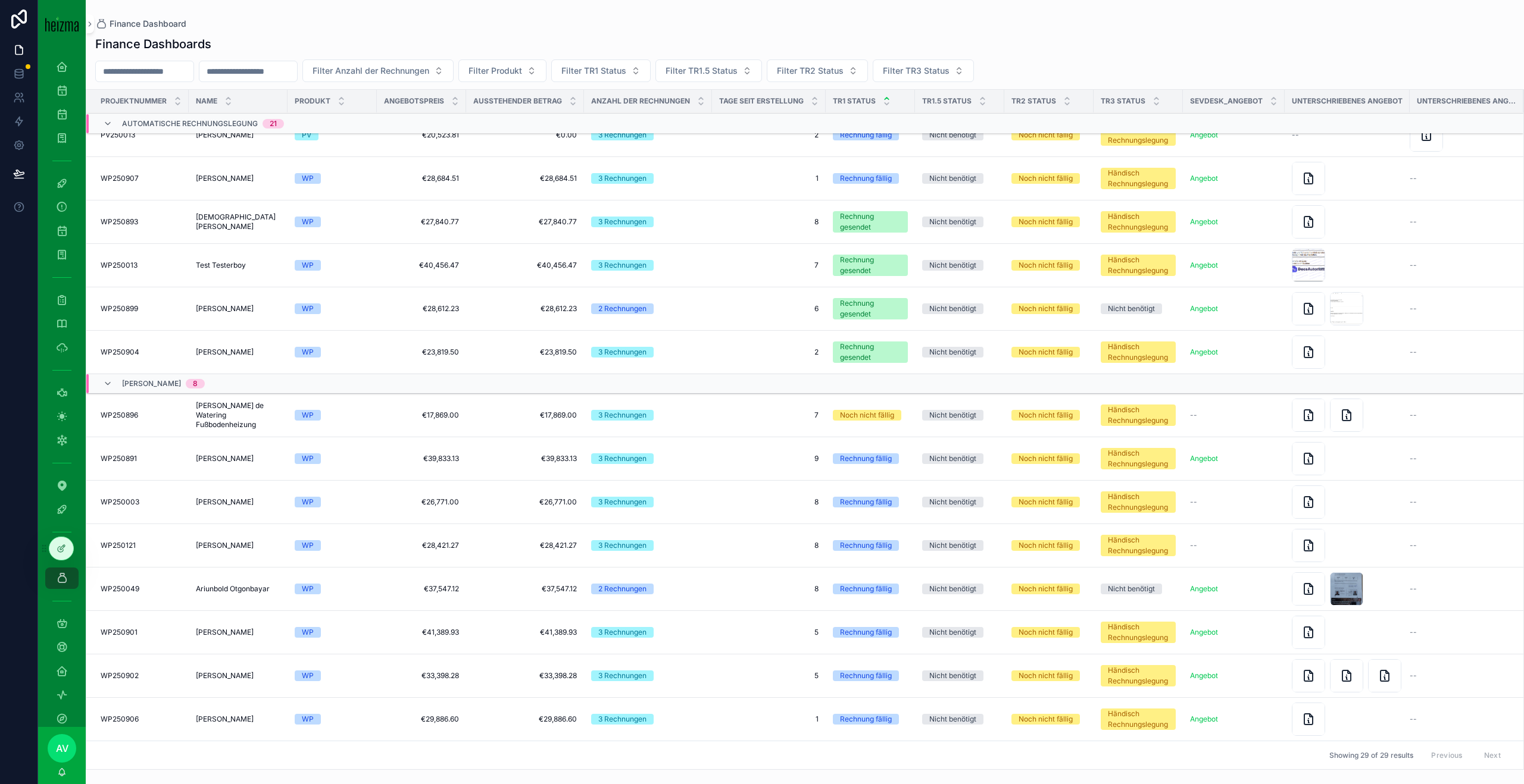
click at [378, 628] on td "€41,389.93 €41,389.93" at bounding box center [421, 633] width 89 height 43
click at [177, 640] on td "WP250901 WP250901" at bounding box center [138, 633] width 102 height 43
click at [231, 631] on span "[PERSON_NAME]" at bounding box center [225, 633] width 58 height 9
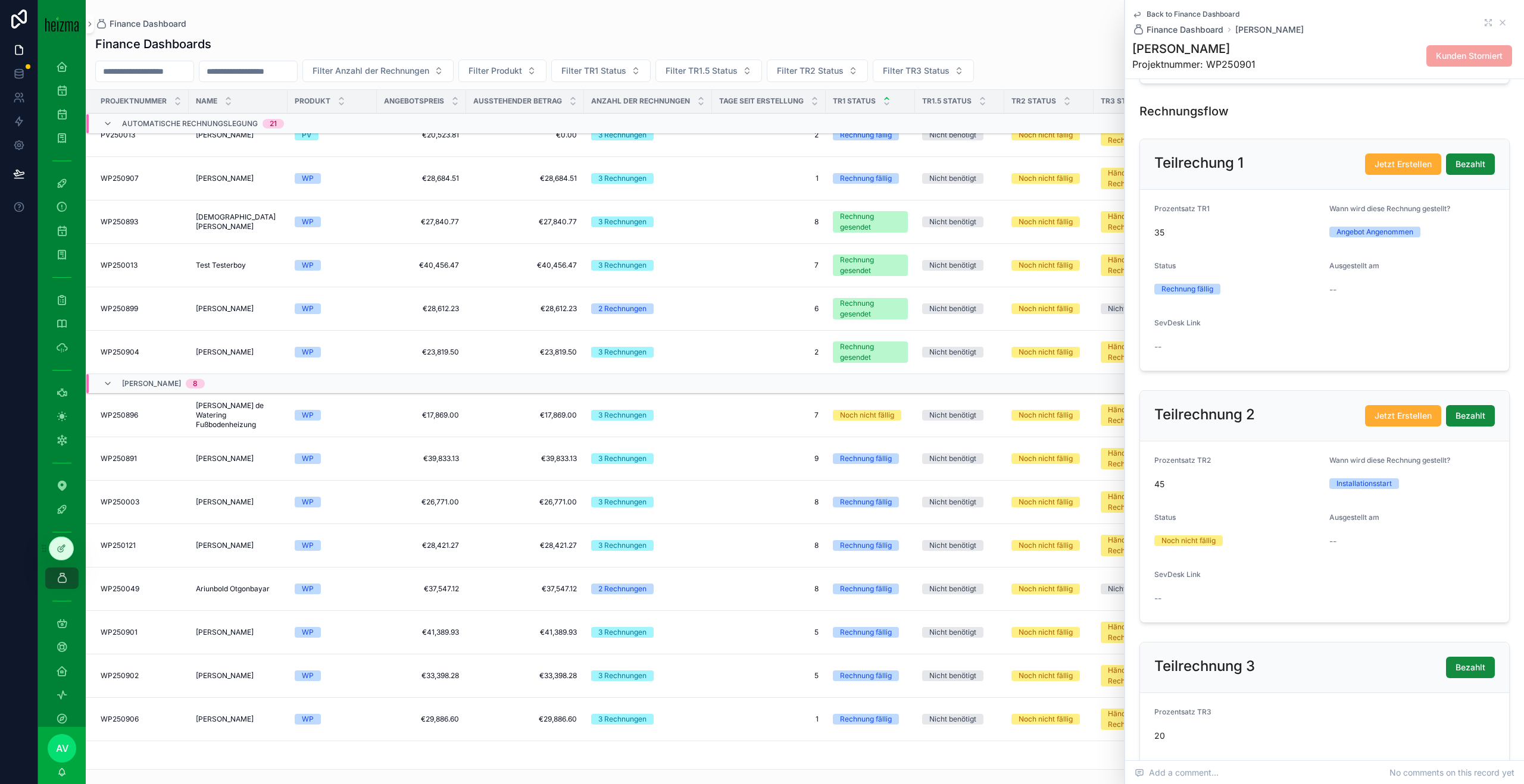
scroll to position [915, 0]
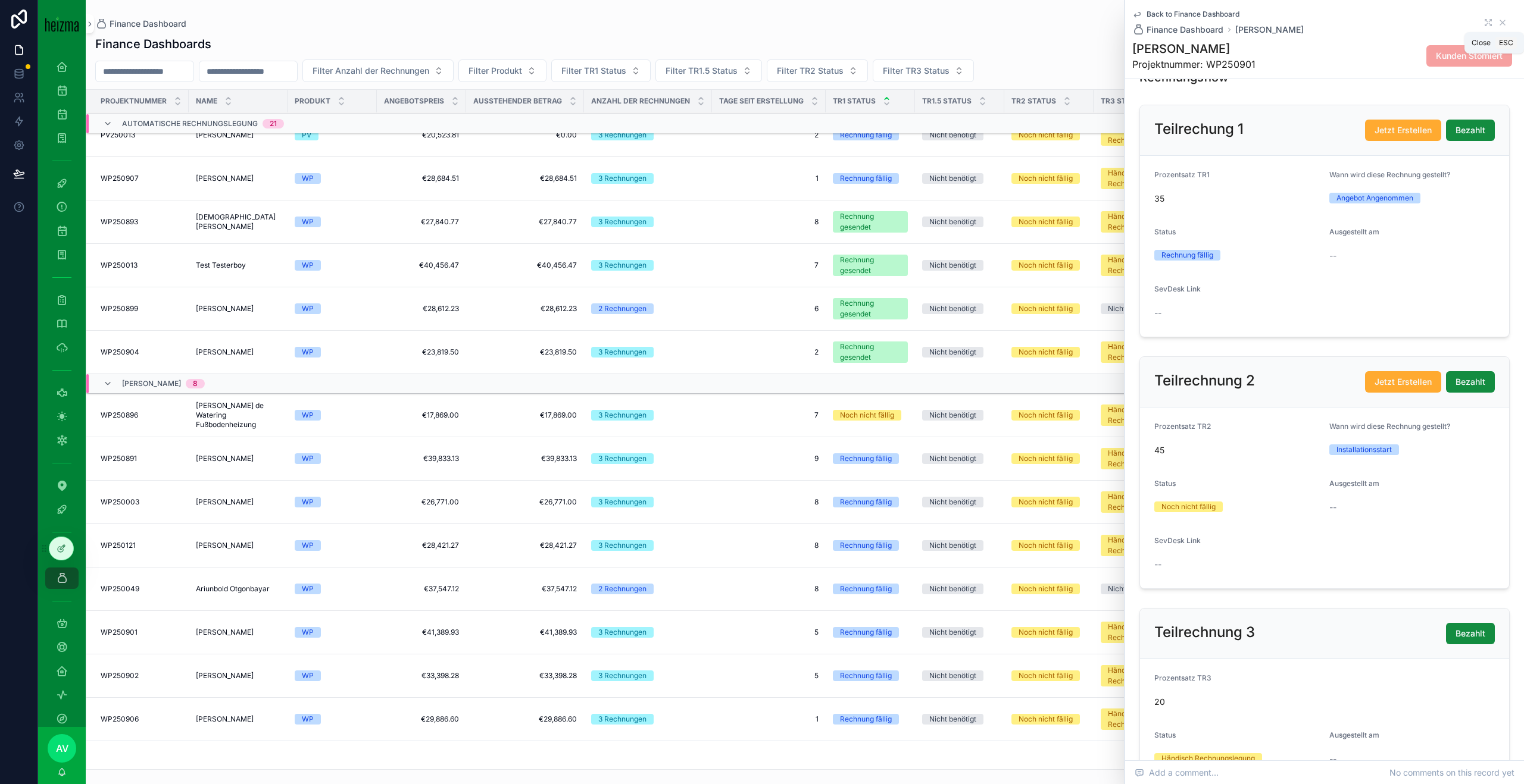
click at [1503, 18] on icon "scrollable content" at bounding box center [1502, 23] width 9 height 9
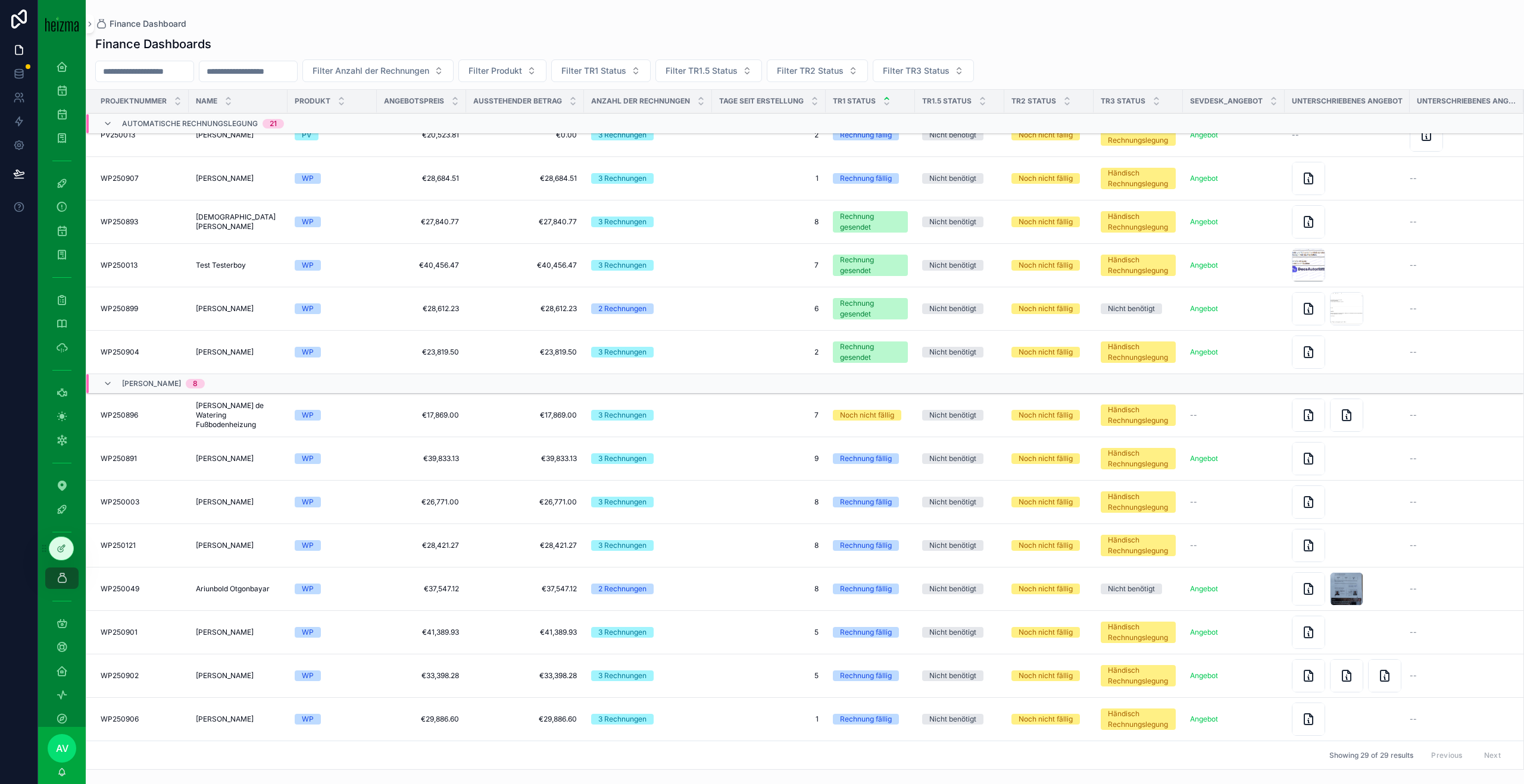
click at [241, 675] on span "[PERSON_NAME]" at bounding box center [225, 676] width 58 height 9
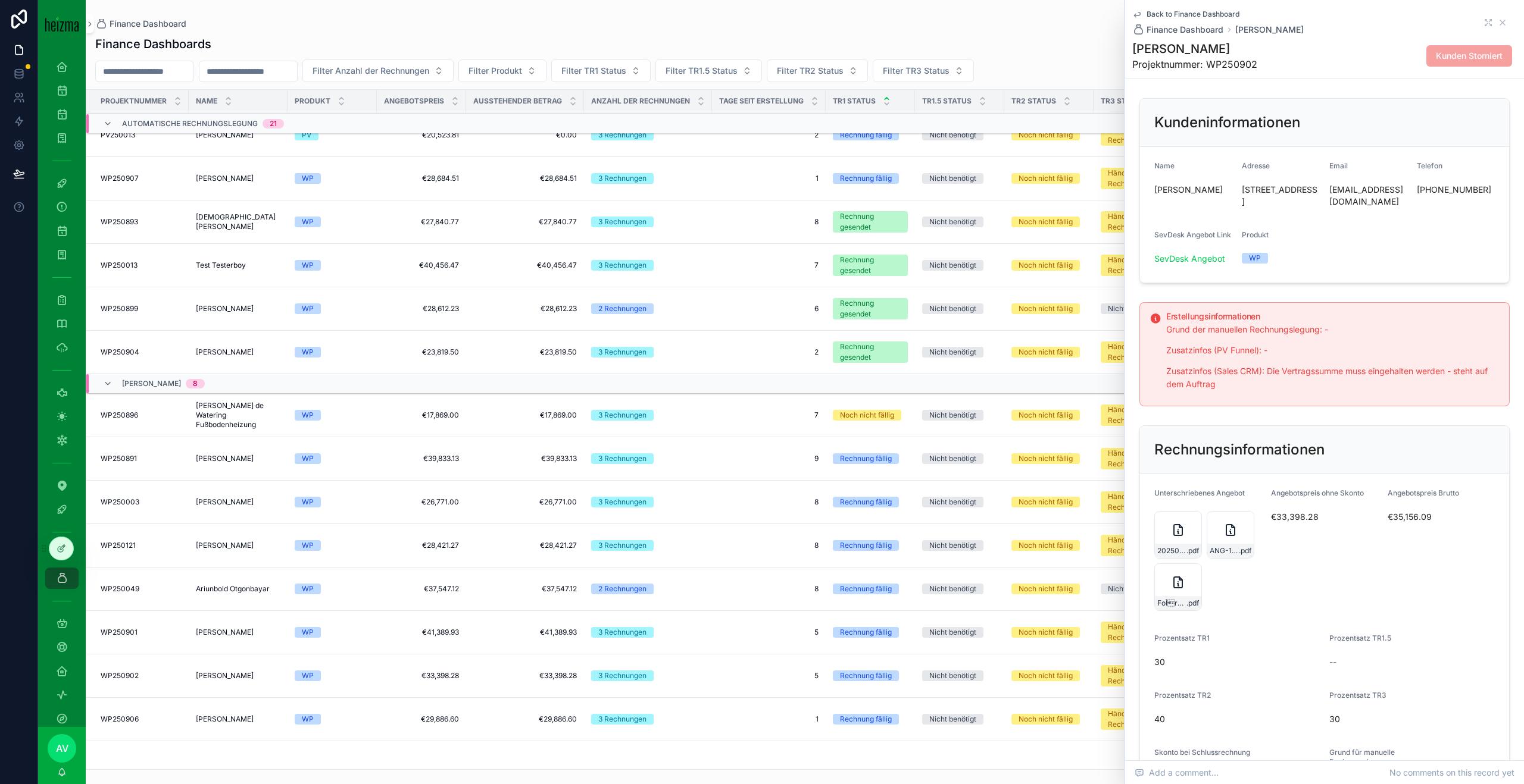
click at [1204, 54] on h1 "[PERSON_NAME]" at bounding box center [1194, 49] width 125 height 17
copy h1 "[PERSON_NAME]"
click at [238, 629] on span "[PERSON_NAME]" at bounding box center [225, 633] width 58 height 9
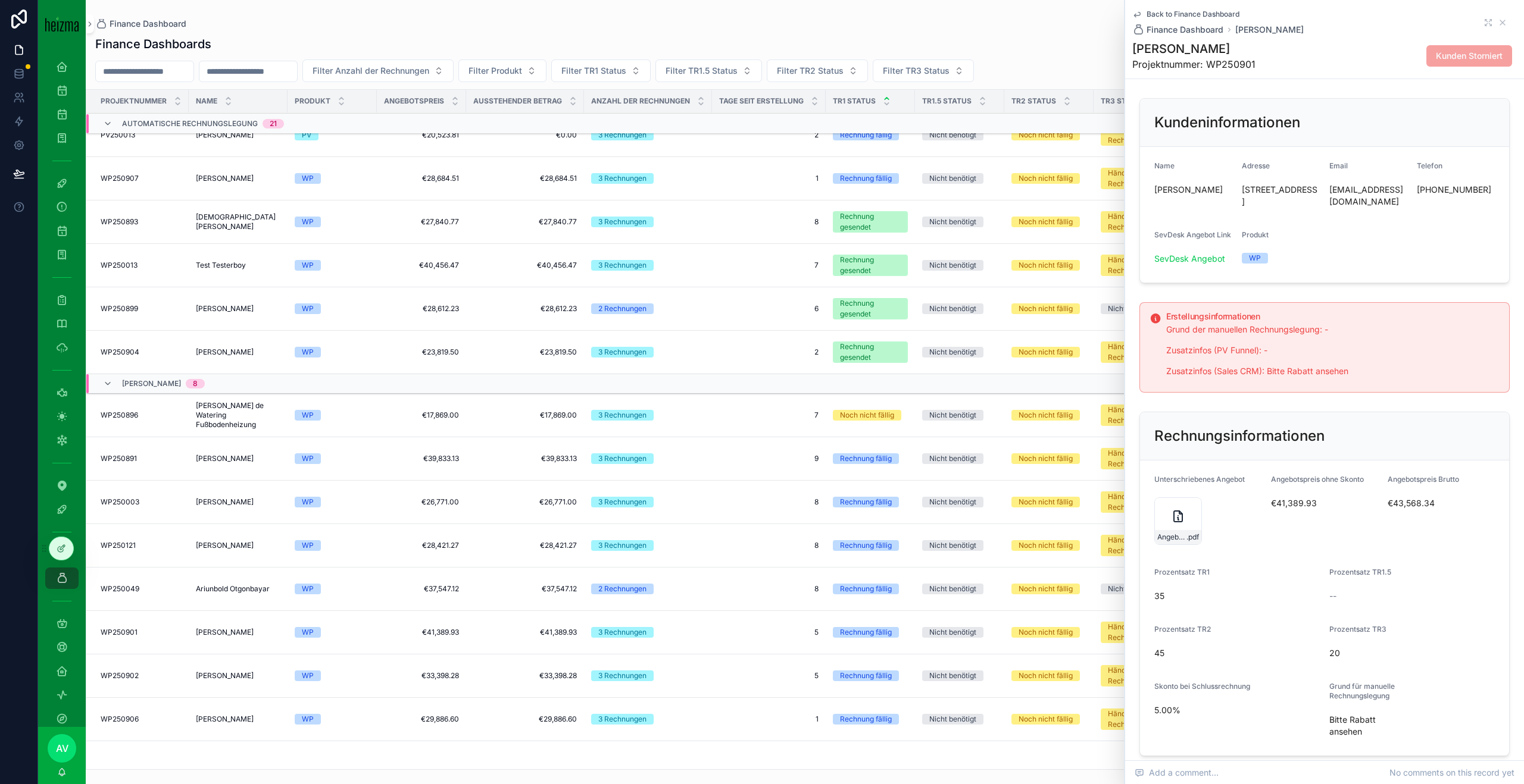
click at [1184, 54] on h1 "[PERSON_NAME]" at bounding box center [1193, 49] width 123 height 17
copy h1 "[PERSON_NAME]"
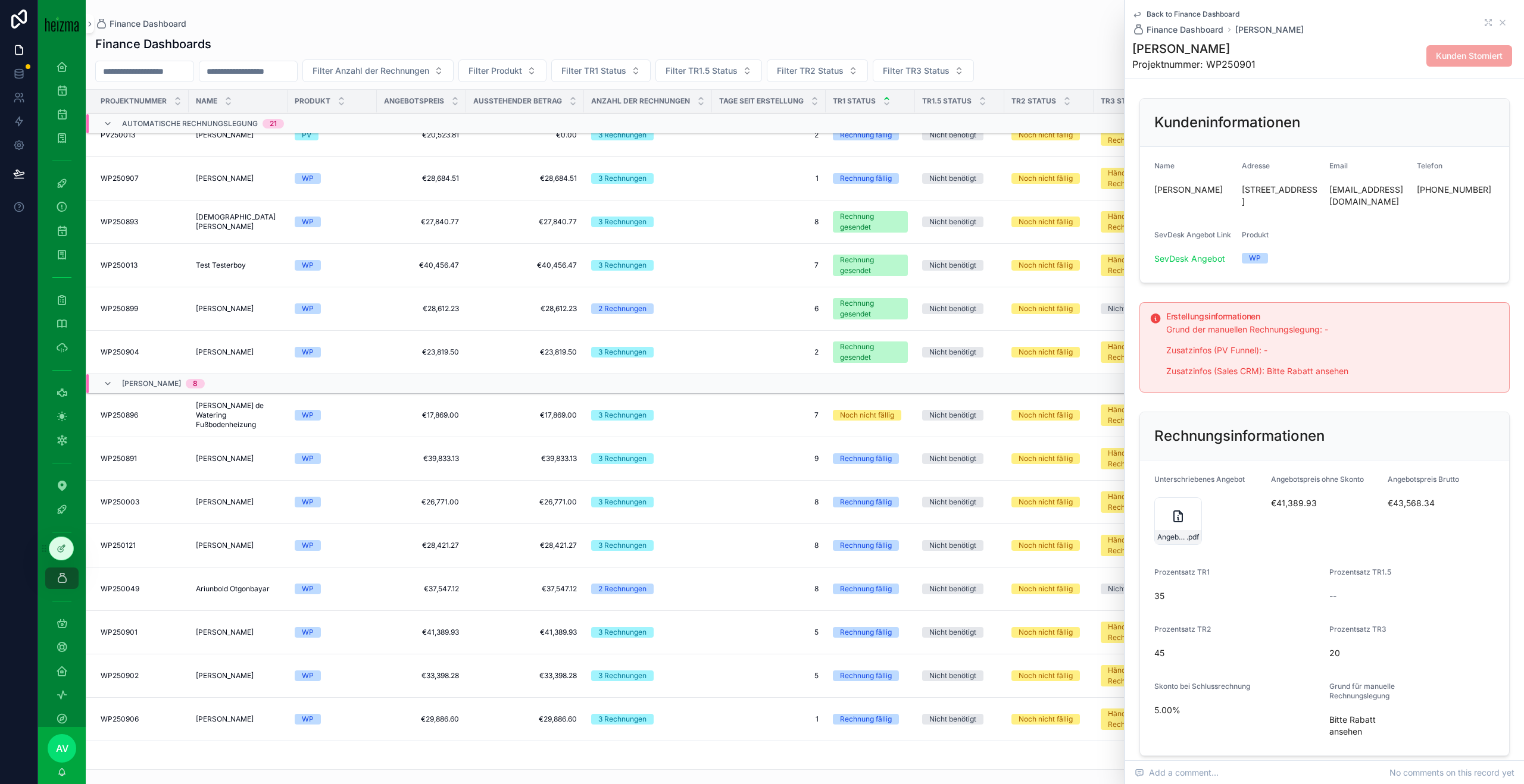
click at [1332, 470] on form "Unterschriebenes Angebot Angebot_Radesca_WP_final_SIG .pdf Angebotspreis ohne S…" at bounding box center [1324, 608] width 369 height 295
click at [1332, 478] on span "Angebotspreis ohne Skonto" at bounding box center [1317, 479] width 93 height 9
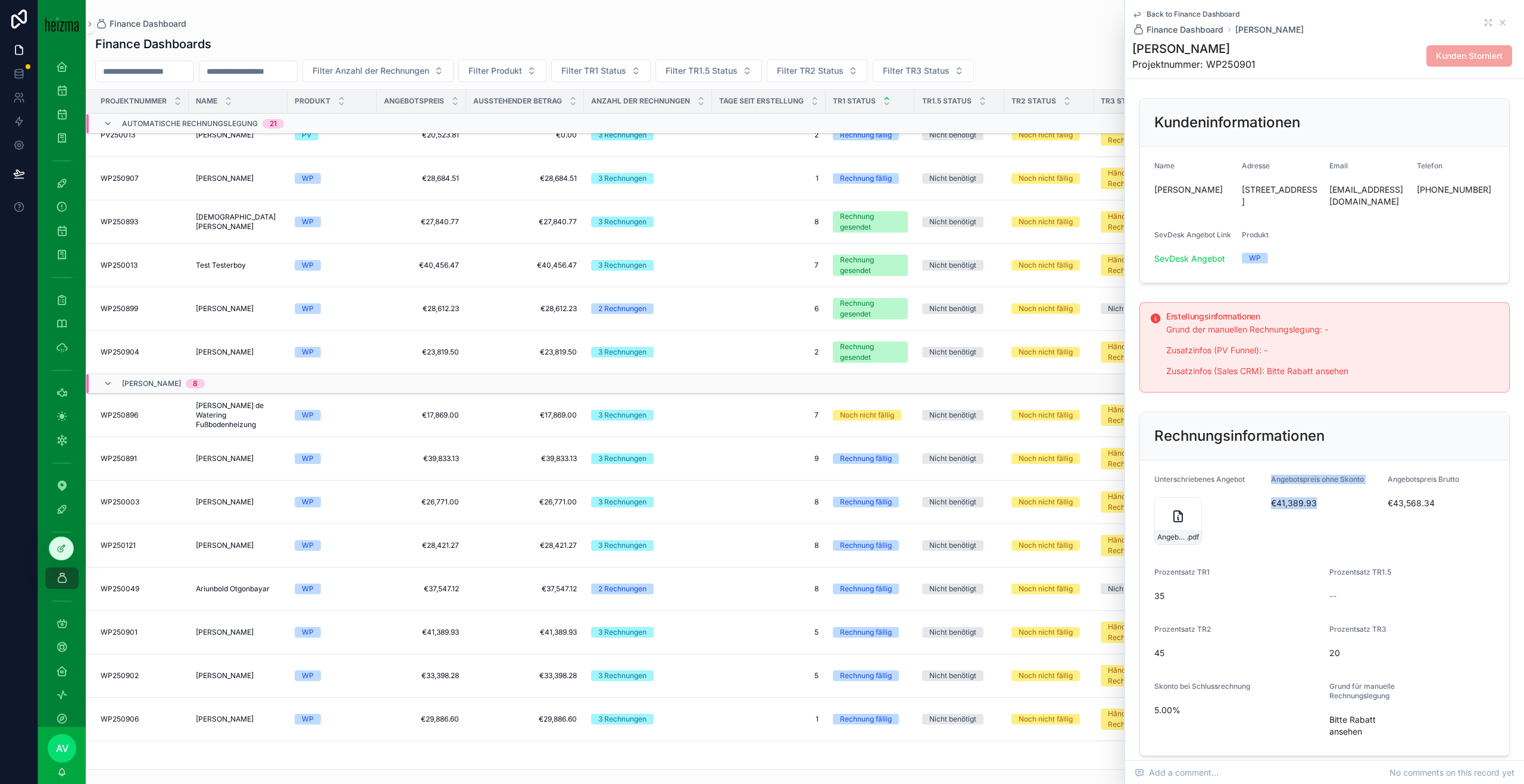
drag, startPoint x: 1313, startPoint y: 504, endPoint x: 1270, endPoint y: 475, distance: 51.9
click at [1271, 475] on div "Angebotspreis ohne Skonto €41,389.93" at bounding box center [1324, 512] width 107 height 74
click at [1269, 474] on form "Unterschriebenes Angebot Angebot_Radesca_WP_final_SIG .pdf Angebotspreis ohne S…" at bounding box center [1324, 608] width 369 height 295
click at [1269, 477] on form "Unterschriebenes Angebot Angebot_Radesca_WP_final_SIG .pdf Angebotspreis ohne S…" at bounding box center [1324, 608] width 369 height 295
drag, startPoint x: 1269, startPoint y: 477, endPoint x: 1321, endPoint y: 512, distance: 62.7
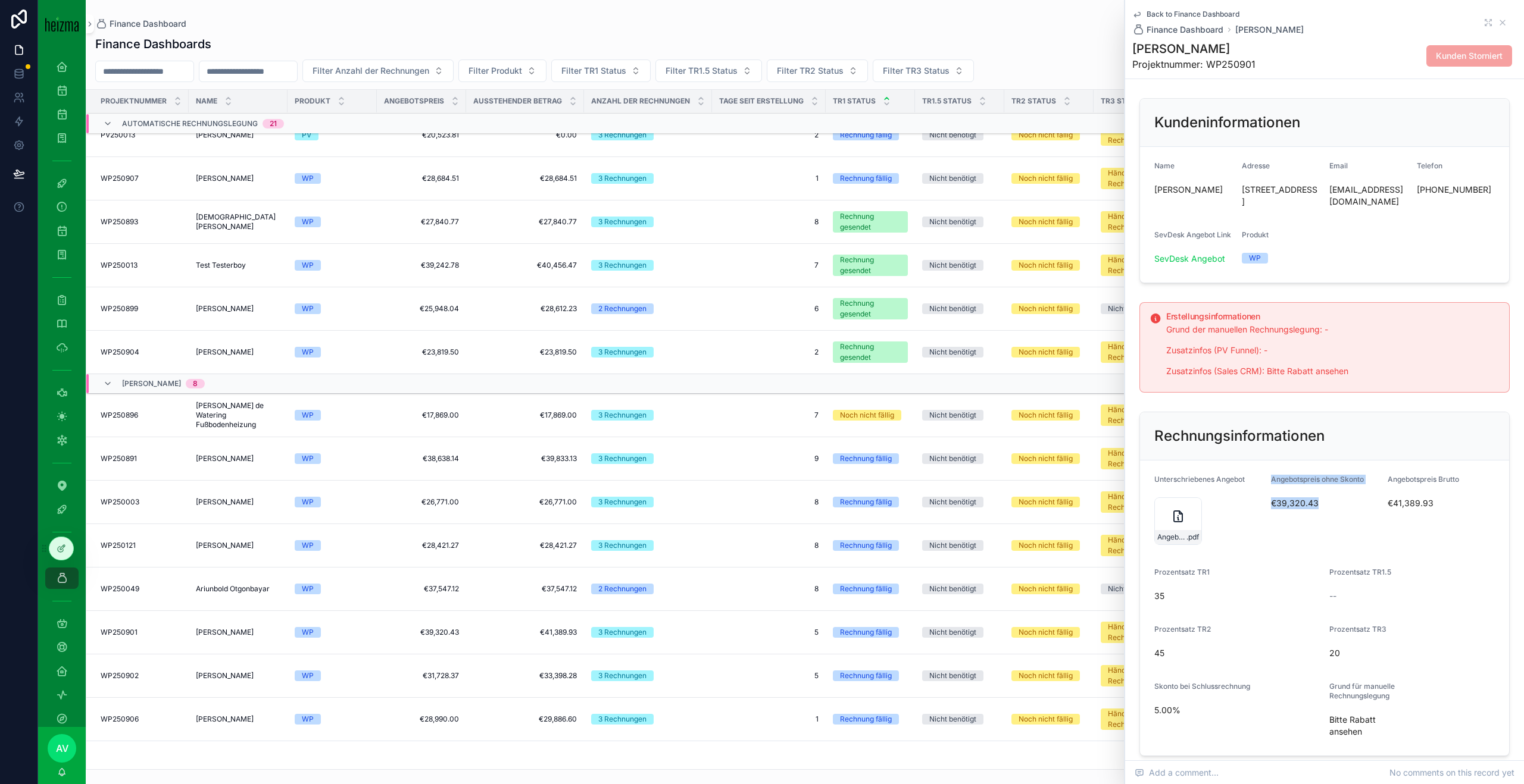
click at [1321, 512] on form "Unterschriebenes Angebot Angebot_Radesca_WP_final_SIG .pdf Angebotspreis ohne S…" at bounding box center [1324, 608] width 369 height 295
click at [1323, 512] on div "€39,320.43" at bounding box center [1324, 503] width 107 height 19
drag, startPoint x: 1444, startPoint y: 505, endPoint x: 1390, endPoint y: 481, distance: 59.1
click at [1390, 481] on div "Angebotspreis Brutto €41,389.93" at bounding box center [1426, 512] width 78 height 74
click at [1358, 447] on div "Rechnungsinformationen" at bounding box center [1324, 437] width 369 height 49
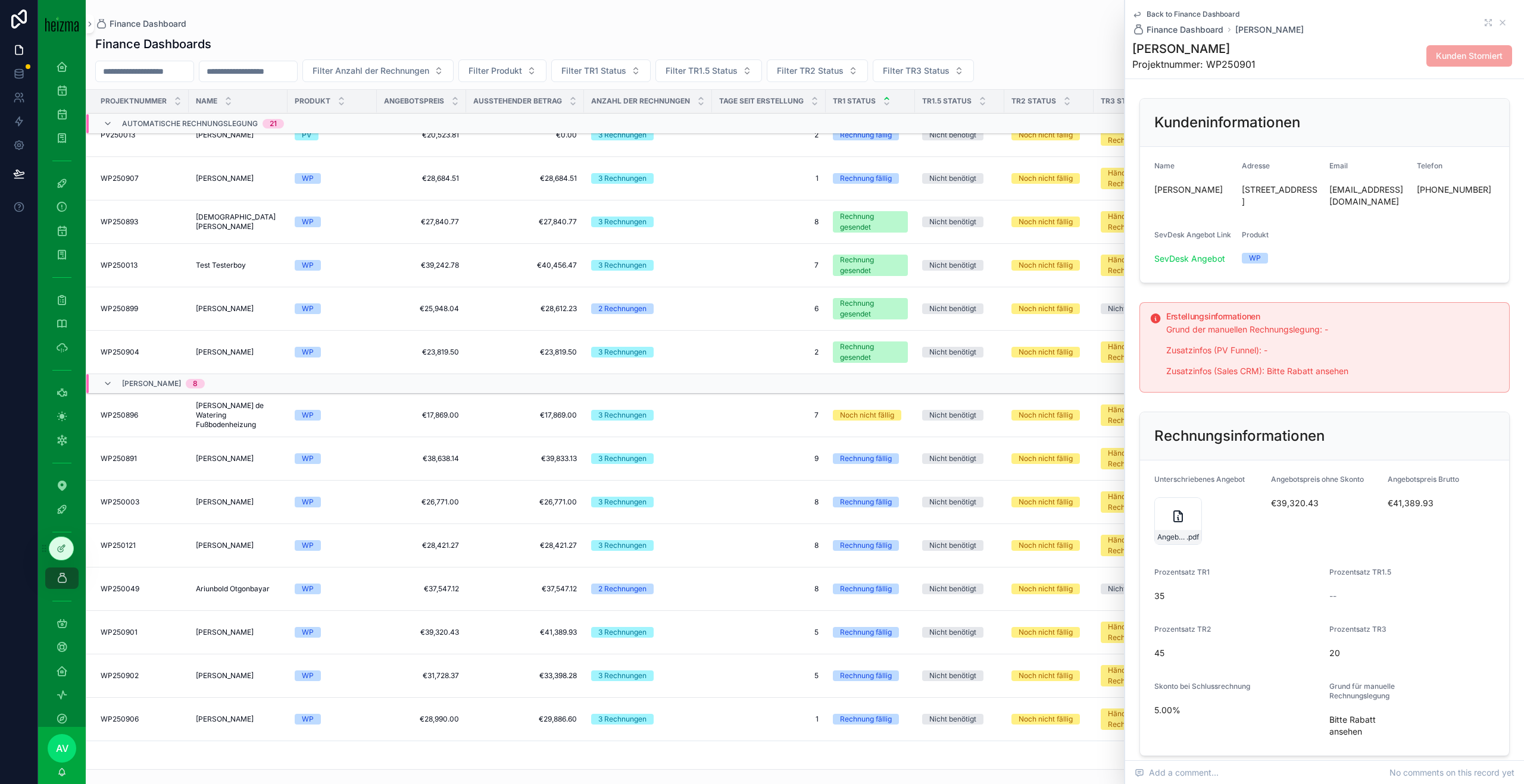
click at [1386, 483] on form "Unterschriebenes Angebot Angebot_Radesca_WP_final_SIG .pdf Angebotspreis ohne S…" at bounding box center [1324, 608] width 369 height 295
drag, startPoint x: 1386, startPoint y: 483, endPoint x: 1455, endPoint y: 504, distance: 72.1
click at [1455, 504] on form "Unterschriebenes Angebot Angebot_Radesca_WP_final_SIG .pdf Angebotspreis ohne S…" at bounding box center [1324, 608] width 369 height 295
click at [215, 579] on td "Ariunbold Otgonbayar Ariunbold Otgonbayar" at bounding box center [238, 589] width 99 height 43
click at [215, 588] on span "Ariunbold Otgonbayar" at bounding box center [233, 589] width 74 height 9
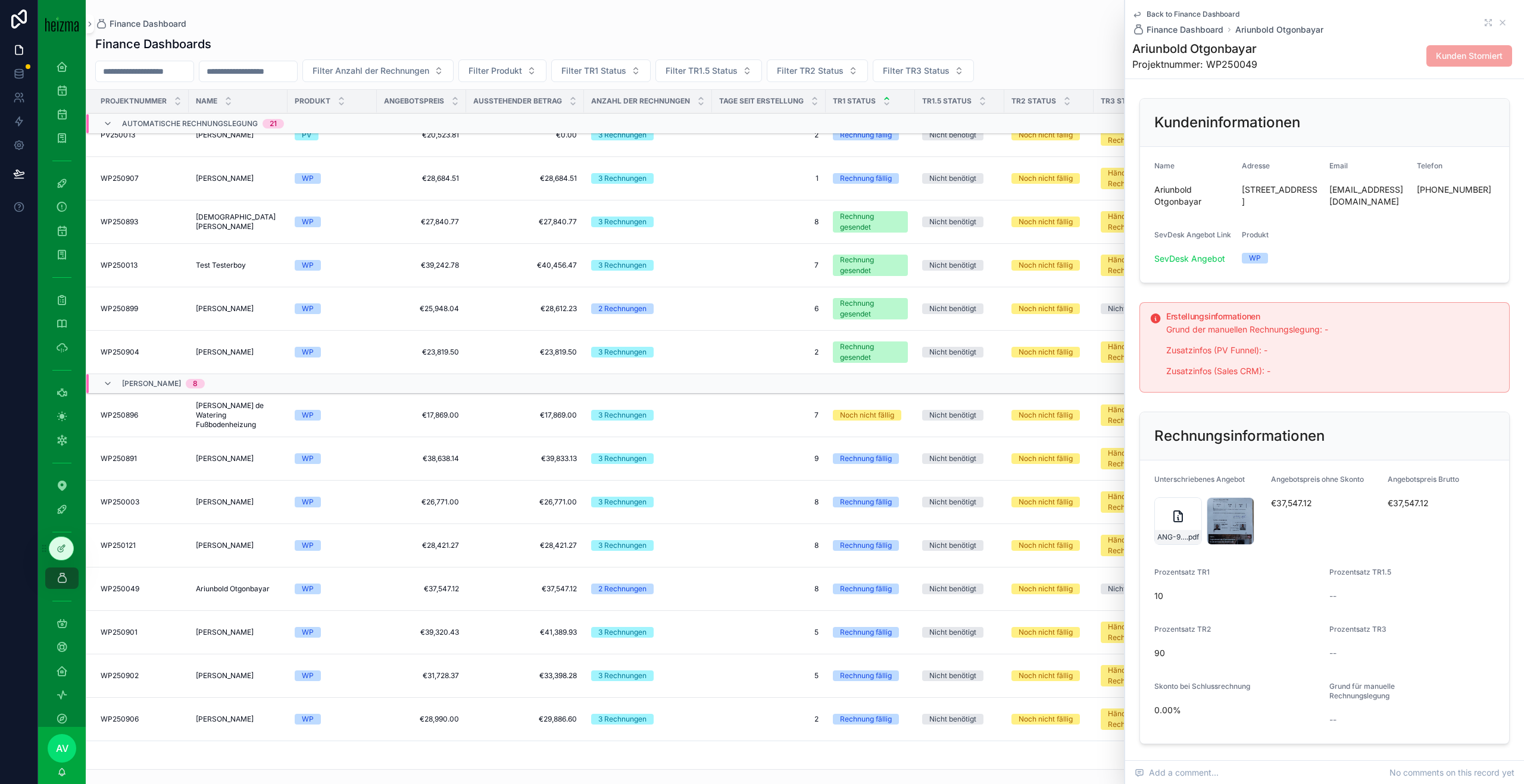
scroll to position [931, 0]
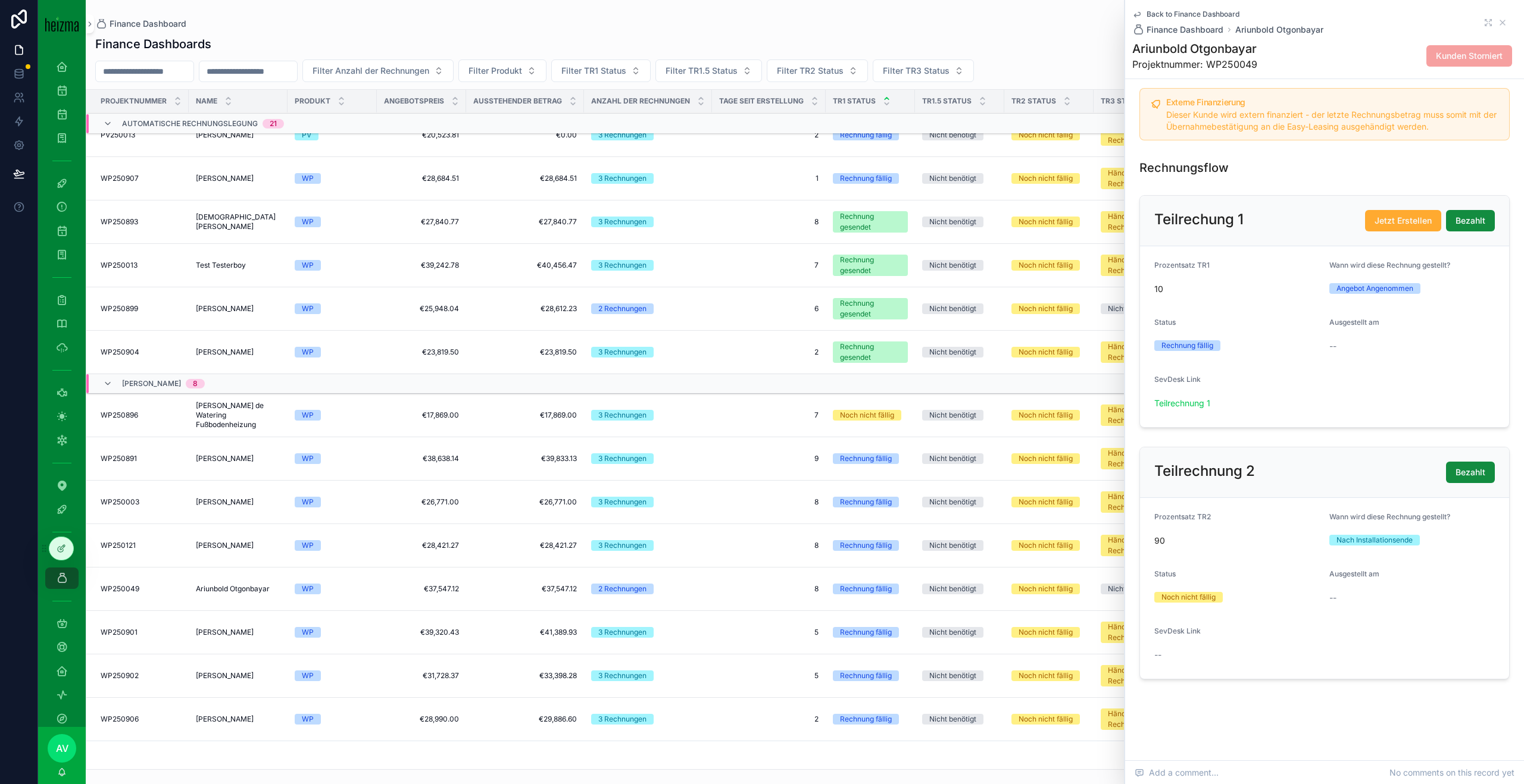
click at [1211, 54] on h1 "Ariunbold Otgonbayar" at bounding box center [1194, 49] width 125 height 17
copy h1 "Ariunbold Otgonbayar"
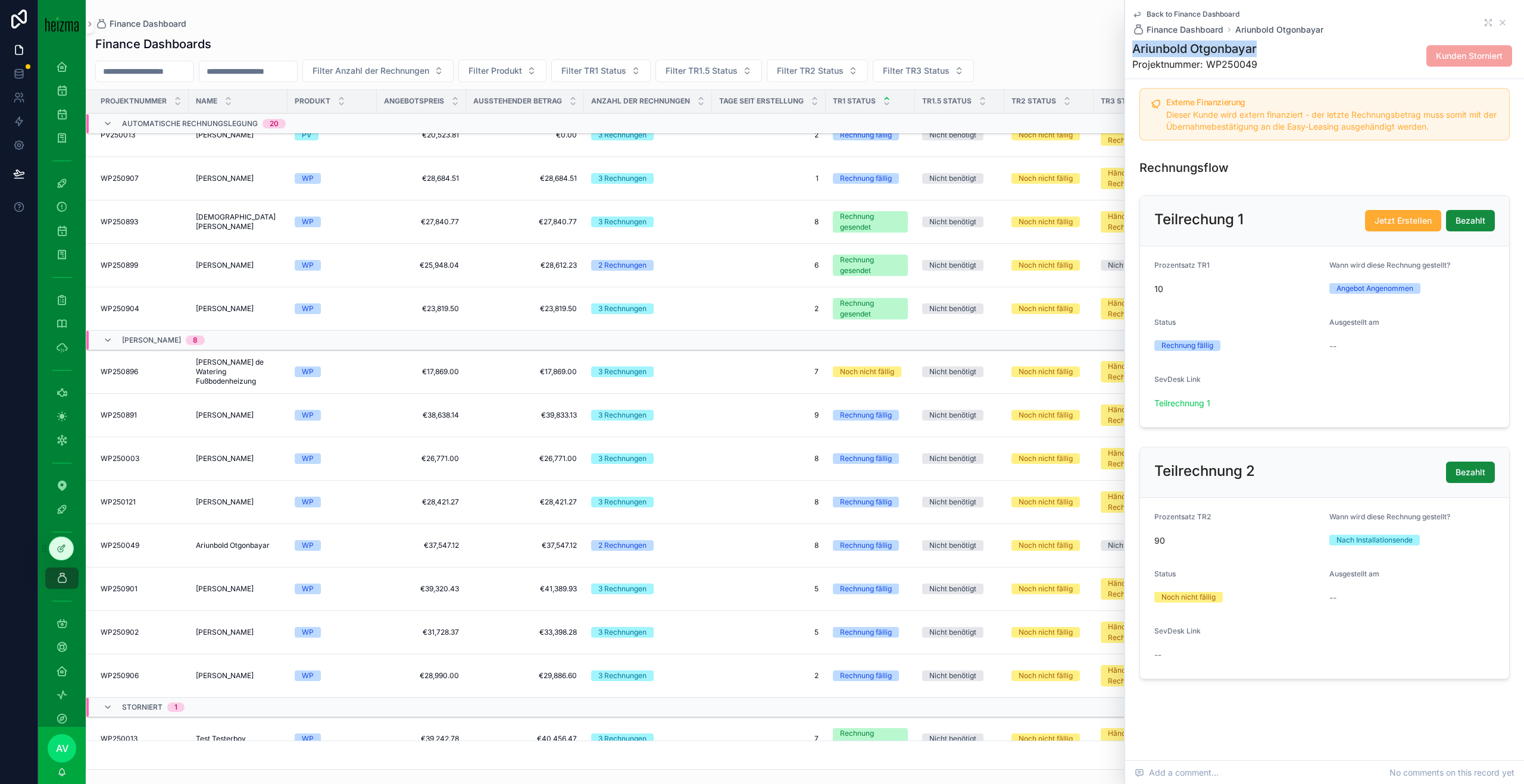
click at [380, 541] on td "€37,547.12 €37,547.12" at bounding box center [421, 545] width 89 height 43
click at [363, 544] on div "WP" at bounding box center [332, 545] width 75 height 11
click at [1500, 21] on icon "scrollable content" at bounding box center [1502, 23] width 9 height 9
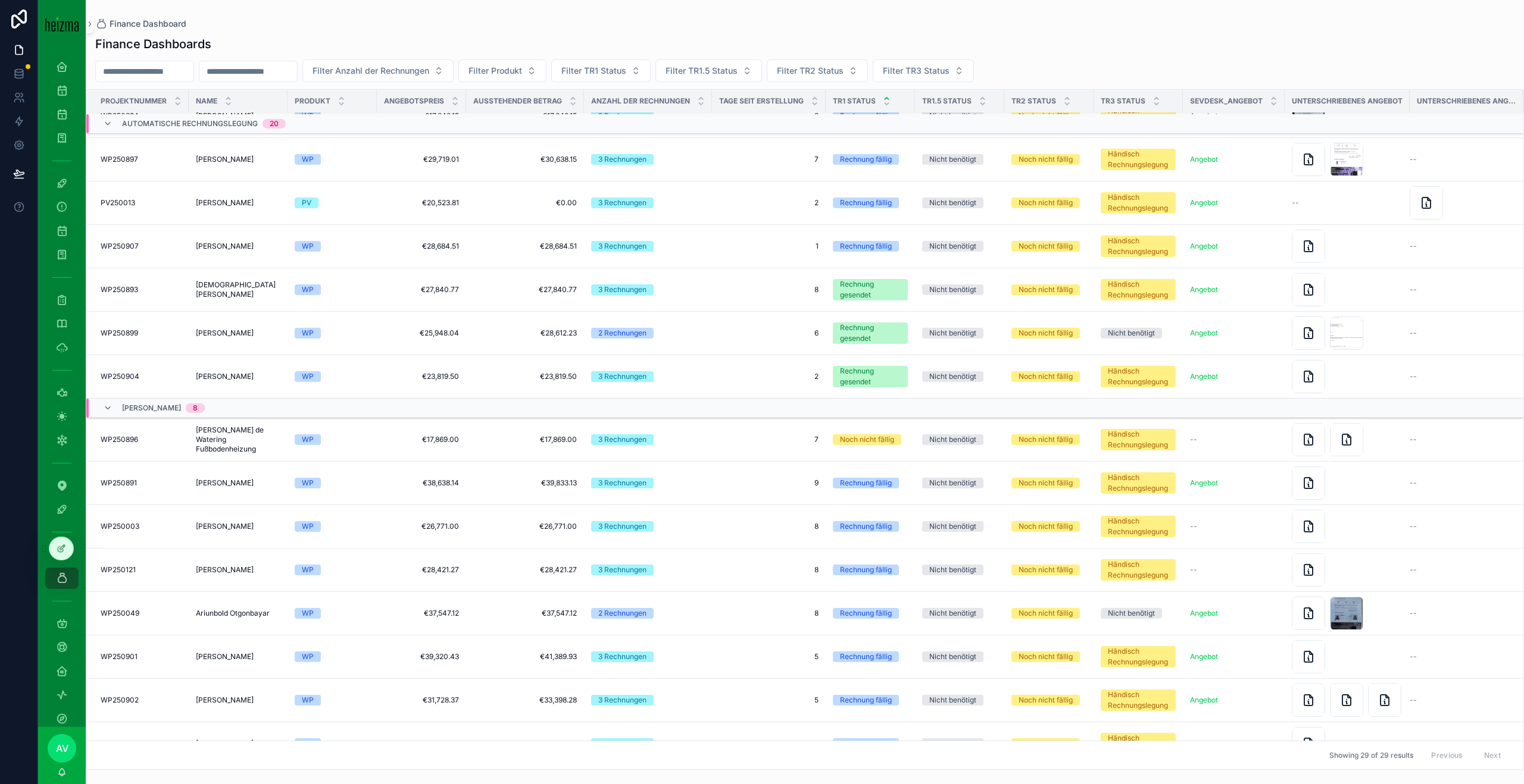
scroll to position [695, 0]
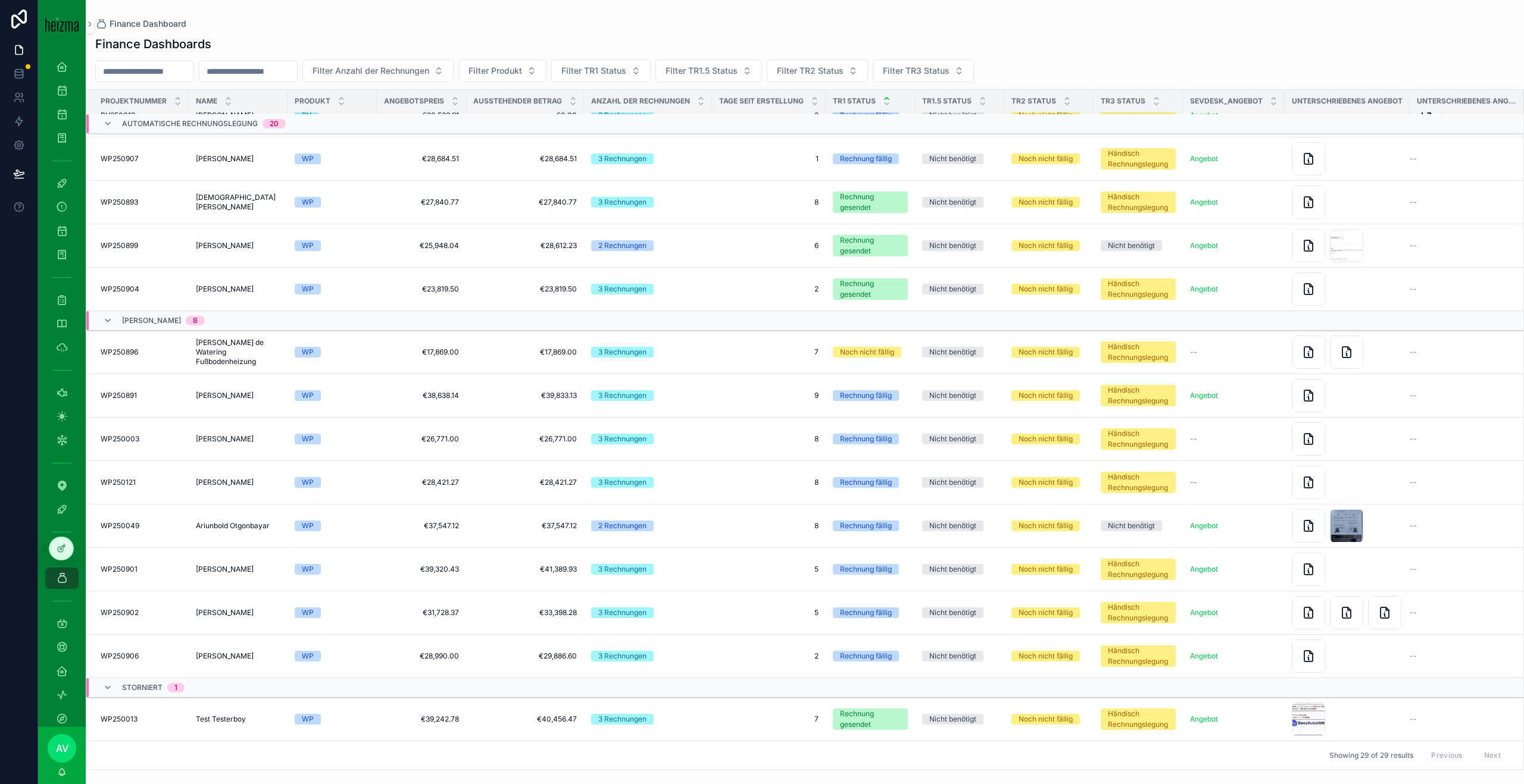
click at [237, 482] on span "[PERSON_NAME]" at bounding box center [225, 482] width 58 height 9
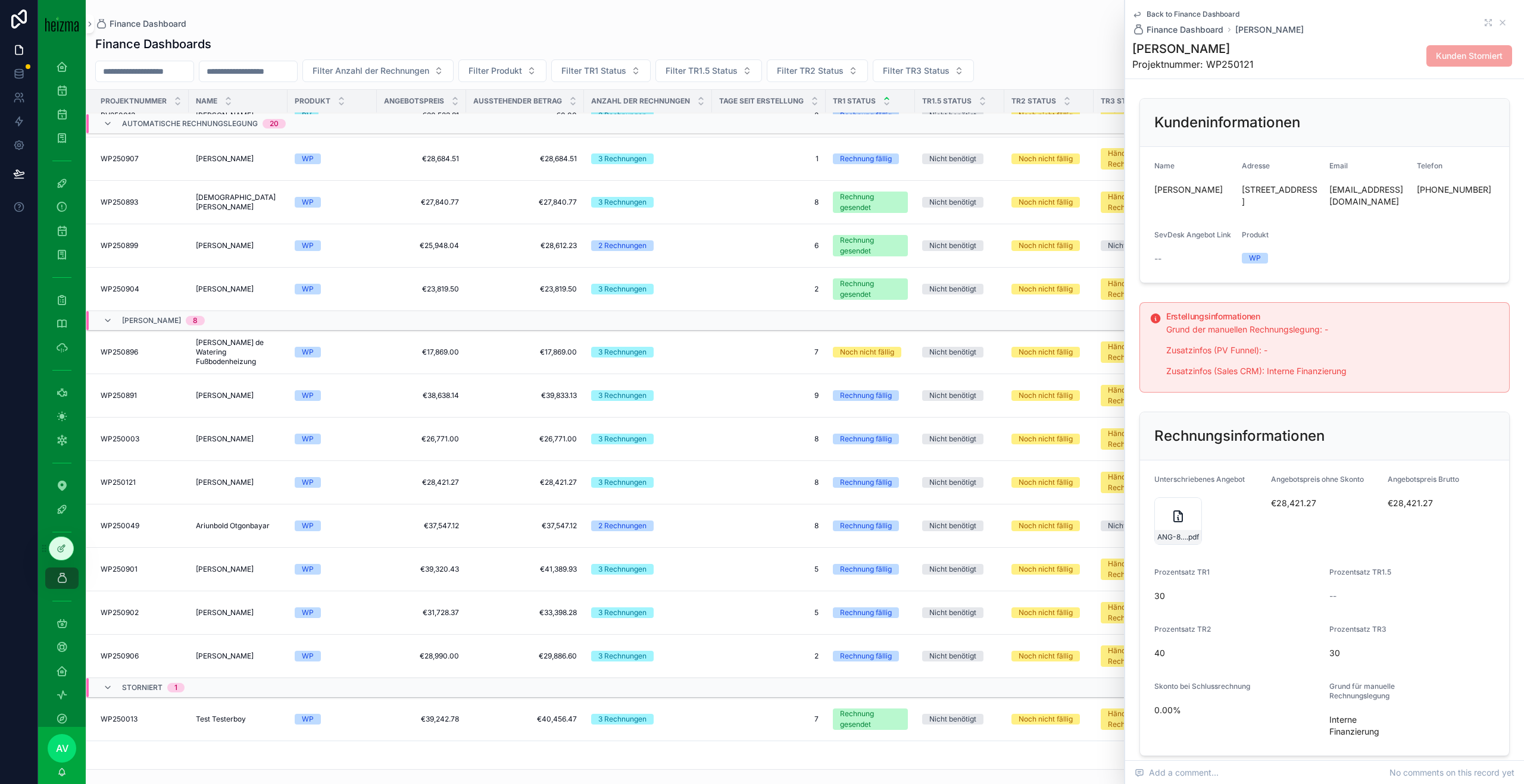
click at [1200, 47] on h1 "[PERSON_NAME]" at bounding box center [1192, 49] width 122 height 17
copy h1 "[PERSON_NAME]"
click at [225, 435] on span "[PERSON_NAME]" at bounding box center [225, 439] width 58 height 9
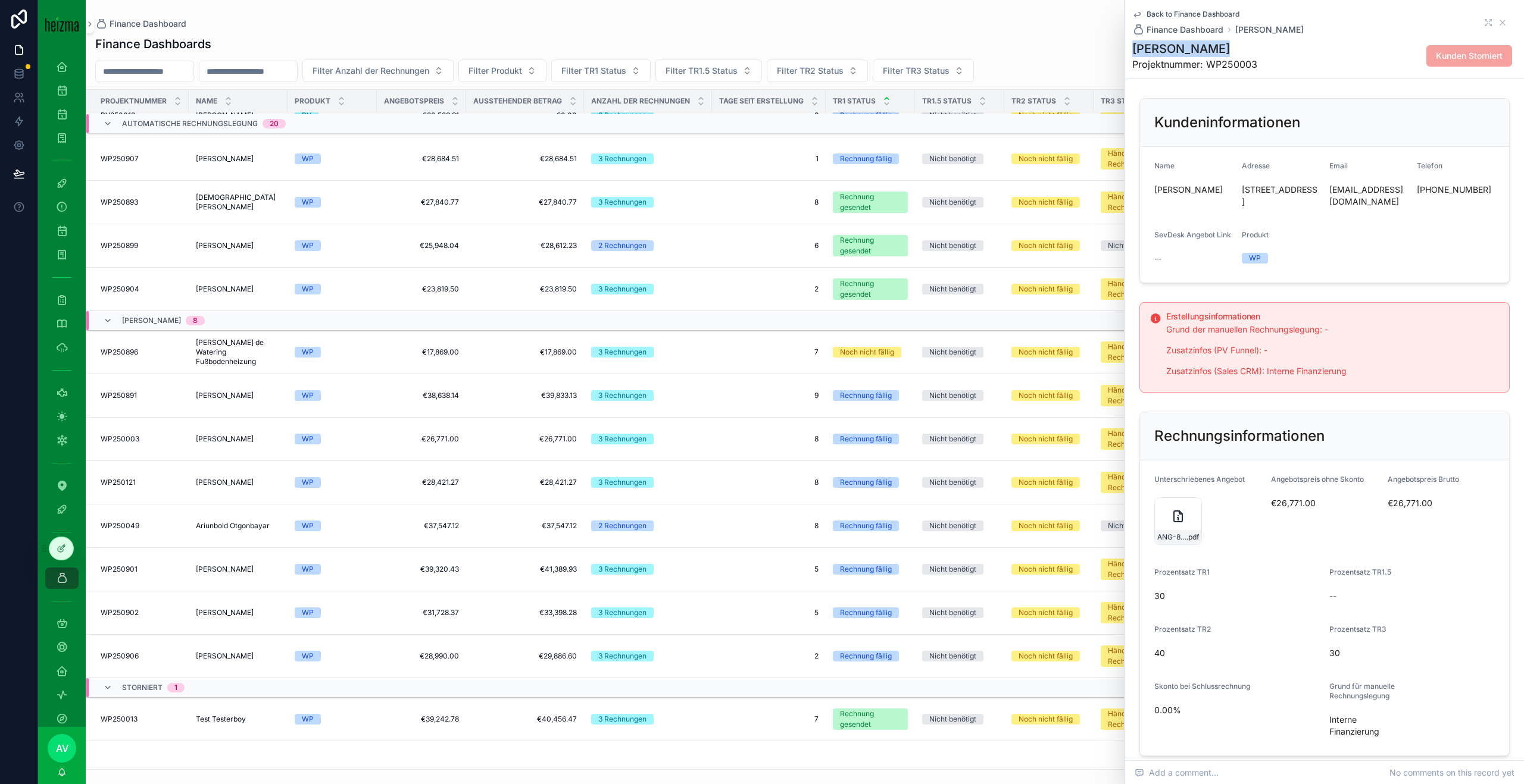
click at [1178, 52] on h1 "[PERSON_NAME]" at bounding box center [1194, 49] width 125 height 17
click at [211, 395] on span "[PERSON_NAME]" at bounding box center [225, 395] width 58 height 9
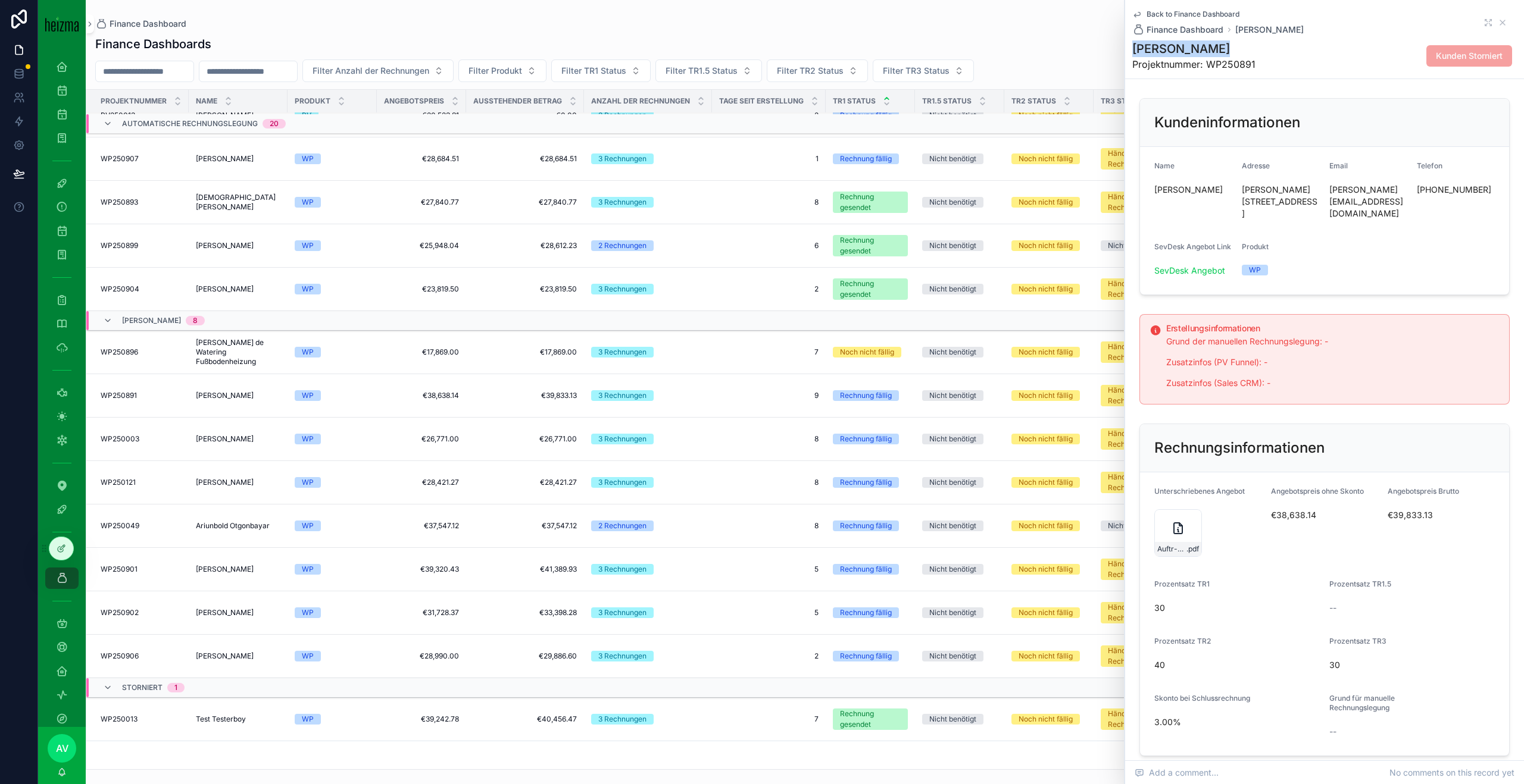
click at [1170, 47] on h1 "[PERSON_NAME]" at bounding box center [1193, 49] width 123 height 17
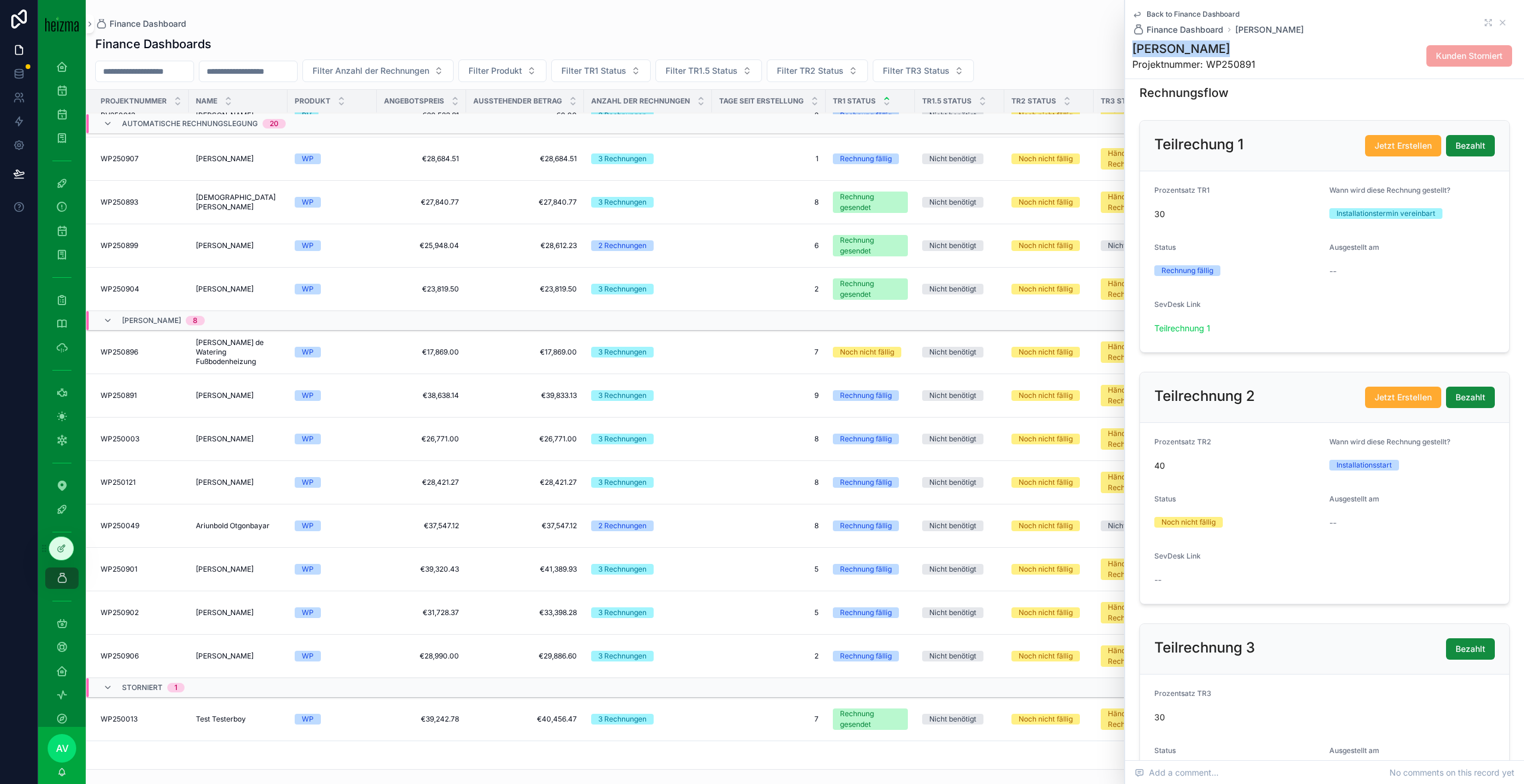
scroll to position [900, 0]
click at [1385, 270] on form "Prozentsatz TR1 30 Wann wird diese Rechnung gestellt? Installationstermin verei…" at bounding box center [1324, 262] width 369 height 181
click at [1504, 18] on icon "scrollable content" at bounding box center [1502, 23] width 9 height 9
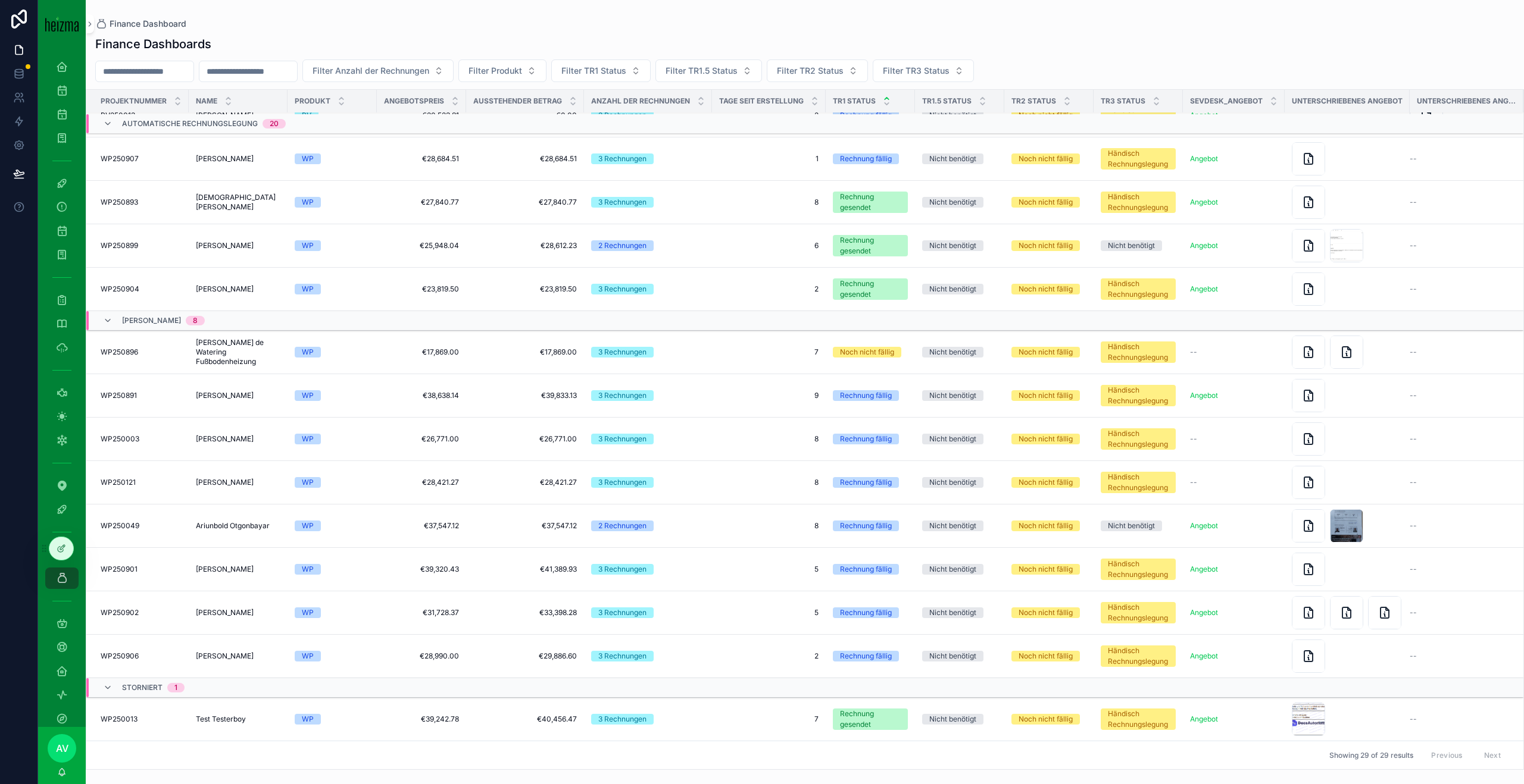
click at [219, 350] on span "[PERSON_NAME] de Watering Fußbodenheizung" at bounding box center [238, 352] width 84 height 29
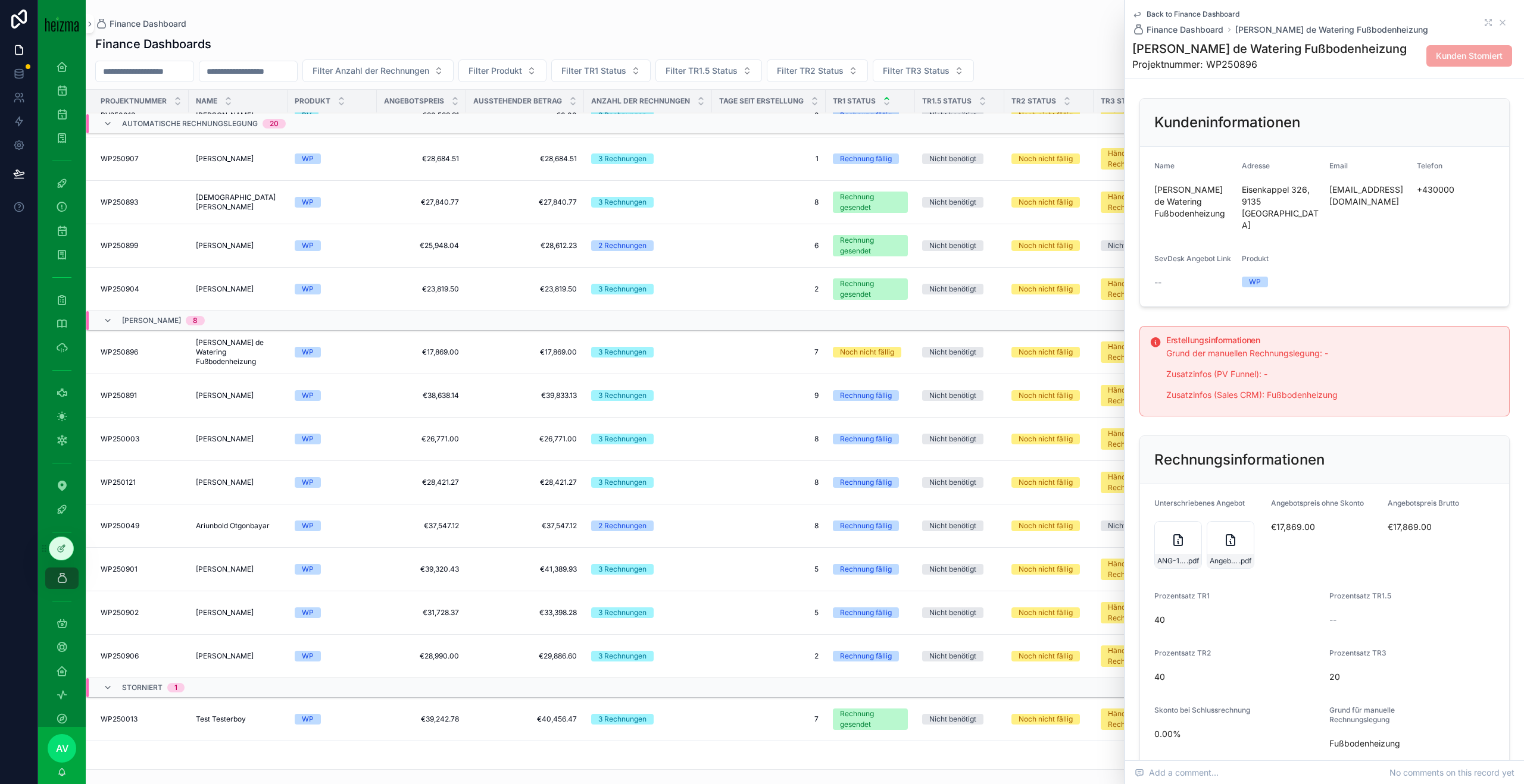
click at [1185, 528] on div "ANG-13246-Watering-2025-09-23.pdf_SIG .pdf" at bounding box center [1178, 545] width 48 height 48
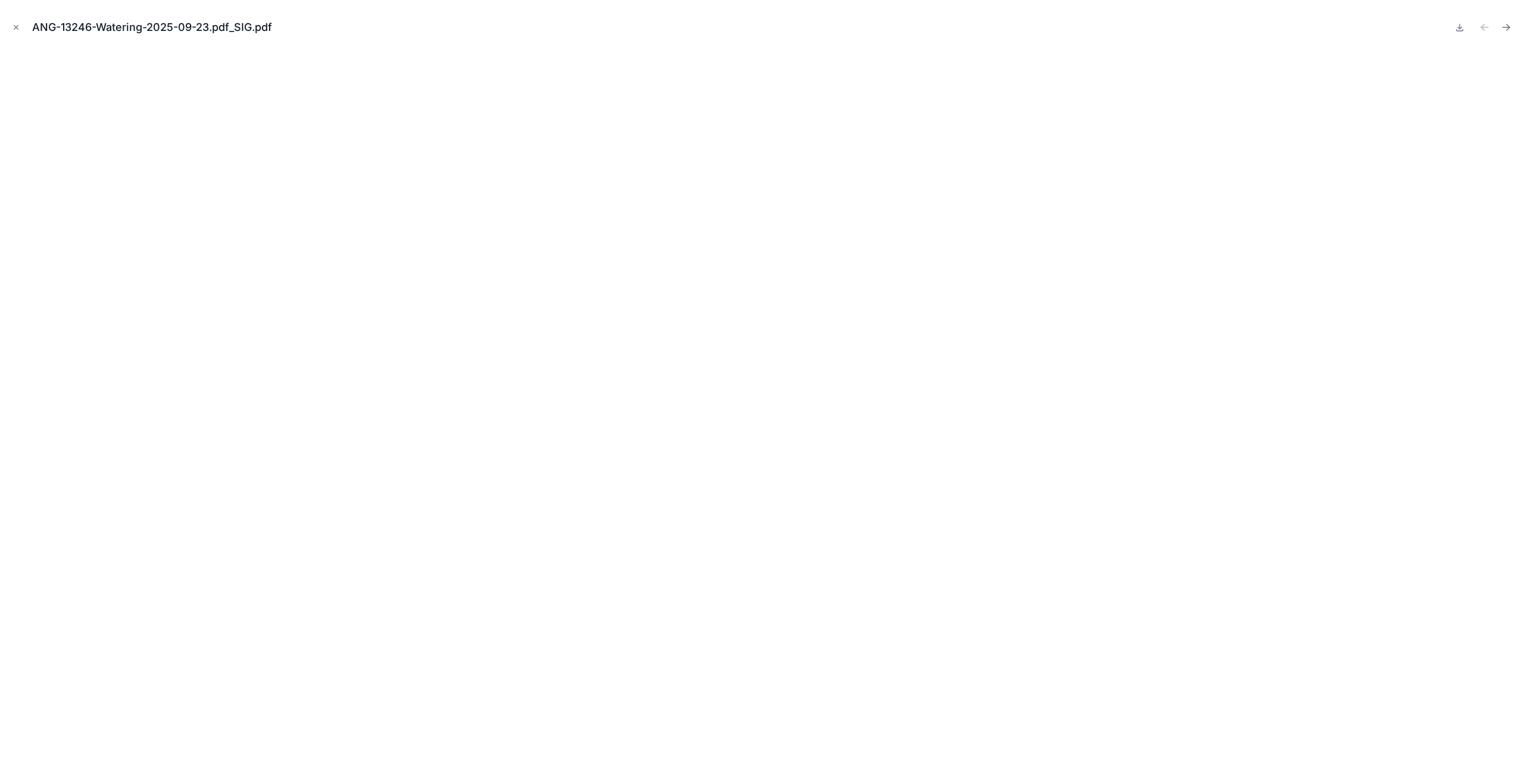
click at [16, 31] on button "Close modal" at bounding box center [16, 27] width 13 height 13
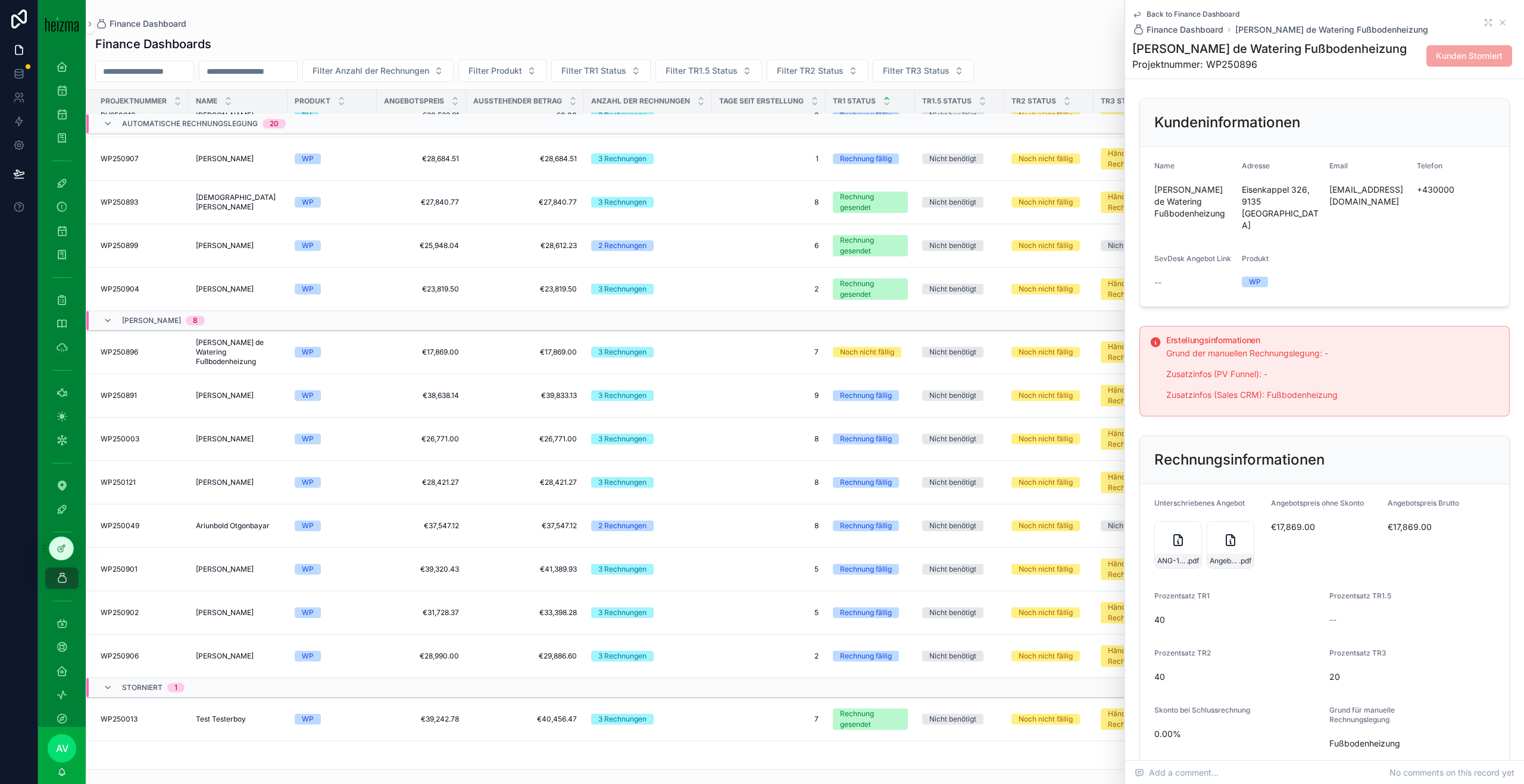
click at [1224, 533] on icon "scrollable content" at bounding box center [1230, 539] width 14 height 14
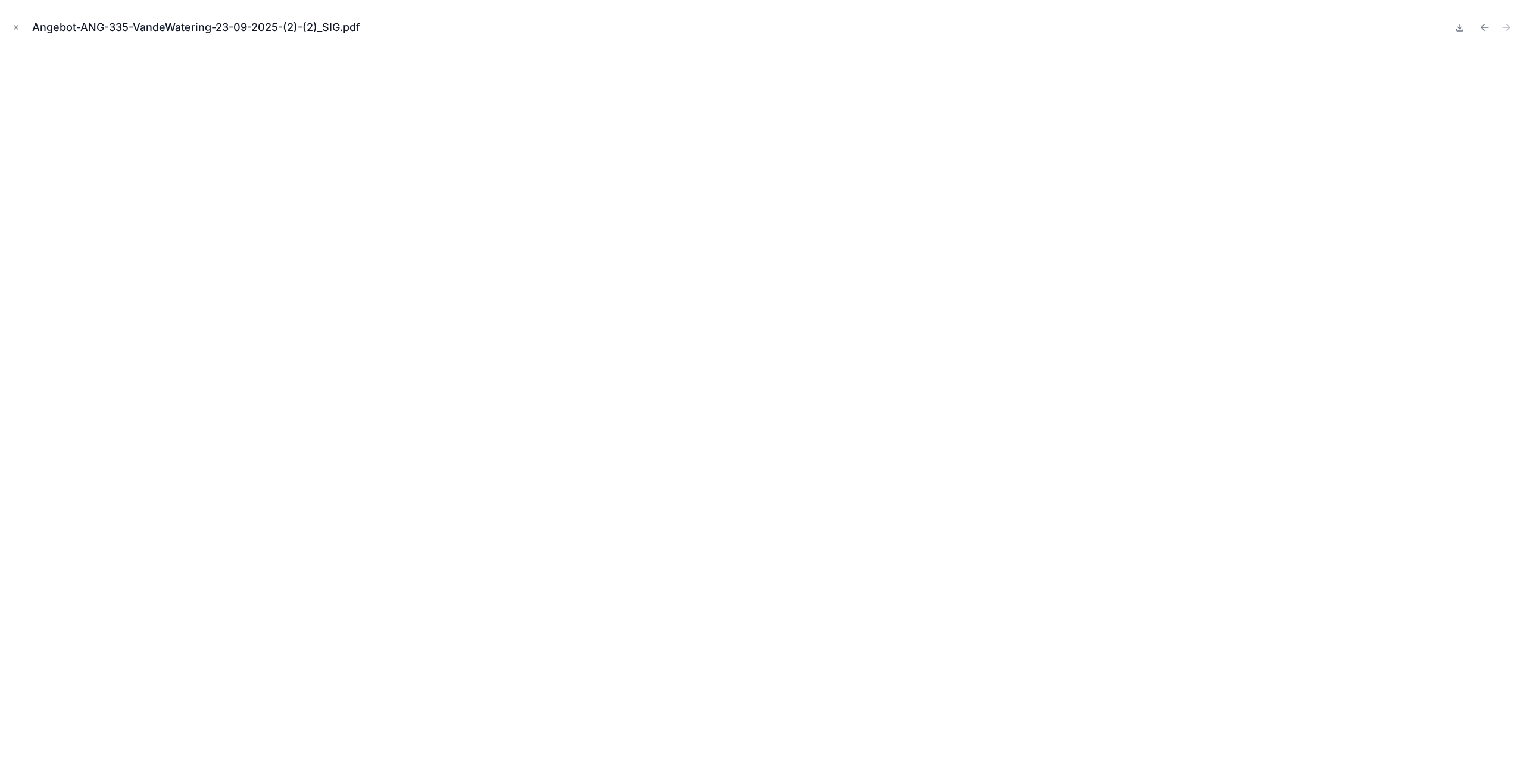
click at [0, 316] on div "Angebot-ANG-335-VandeWatering-23-09-2025-(2)-(2)_SIG.pdf" at bounding box center [762, 392] width 1524 height 784
click at [5, 25] on div "Angebot-ANG-335-VandeWatering-23-09-2025-(2)-(2)_SIG.pdf" at bounding box center [762, 392] width 1524 height 784
click at [14, 26] on icon "Close modal" at bounding box center [16, 27] width 9 height 9
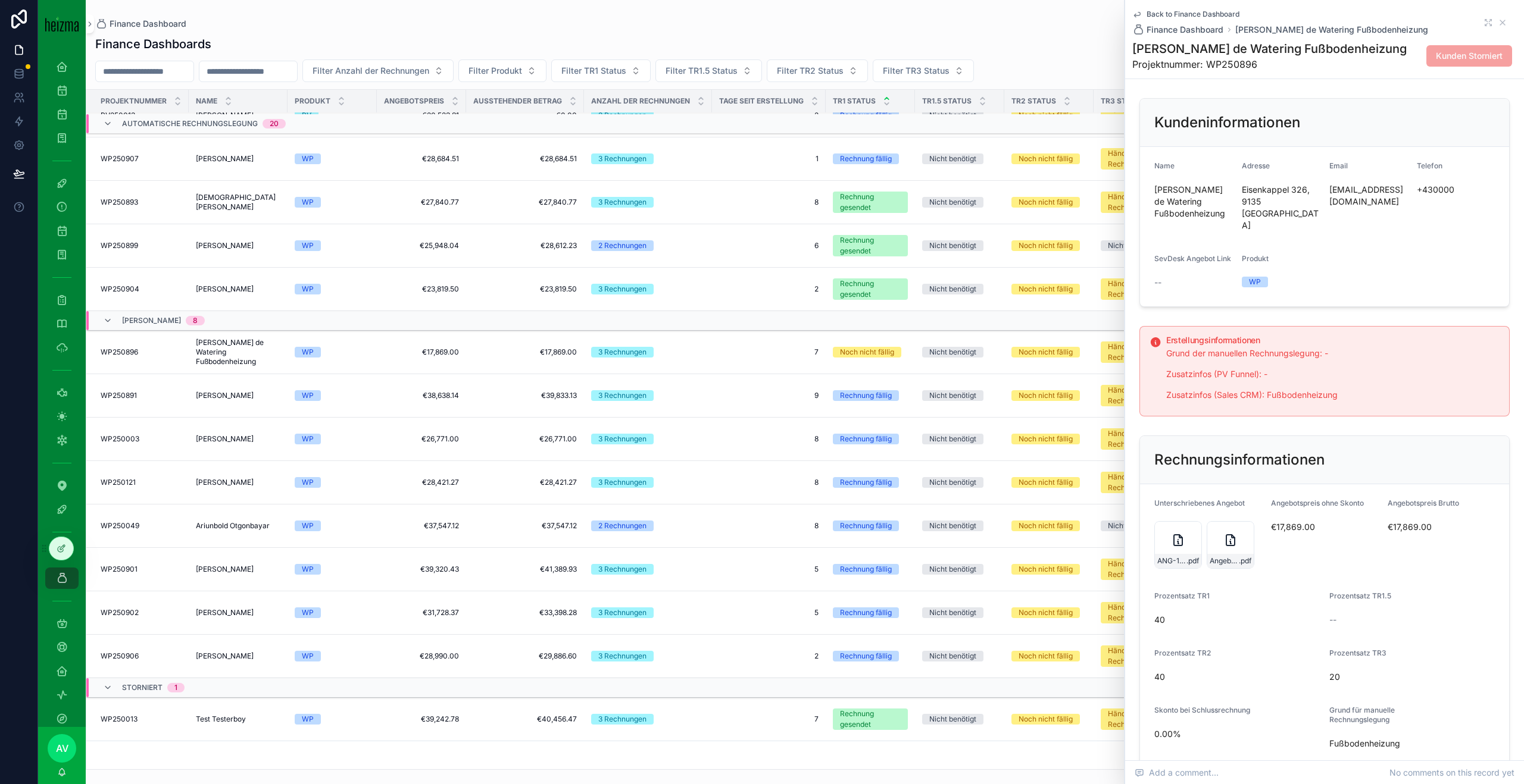
click at [1174, 535] on icon "scrollable content" at bounding box center [1178, 540] width 9 height 11
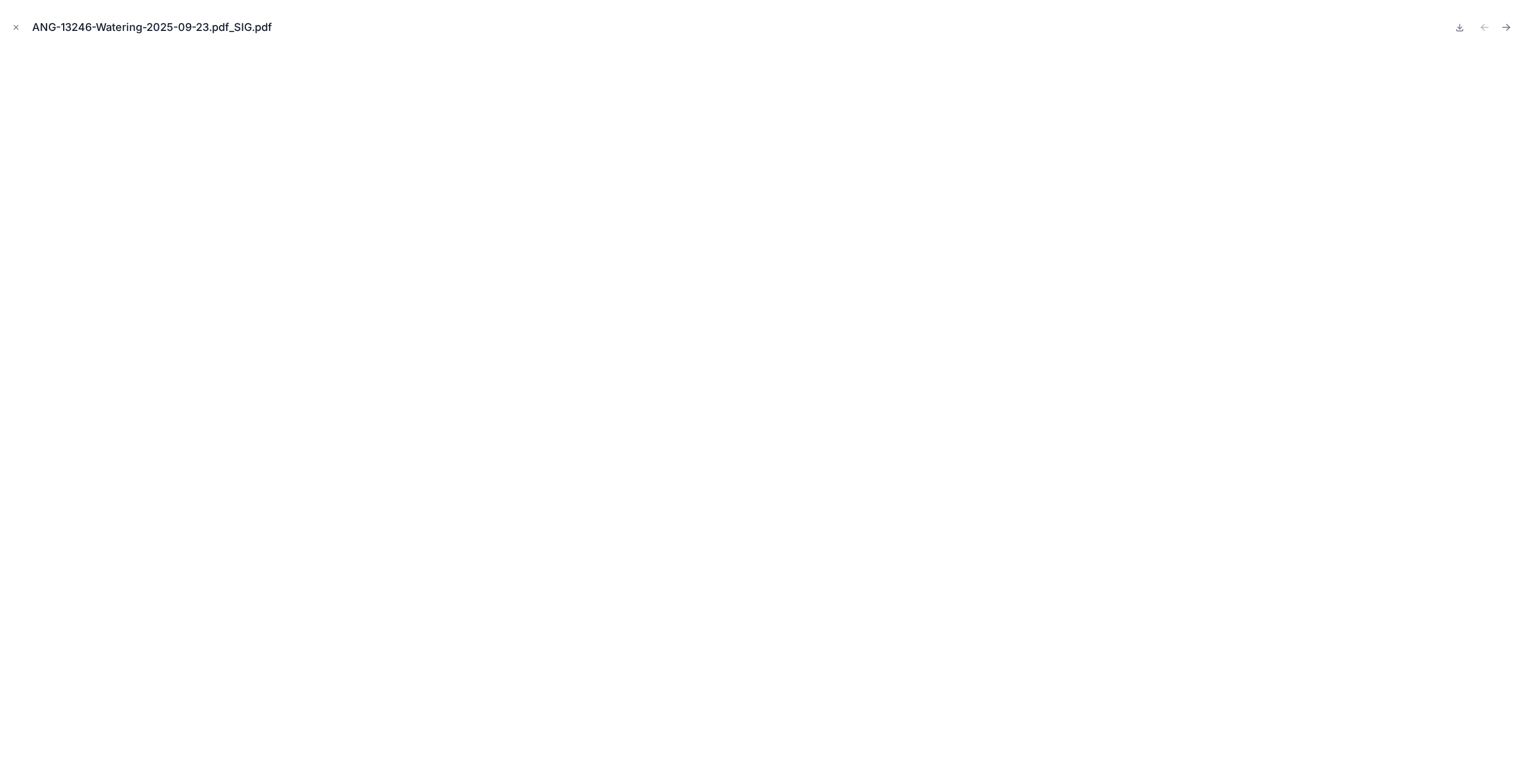
click at [13, 23] on icon "Close modal" at bounding box center [16, 27] width 9 height 9
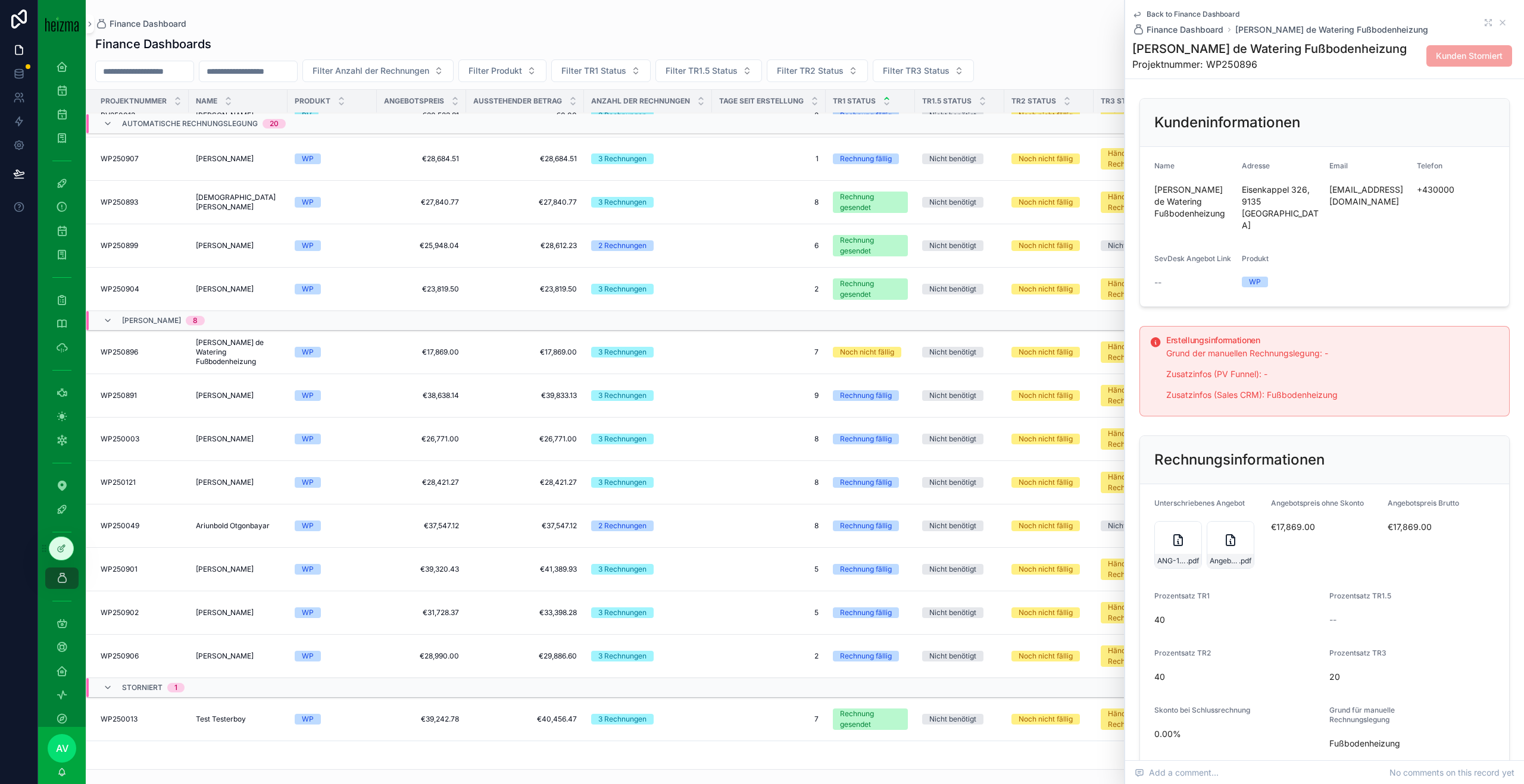
click at [1230, 541] on icon "scrollable content" at bounding box center [1230, 543] width 1 height 3
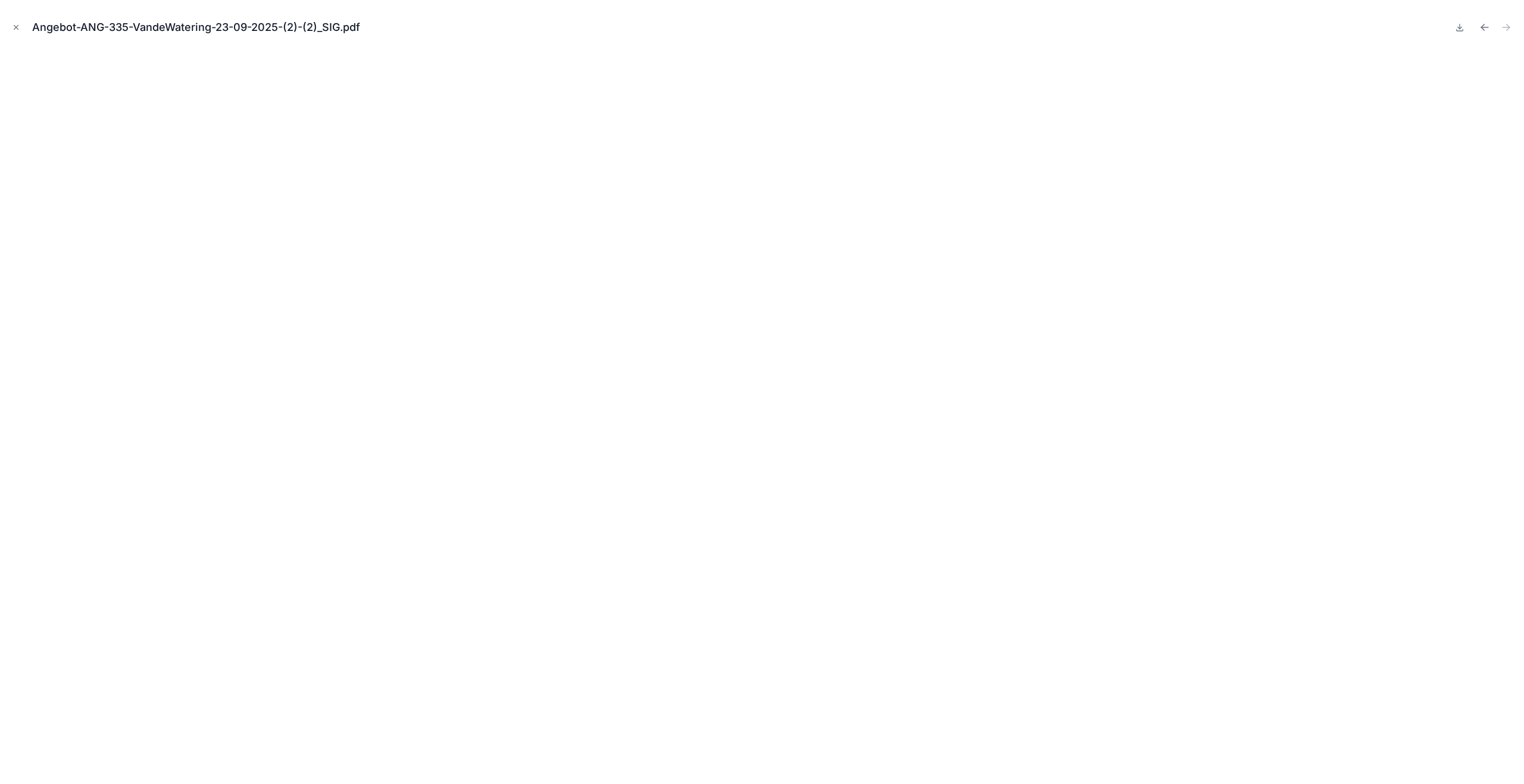
click at [21, 29] on button "Close modal" at bounding box center [16, 27] width 13 height 13
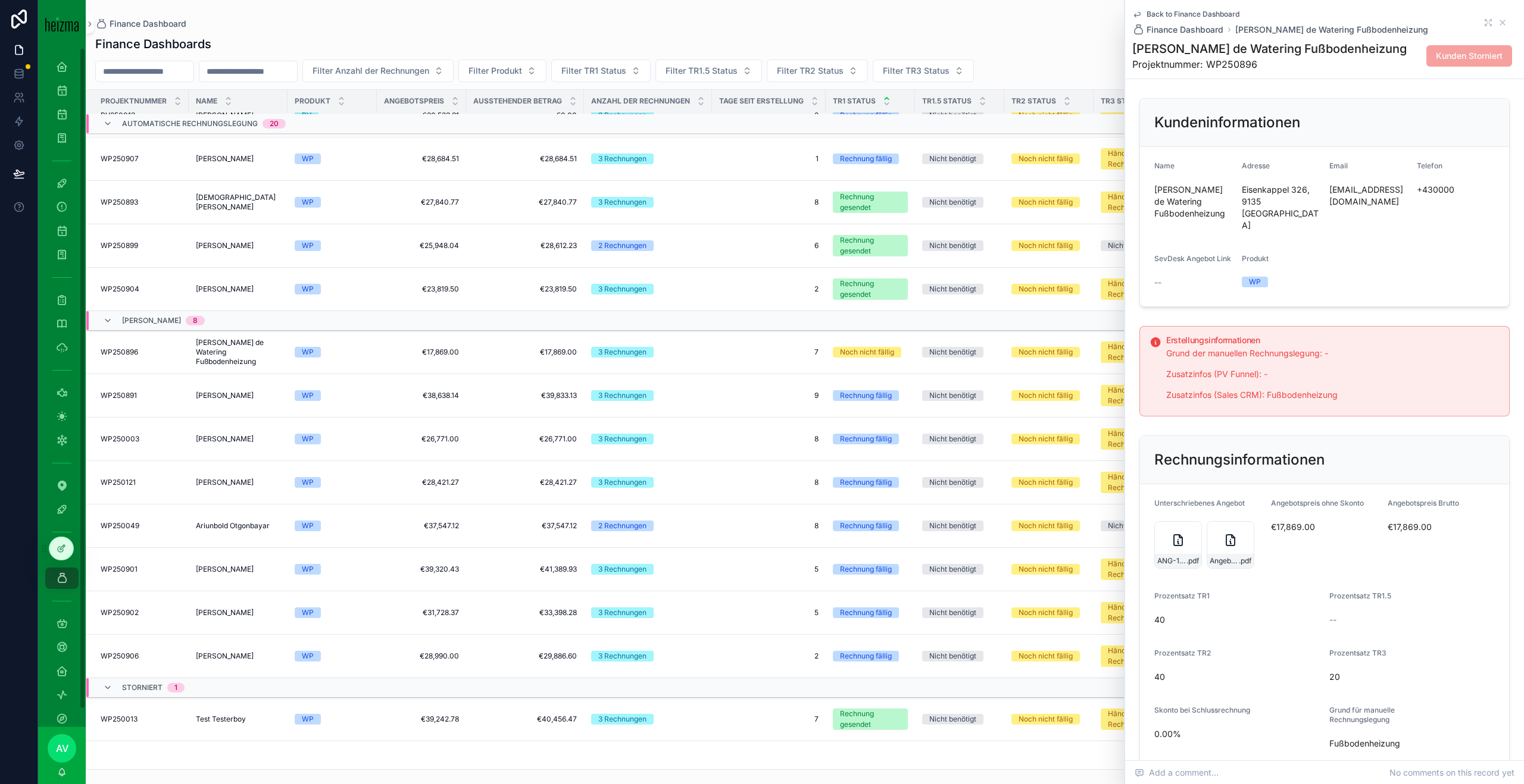
click at [231, 359] on span "[PERSON_NAME] de Watering Fußbodenheizung" at bounding box center [238, 352] width 84 height 29
click at [1234, 50] on h1 "[PERSON_NAME] de Watering Fußbodenheizung" at bounding box center [1269, 49] width 274 height 17
copy h1 "[PERSON_NAME] de Watering Fußbodenheizung"
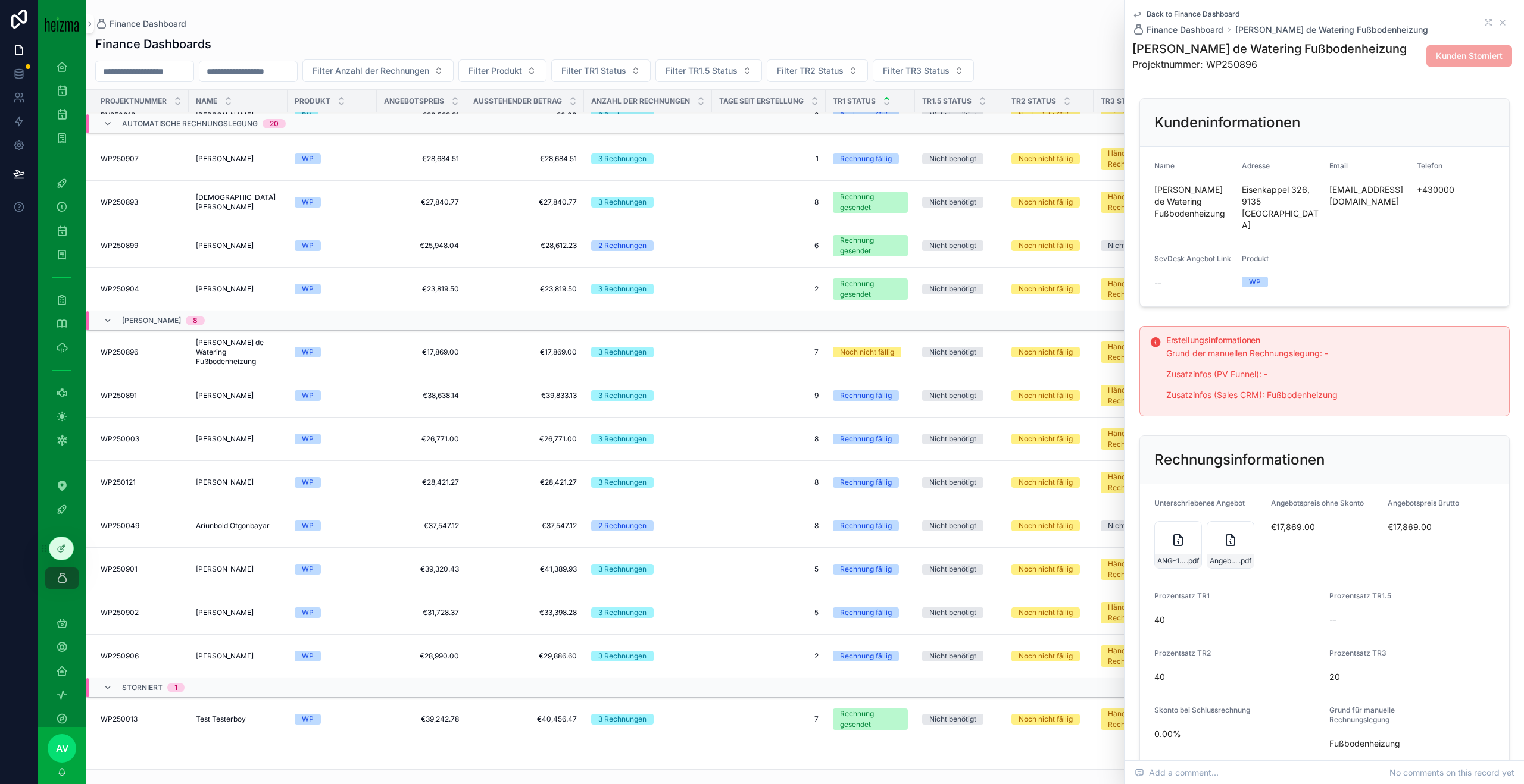
click at [1225, 533] on icon "scrollable content" at bounding box center [1230, 539] width 14 height 14
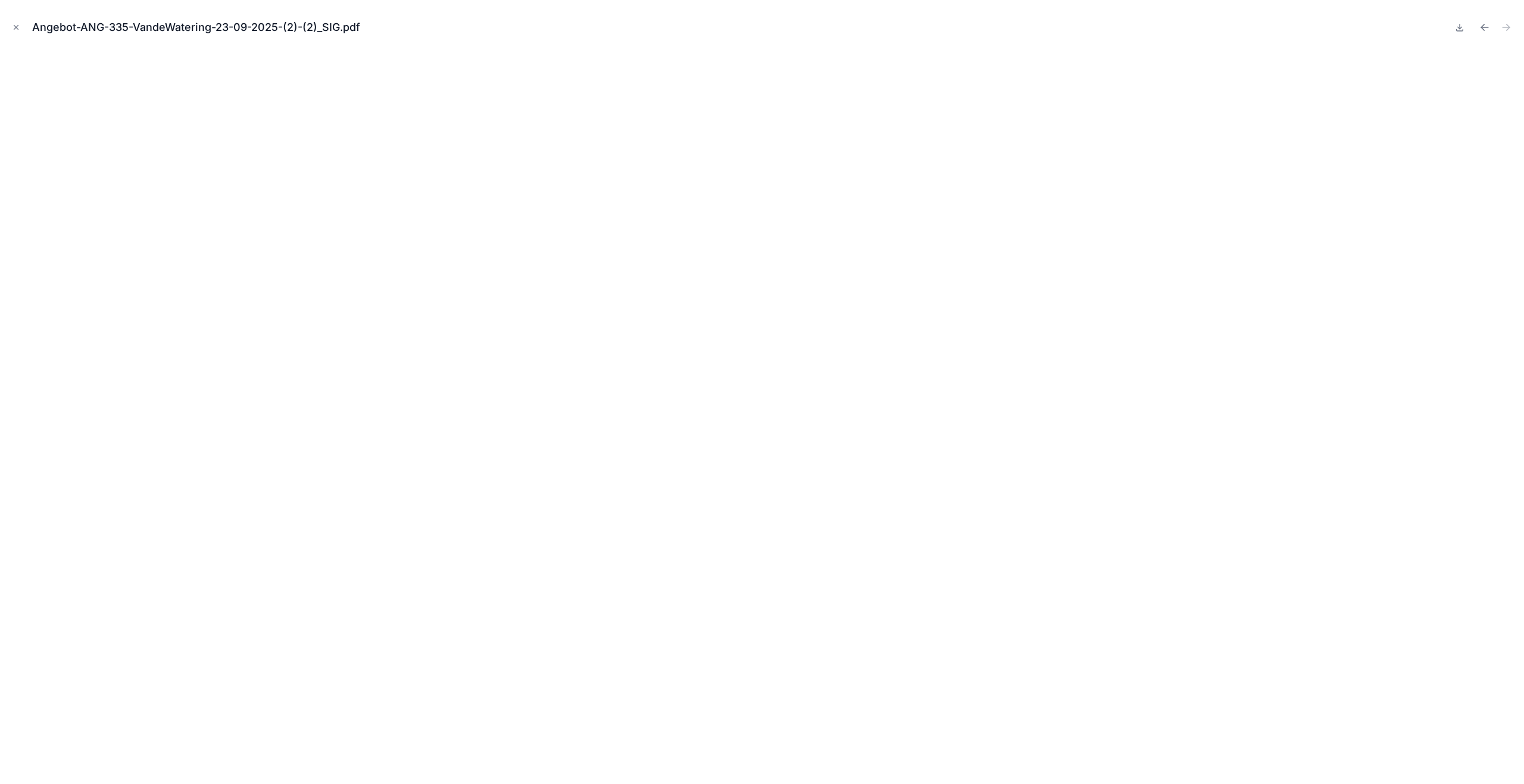
click at [20, 26] on button "Close modal" at bounding box center [16, 27] width 13 height 13
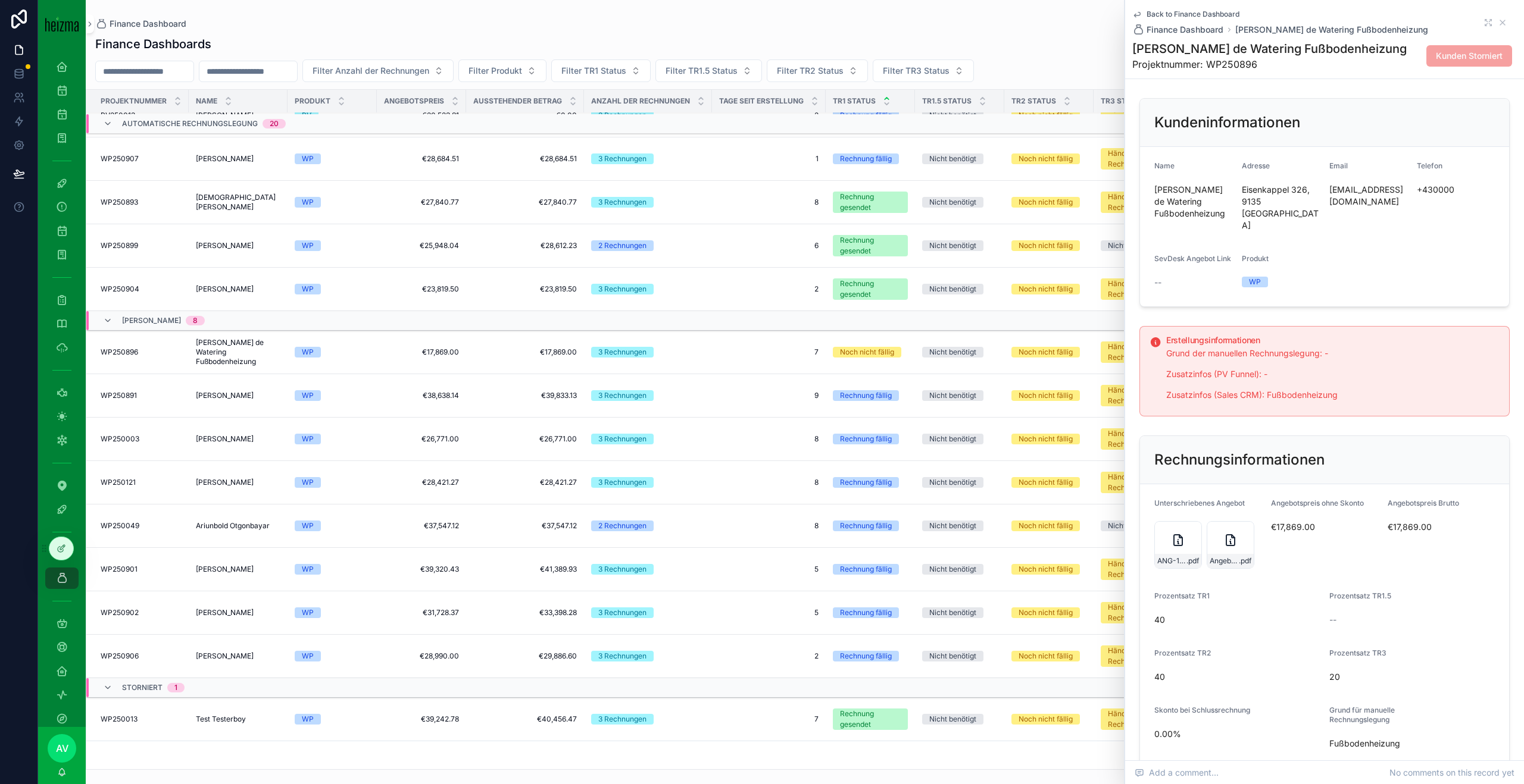
click at [1198, 498] on span "Unterschriebenes Angebot" at bounding box center [1199, 502] width 90 height 9
copy div "Unterschriebenes Angebot"
click at [1503, 22] on icon "scrollable content" at bounding box center [1502, 23] width 9 height 9
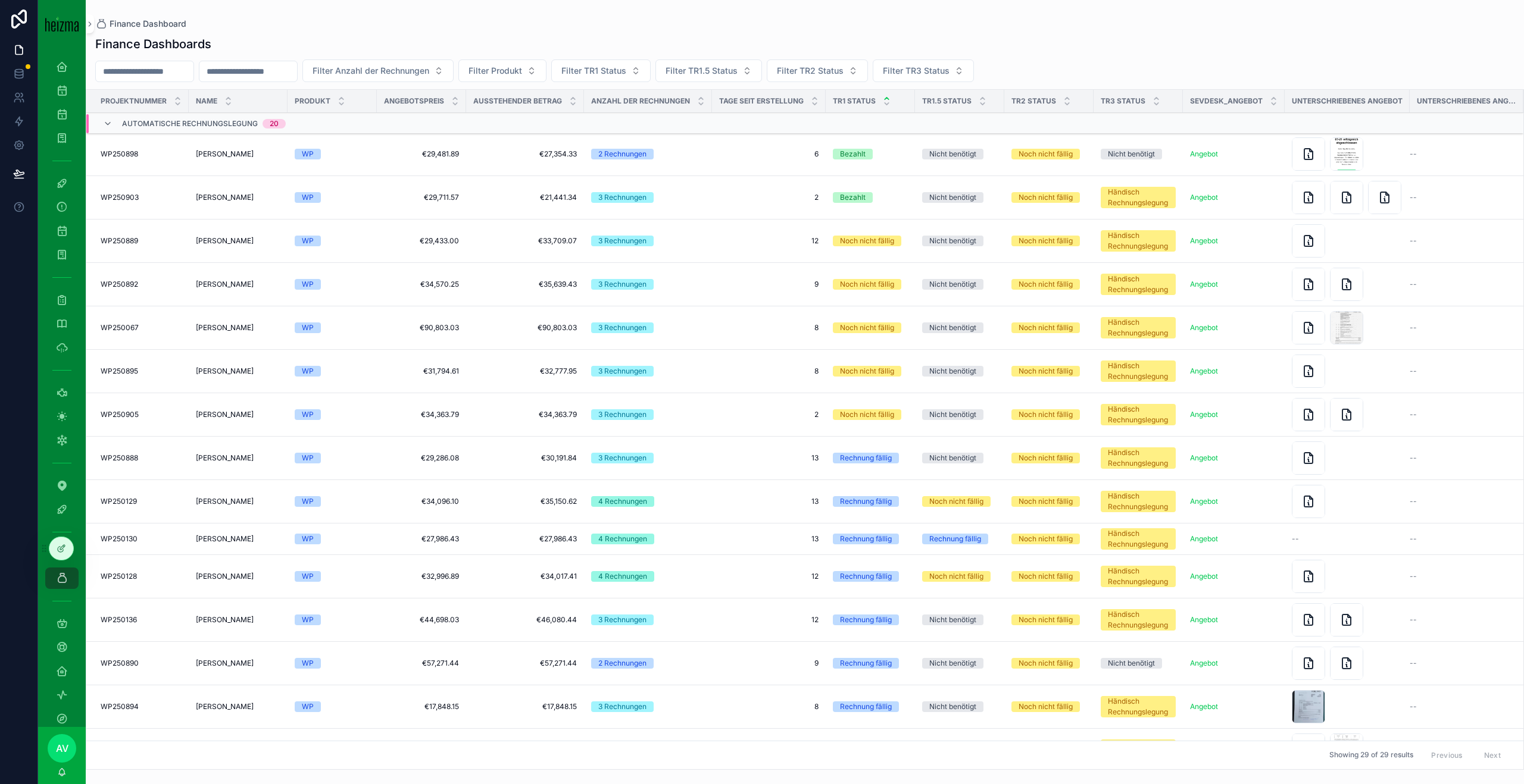
click at [236, 241] on span "[PERSON_NAME]" at bounding box center [225, 241] width 58 height 9
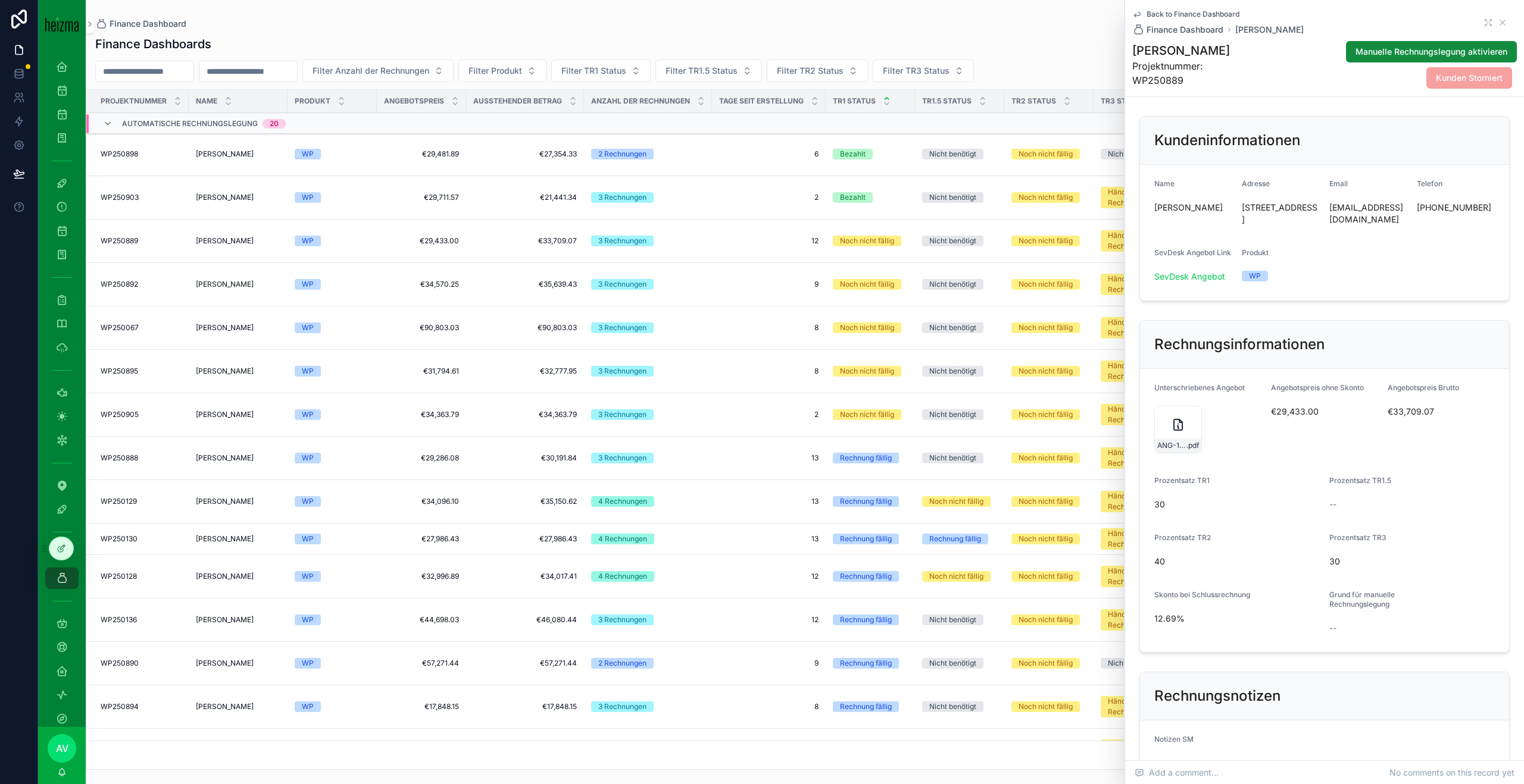
click at [1172, 425] on icon "scrollable content" at bounding box center [1178, 425] width 14 height 14
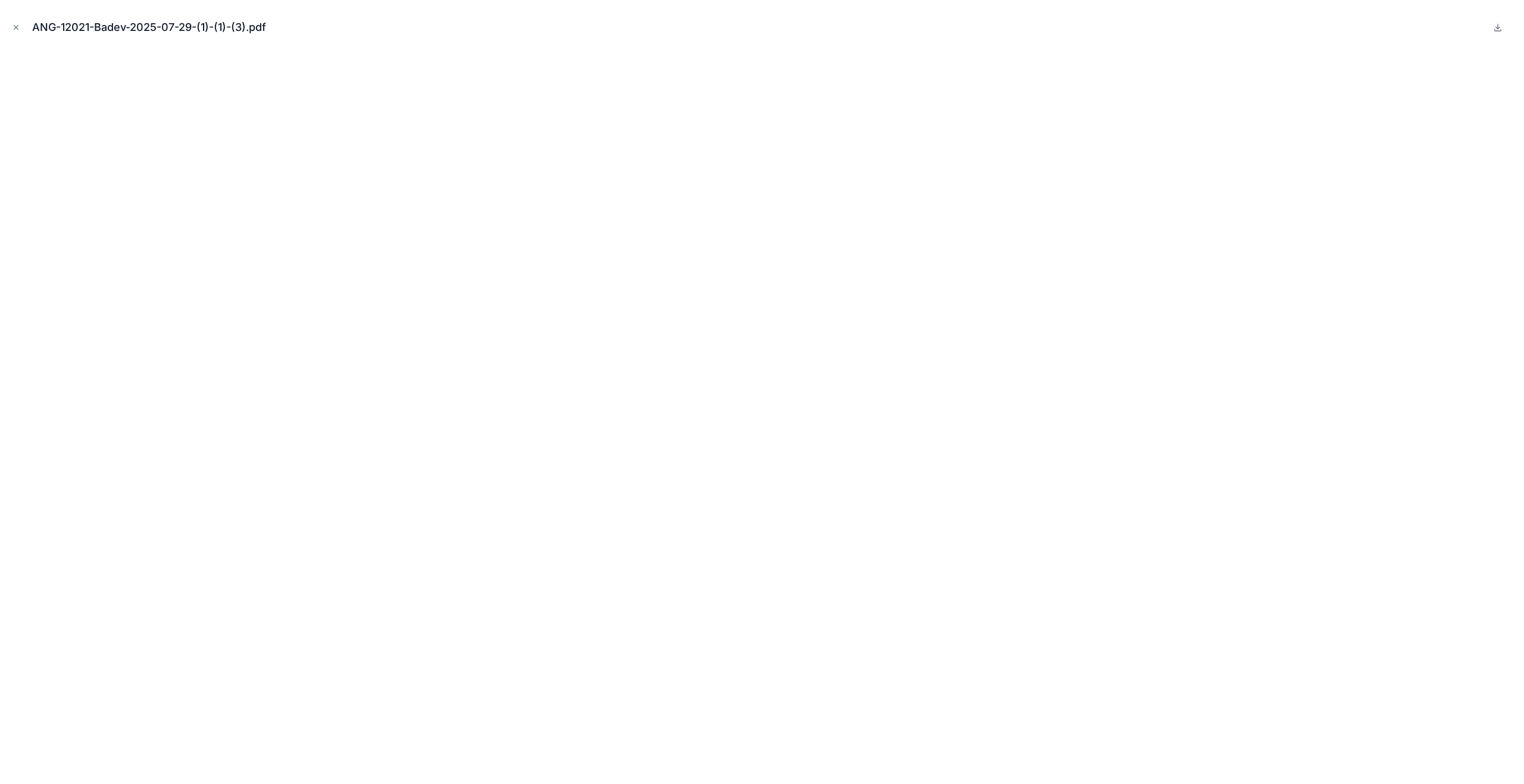
click at [15, 27] on icon "Close modal" at bounding box center [16, 27] width 9 height 9
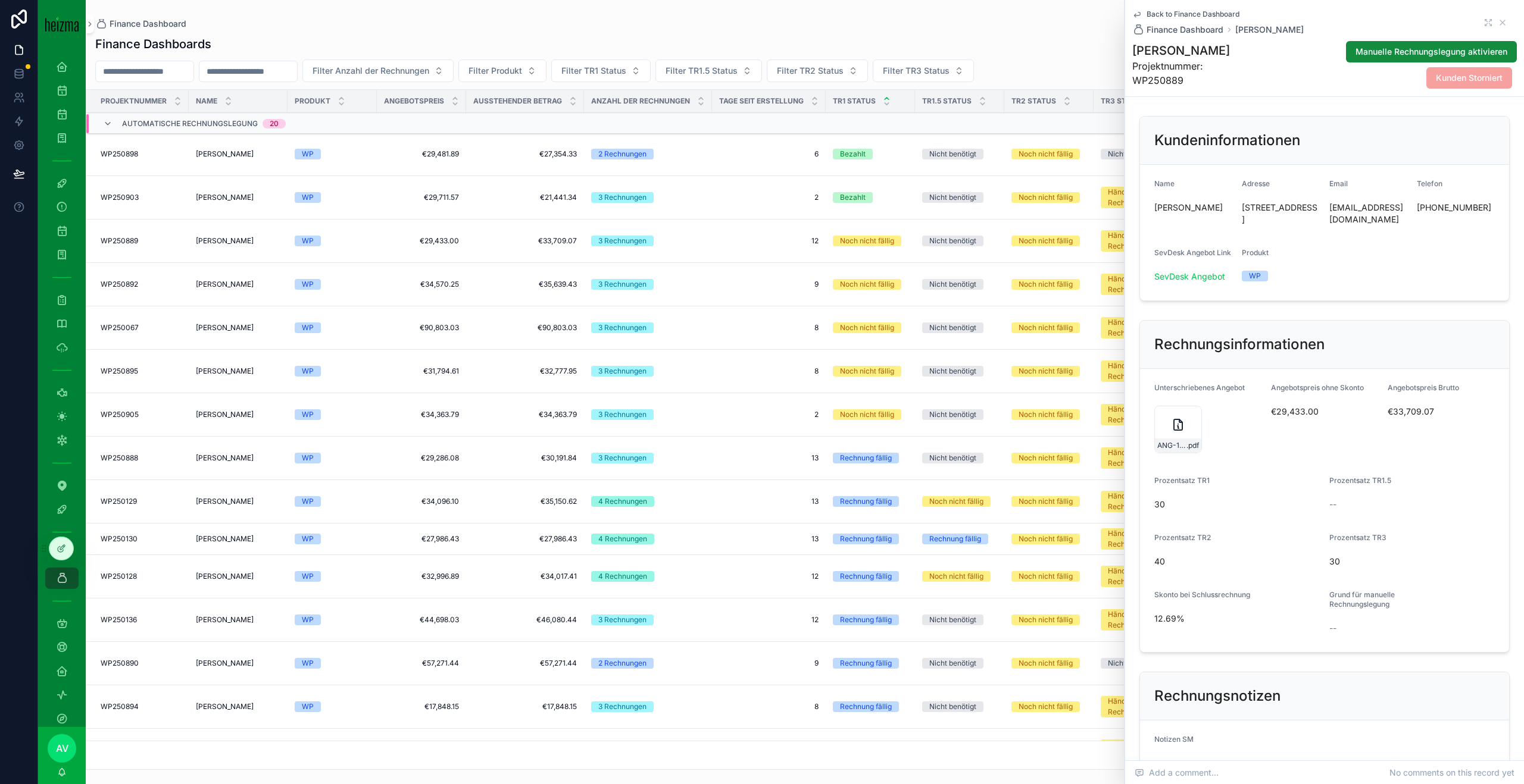
click at [1166, 430] on div "ANG-12021-Badev-2025-07-29-(1)-(1)-(3) .pdf" at bounding box center [1178, 430] width 48 height 48
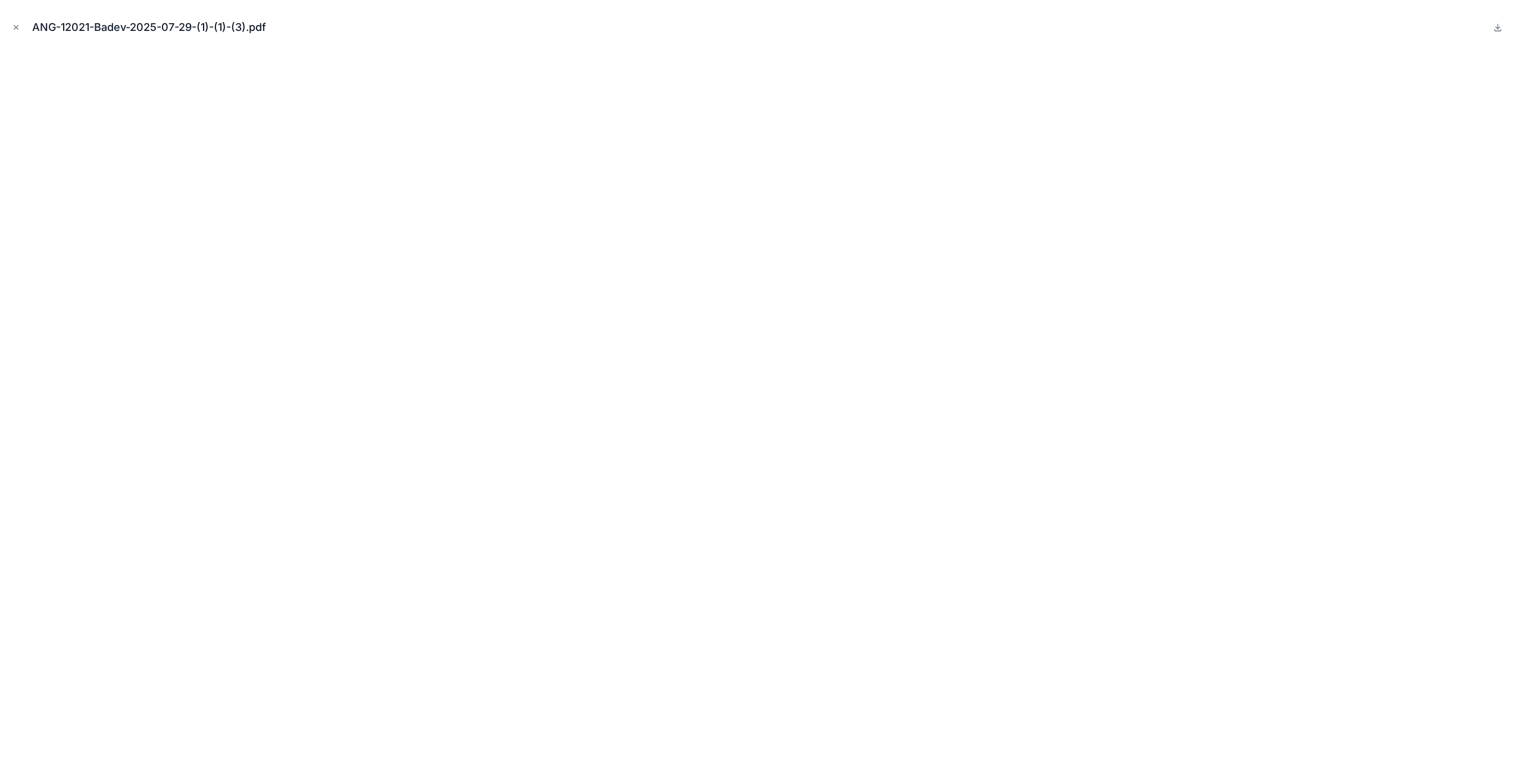
click at [16, 24] on icon "Close modal" at bounding box center [16, 27] width 9 height 9
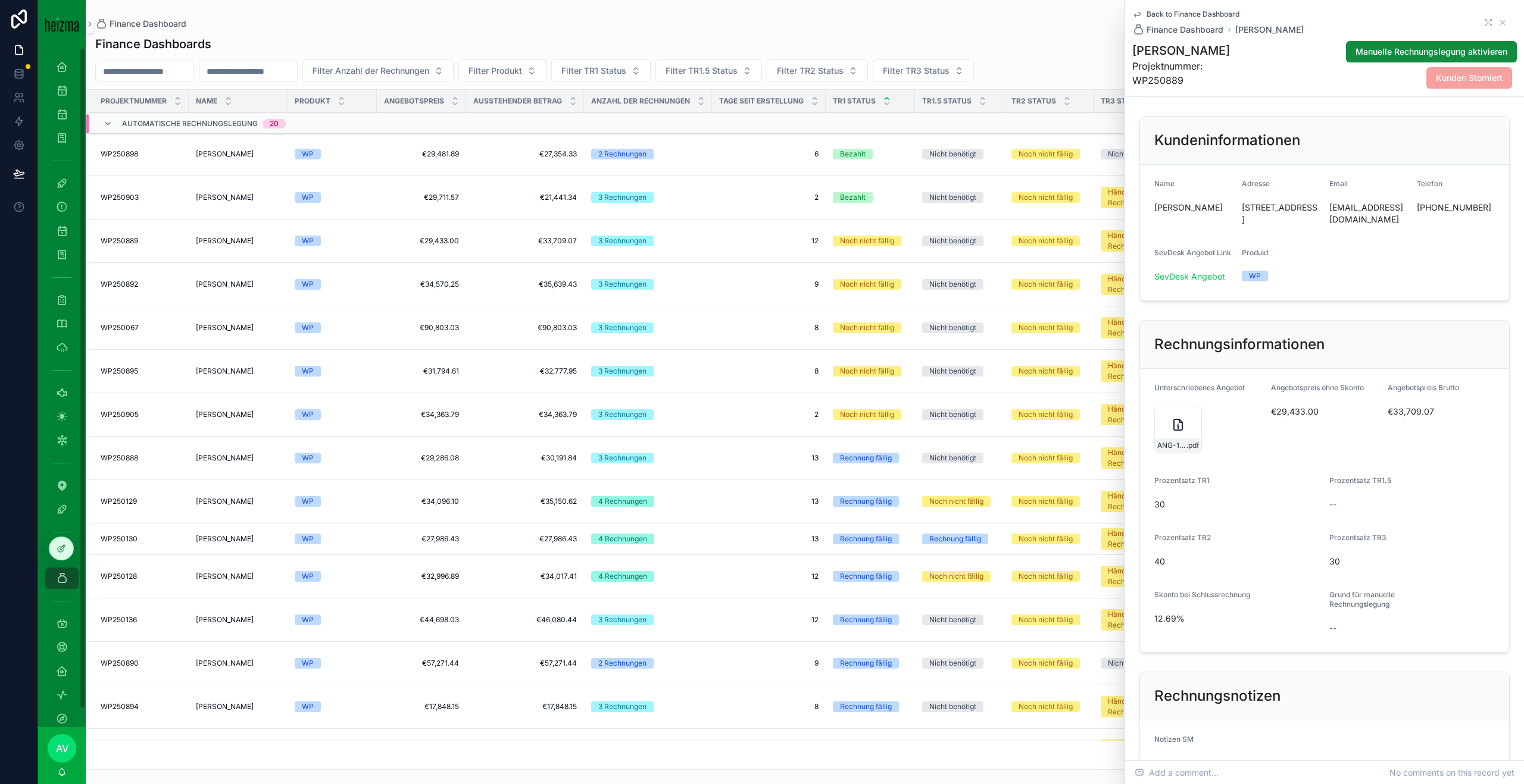
click at [1160, 421] on div "ANG-12021-Badev-2025-07-29-(1)-(1)-(3) .pdf" at bounding box center [1178, 430] width 48 height 48
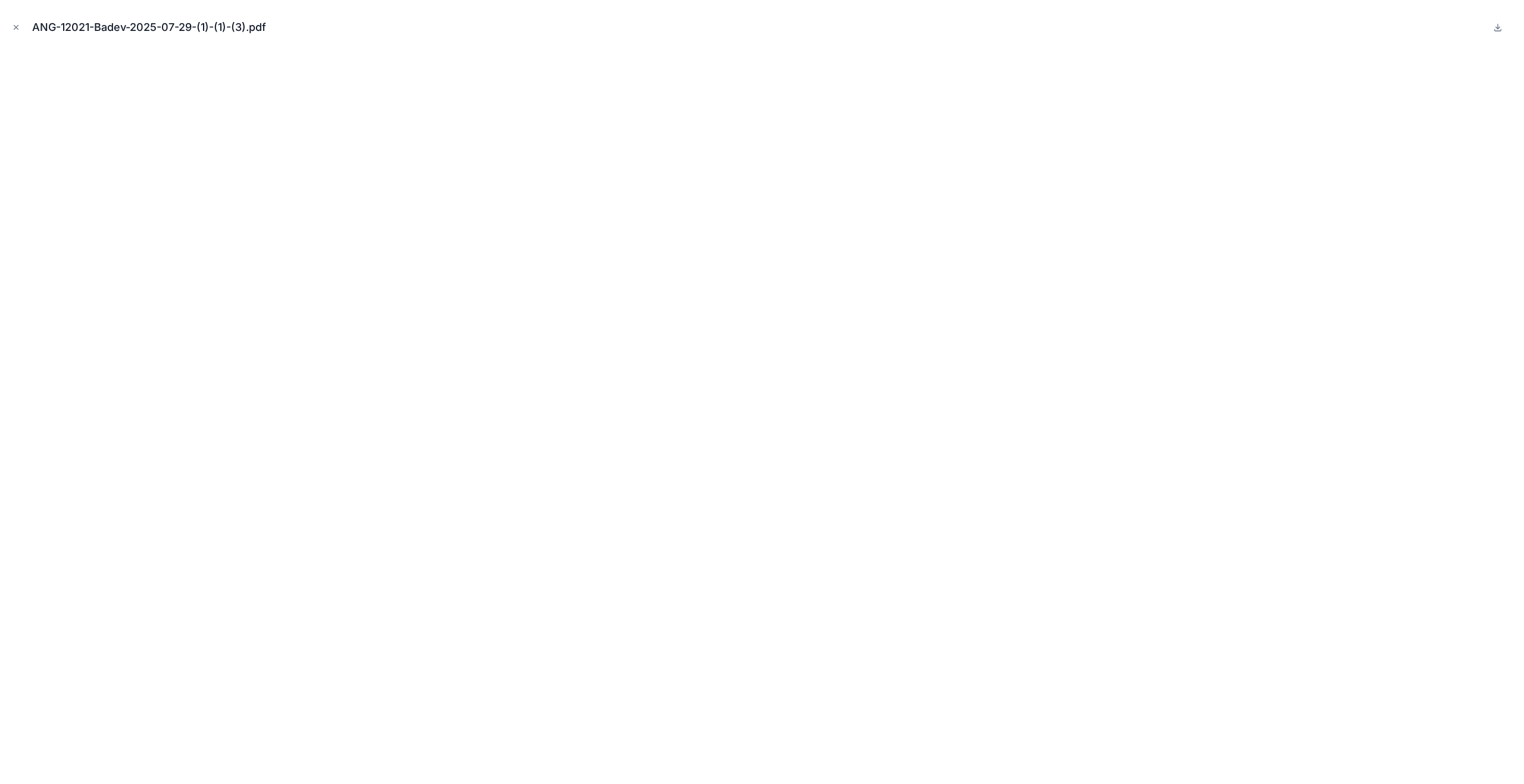
click at [21, 24] on button "Close modal" at bounding box center [16, 27] width 13 height 13
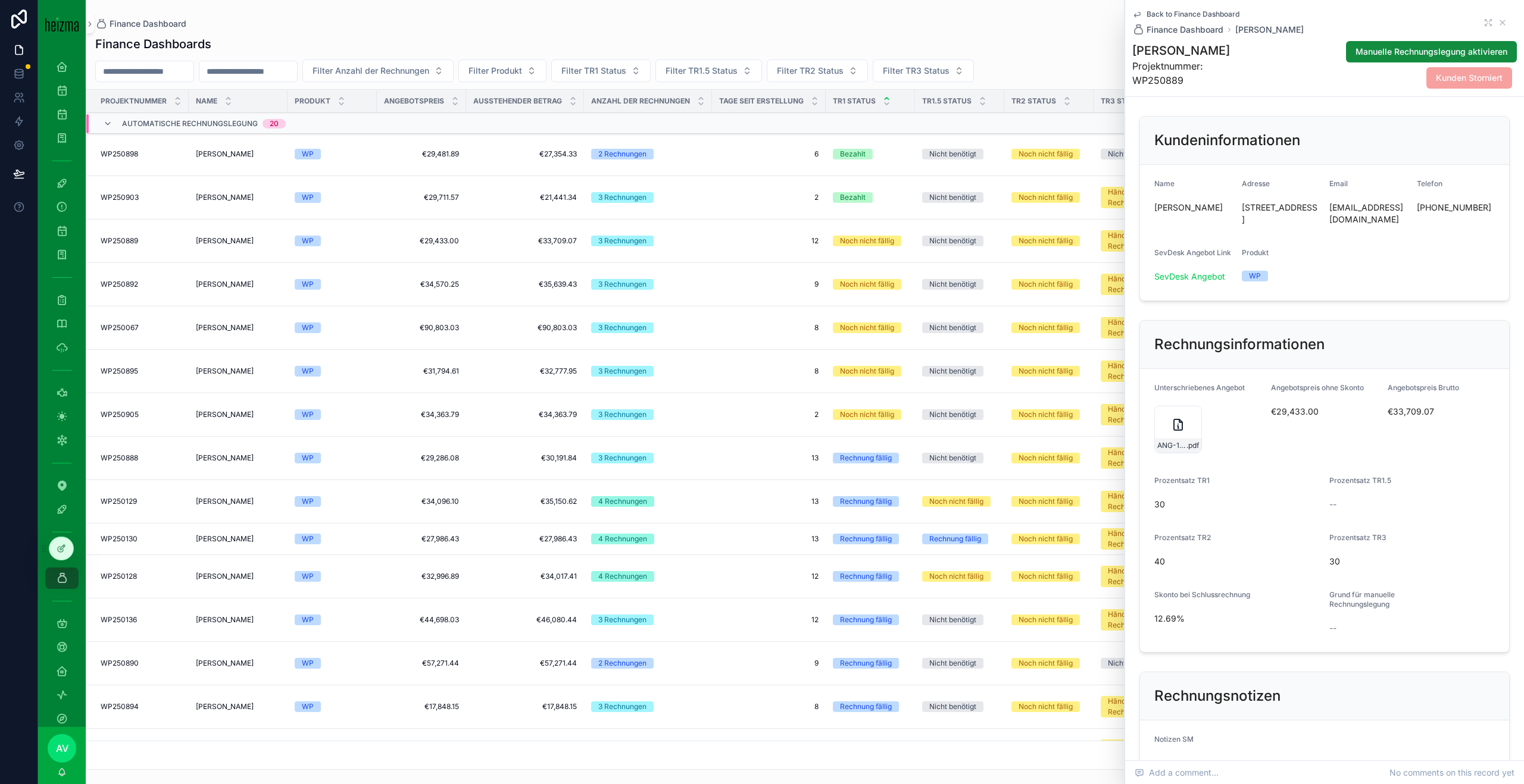
click at [1178, 433] on div "ANG-12021-Badev-2025-07-29-(1)-(1)-(3) .pdf" at bounding box center [1178, 430] width 48 height 48
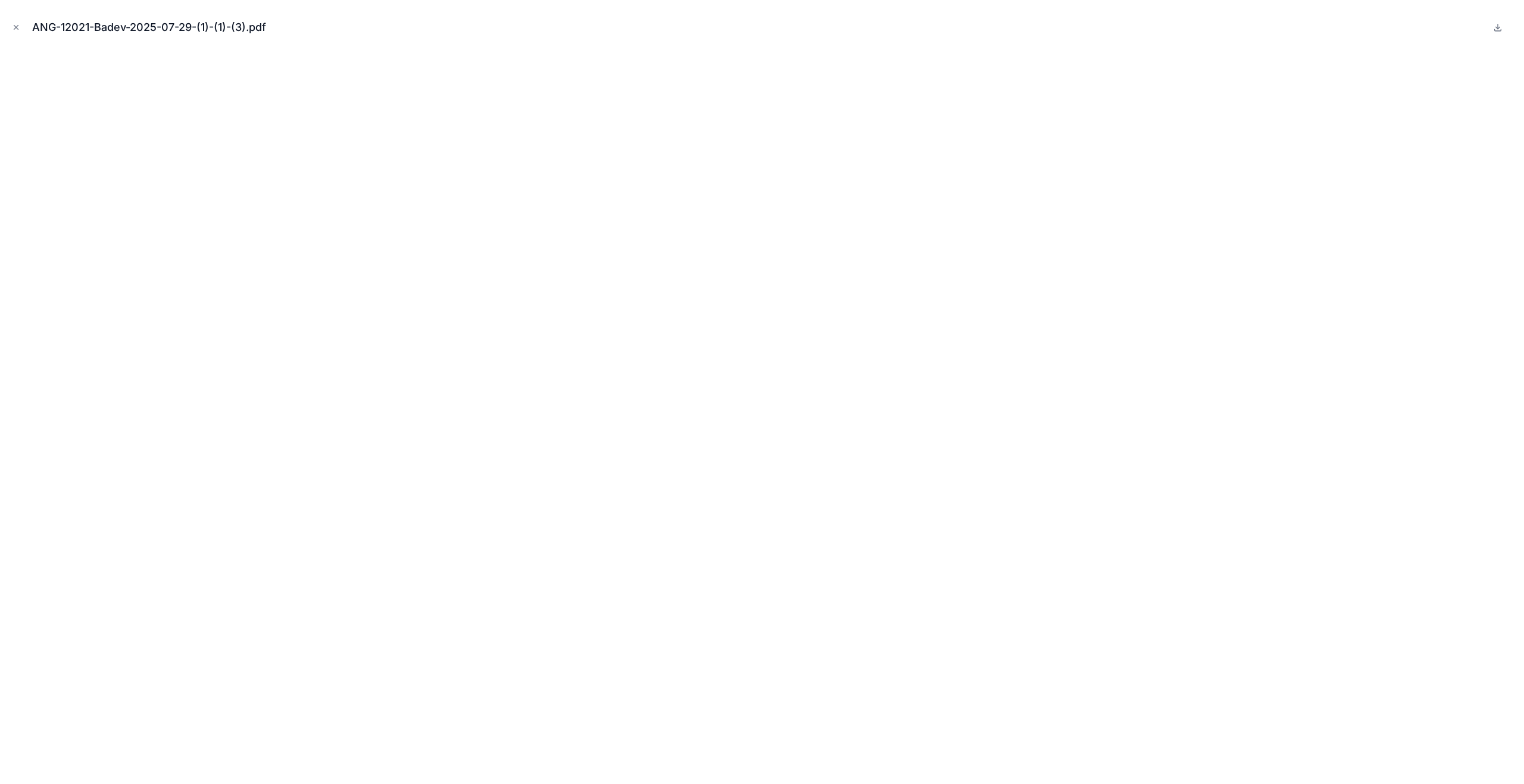
click at [9, 26] on div "ANG-12021-Badev-2025-07-29-(1)-(1)-(3).pdf" at bounding box center [762, 392] width 1524 height 784
click at [9, 26] on button "Close modal" at bounding box center [16, 27] width 13 height 13
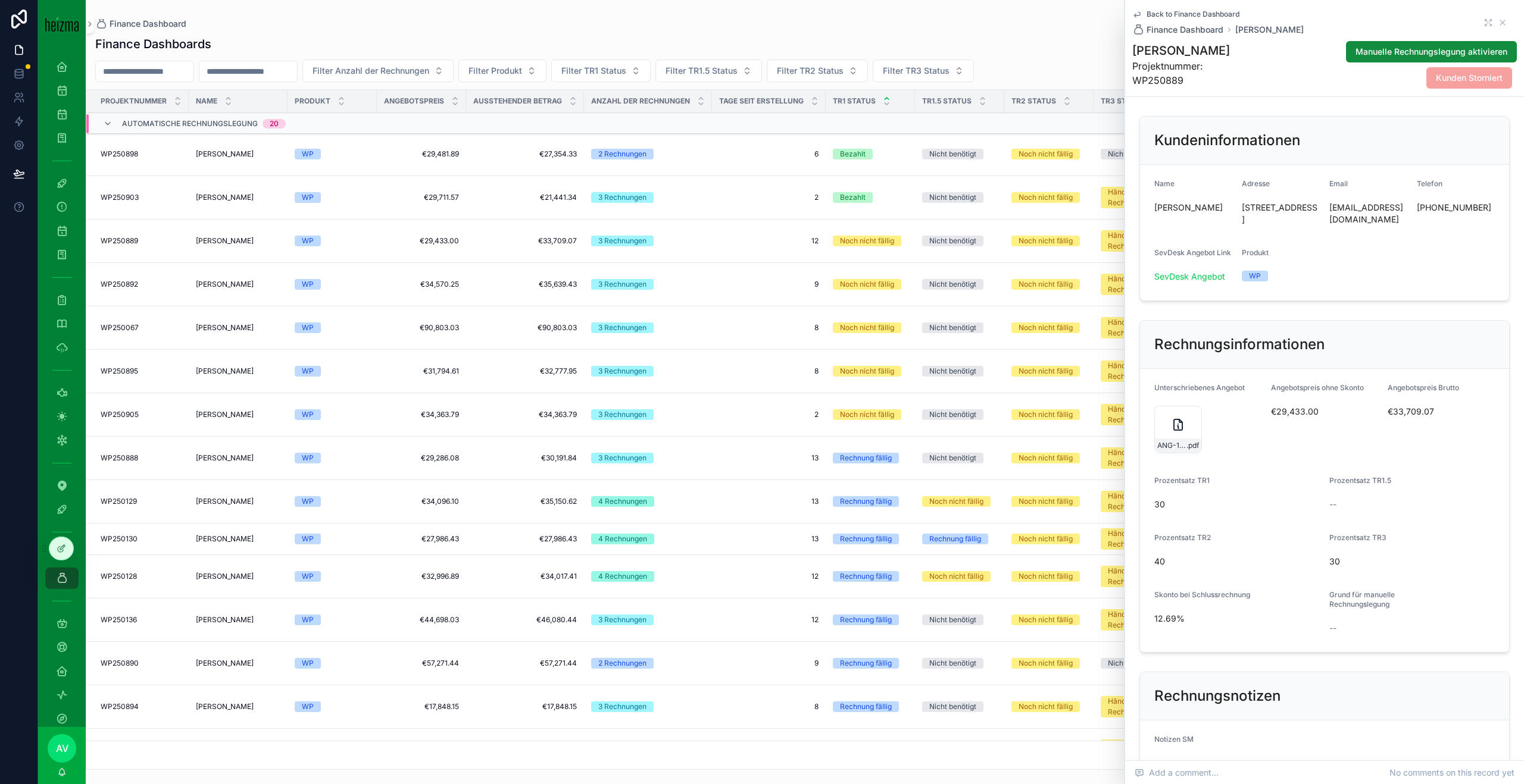
click at [362, 242] on div "WP" at bounding box center [332, 241] width 75 height 11
click at [1173, 56] on h1 "[PERSON_NAME]" at bounding box center [1192, 50] width 120 height 17
copy h1 "[PERSON_NAME]"
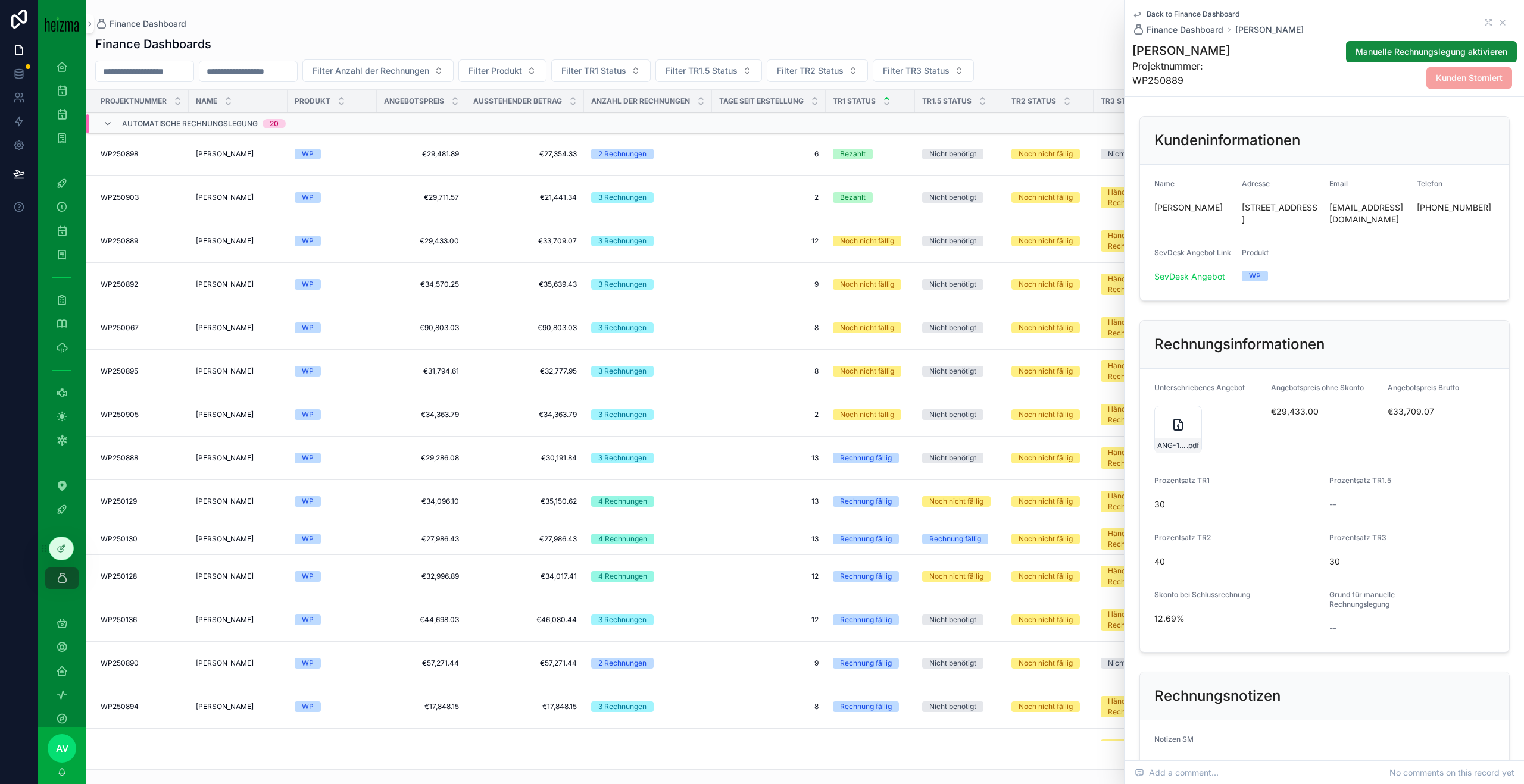
click at [1182, 433] on div "ANG-12021-Badev-2025-07-29-(1)-(1)-(3) .pdf" at bounding box center [1178, 430] width 48 height 48
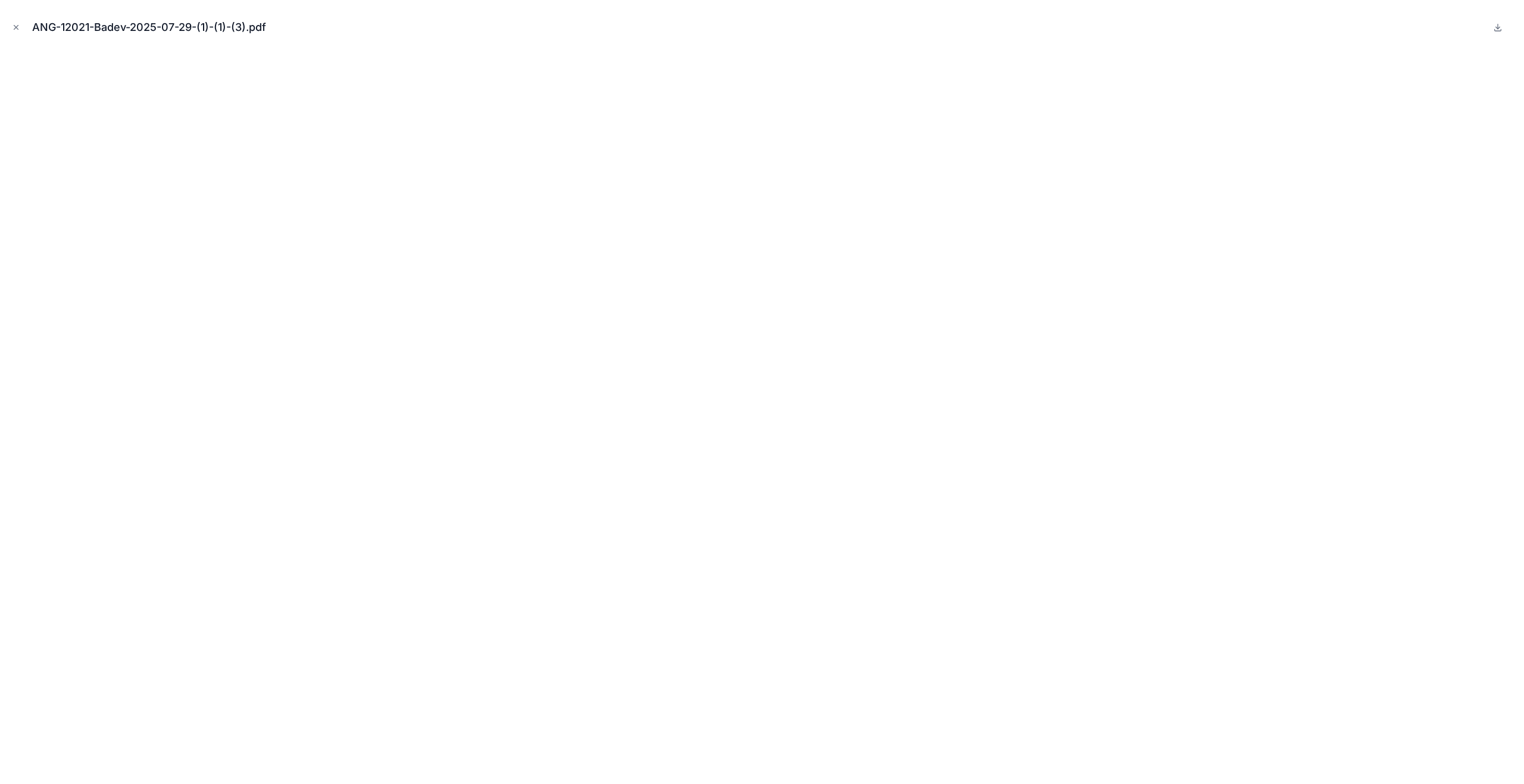
click at [10, 29] on button "Close modal" at bounding box center [16, 27] width 13 height 13
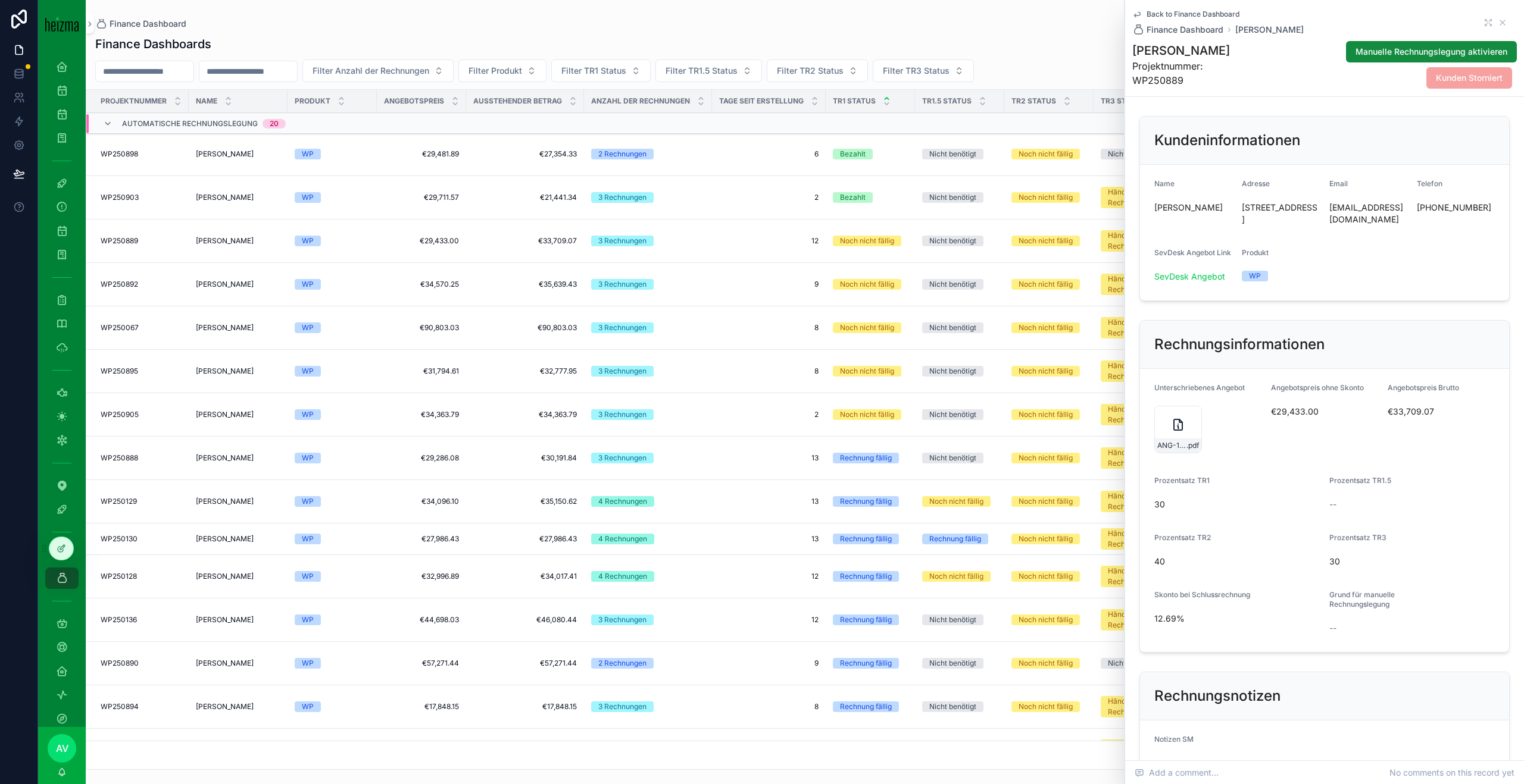
click at [1167, 423] on div "ANG-12021-Badev-2025-07-29-(1)-(1)-(3) .pdf" at bounding box center [1178, 430] width 48 height 48
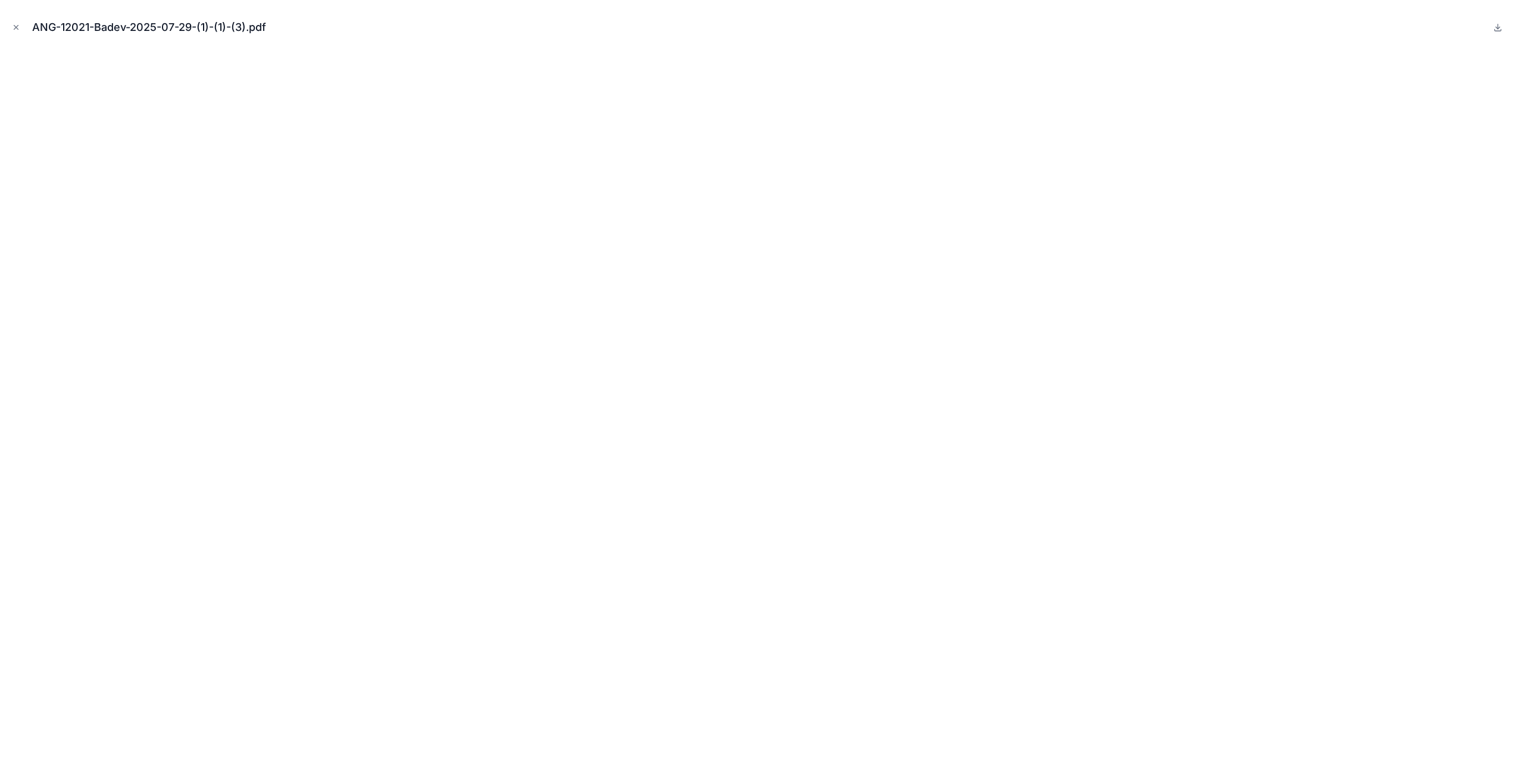
click at [19, 29] on icon "Close modal" at bounding box center [16, 27] width 9 height 9
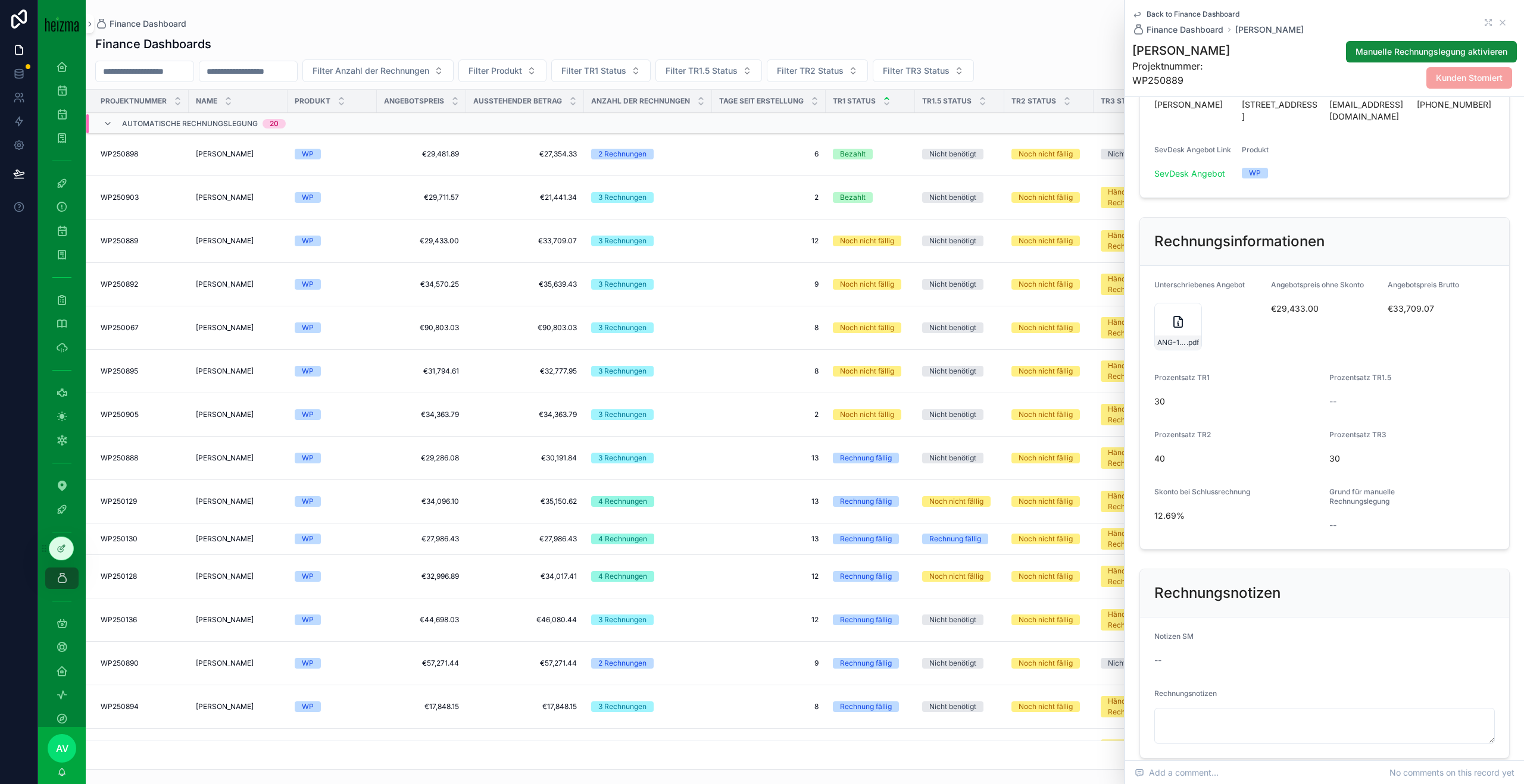
scroll to position [103, 0]
click at [1188, 54] on h1 "[PERSON_NAME]" at bounding box center [1192, 50] width 120 height 17
copy h1 "[PERSON_NAME]"
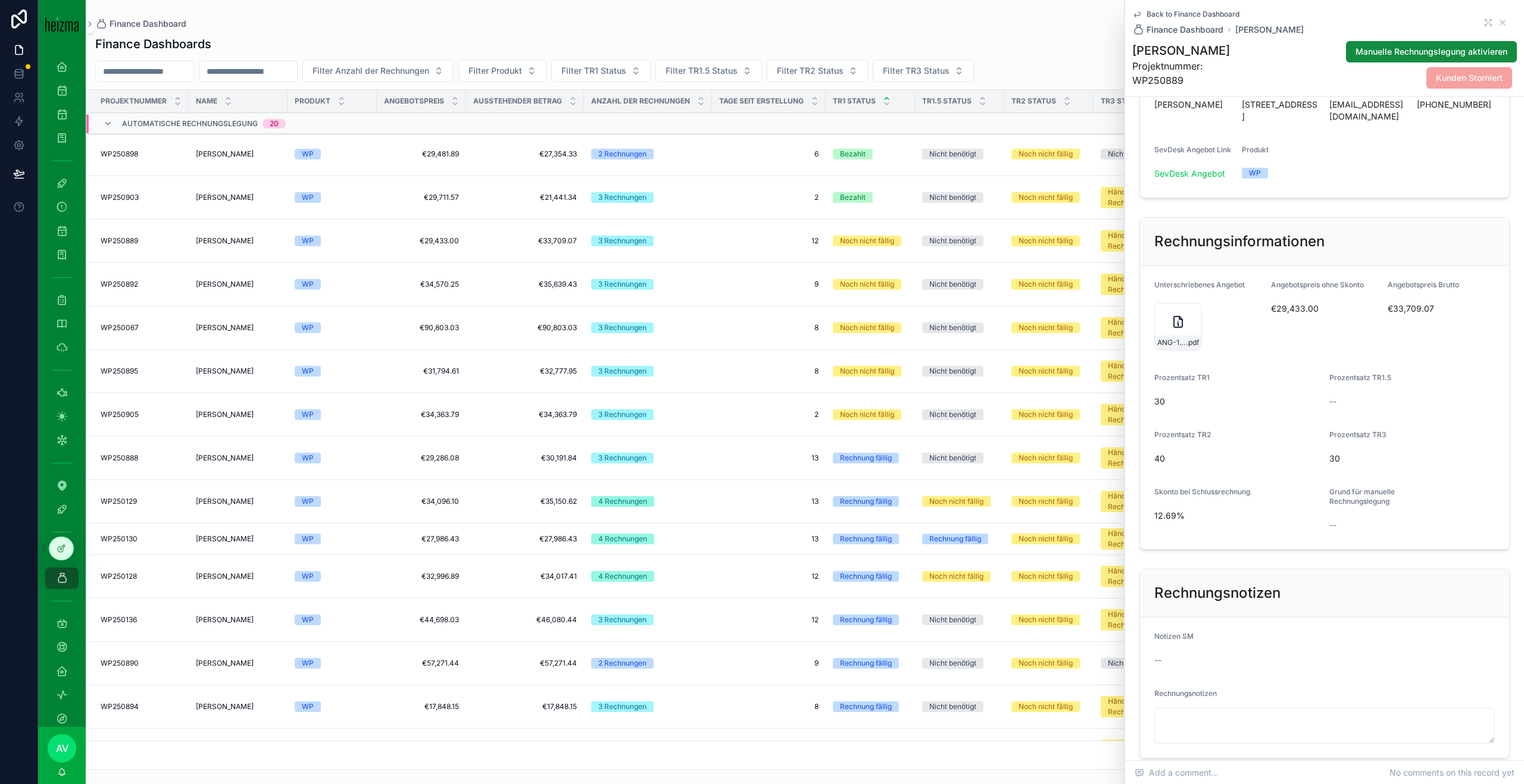
click at [1508, 20] on div "Back to Finance Dashboard Finance Dashboard Nikola Badev" at bounding box center [1324, 22] width 385 height 26
click at [1507, 20] on icon "scrollable content" at bounding box center [1502, 23] width 9 height 9
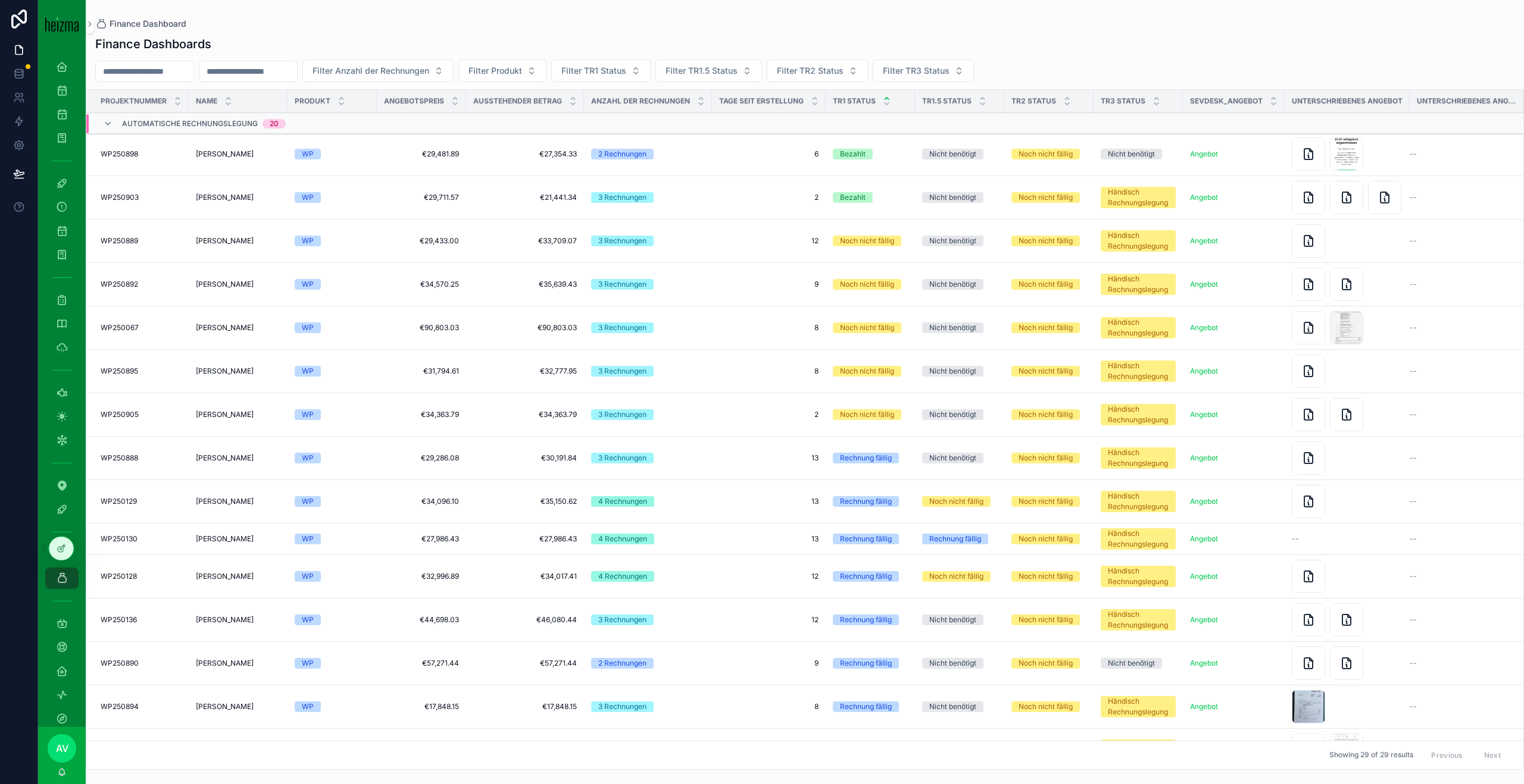
click at [196, 286] on span "[PERSON_NAME]" at bounding box center [225, 284] width 58 height 9
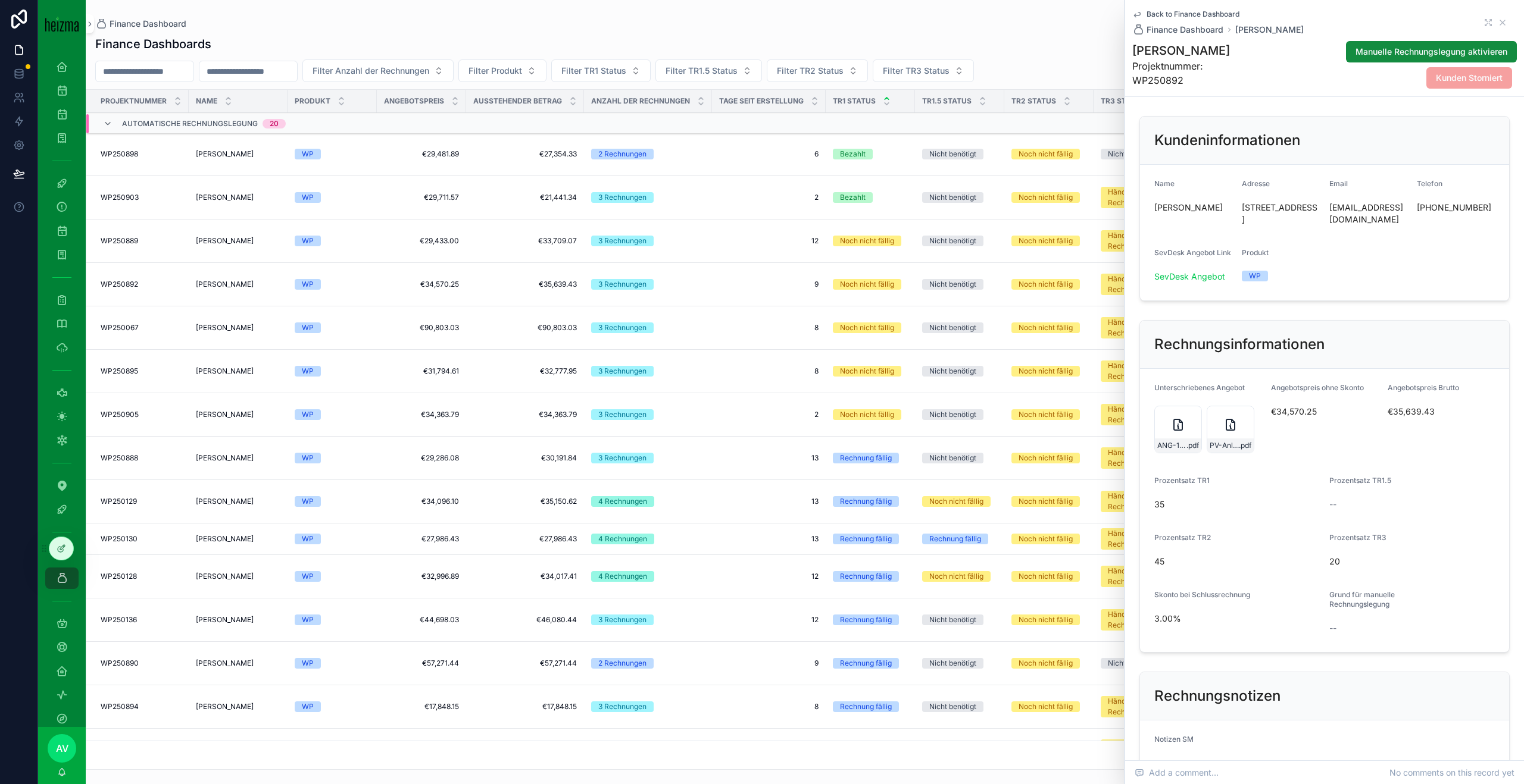
click at [1216, 57] on h1 "[PERSON_NAME]" at bounding box center [1192, 50] width 120 height 17
copy h1 "[PERSON_NAME]"
click at [385, 371] on span "€31,794.61" at bounding box center [421, 371] width 75 height 9
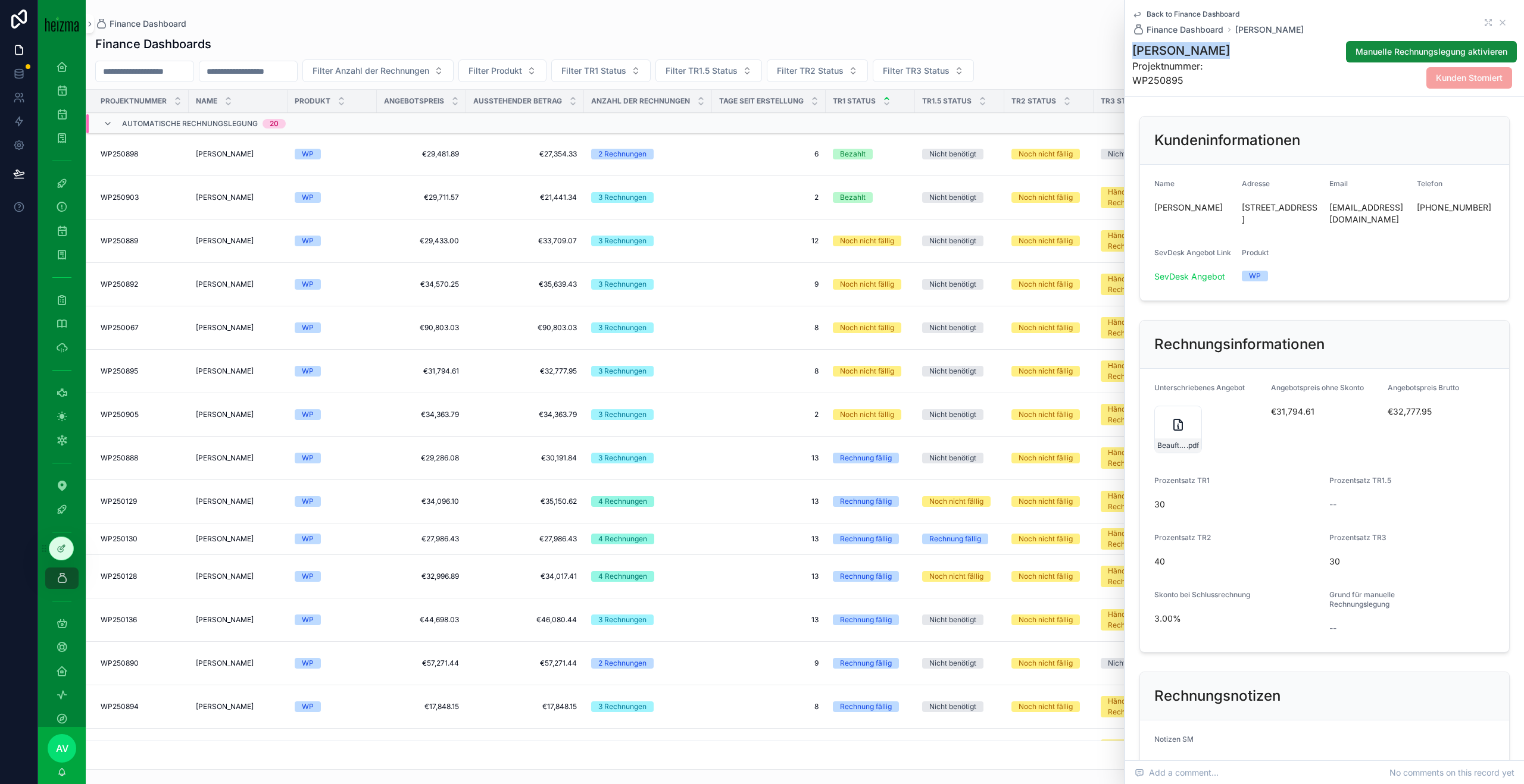
click at [249, 299] on td "Robert Steinbauer Robert Steinbauer" at bounding box center [238, 284] width 99 height 43
click at [249, 278] on td "Robert Steinbauer Robert Steinbauer" at bounding box center [238, 284] width 99 height 43
click at [249, 286] on span "[PERSON_NAME]" at bounding box center [225, 284] width 58 height 9
click at [1170, 446] on div "ANG-13286-Steinbauer--2025-09-24_SIG .pdf" at bounding box center [1178, 430] width 48 height 48
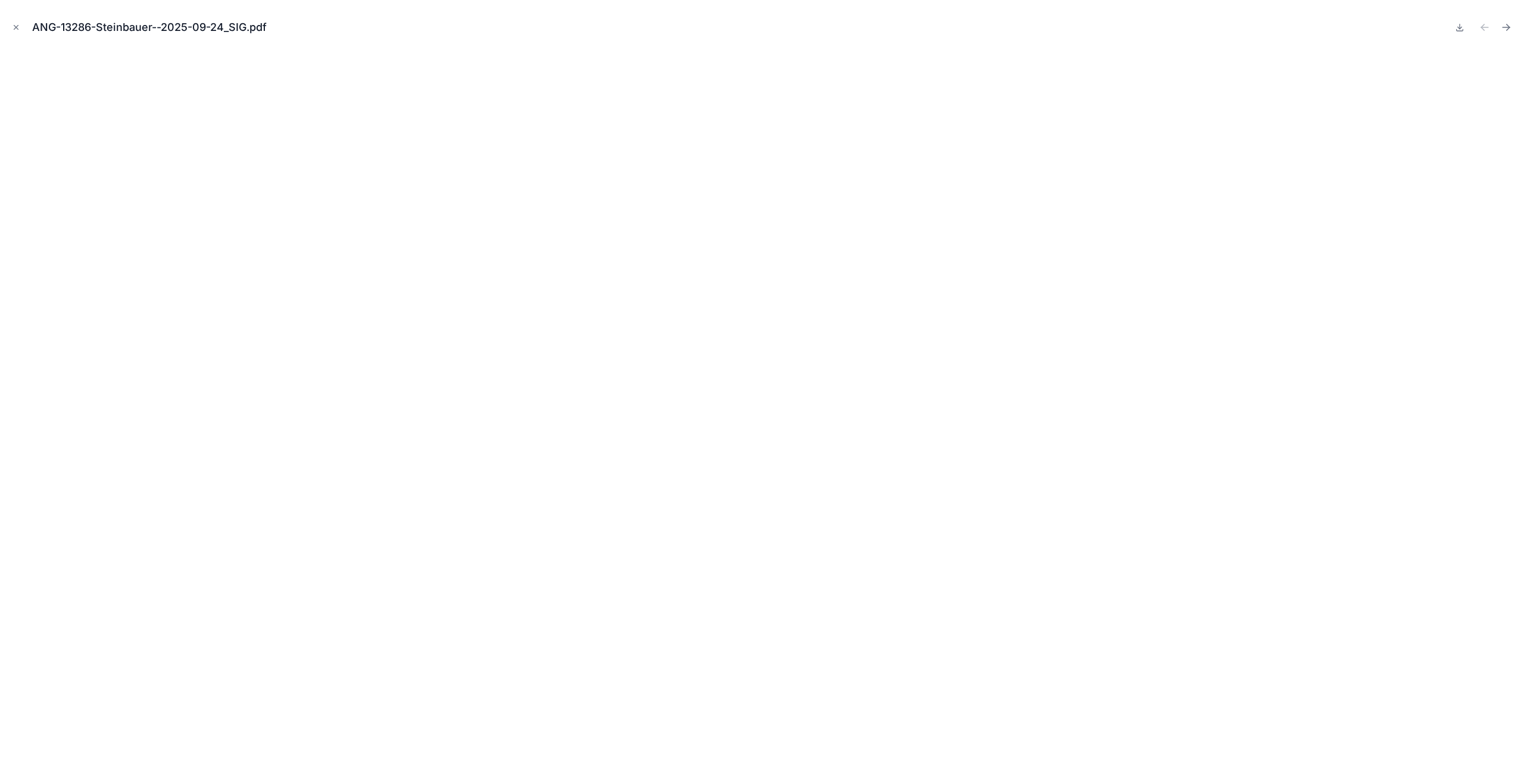
click at [18, 31] on button "Close modal" at bounding box center [16, 27] width 13 height 13
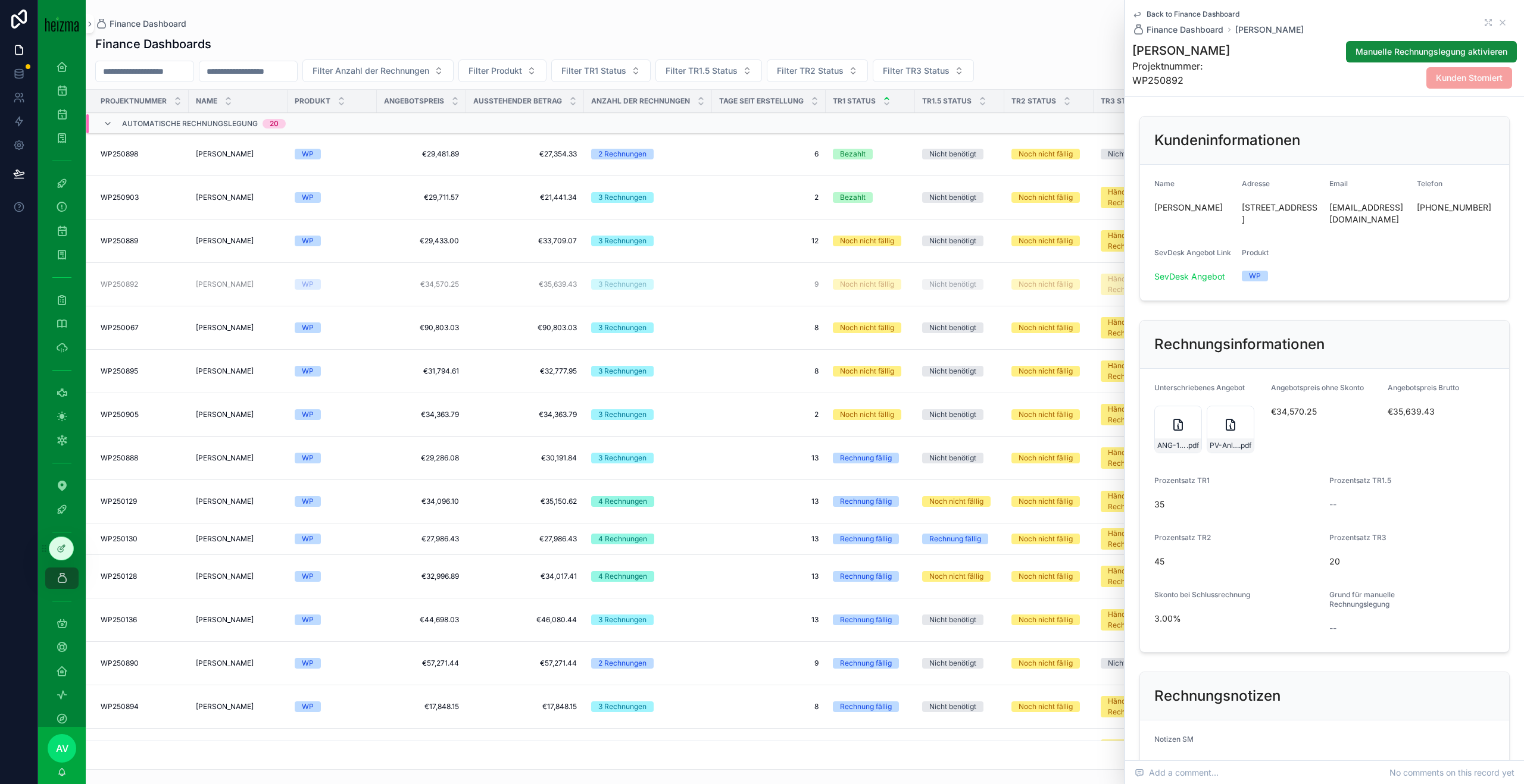
click at [225, 286] on span "[PERSON_NAME]" at bounding box center [225, 284] width 58 height 9
click at [1192, 52] on h1 "[PERSON_NAME]" at bounding box center [1192, 50] width 120 height 17
click at [1191, 52] on h1 "[PERSON_NAME]" at bounding box center [1192, 50] width 120 height 17
click at [162, 244] on div "WP250889 WP250889" at bounding box center [141, 241] width 81 height 9
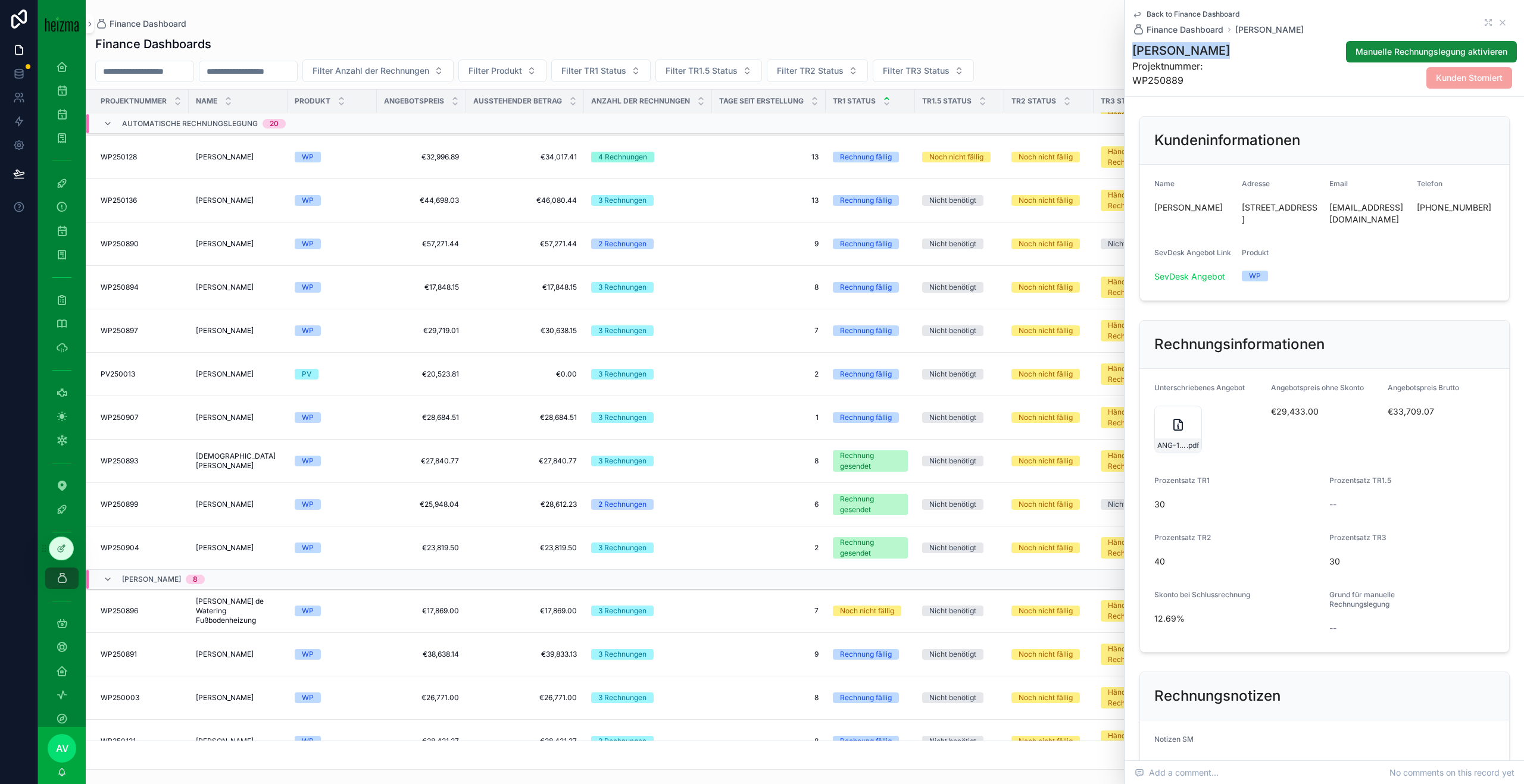
scroll to position [421, 0]
click at [351, 419] on div "WP" at bounding box center [332, 417] width 75 height 11
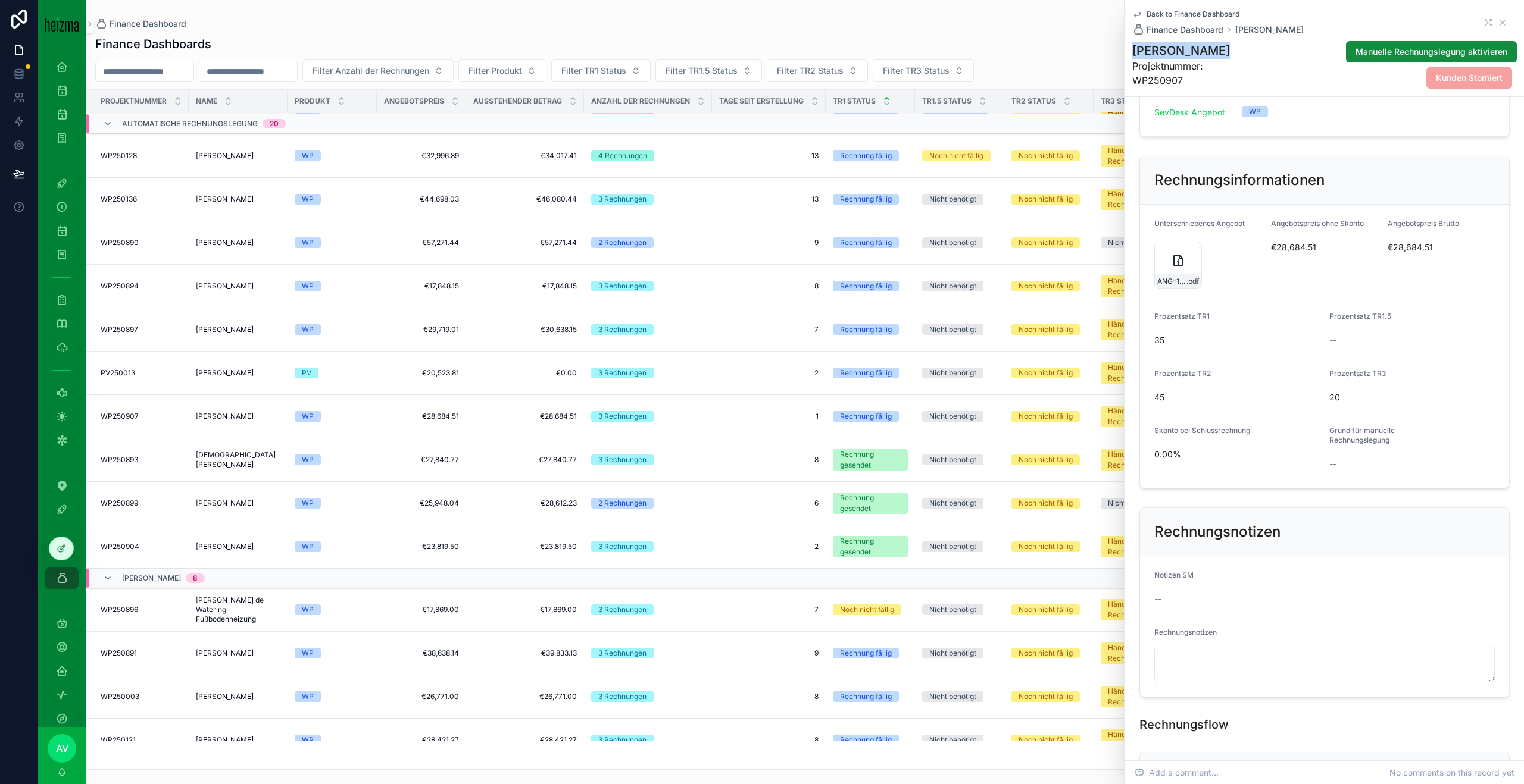
scroll to position [166, 0]
click at [1146, 50] on h1 "[PERSON_NAME]" at bounding box center [1192, 50] width 120 height 17
click at [203, 419] on span "[PERSON_NAME]" at bounding box center [225, 417] width 58 height 9
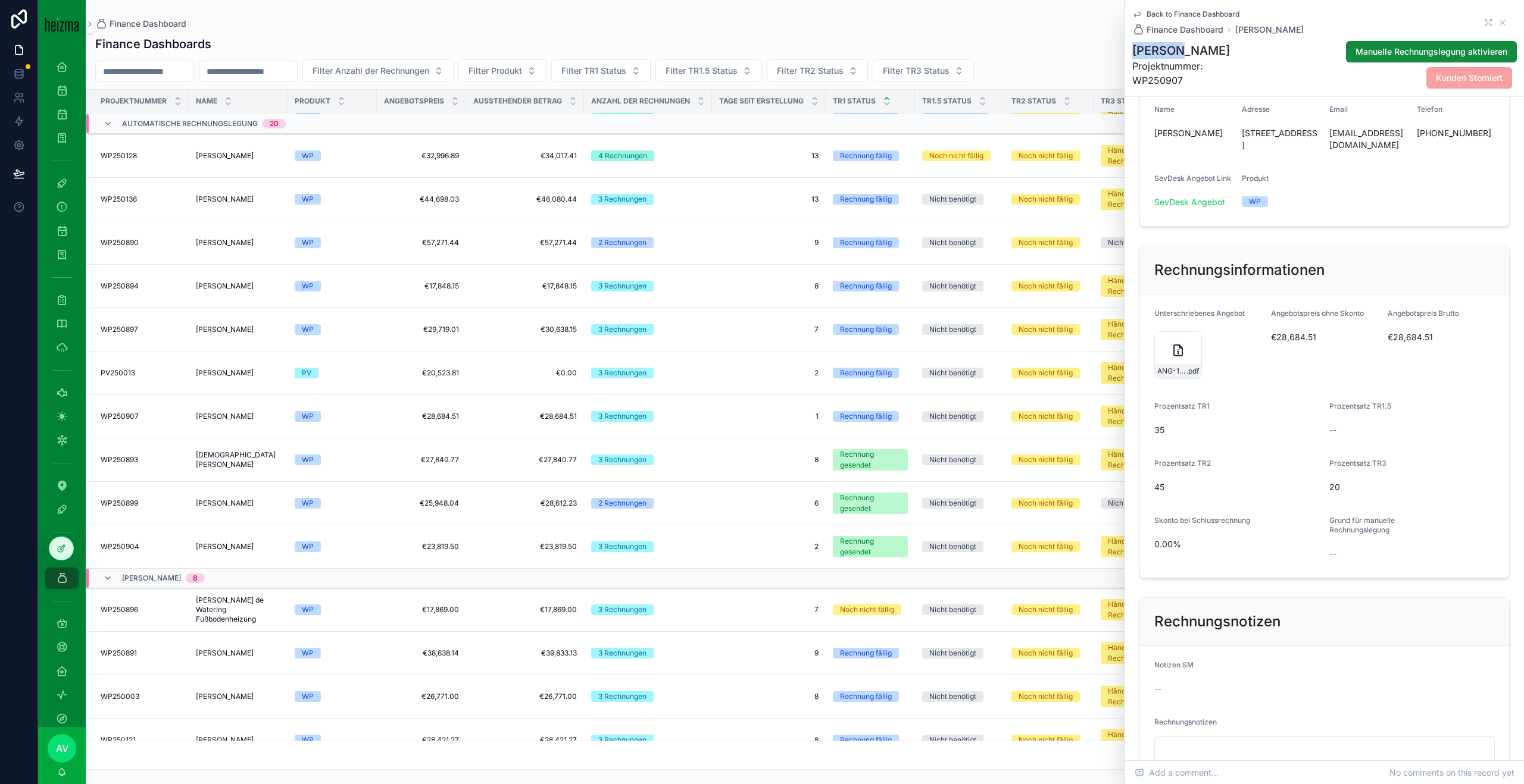
scroll to position [43, 0]
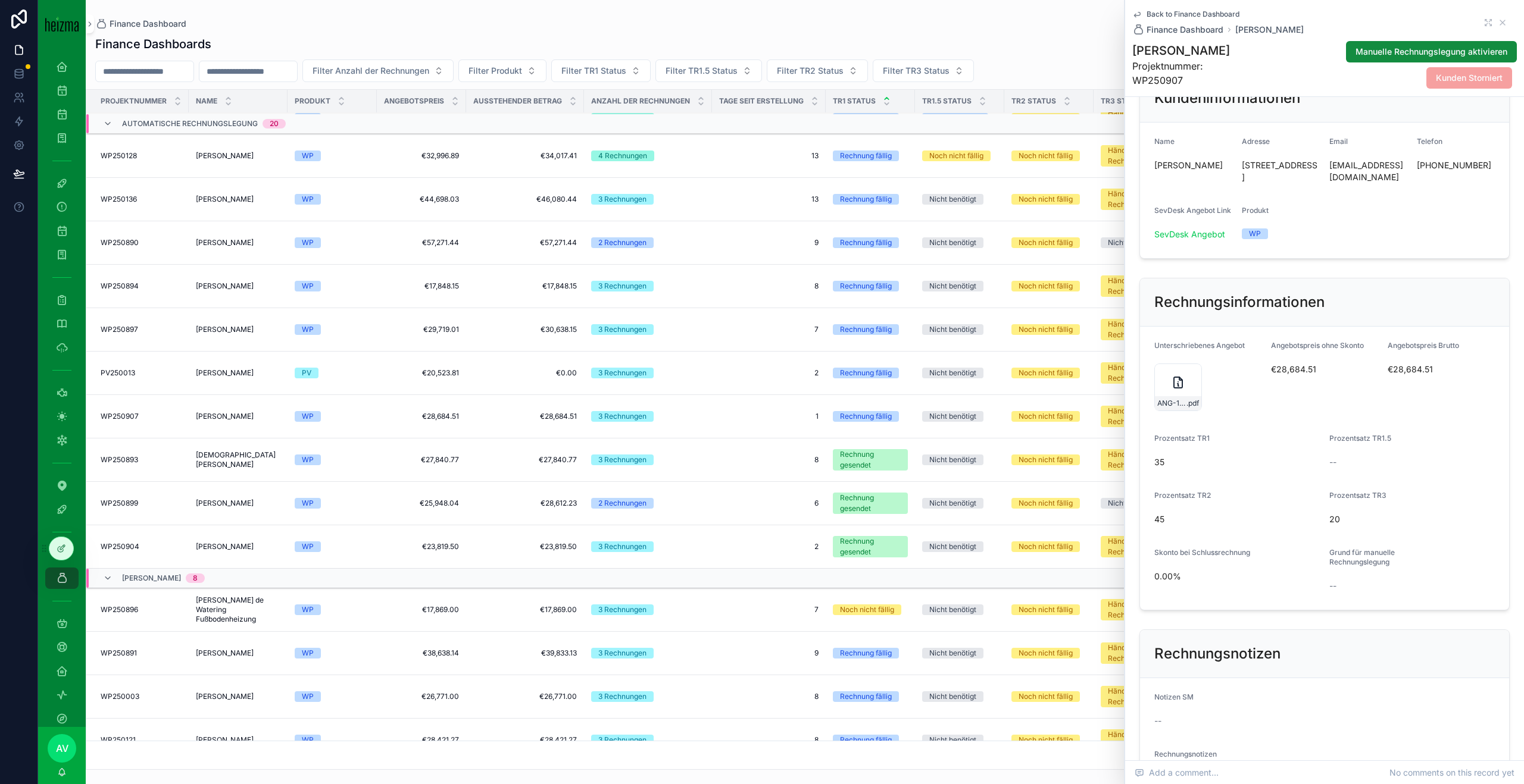
click at [1176, 390] on icon "scrollable content" at bounding box center [1178, 382] width 14 height 14
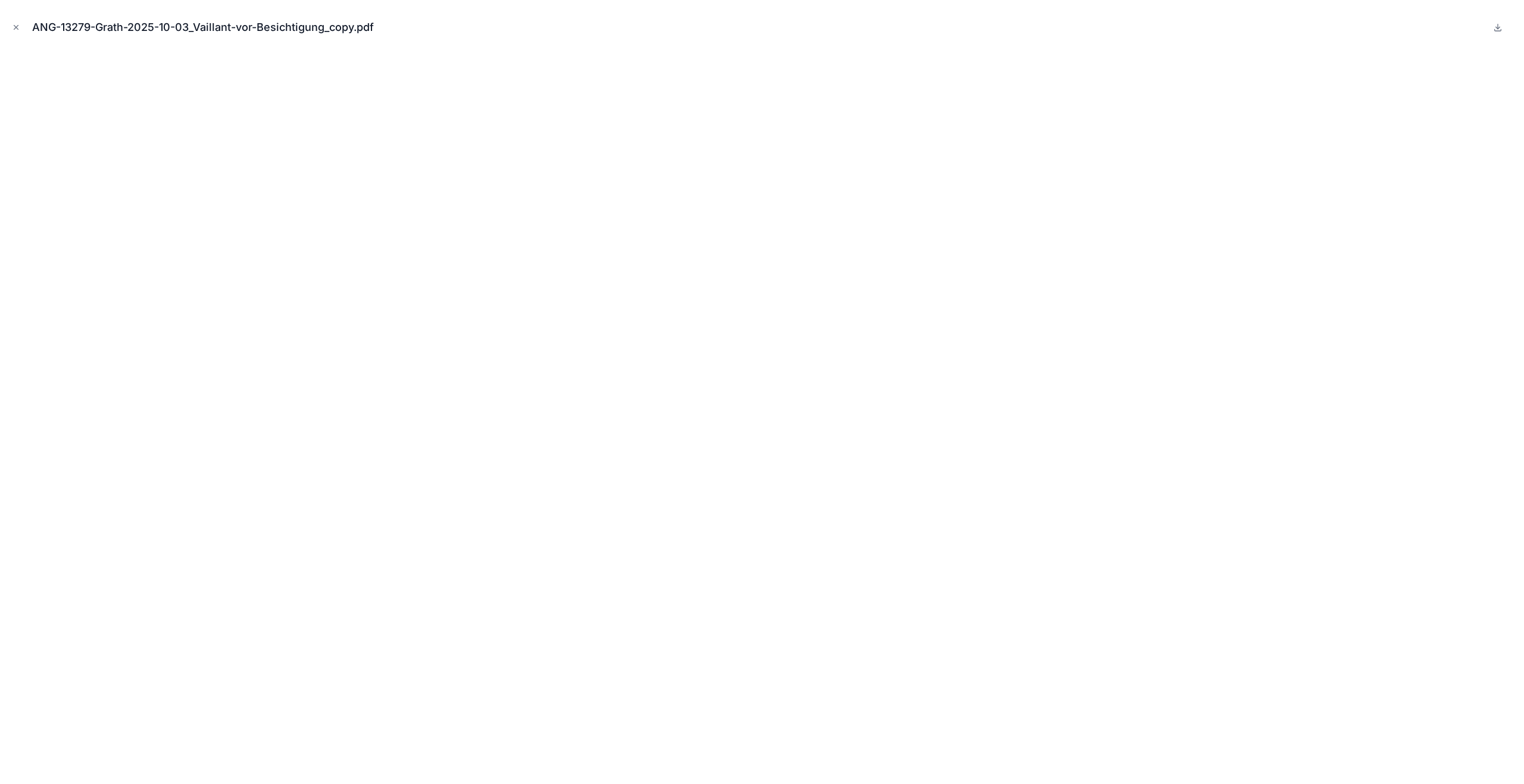
click at [14, 28] on icon "Close modal" at bounding box center [16, 27] width 9 height 9
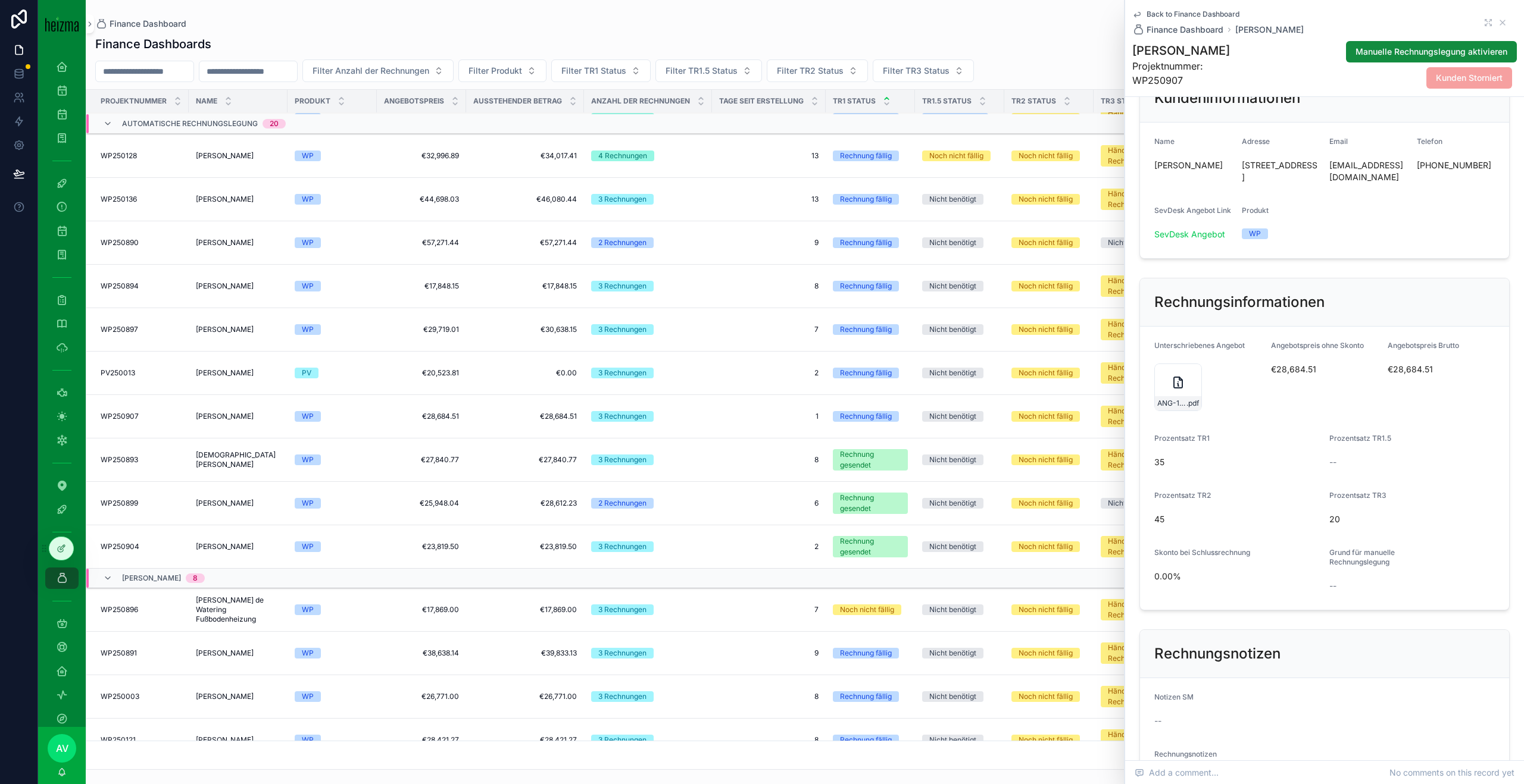
click at [1194, 52] on h1 "[PERSON_NAME]" at bounding box center [1192, 50] width 120 height 17
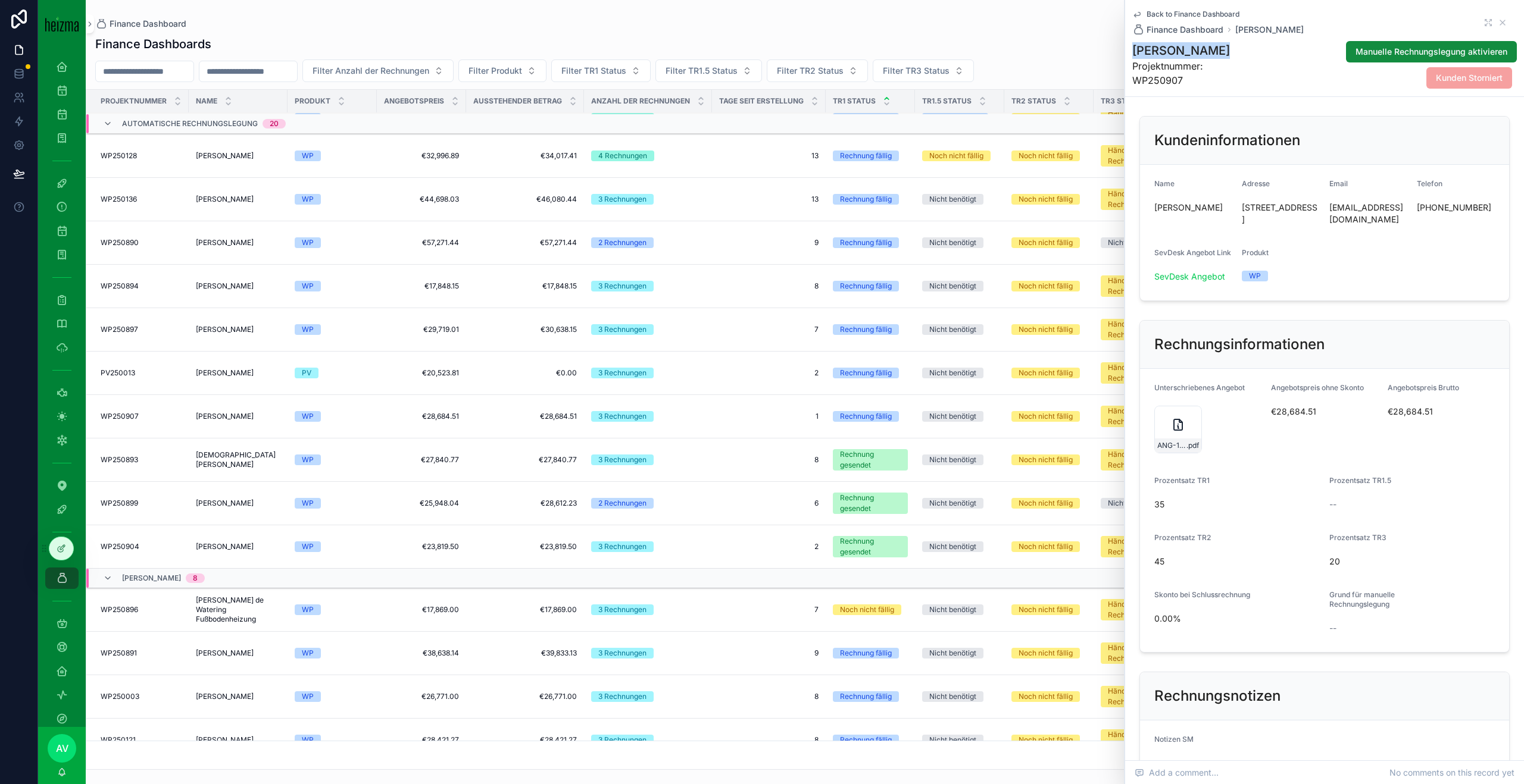
scroll to position [6, 0]
click at [1169, 437] on div "ANG-13279-Grath-2025-10-03_Vaillant-vor-Besichtigung_copy .pdf" at bounding box center [1178, 424] width 48 height 48
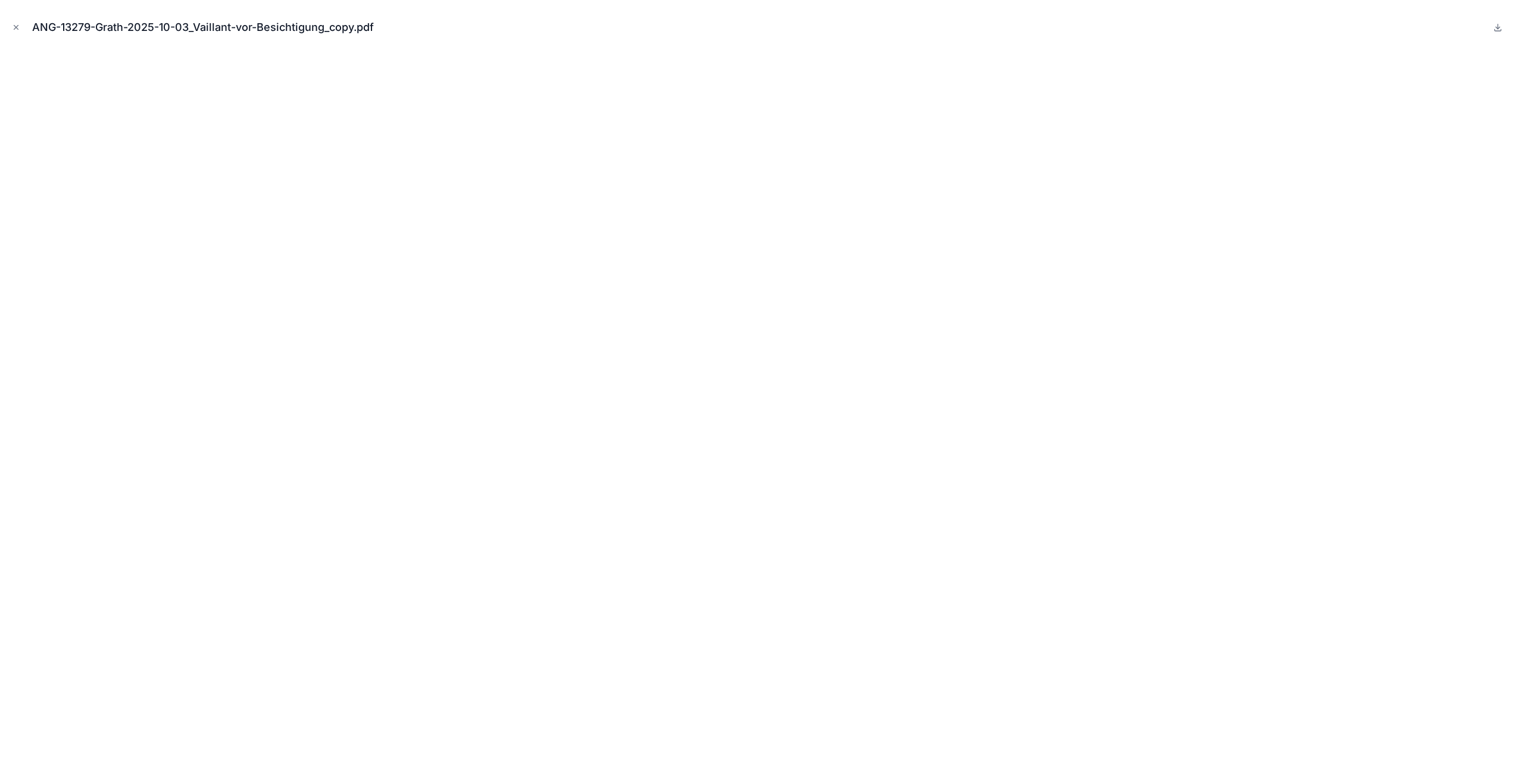
click at [19, 24] on icon "Close modal" at bounding box center [16, 27] width 9 height 9
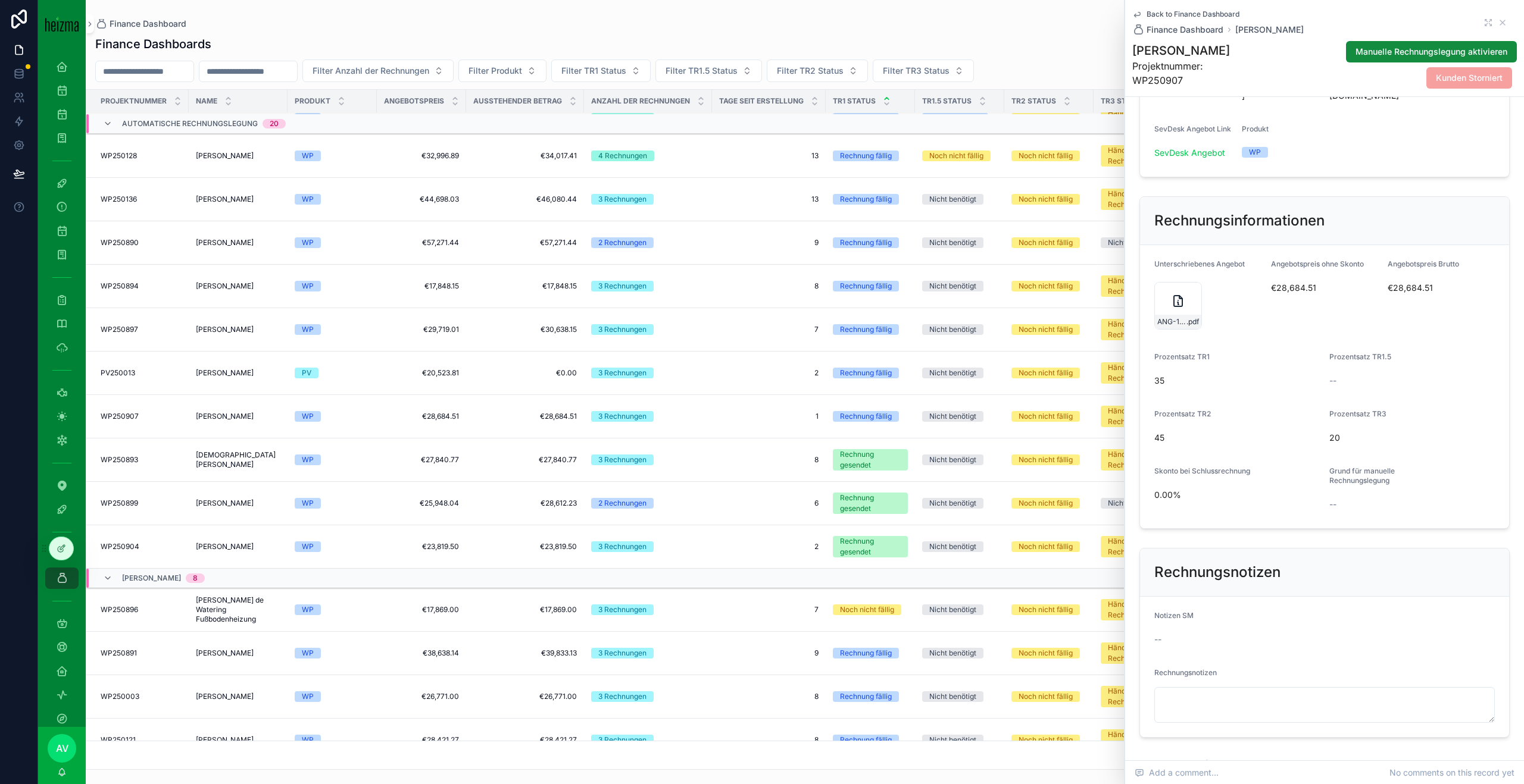
scroll to position [115, 0]
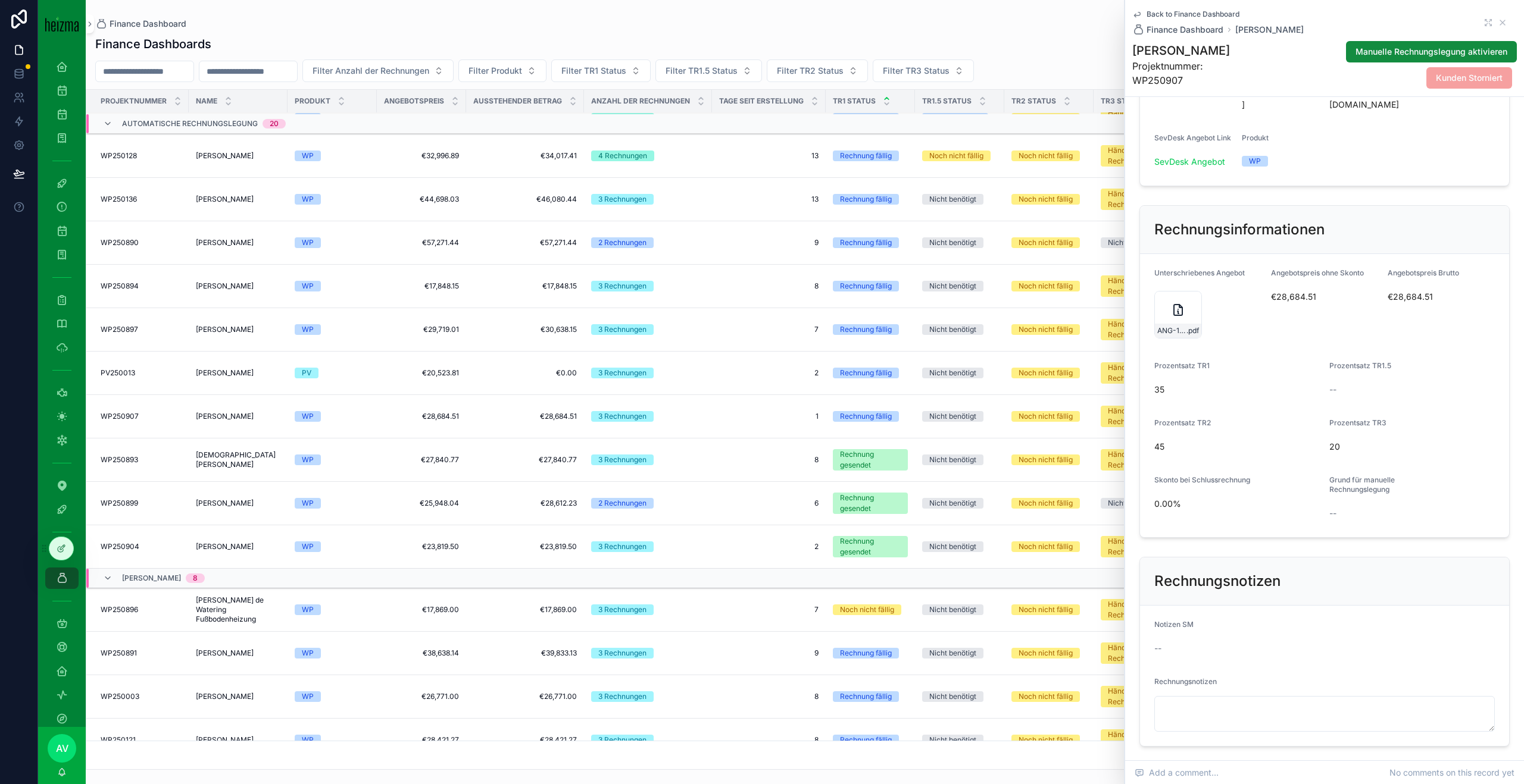
click at [1166, 328] on div "ANG-13279-Grath-2025-10-03_Vaillant-vor-Besichtigung_copy .pdf" at bounding box center [1178, 315] width 48 height 48
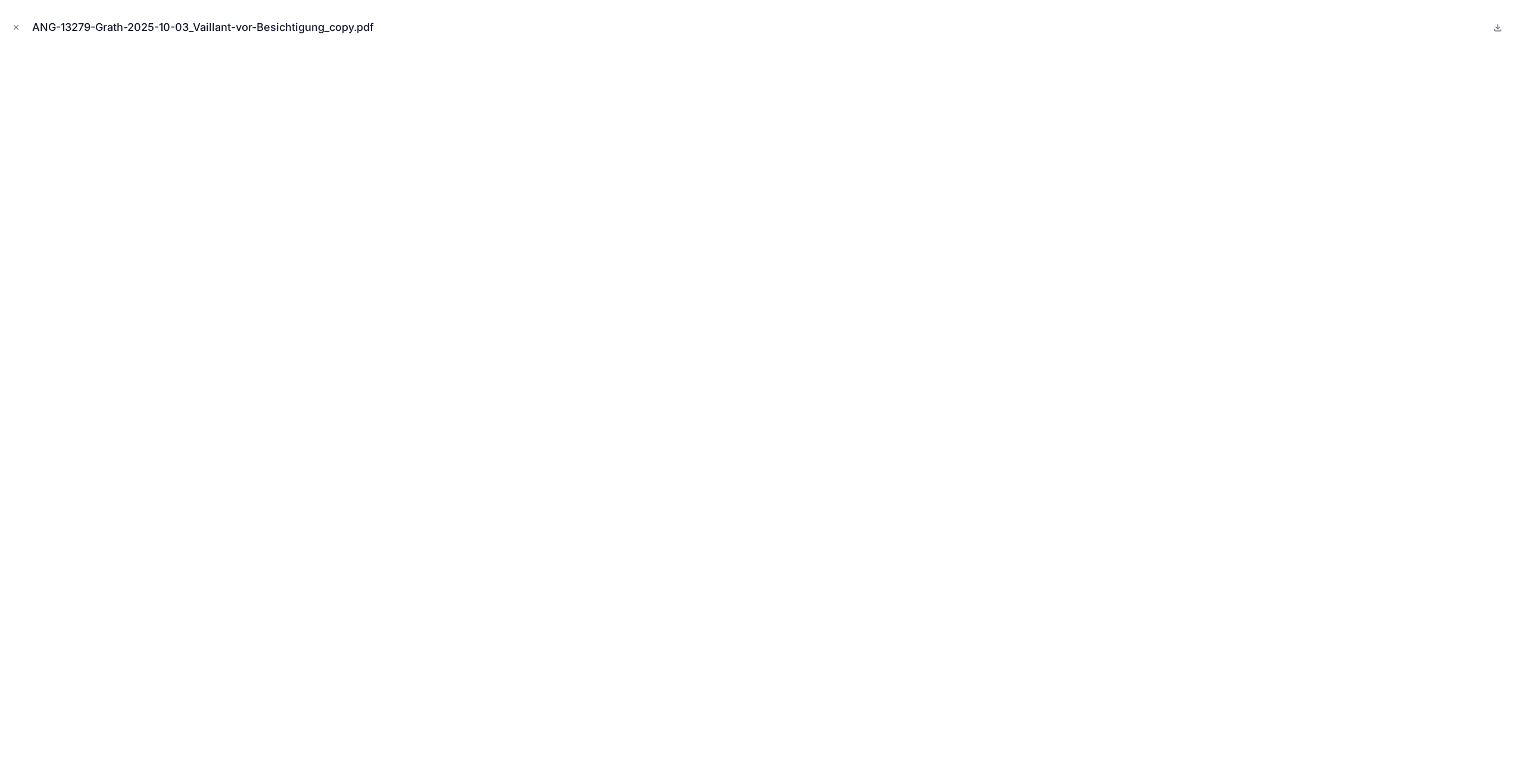
click at [14, 26] on icon "Close modal" at bounding box center [16, 28] width 4 height 4
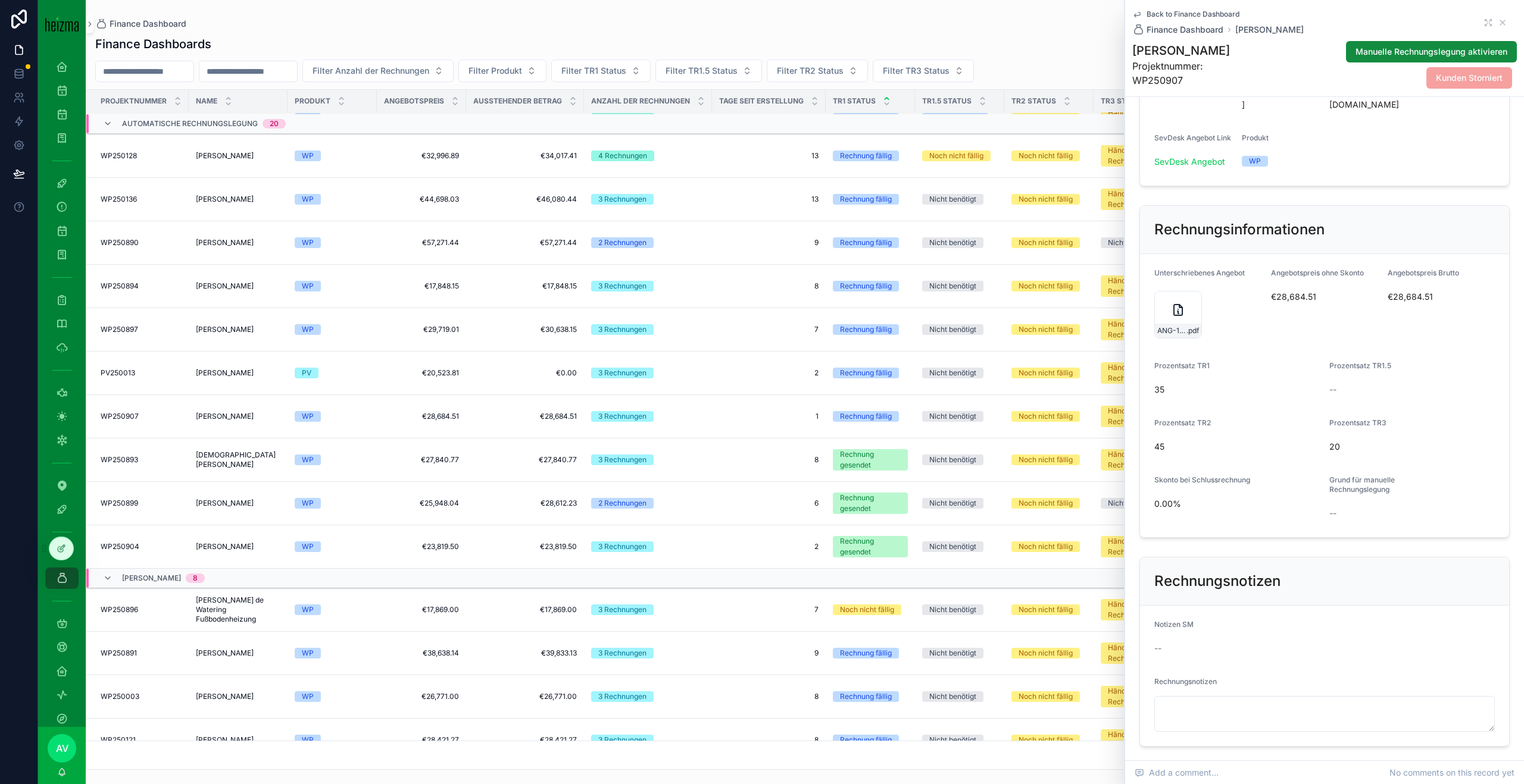
click at [1188, 59] on span "Projektnummer: WP250907" at bounding box center [1192, 73] width 120 height 29
click at [1186, 49] on h1 "[PERSON_NAME]" at bounding box center [1192, 50] width 120 height 17
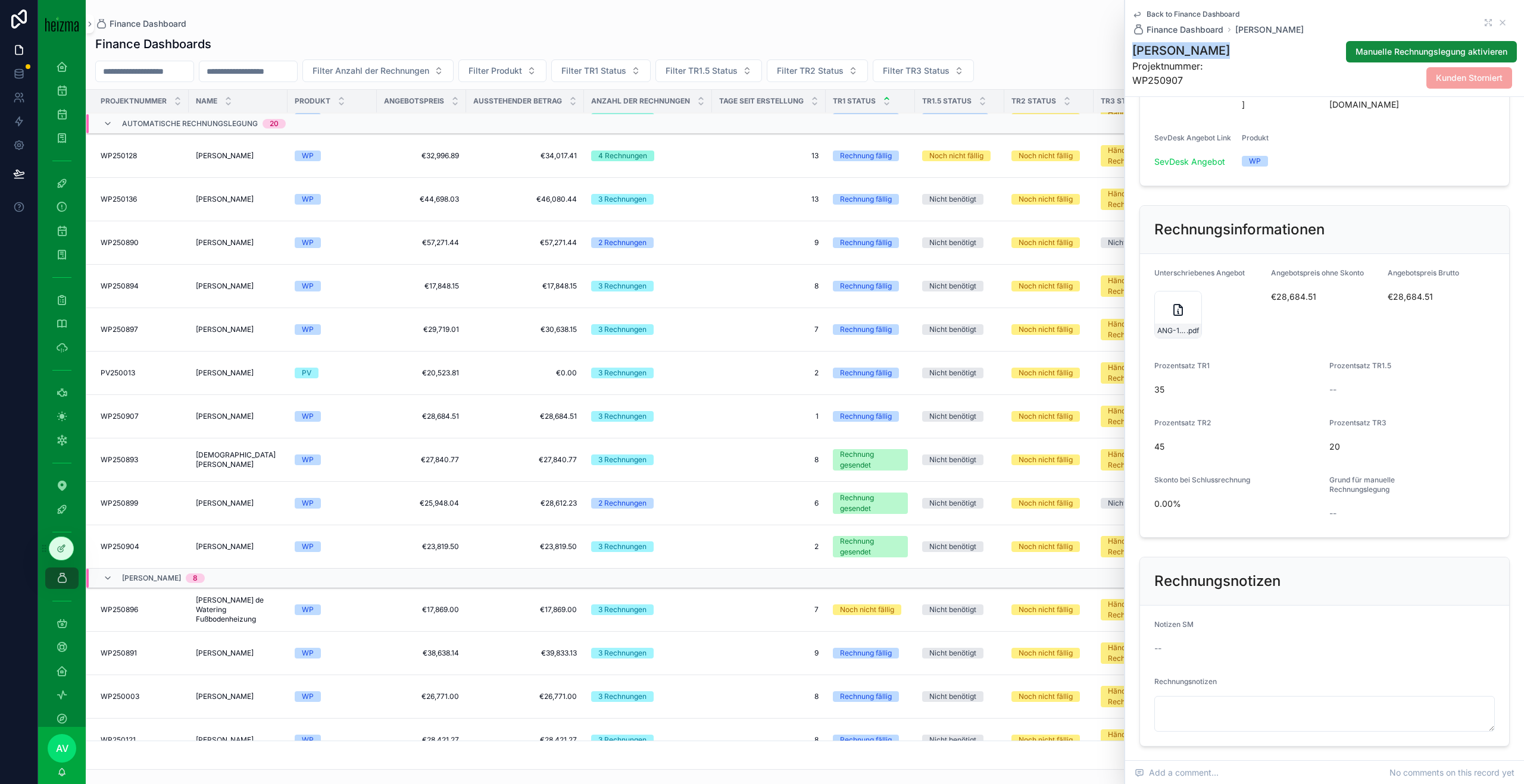
click at [1186, 49] on h1 "[PERSON_NAME]" at bounding box center [1192, 50] width 120 height 17
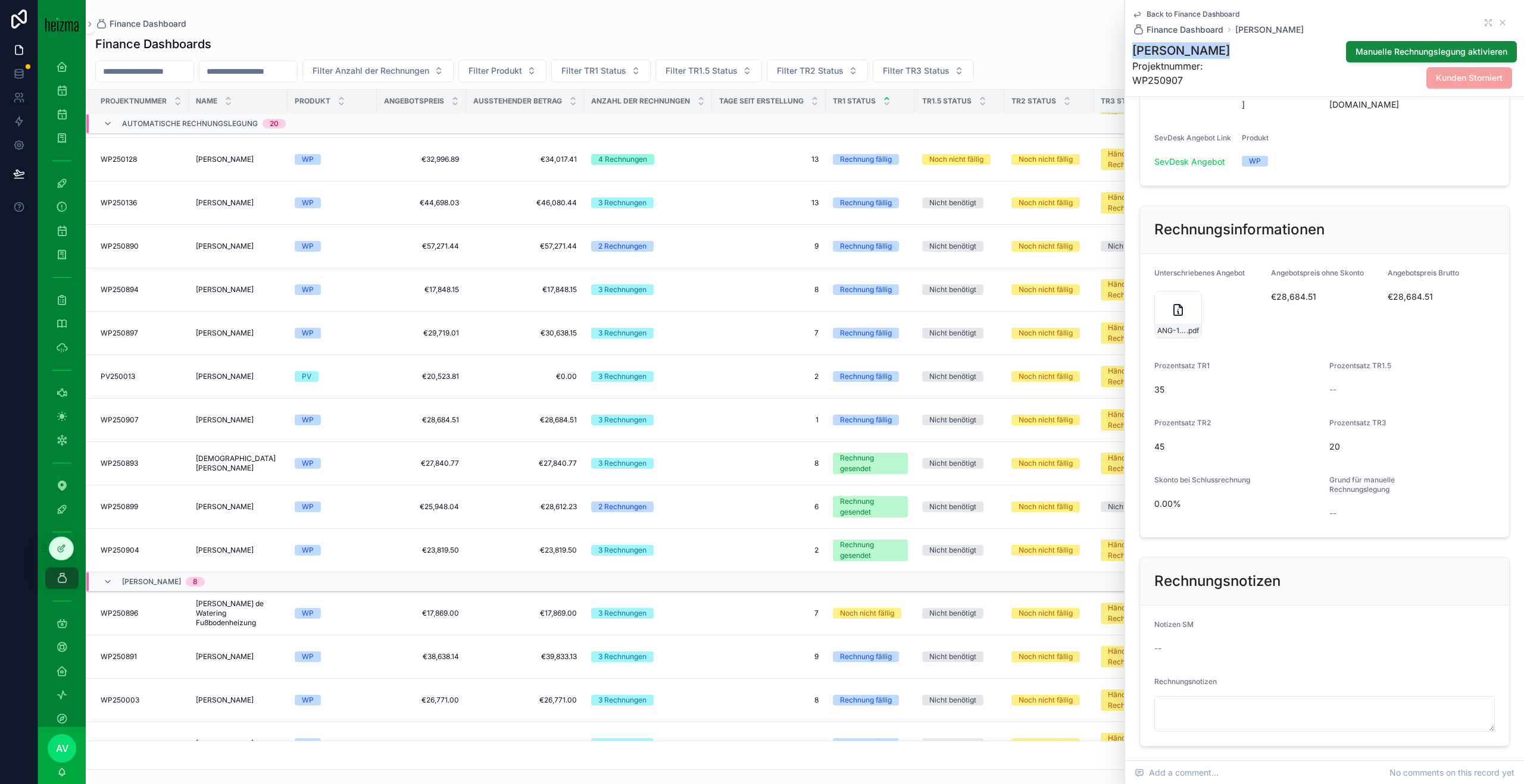
click at [376, 516] on td "WP" at bounding box center [332, 507] width 89 height 43
click at [381, 379] on td "€20,523.81 €20,523.81" at bounding box center [421, 377] width 89 height 43
click at [237, 375] on span "[PERSON_NAME]" at bounding box center [225, 377] width 58 height 9
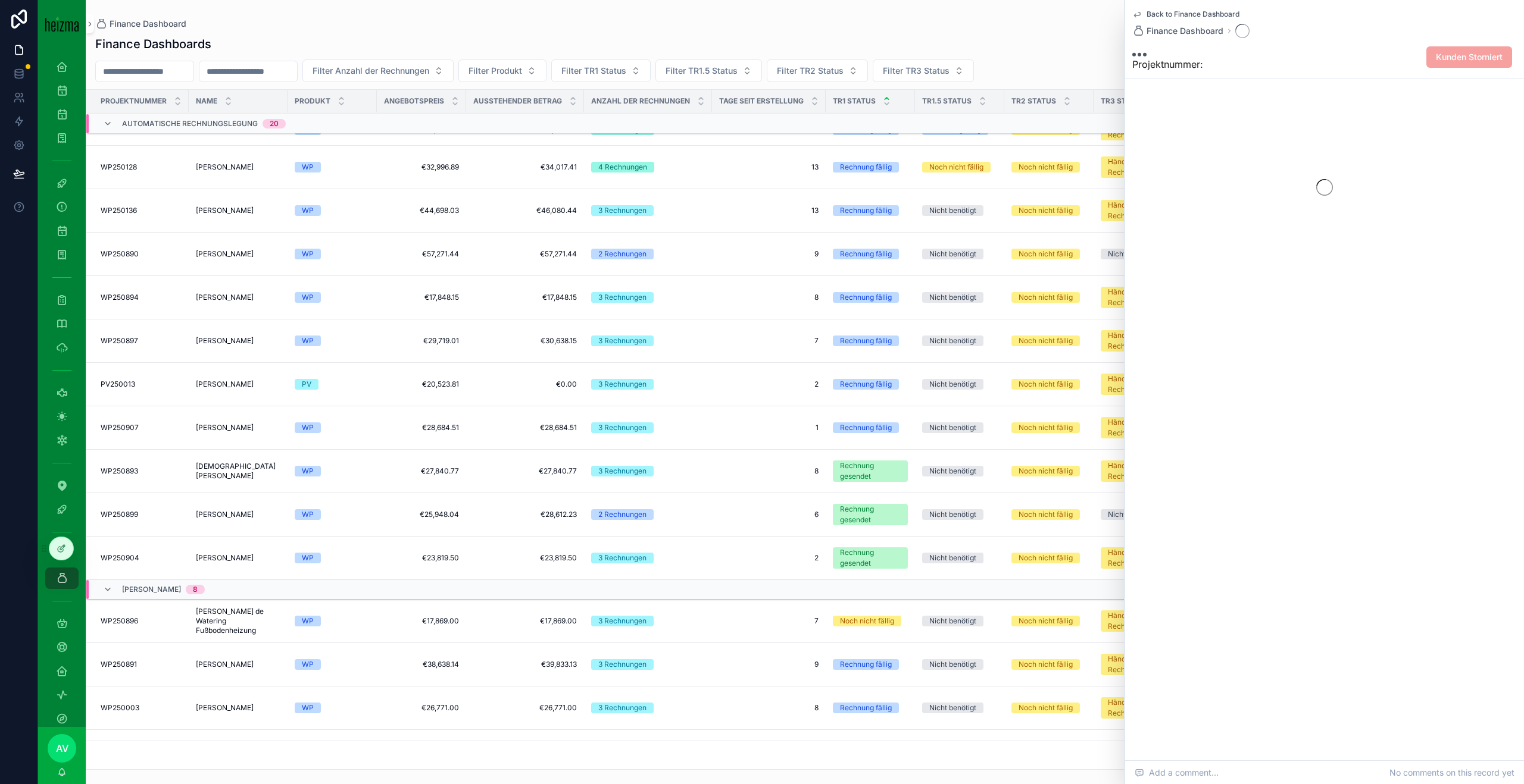
scroll to position [389, 0]
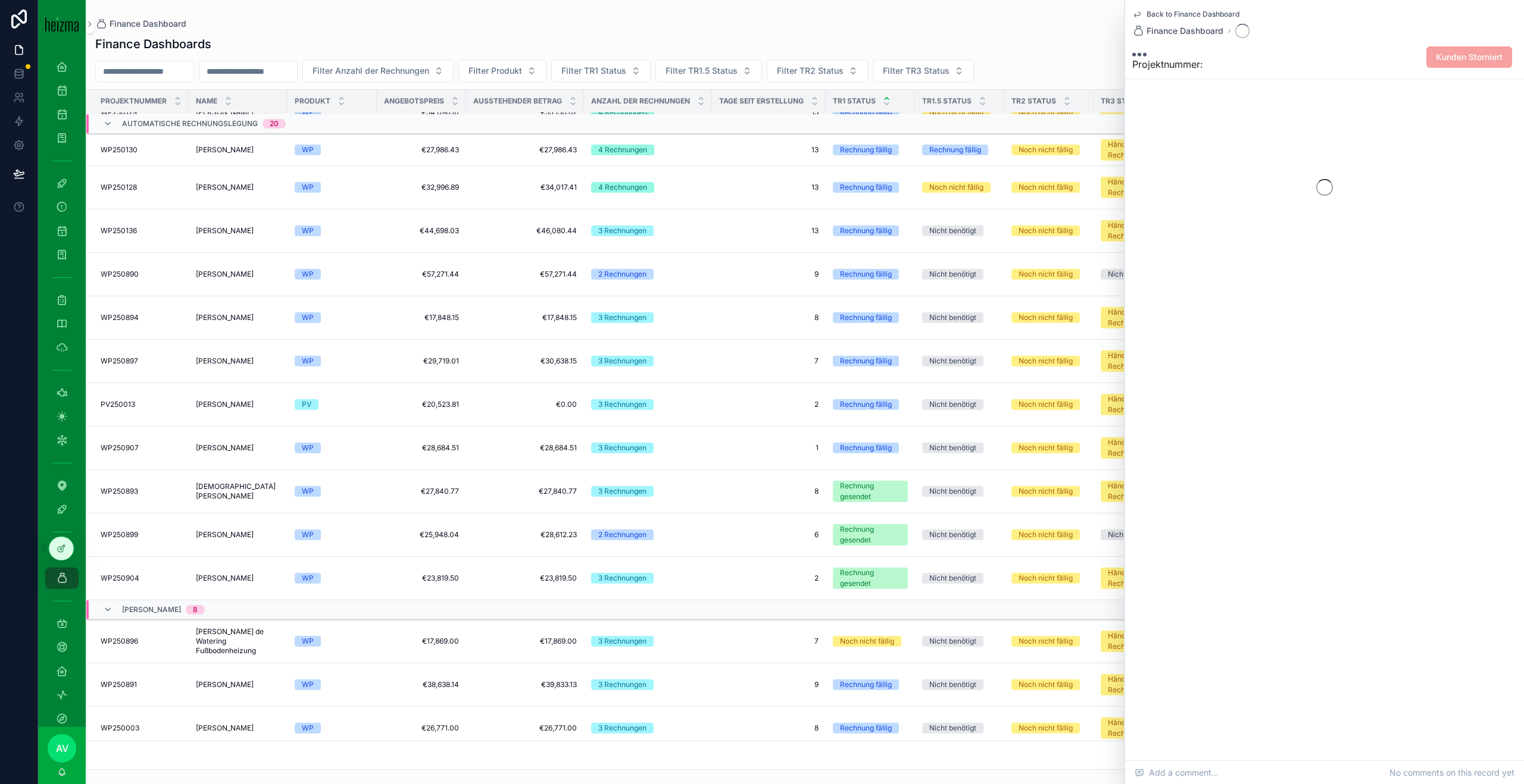
click at [243, 364] on div "Georg Benke Georg Benke" at bounding box center [238, 361] width 84 height 9
click at [234, 361] on span "[PERSON_NAME]" at bounding box center [225, 361] width 58 height 9
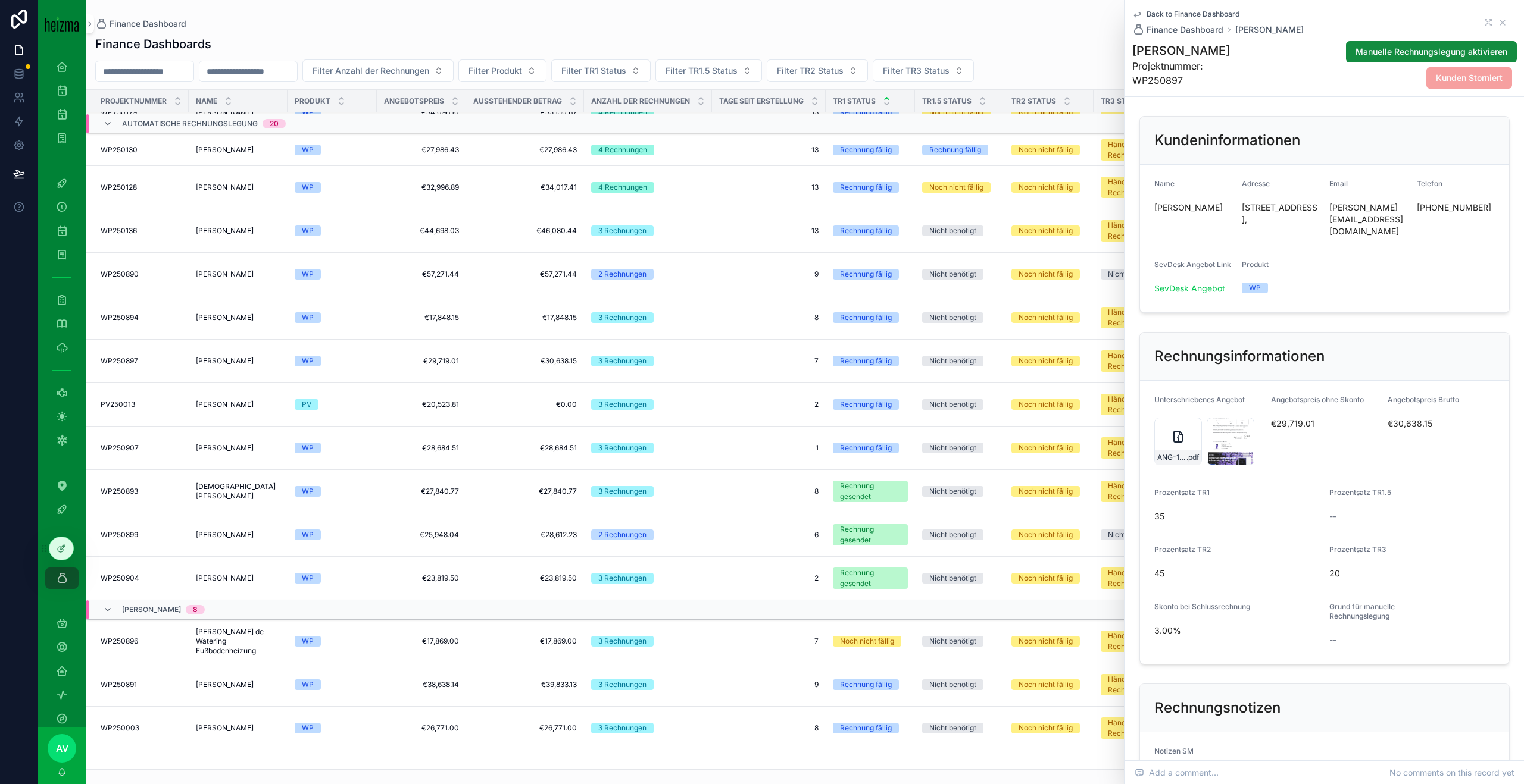
click at [1166, 421] on div "ANG-13148-Benke-2025-09-16-(2) .pdf" at bounding box center [1178, 442] width 48 height 48
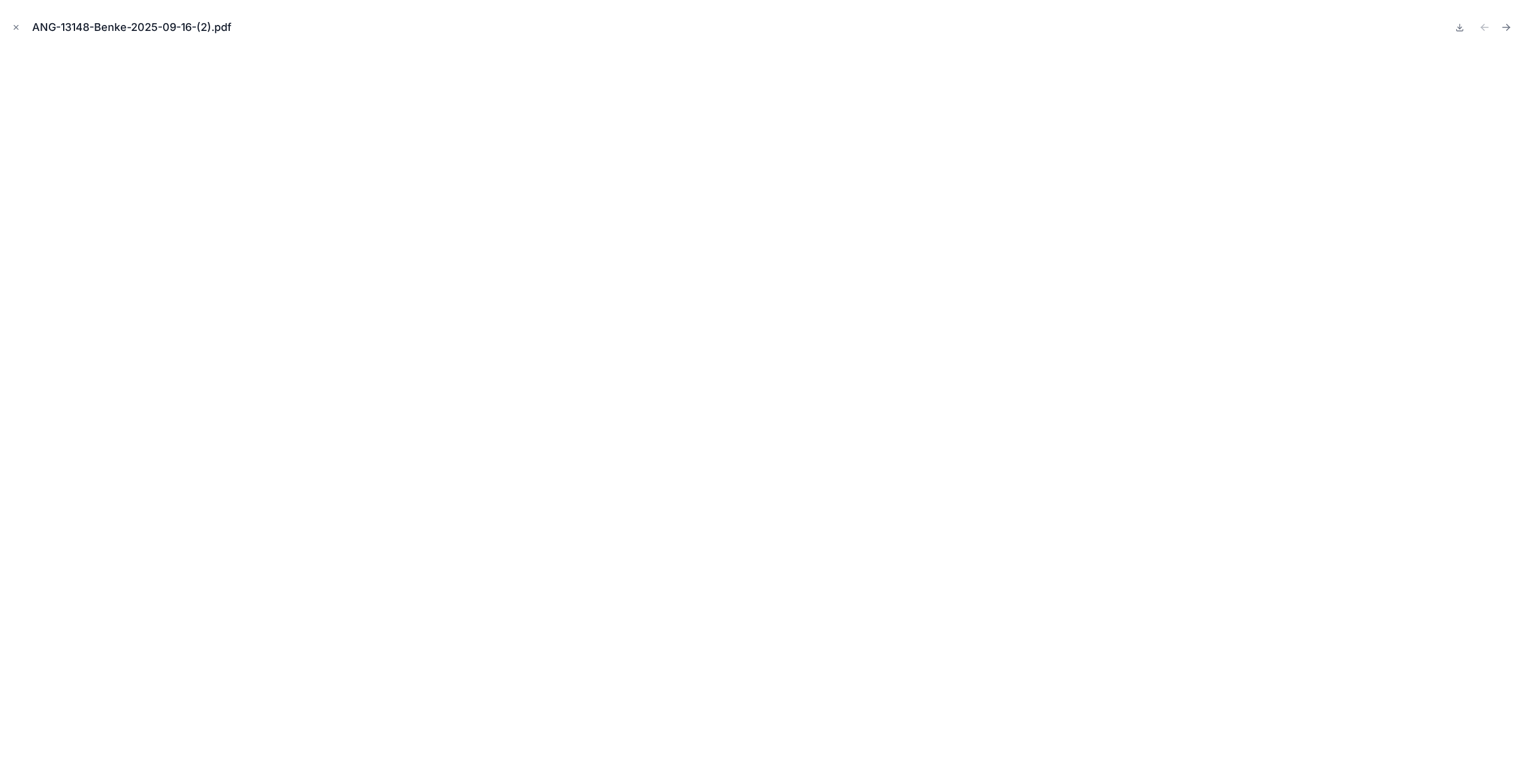
click at [20, 29] on button "Close modal" at bounding box center [16, 27] width 13 height 13
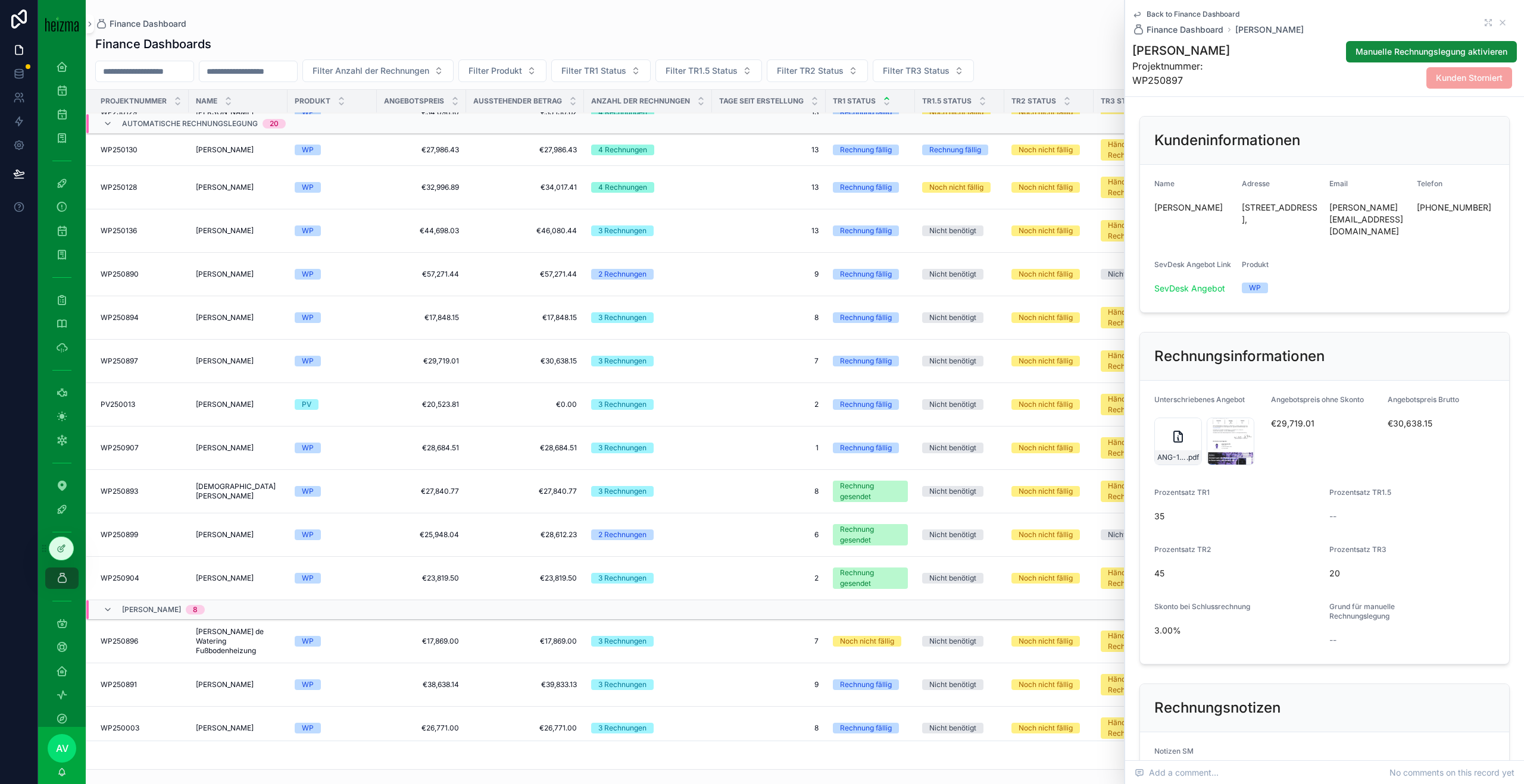
click at [252, 361] on div "Georg Benke Georg Benke" at bounding box center [238, 361] width 84 height 9
click at [1234, 602] on span "Skonto bei Schlussrechnung" at bounding box center [1202, 606] width 96 height 9
click at [1166, 423] on div "ANG-13148-Benke-2025-09-16-(2) .pdf" at bounding box center [1178, 442] width 48 height 48
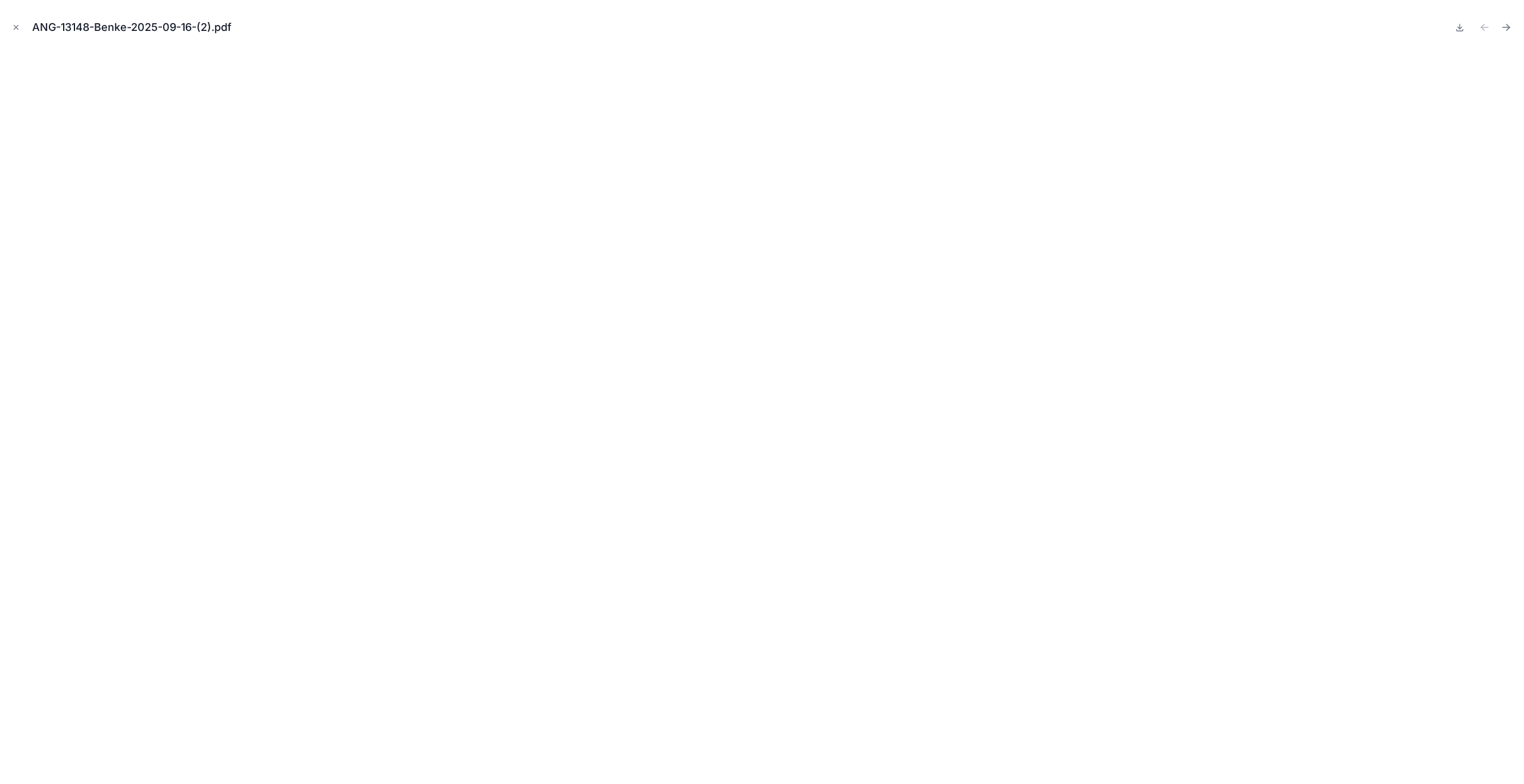
click at [19, 31] on icon "Close modal" at bounding box center [16, 27] width 9 height 9
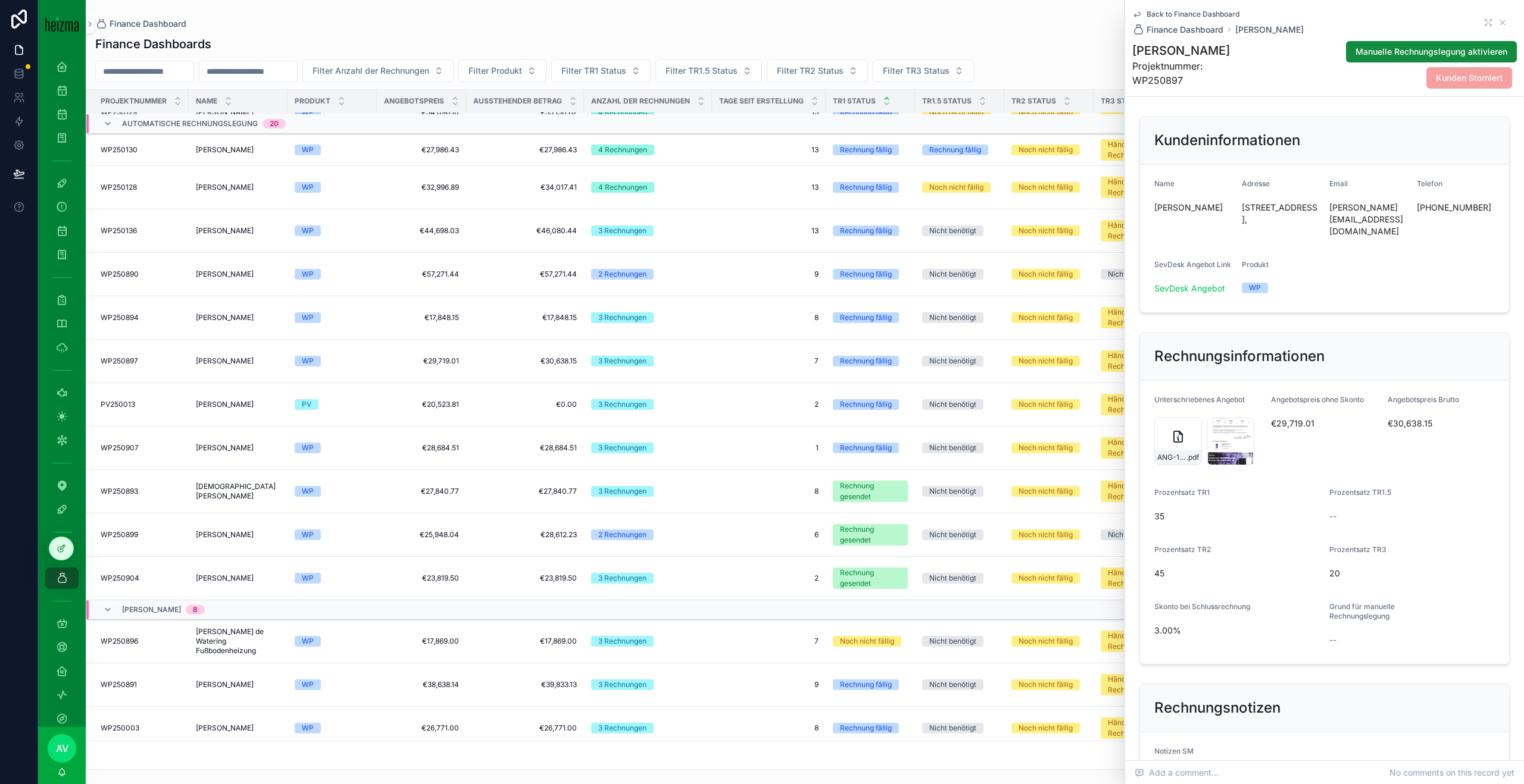
click at [277, 512] on td "Christian Maranitsch Christian Maranitsch" at bounding box center [238, 491] width 99 height 43
click at [249, 322] on span "[PERSON_NAME]" at bounding box center [225, 318] width 58 height 9
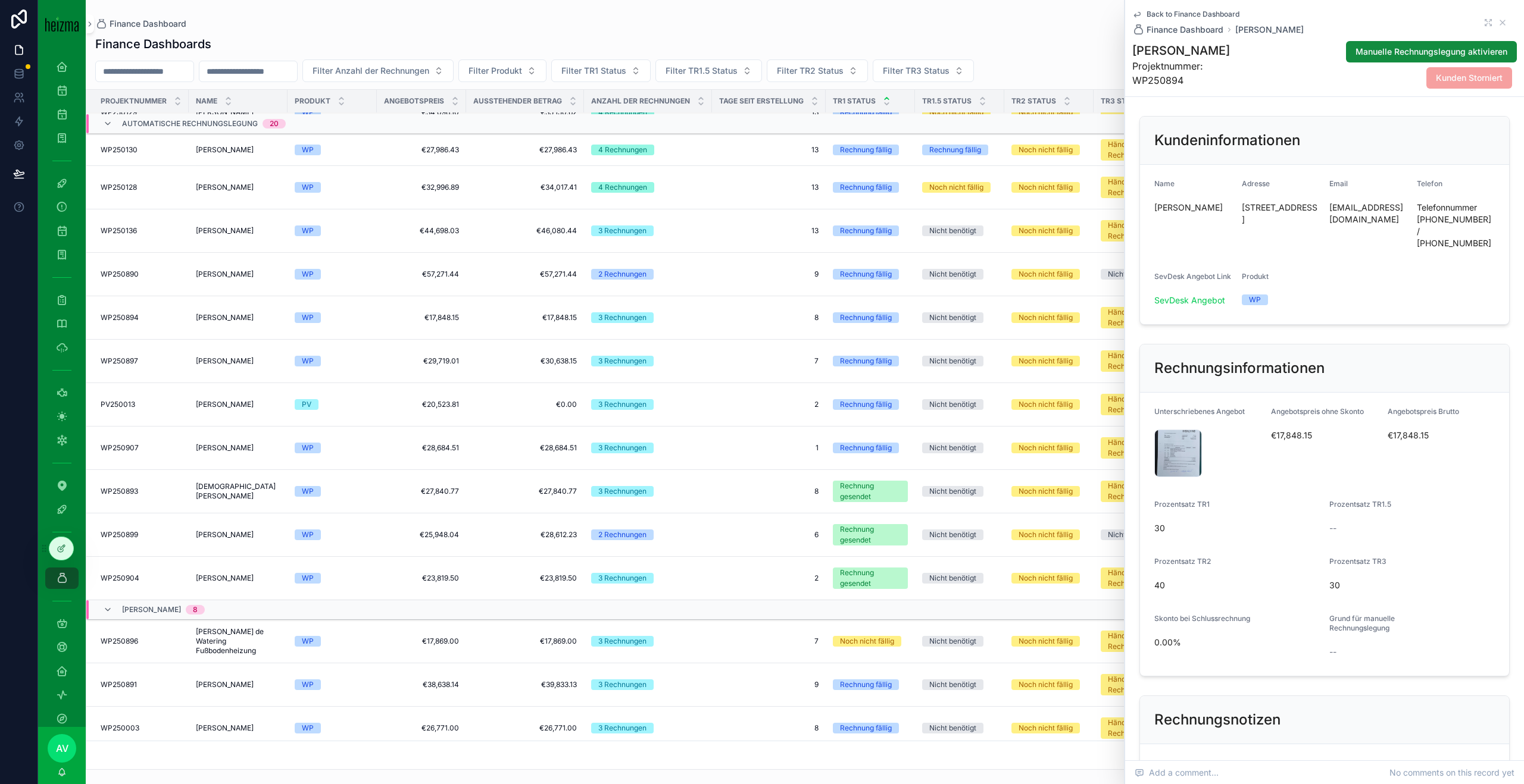
click at [1177, 51] on h1 "[PERSON_NAME]" at bounding box center [1192, 50] width 120 height 17
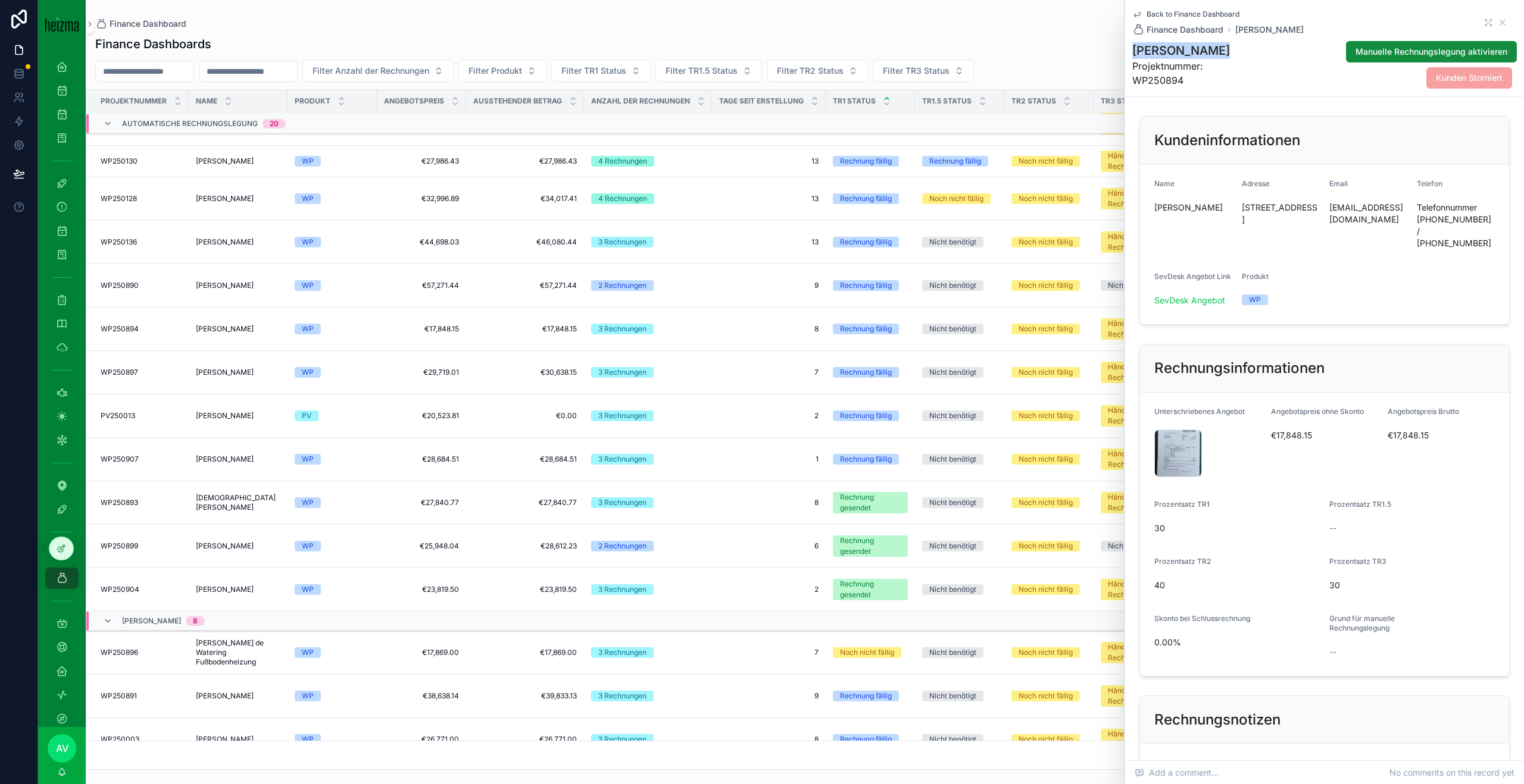
scroll to position [318, 0]
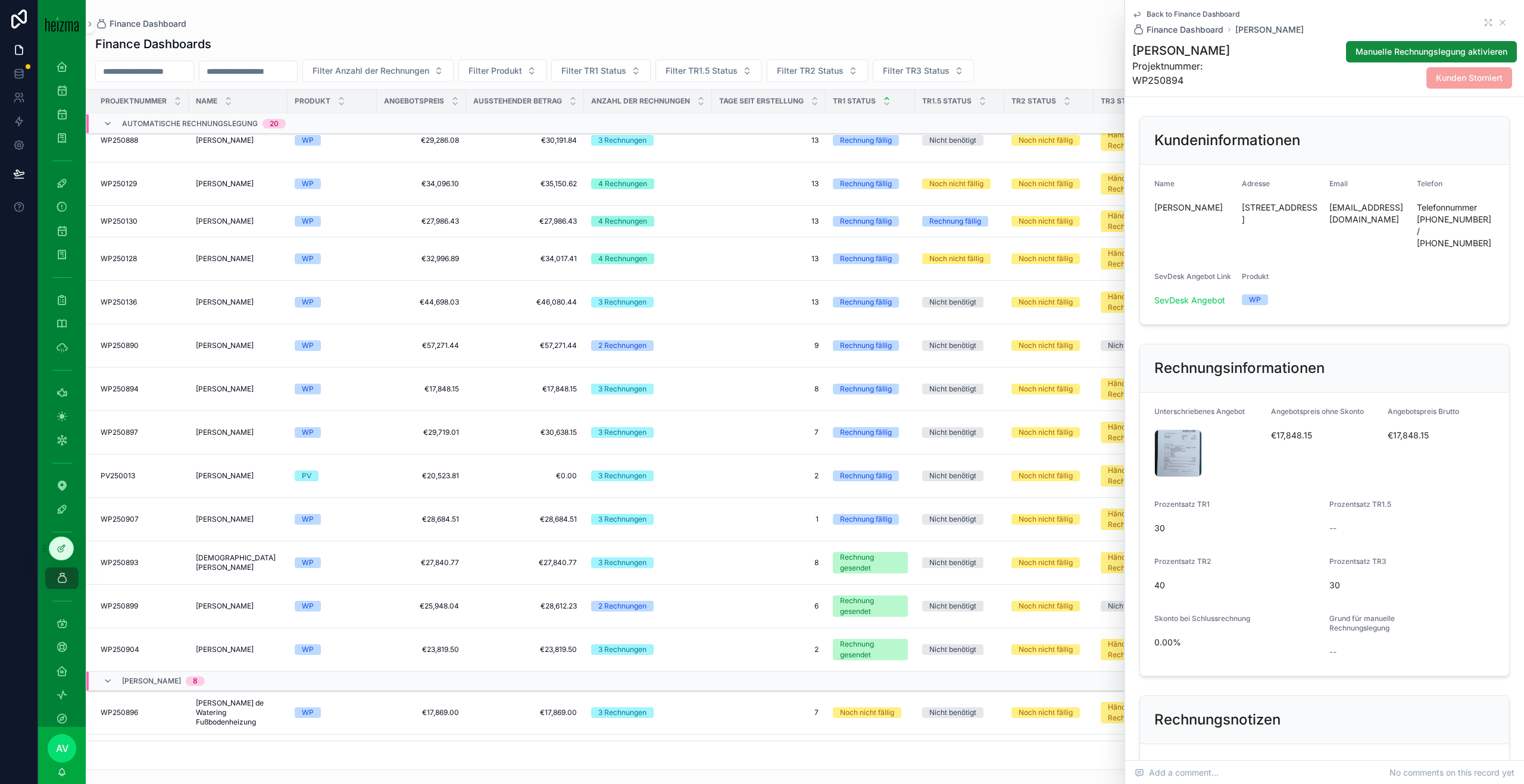
click at [0, 0] on div "scrollable content" at bounding box center [0, 0] width 0 height 0
click at [1161, 441] on div "20250930_114123-(1) .jpg" at bounding box center [1178, 454] width 48 height 48
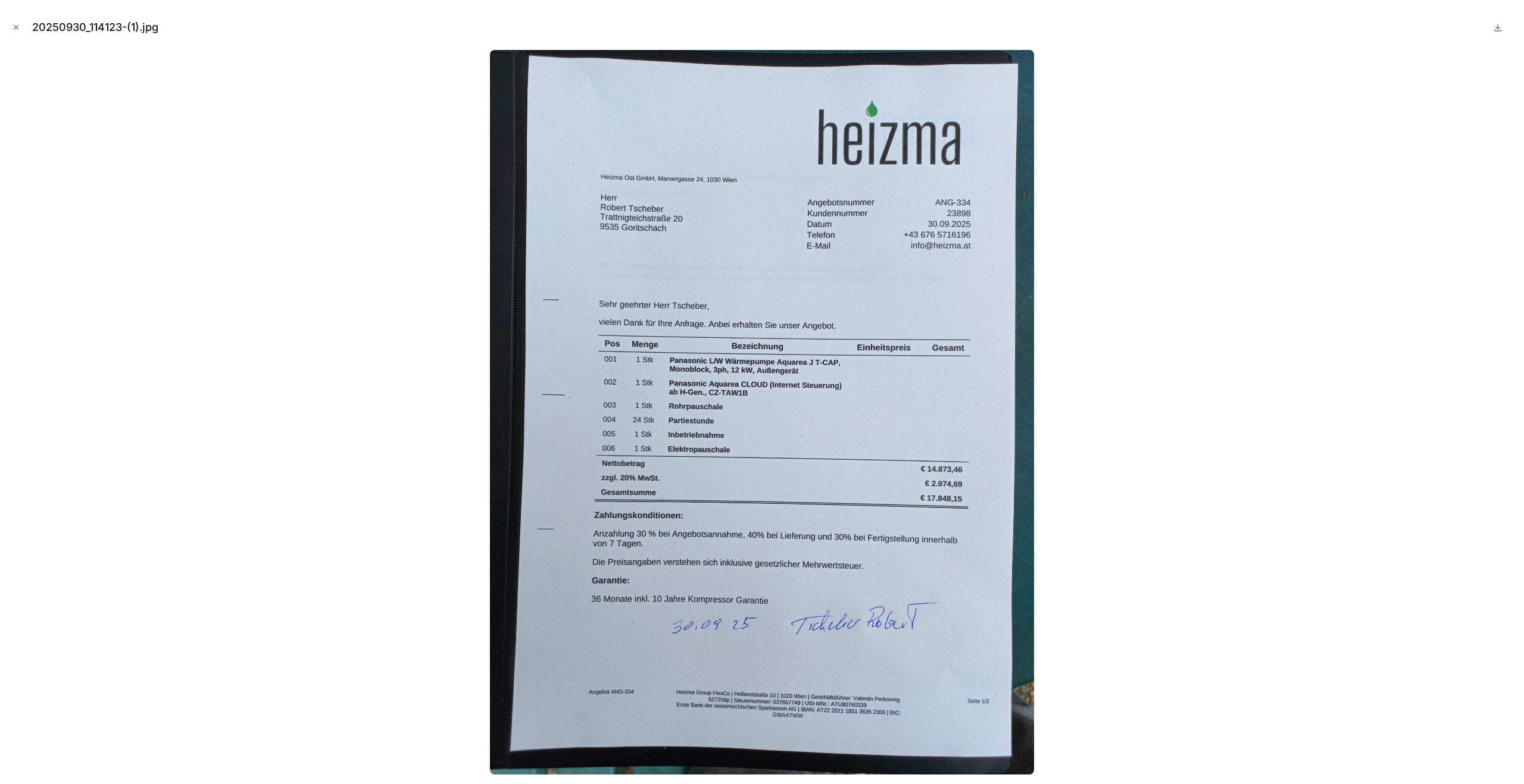
click at [20, 21] on button "Close modal" at bounding box center [16, 27] width 13 height 13
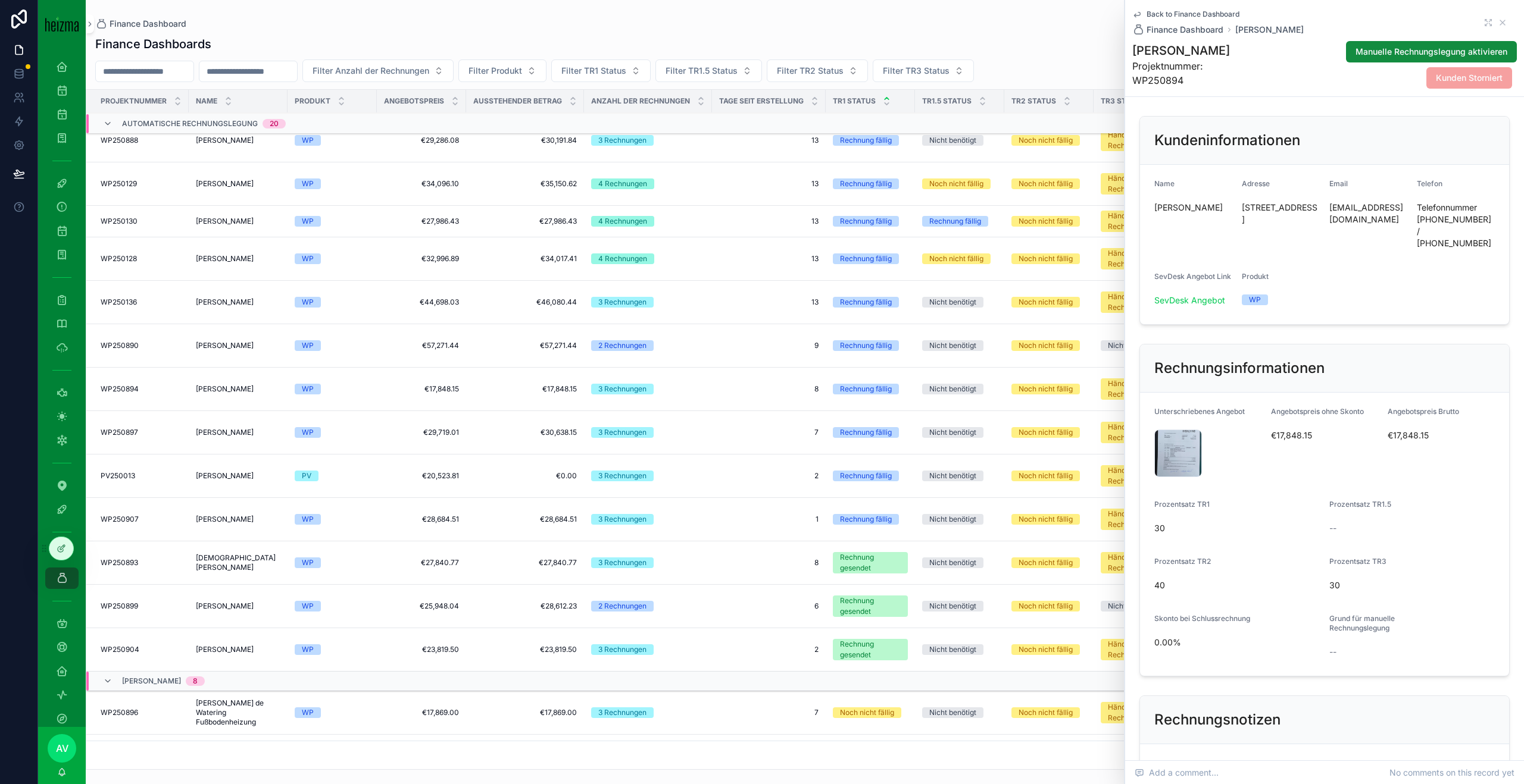
click at [1163, 54] on h1 "[PERSON_NAME]" at bounding box center [1192, 50] width 120 height 17
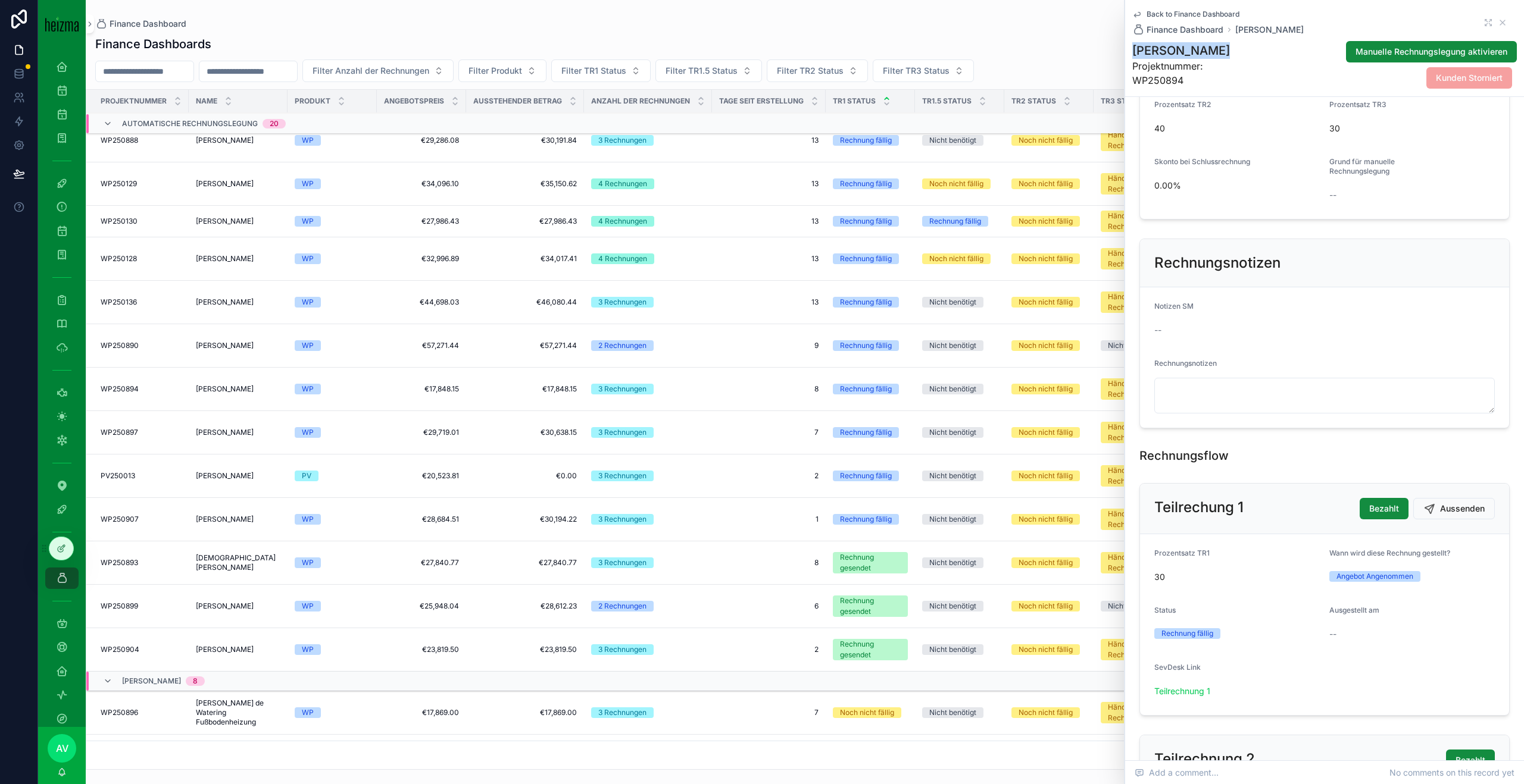
scroll to position [432, 0]
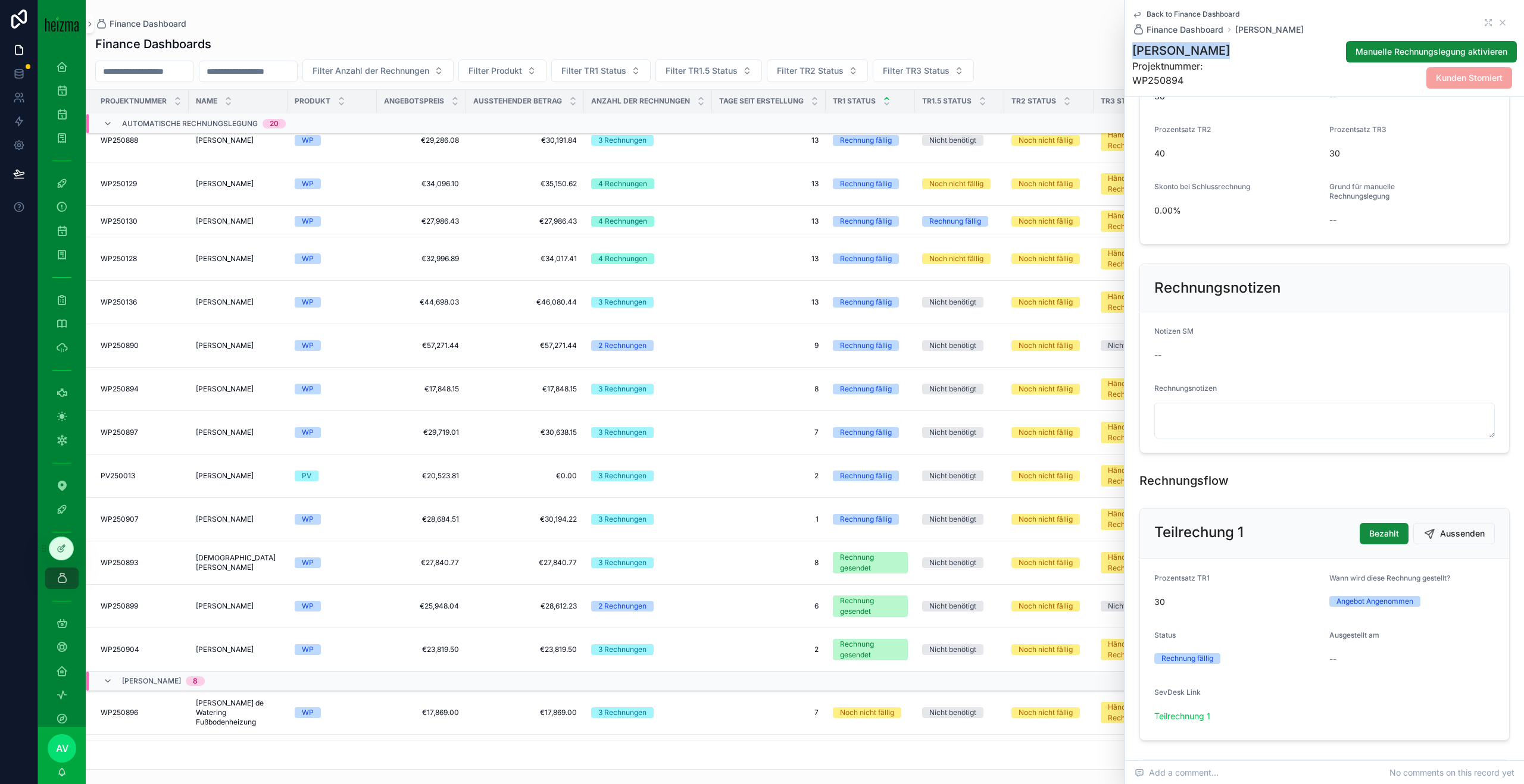
click at [1471, 528] on button "Aussenden" at bounding box center [1454, 534] width 82 height 21
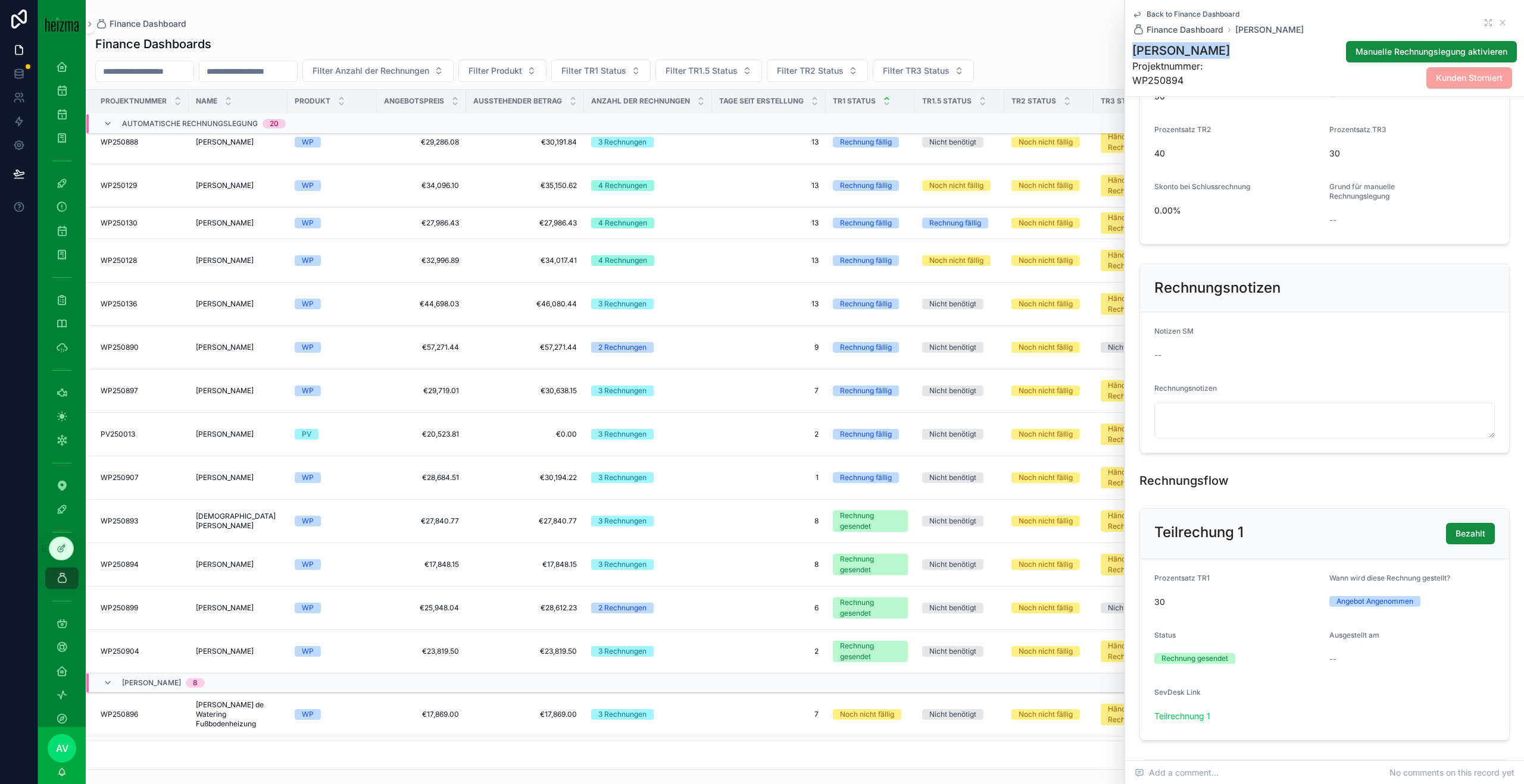
click at [385, 476] on span "€28,684.51" at bounding box center [421, 478] width 75 height 9
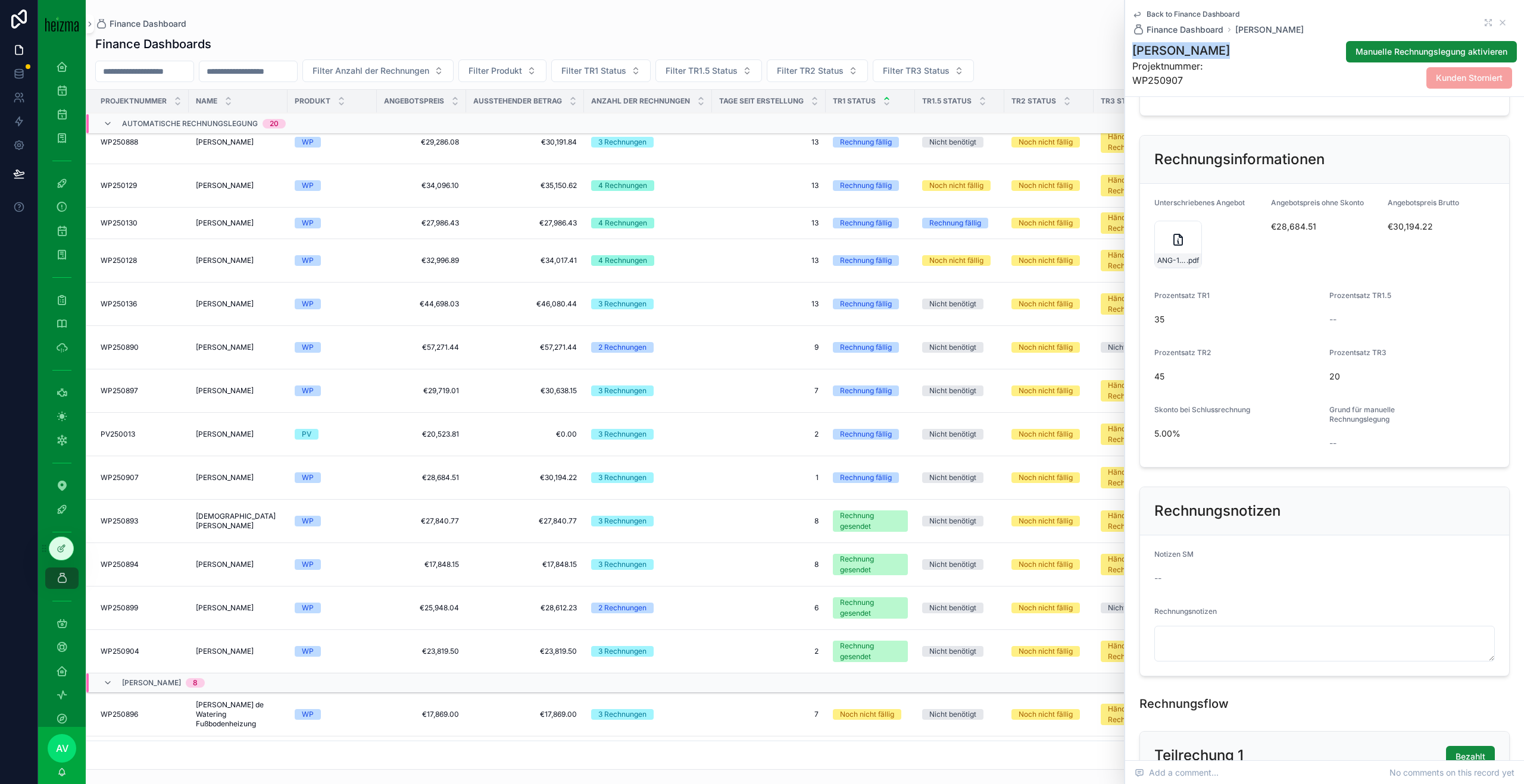
scroll to position [75, 0]
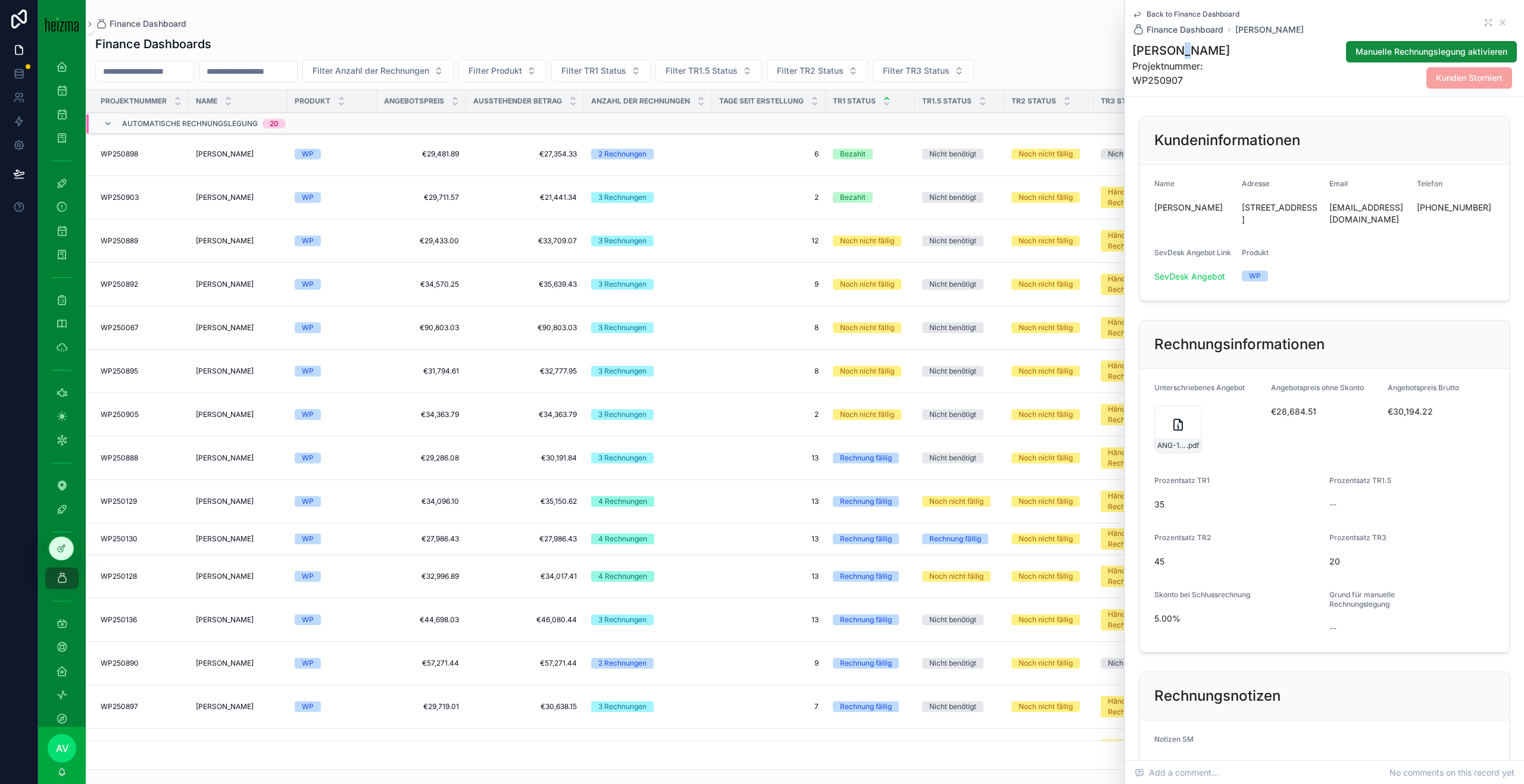
click at [1173, 56] on h1 "[PERSON_NAME]" at bounding box center [1192, 50] width 120 height 17
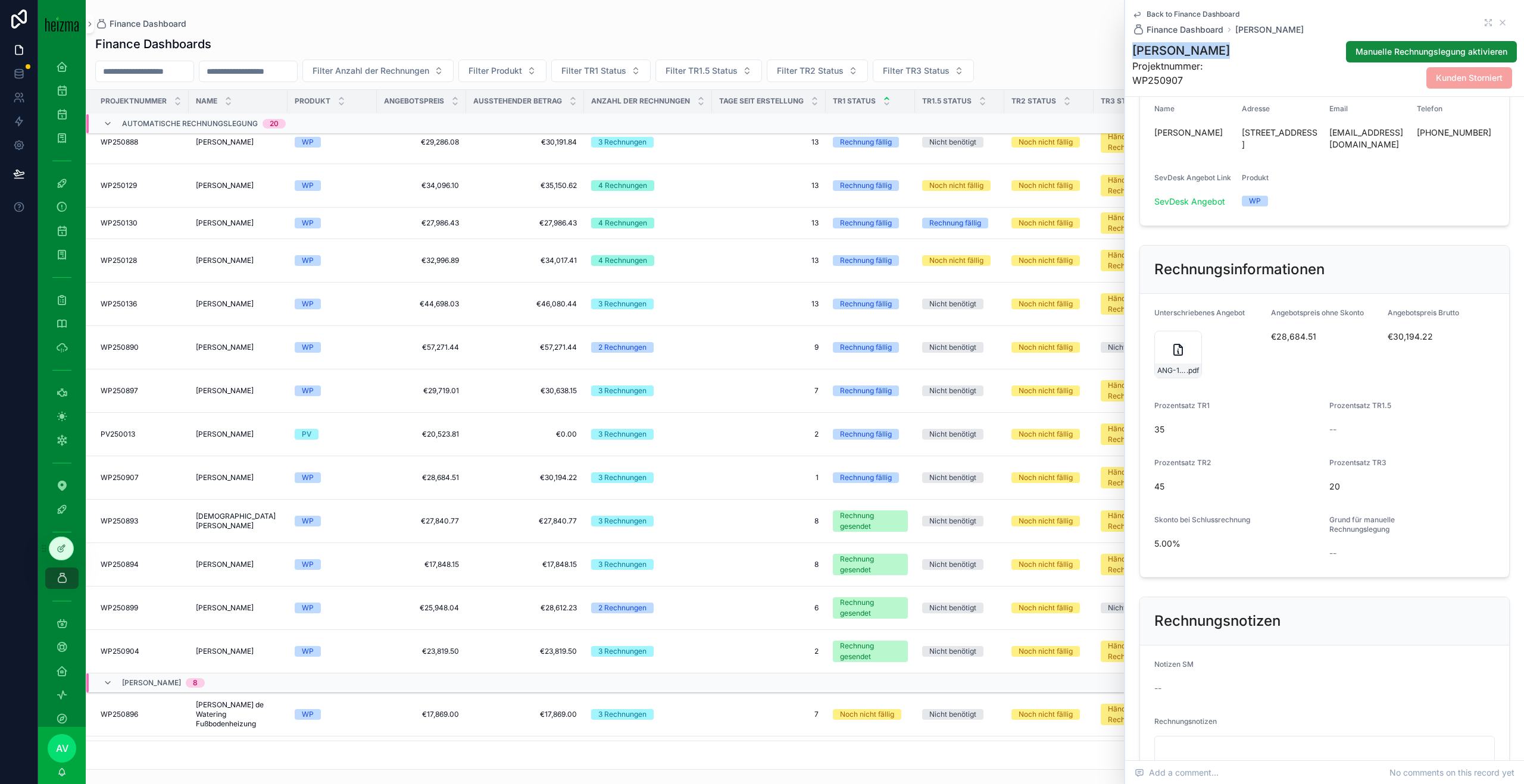
click at [1173, 56] on h1 "[PERSON_NAME]" at bounding box center [1192, 50] width 120 height 17
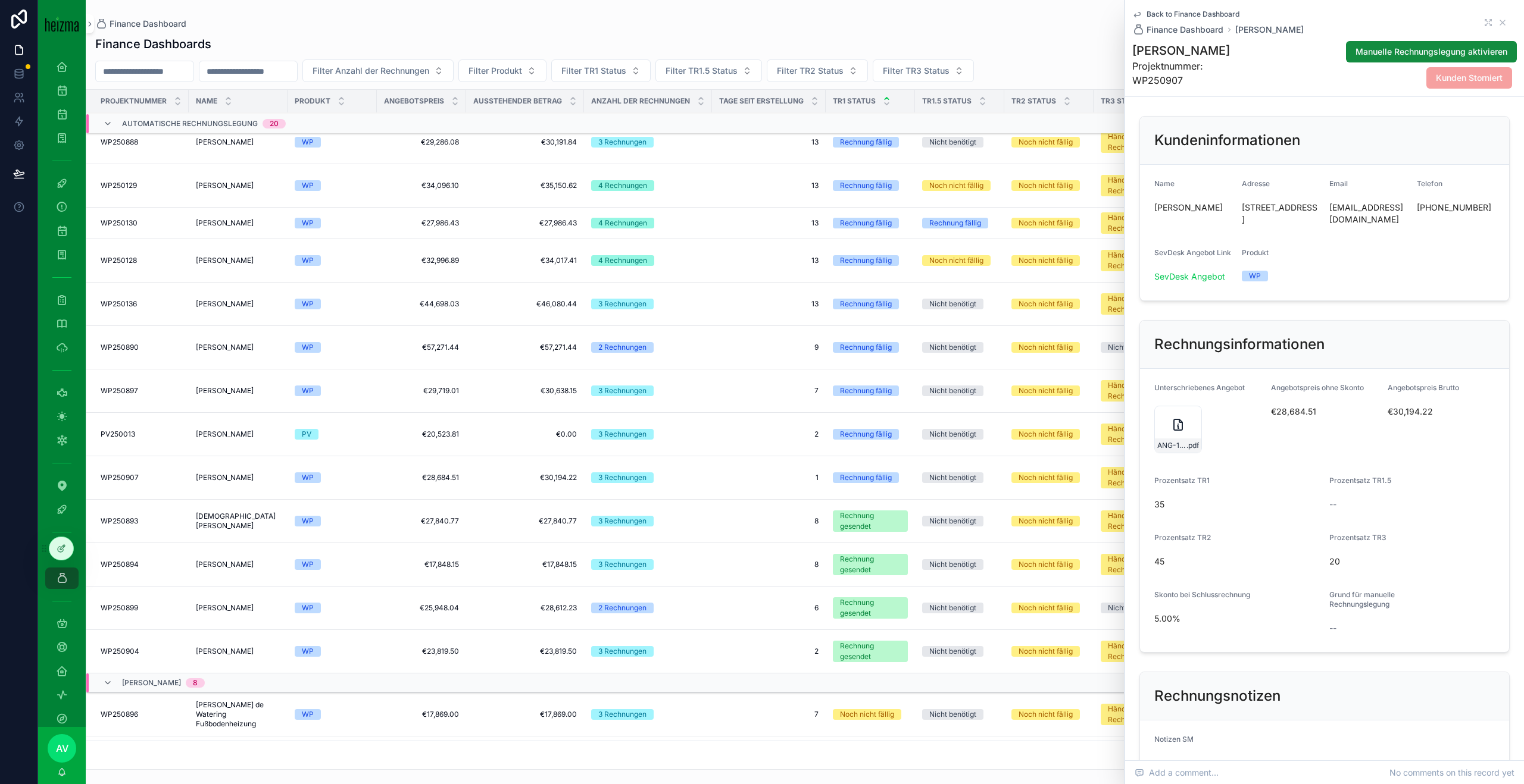
click at [1156, 427] on div "ANG-13279-Grath-2025-10-03_Vaillant-vor-Besichtigung_copy .pdf" at bounding box center [1178, 430] width 48 height 48
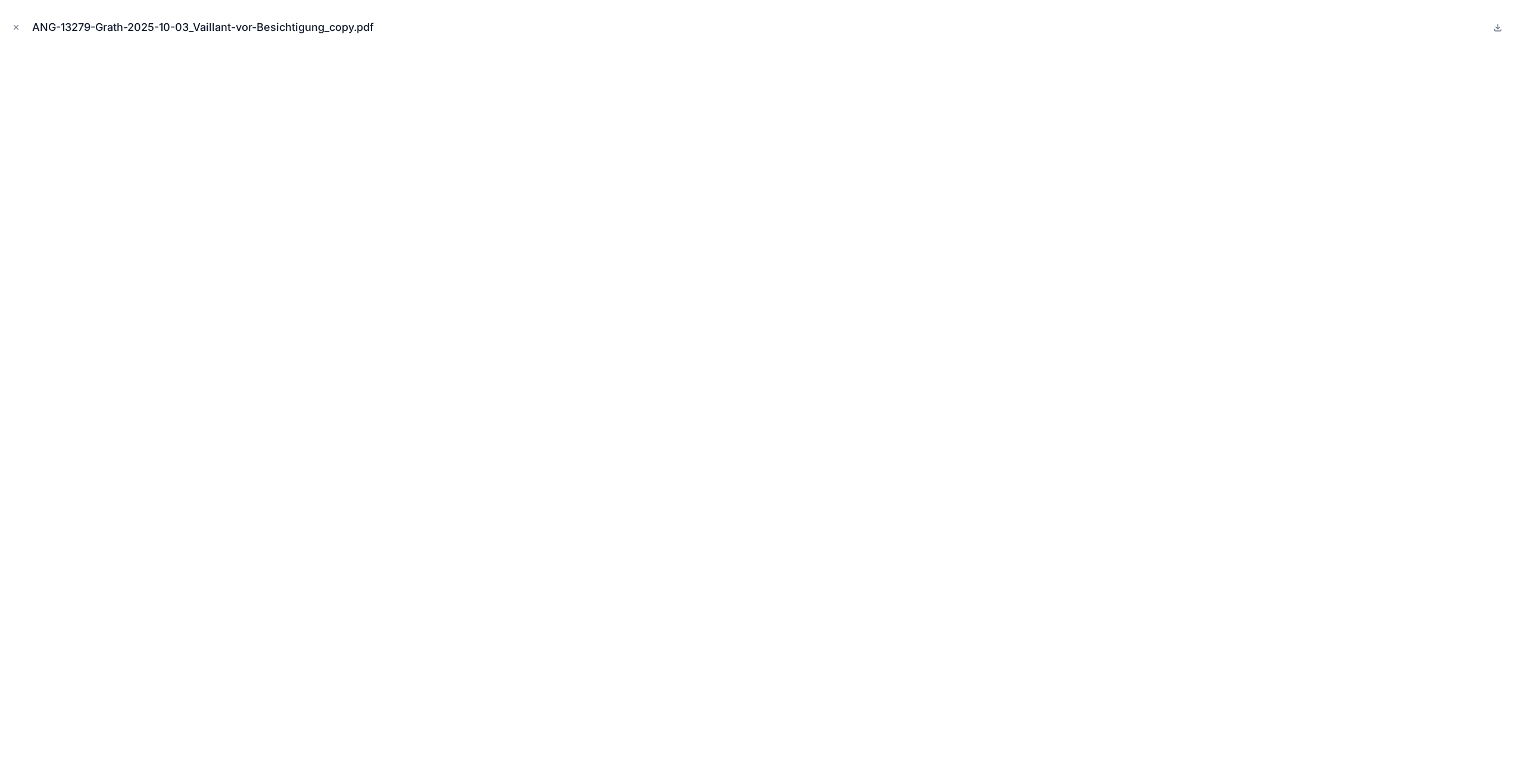
click at [13, 27] on icon "Close modal" at bounding box center [16, 27] width 9 height 9
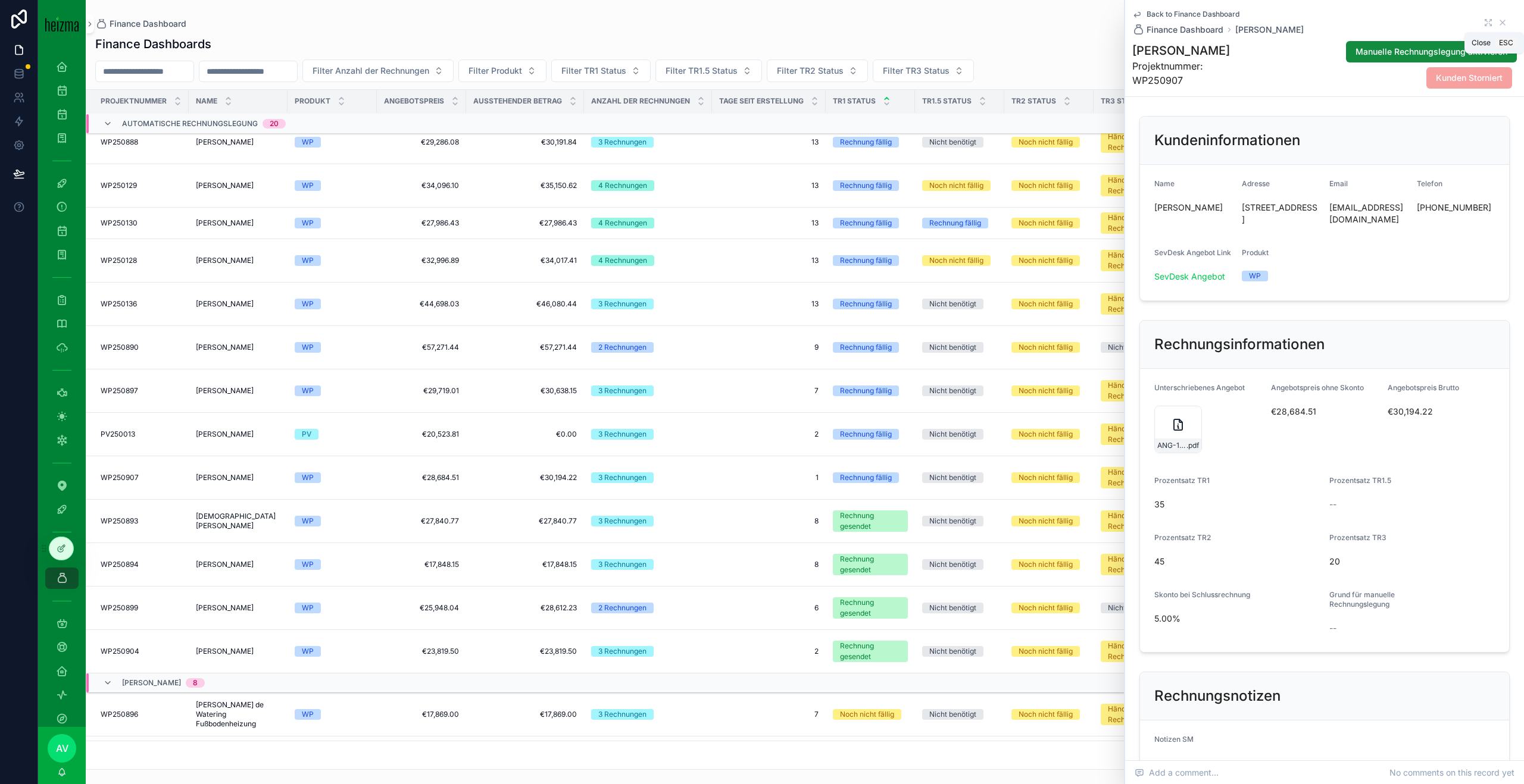
click at [1501, 21] on icon "scrollable content" at bounding box center [1502, 23] width 9 height 9
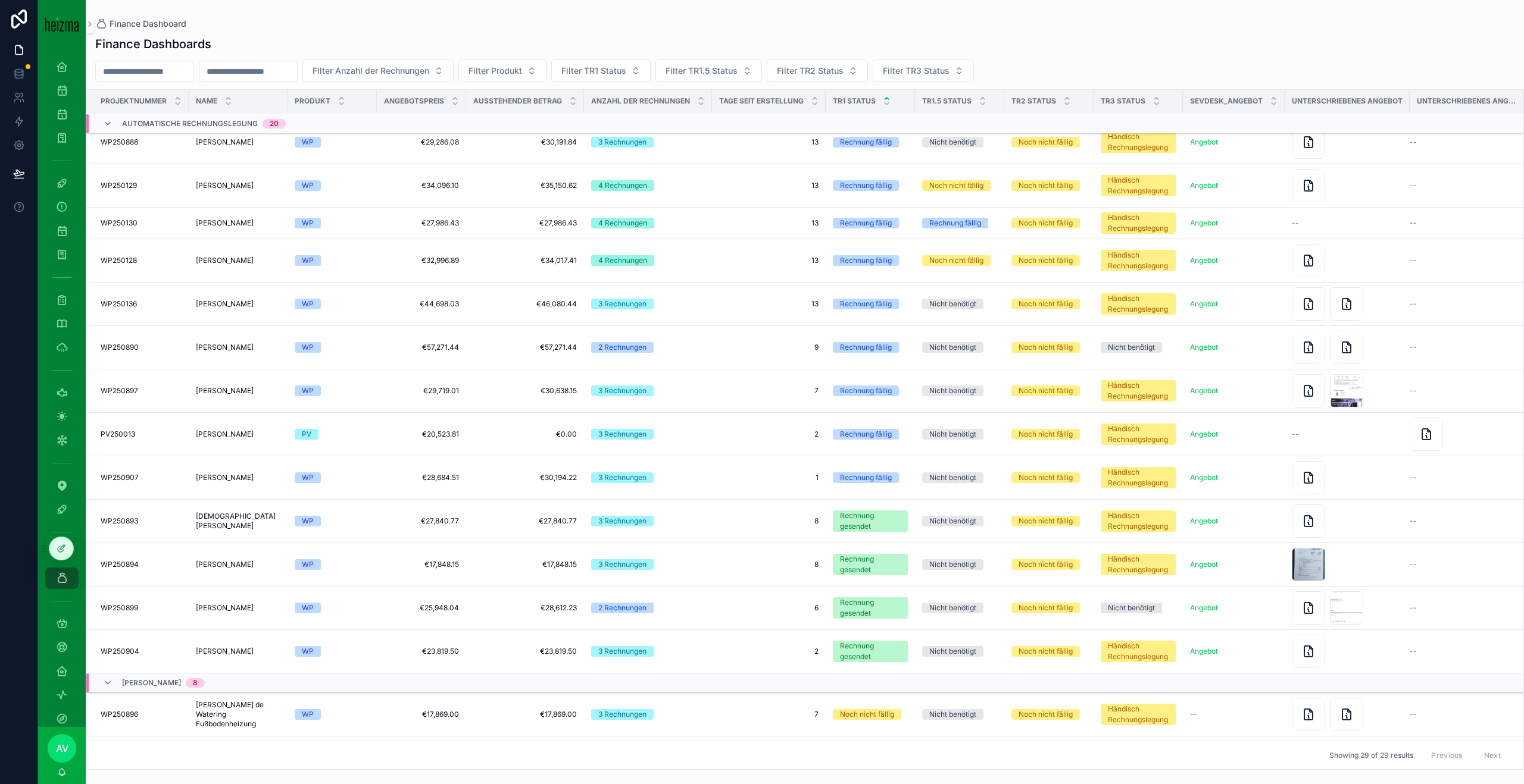
drag, startPoint x: 195, startPoint y: 480, endPoint x: 385, endPoint y: 722, distance: 307.7
click at [668, 472] on div "3 Rechnungen" at bounding box center [647, 478] width 114 height 11
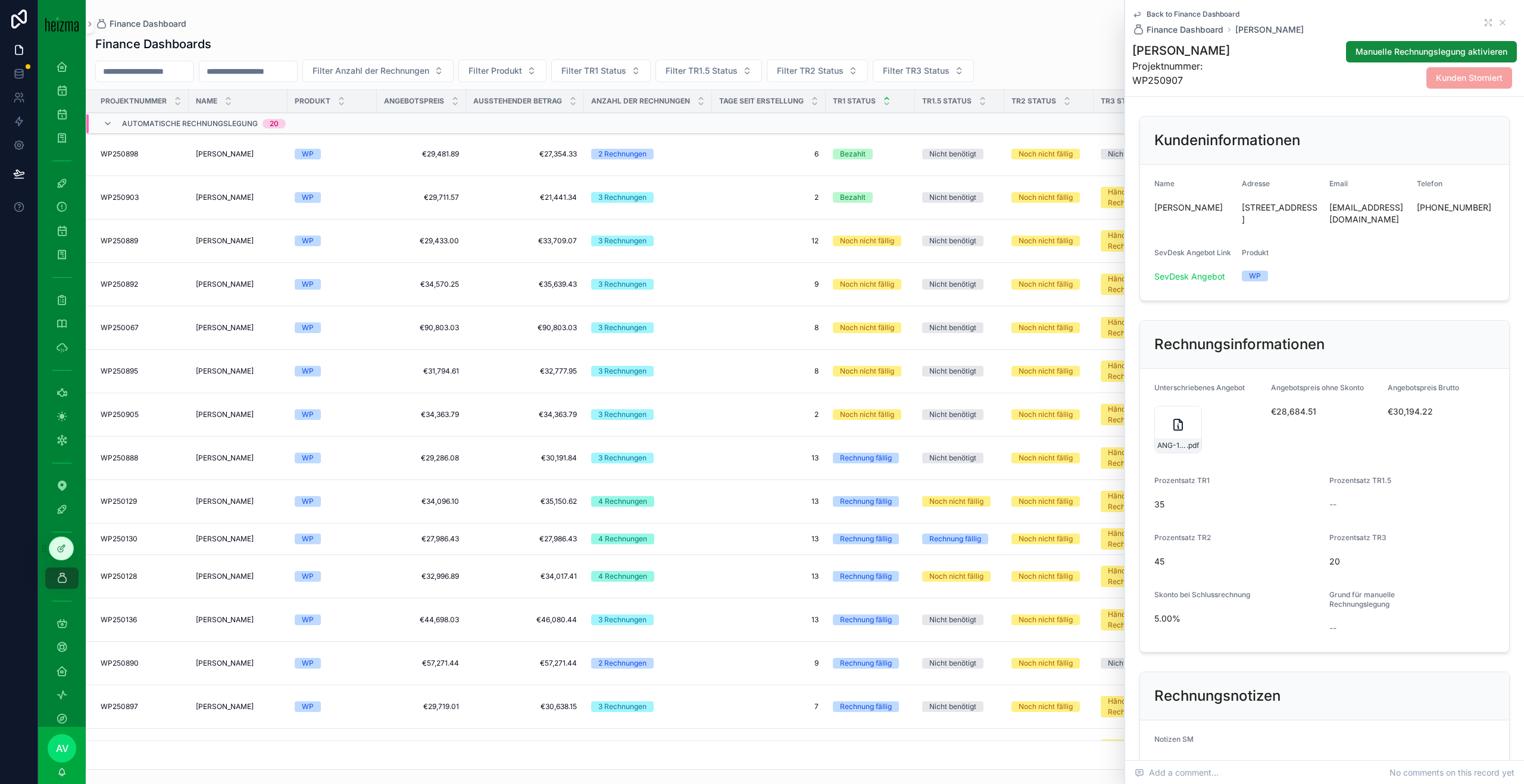
click at [229, 196] on span "[PERSON_NAME]" at bounding box center [225, 197] width 58 height 9
click at [1228, 435] on div "doc_05_08_2025_033349 .pdf" at bounding box center [1230, 430] width 48 height 48
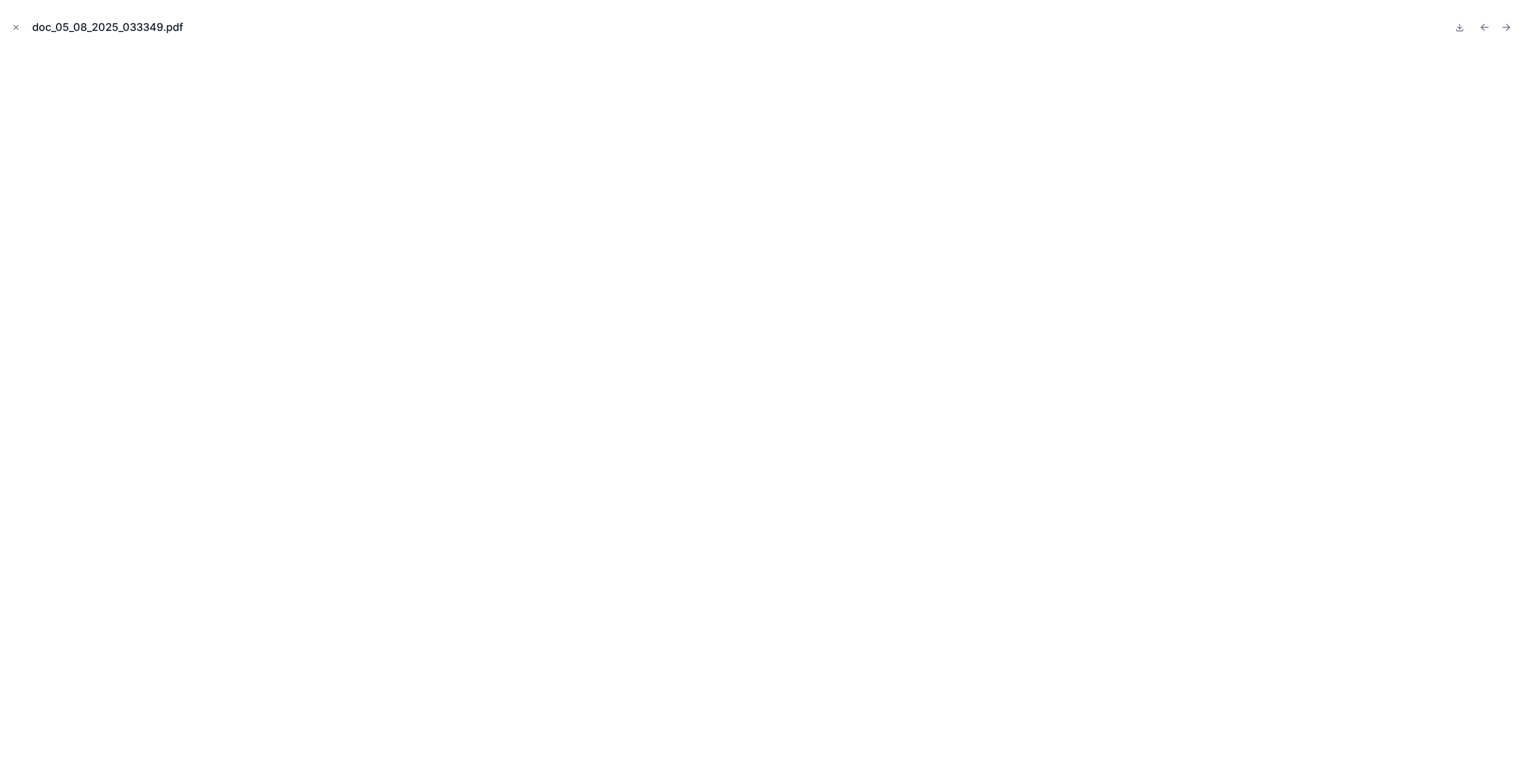
click at [14, 31] on button "Close modal" at bounding box center [16, 27] width 13 height 13
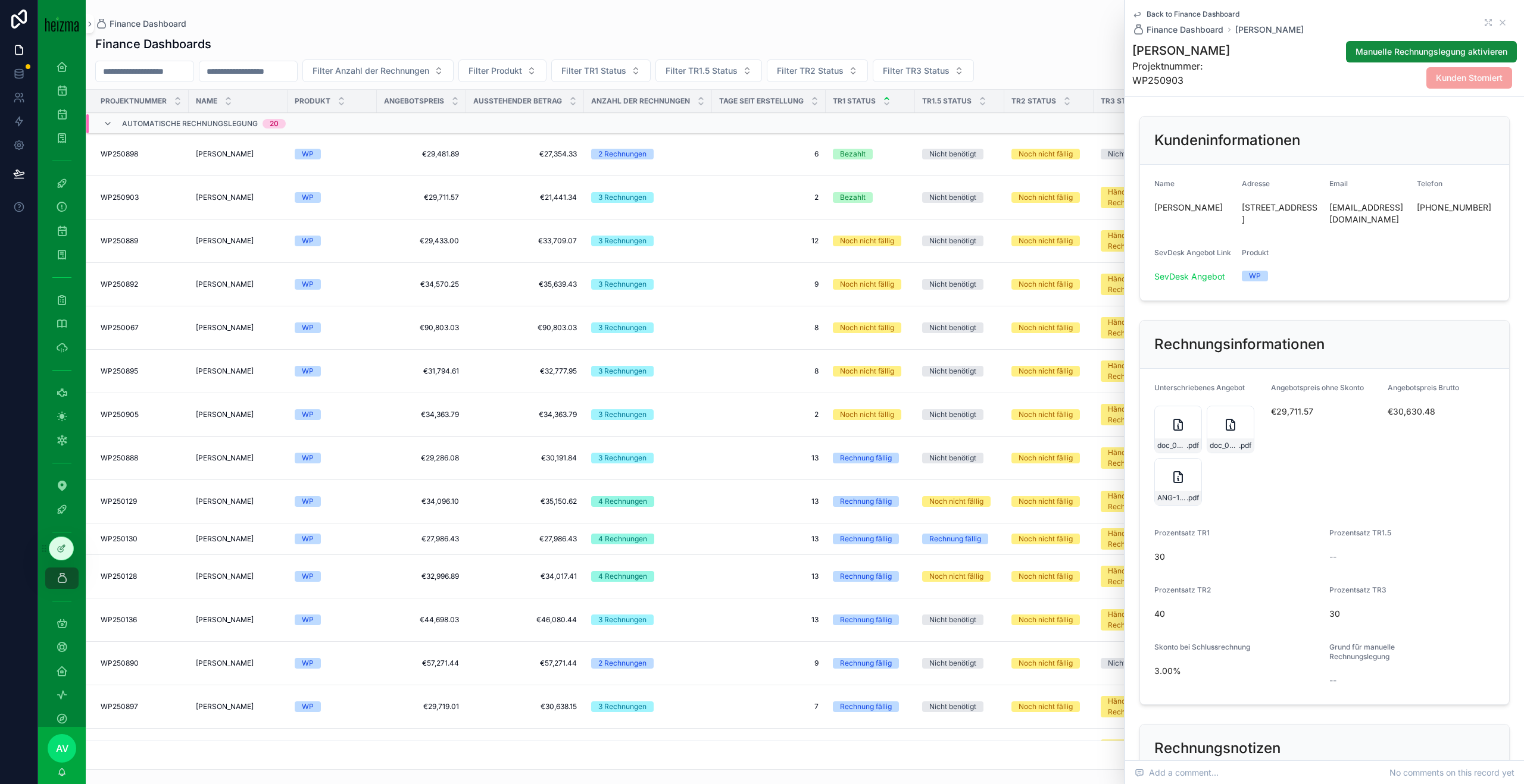
click at [1185, 479] on div "ANG-11706-Gaisbauer-2025-07-14 .pdf" at bounding box center [1178, 482] width 48 height 48
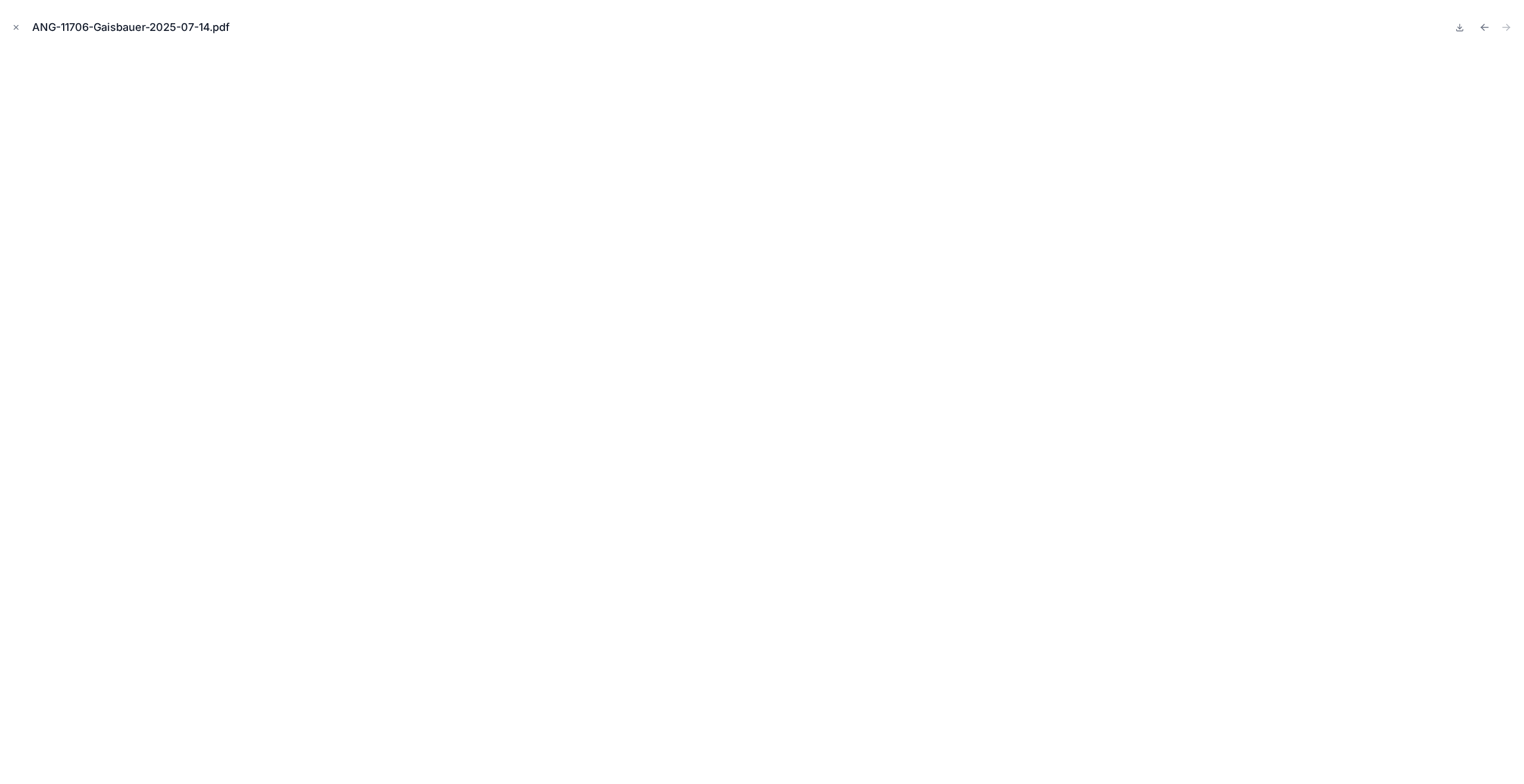
click at [14, 31] on icon "Close modal" at bounding box center [16, 27] width 9 height 9
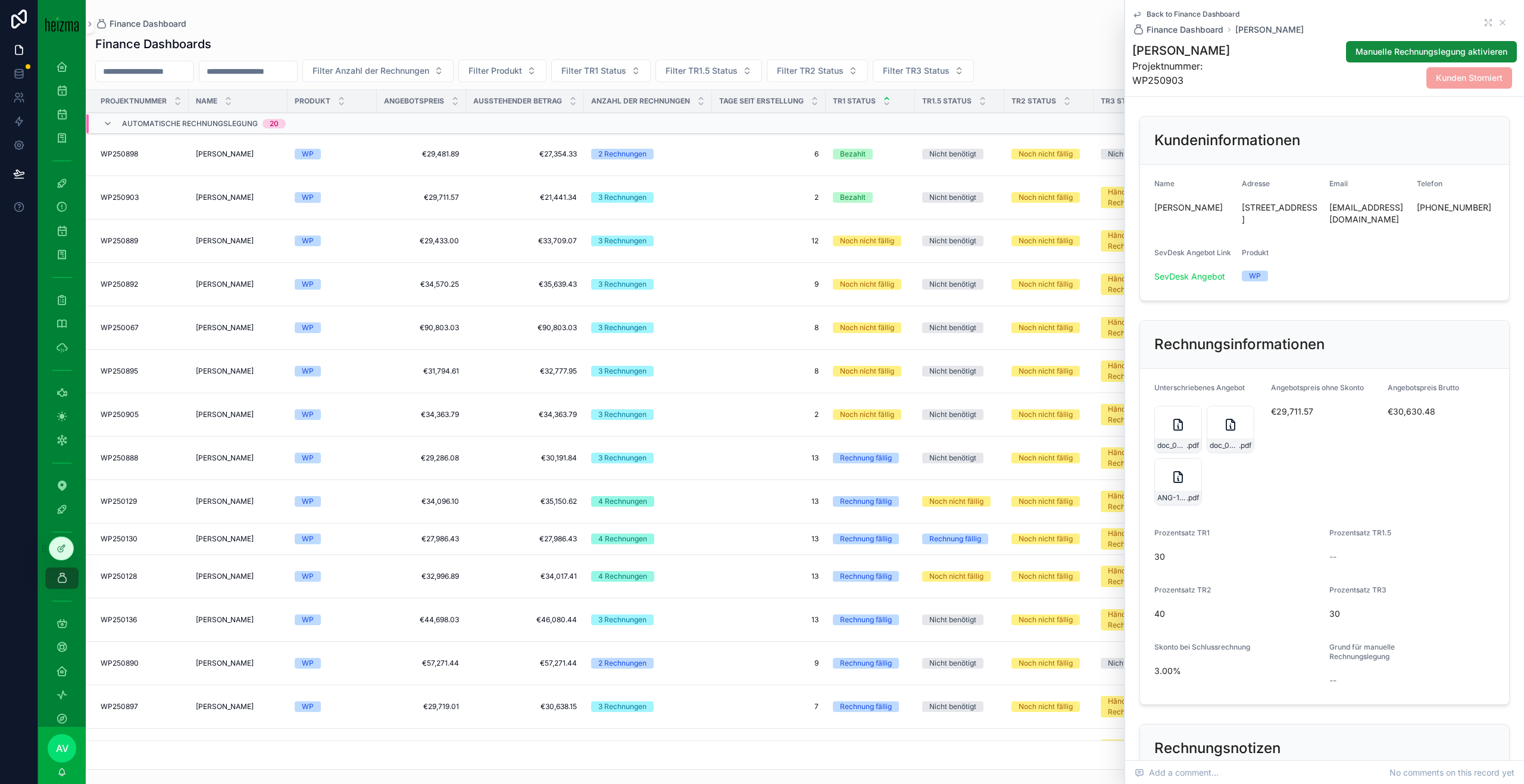
click at [417, 599] on td "€44,698.03 €44,698.03" at bounding box center [421, 620] width 89 height 43
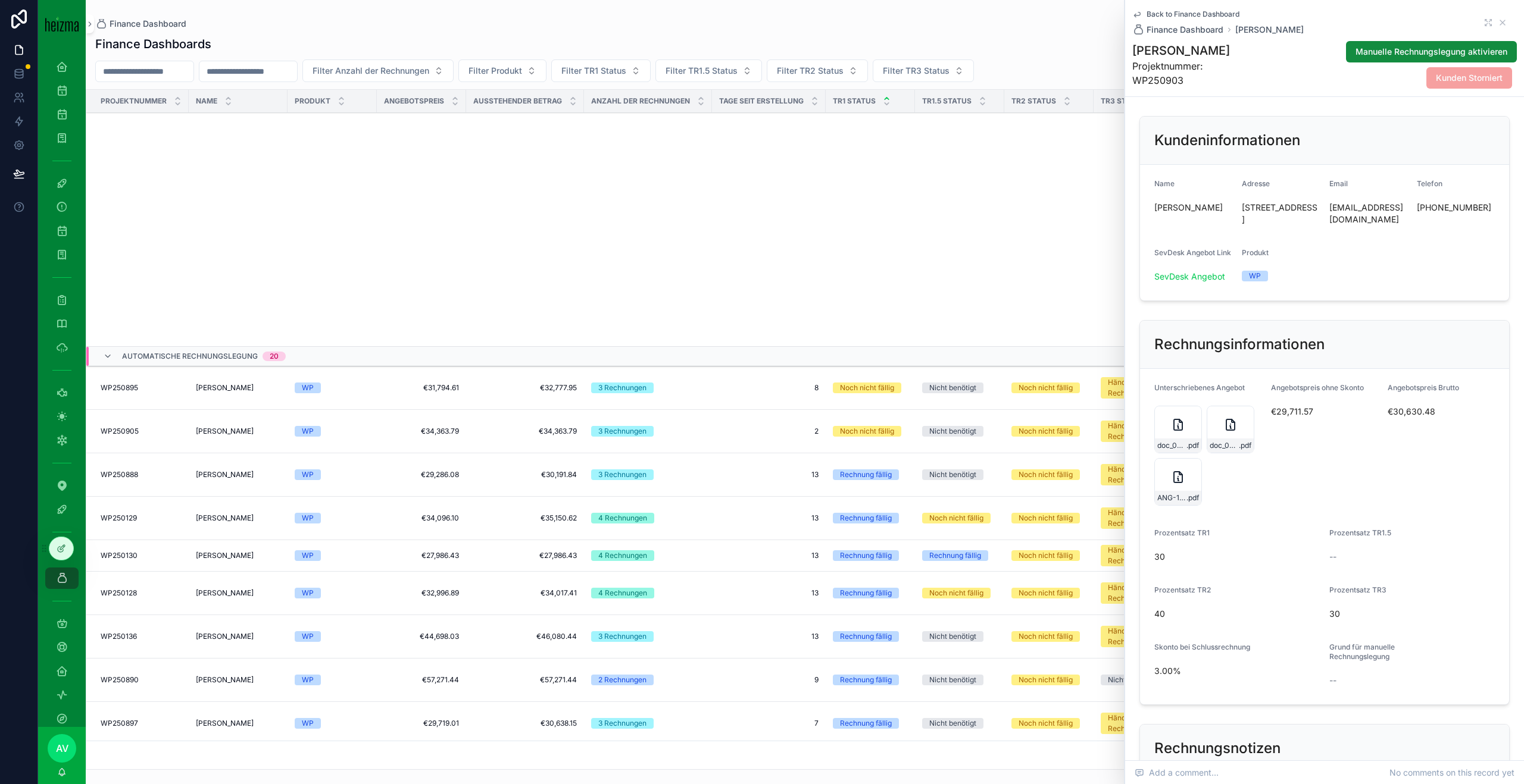
scroll to position [695, 0]
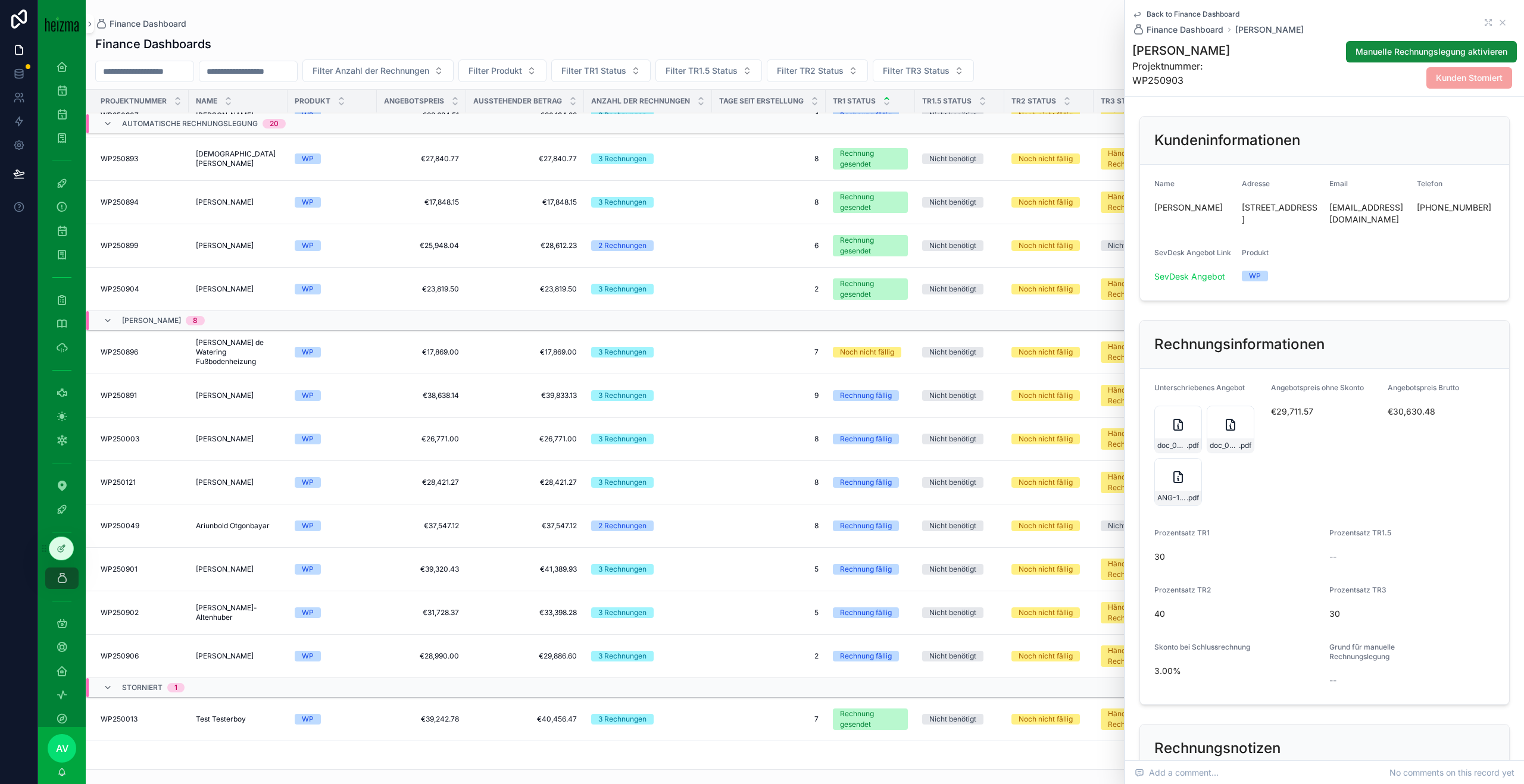
click at [1509, 18] on div "Back to Finance Dashboard Finance Dashboard Johann Gaisbauer" at bounding box center [1324, 22] width 385 height 26
click at [1507, 20] on div "Back to Finance Dashboard Finance Dashboard Johann Gaisbauer" at bounding box center [1324, 22] width 385 height 26
click at [1506, 21] on icon "scrollable content" at bounding box center [1502, 23] width 9 height 9
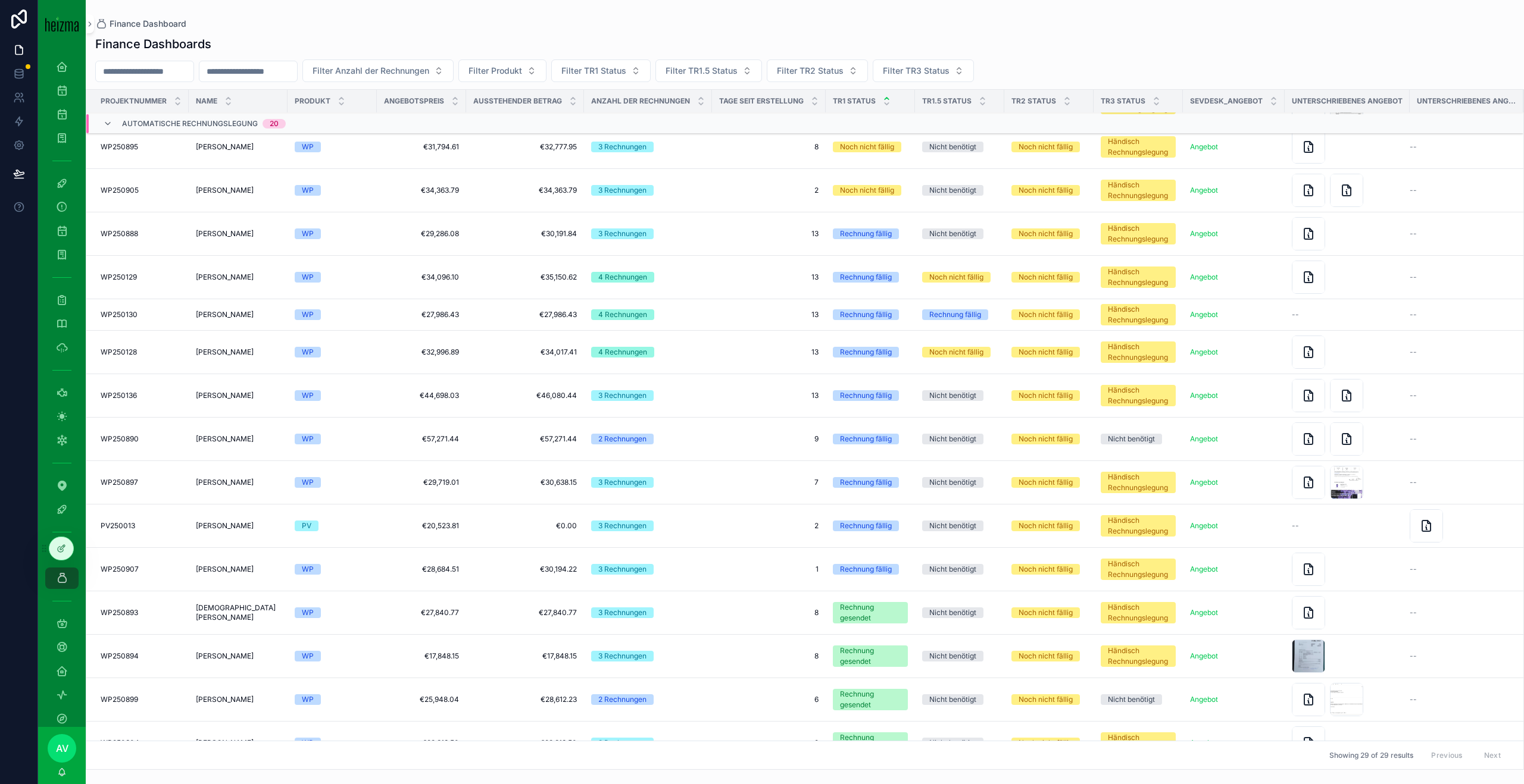
scroll to position [225, 0]
click at [227, 358] on td "Herta Reisinger Herta Reisinger" at bounding box center [238, 351] width 99 height 43
click at [228, 353] on span "[PERSON_NAME]" at bounding box center [225, 351] width 58 height 9
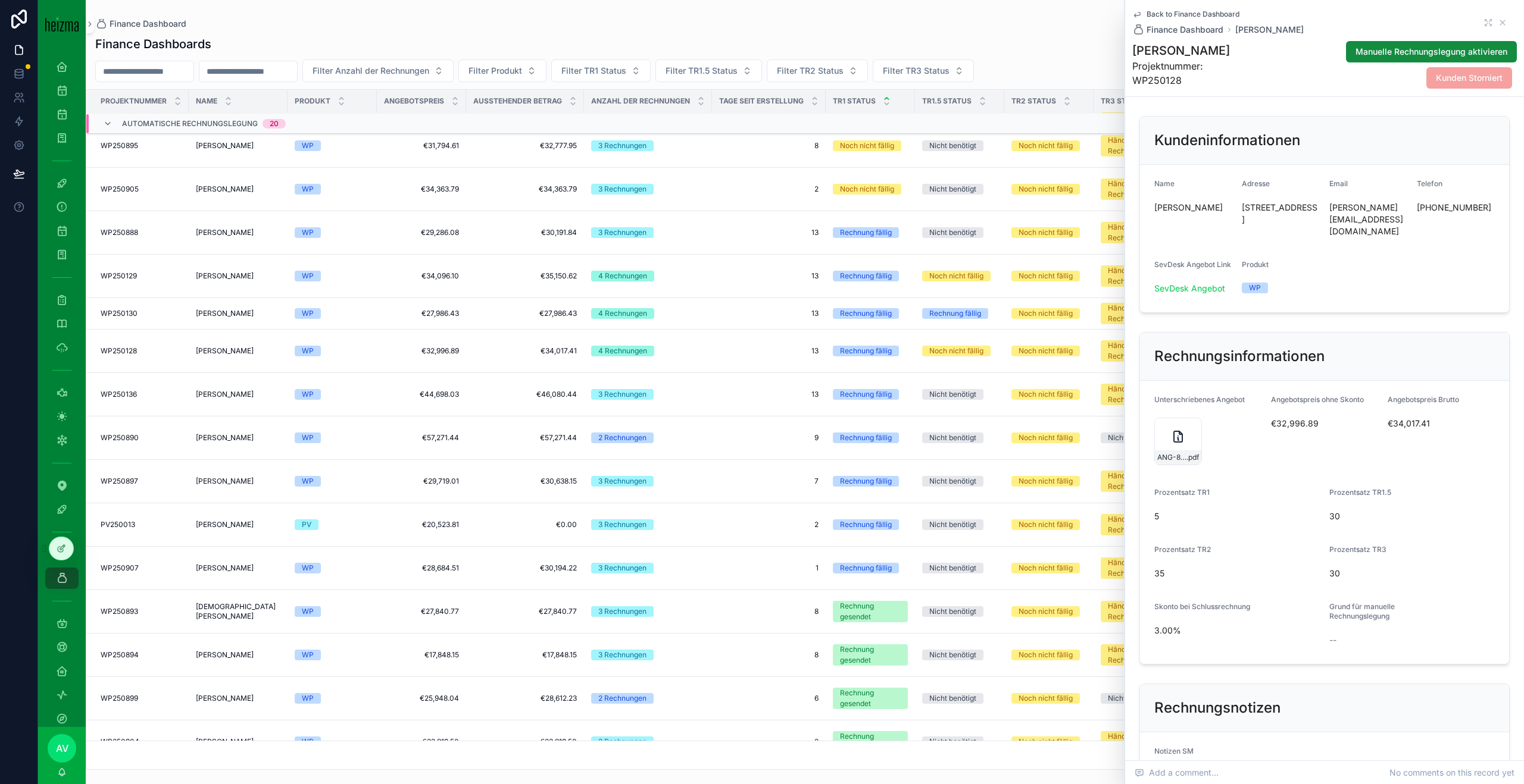
click at [1187, 54] on h1 "[PERSON_NAME]" at bounding box center [1191, 50] width 118 height 17
copy h1 "[PERSON_NAME]"
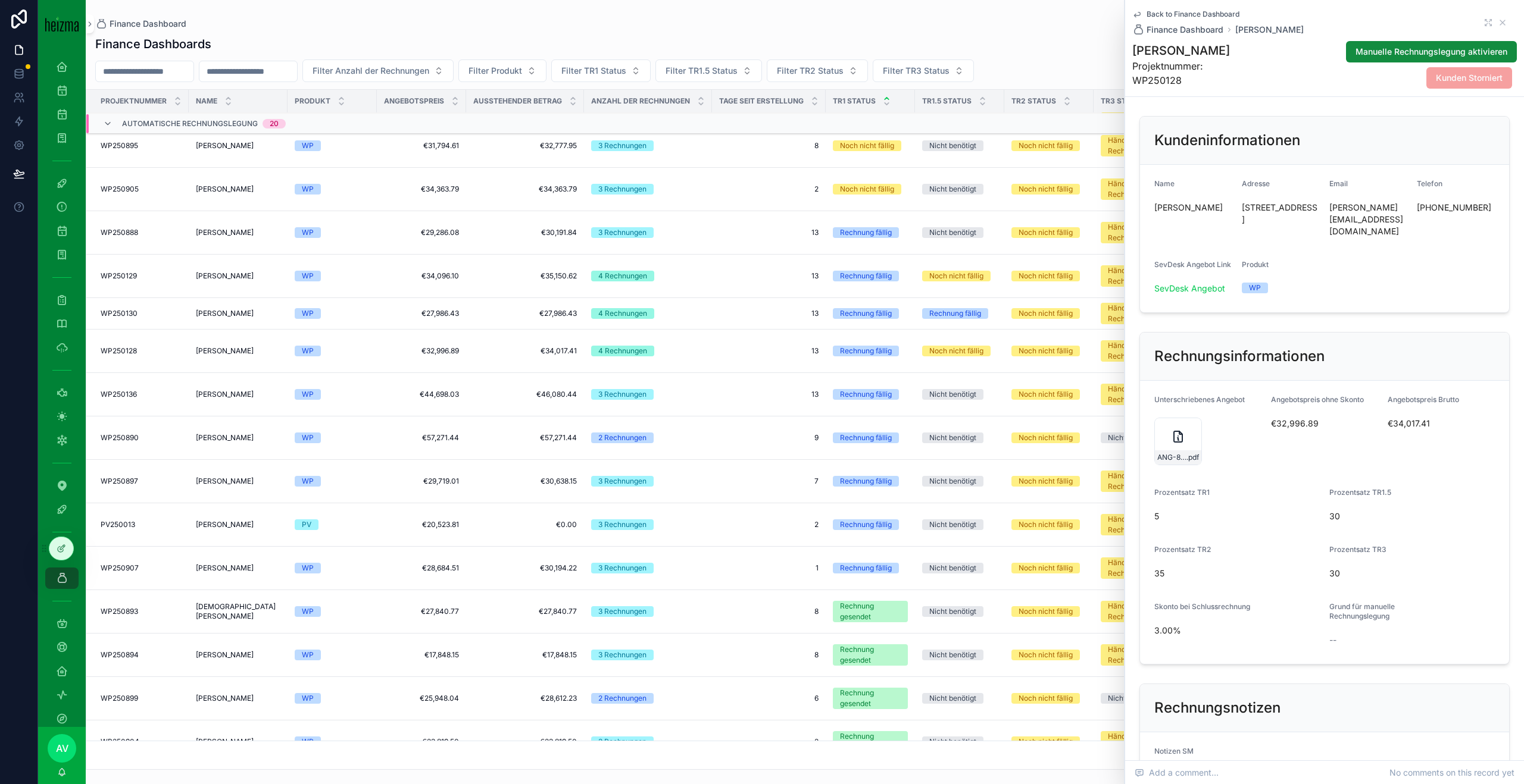
click at [1505, 21] on icon "scrollable content" at bounding box center [1502, 23] width 9 height 9
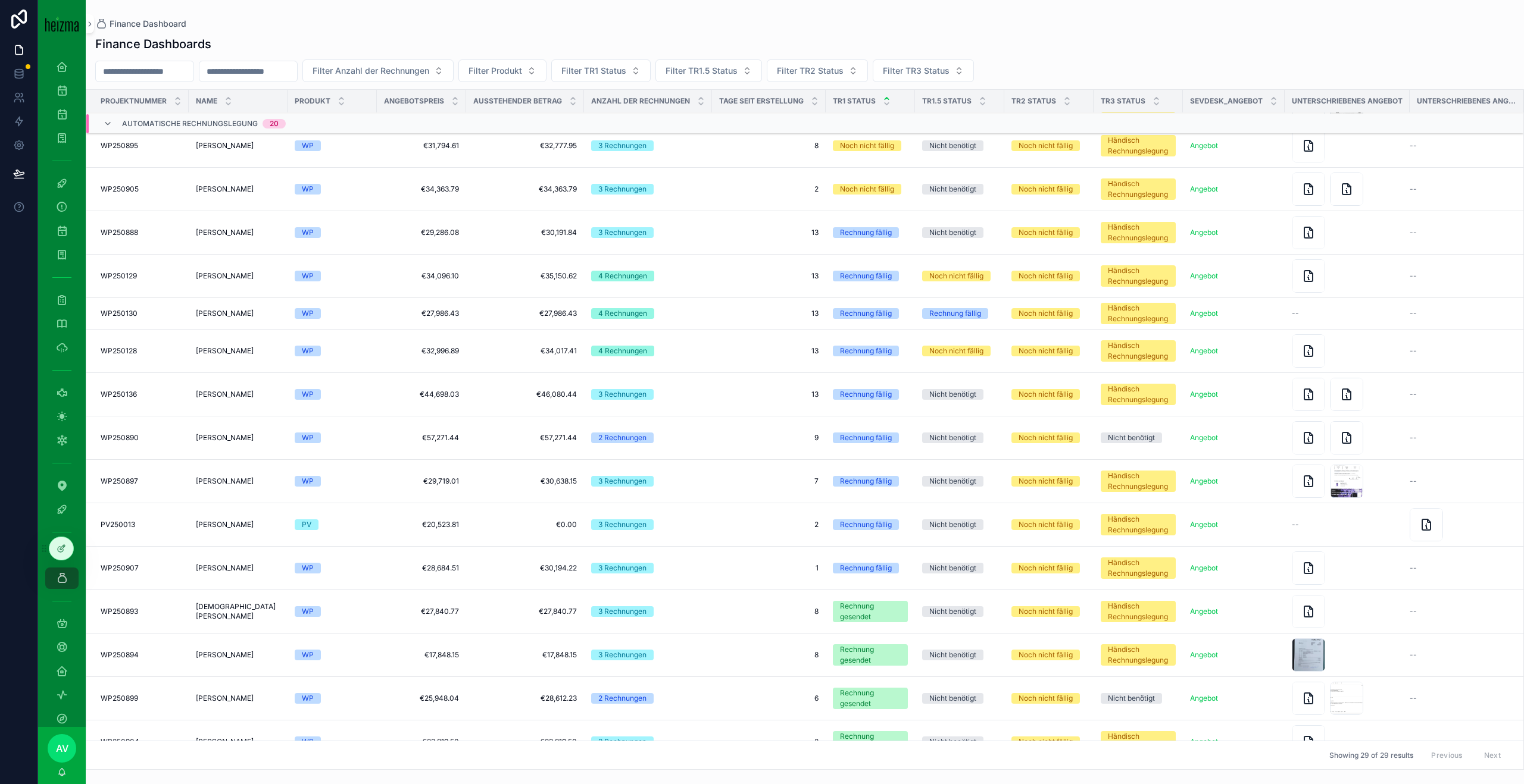
scroll to position [695, 0]
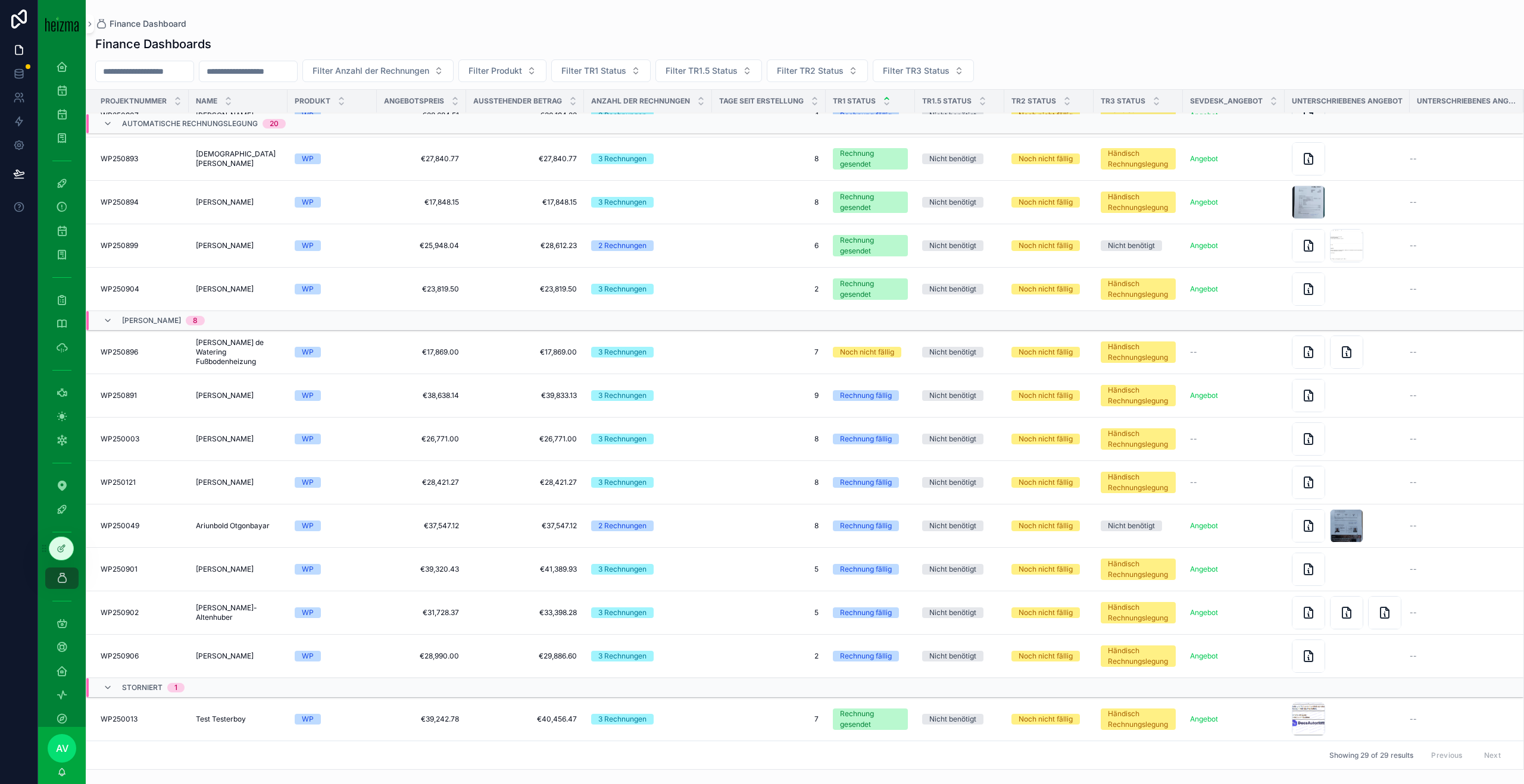
click at [720, 652] on span "2" at bounding box center [769, 656] width 100 height 9
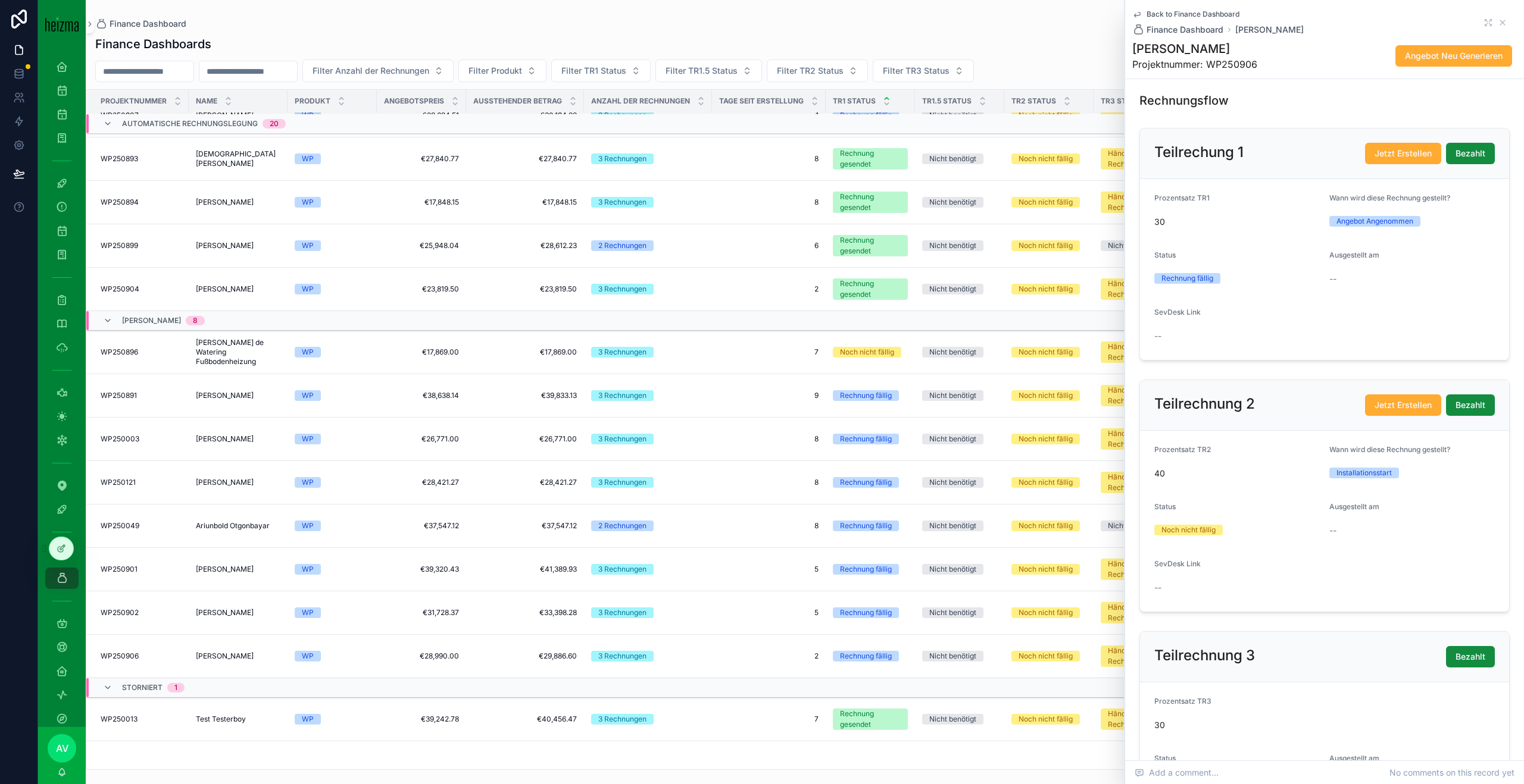
scroll to position [94, 0]
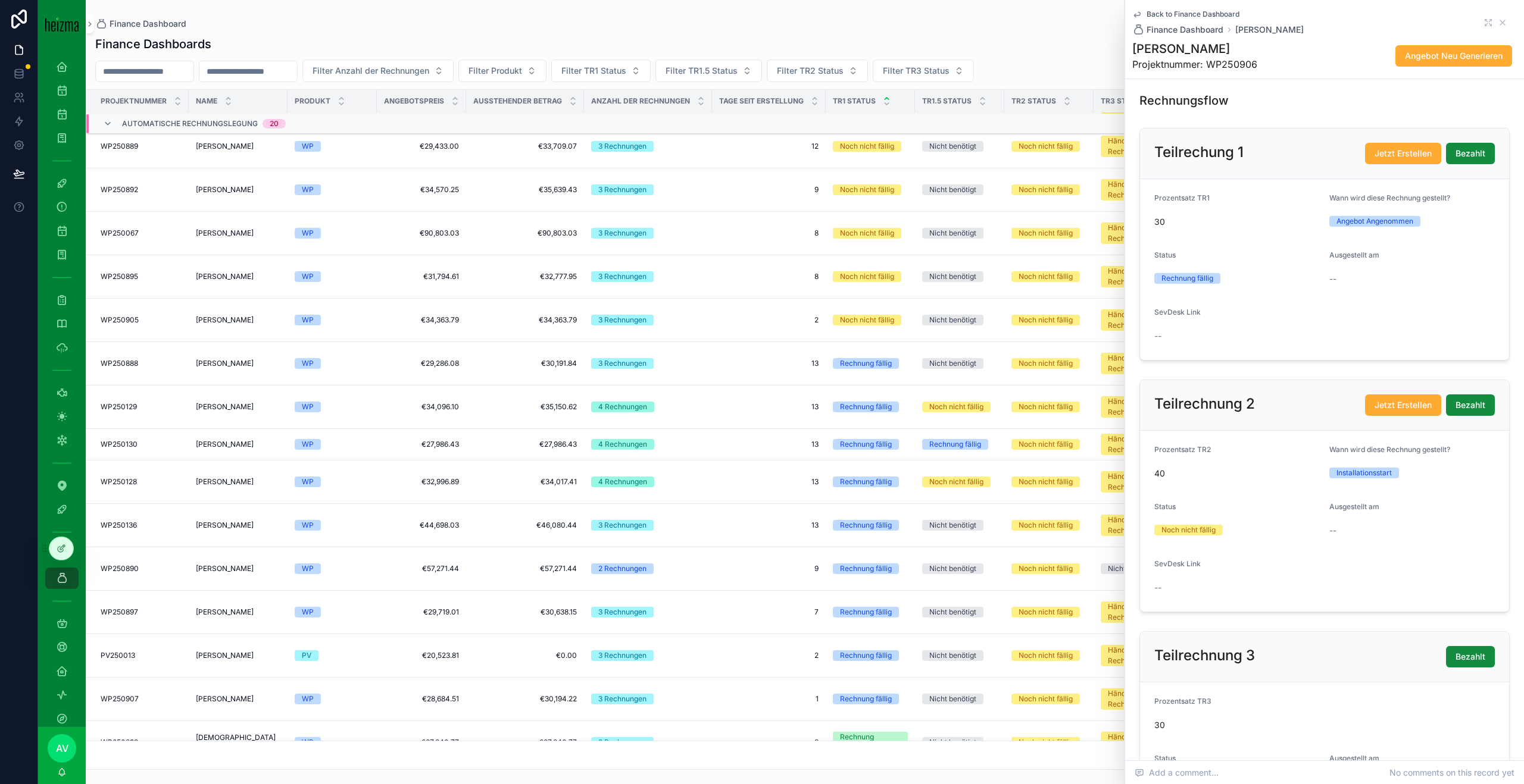
click at [1507, 20] on div "Back to Finance Dashboard Finance Dashboard [PERSON_NAME]" at bounding box center [1324, 22] width 385 height 26
click at [1502, 22] on icon "scrollable content" at bounding box center [1502, 22] width 5 height 5
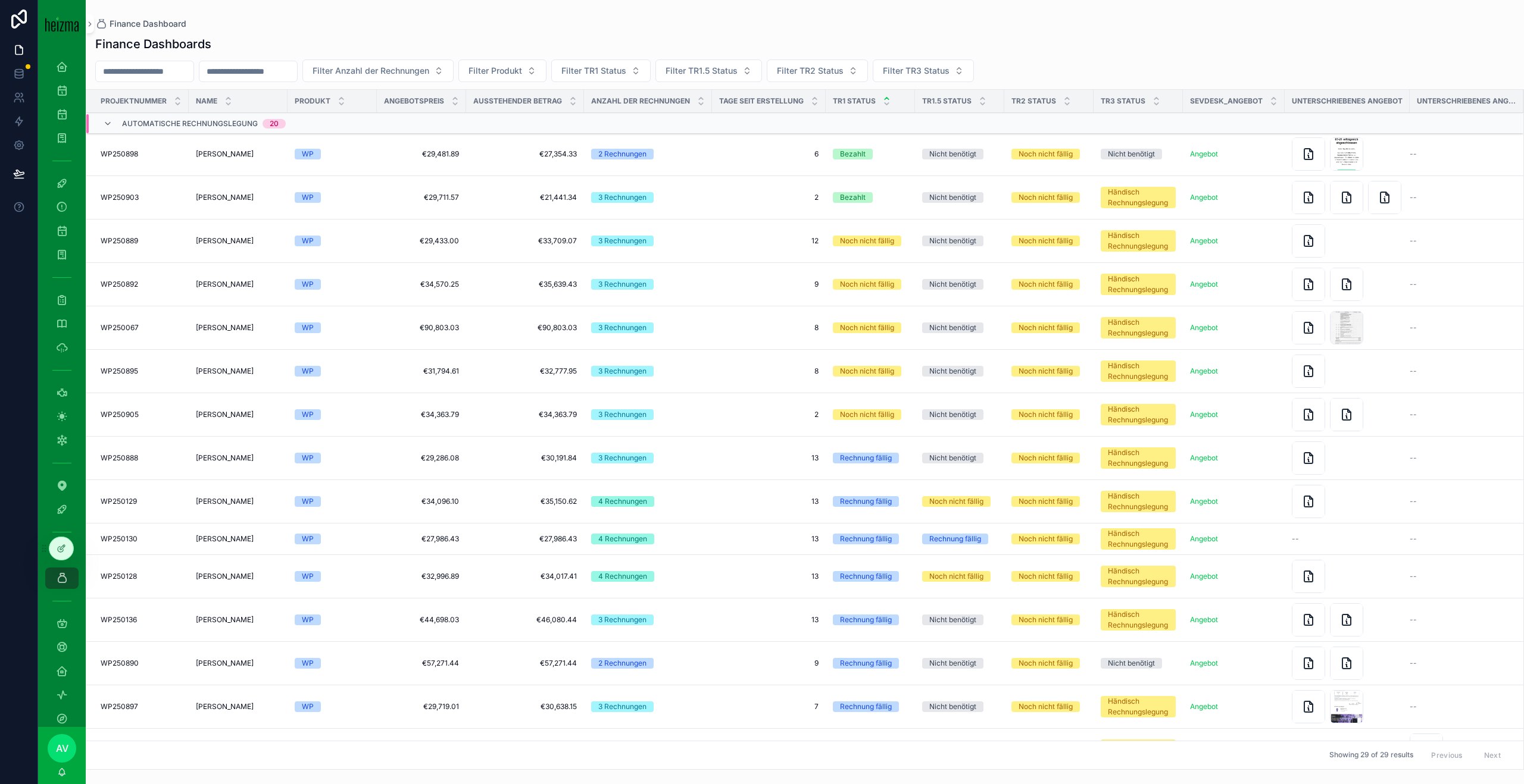
scroll to position [695, 0]
